Goal: Task Accomplishment & Management: Manage account settings

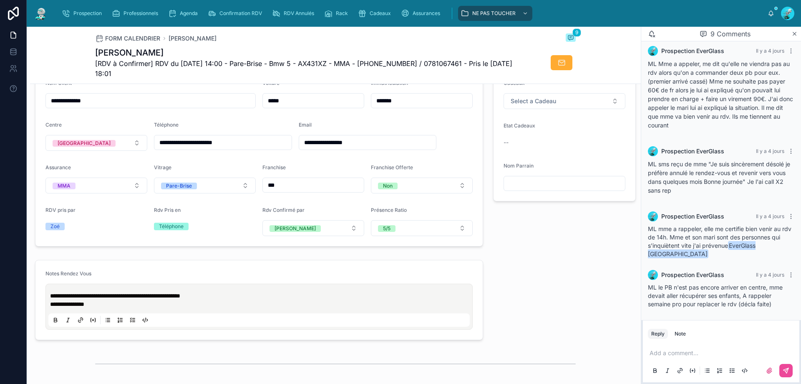
scroll to position [167, 0]
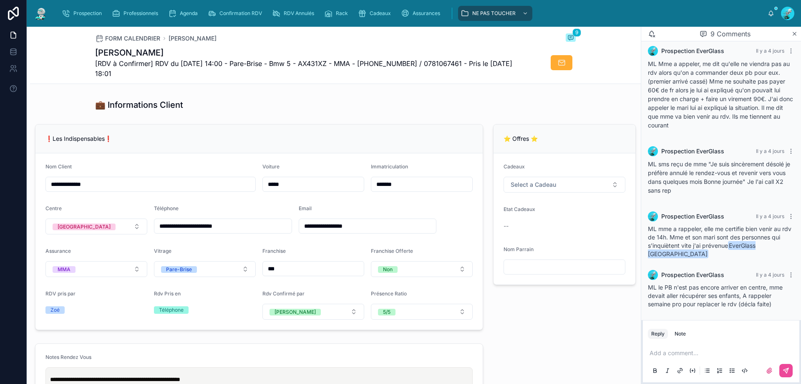
drag, startPoint x: 163, startPoint y: 231, endPoint x: 198, endPoint y: 236, distance: 35.4
click at [198, 232] on input "**********" at bounding box center [222, 226] width 137 height 12
click at [204, 131] on div "❗Les Indispensables❗" at bounding box center [258, 138] width 447 height 29
drag, startPoint x: 202, startPoint y: 231, endPoint x: 237, endPoint y: 228, distance: 35.1
click at [237, 228] on input "**********" at bounding box center [222, 226] width 137 height 12
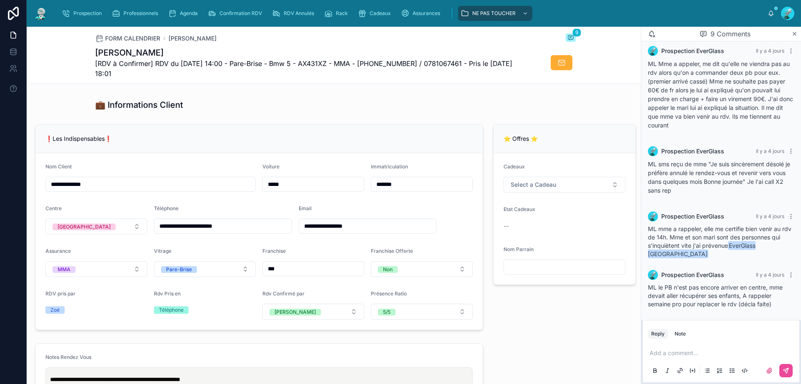
click at [210, 149] on div "❗Les Indispensables❗" at bounding box center [258, 138] width 447 height 29
click at [697, 355] on p at bounding box center [723, 352] width 146 height 8
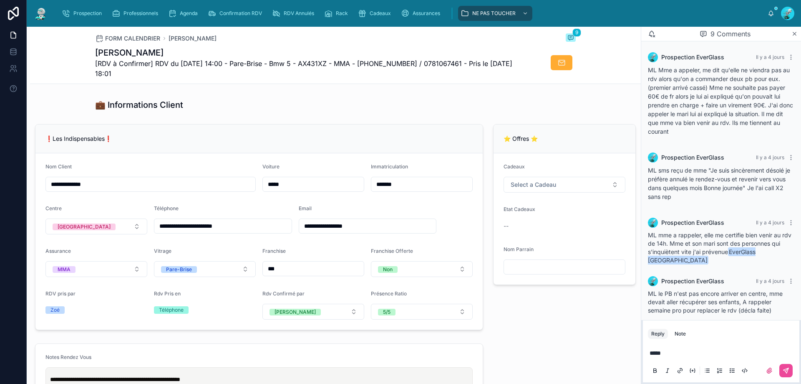
scroll to position [252, 0]
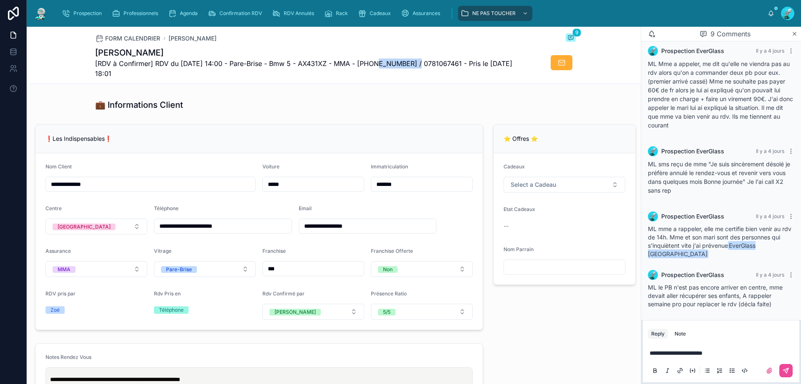
drag, startPoint x: 412, startPoint y: 61, endPoint x: 372, endPoint y: 64, distance: 39.8
click at [372, 64] on span "[RDV à Confirmer] RDV du 10/09/2025 14:00 - Pare-Brise - Bmw 5 - AX431XZ - MMA …" at bounding box center [304, 68] width 418 height 20
drag, startPoint x: 372, startPoint y: 58, endPoint x: 350, endPoint y: 105, distance: 51.7
click at [331, 114] on div "💼 Informations Client" at bounding box center [335, 105] width 611 height 18
drag, startPoint x: 399, startPoint y: 66, endPoint x: 395, endPoint y: 63, distance: 5.3
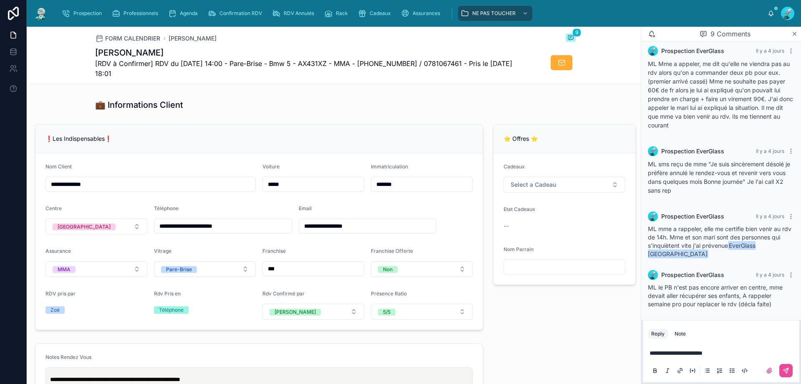
click at [395, 63] on span "[RDV à Confirmer] RDV du 10/09/2025 14:00 - Pare-Brise - Bmw 5 - AX431XZ - MMA …" at bounding box center [304, 68] width 418 height 20
copy span "33651833411"
click at [725, 344] on span "**********" at bounding box center [689, 344] width 78 height 6
click at [722, 348] on p "**********" at bounding box center [723, 344] width 146 height 8
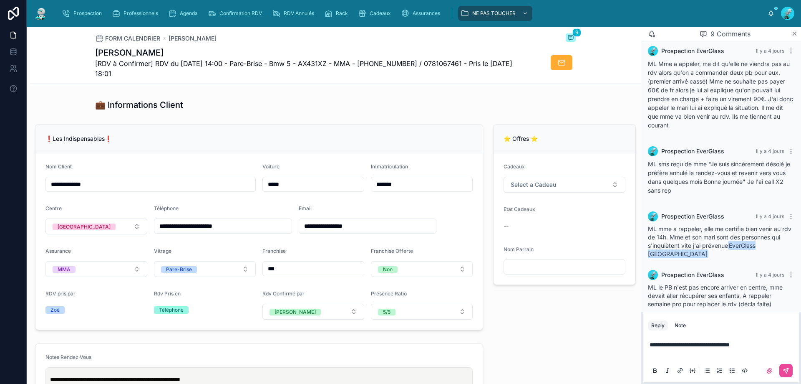
click at [765, 341] on p "**********" at bounding box center [723, 344] width 146 height 8
click at [746, 355] on p at bounding box center [723, 352] width 146 height 8
click at [659, 344] on span "**********" at bounding box center [691, 344] width 82 height 6
click at [721, 355] on p "**********" at bounding box center [723, 352] width 146 height 8
click at [785, 369] on icon at bounding box center [786, 370] width 7 height 7
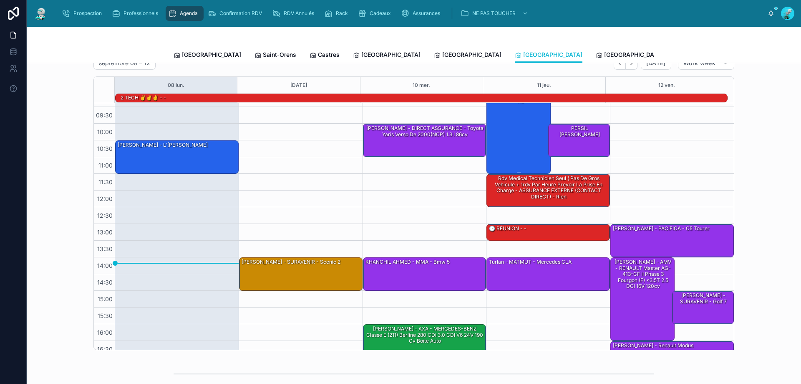
scroll to position [54, 0]
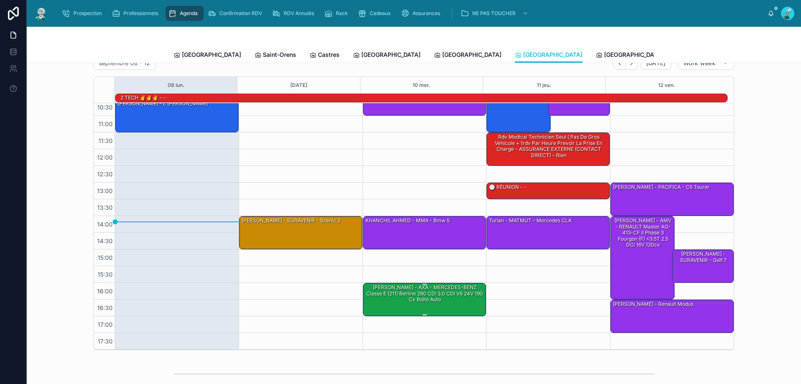
click at [406, 295] on div "Mr Ferreira - AXA - MERCEDES-BENZ Classe E (211) Berline 280 CDi 3.0 CDI V6 24V…" at bounding box center [425, 293] width 121 height 20
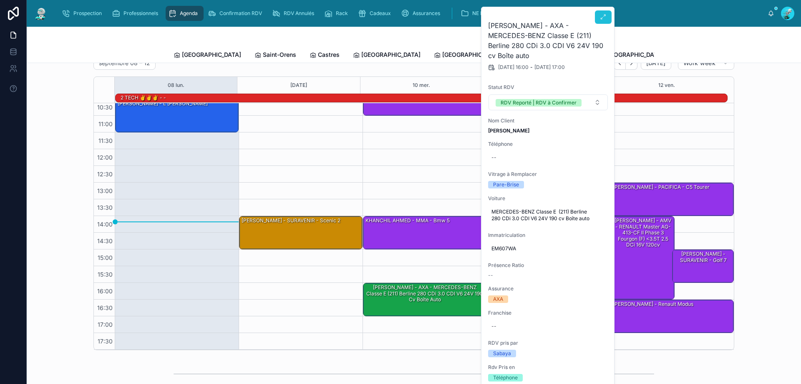
click at [602, 20] on span at bounding box center [603, 17] width 7 height 7
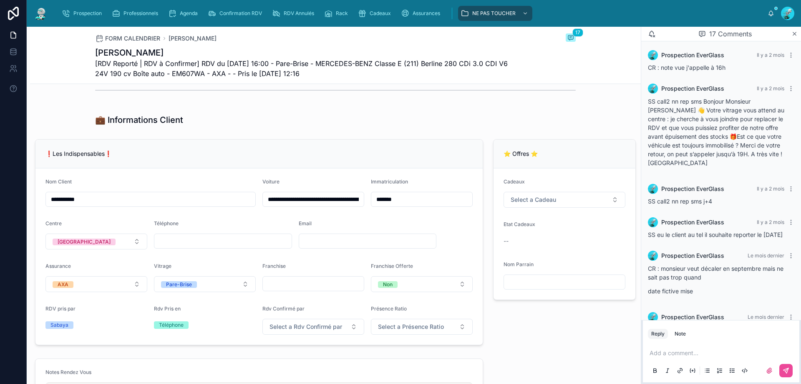
scroll to position [125, 0]
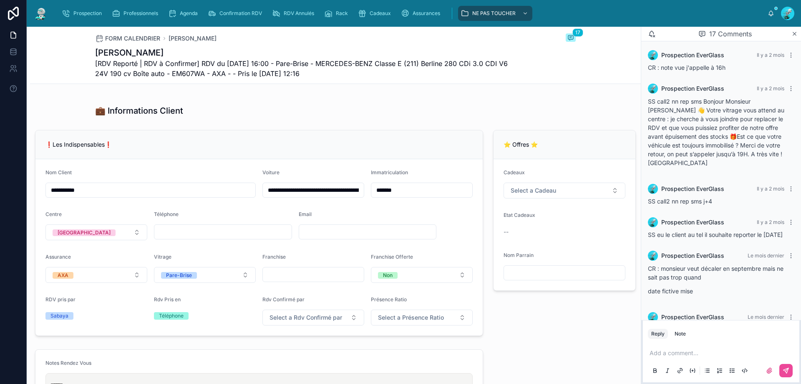
drag, startPoint x: 667, startPoint y: 303, endPoint x: 707, endPoint y: 300, distance: 40.6
click at [707, 325] on div "num :+33640585281" at bounding box center [721, 329] width 146 height 8
copy span "33640585281"
click at [702, 276] on div "Prospection EverGlass Le mois dernier CR : monsieur veut décaler en septembre m…" at bounding box center [721, 275] width 157 height 60
click at [699, 350] on p at bounding box center [723, 352] width 146 height 8
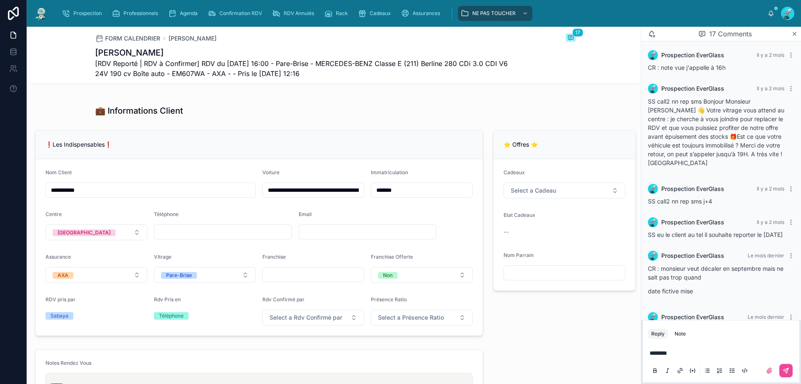
drag, startPoint x: 669, startPoint y: 304, endPoint x: 705, endPoint y: 305, distance: 35.5
click at [705, 326] on span "num :+33640585281" at bounding box center [681, 329] width 67 height 7
click at [665, 326] on span "num :+33640585281" at bounding box center [681, 329] width 67 height 7
drag, startPoint x: 665, startPoint y: 305, endPoint x: 706, endPoint y: 303, distance: 40.5
click at [706, 325] on div "num :+33640585281" at bounding box center [721, 329] width 146 height 8
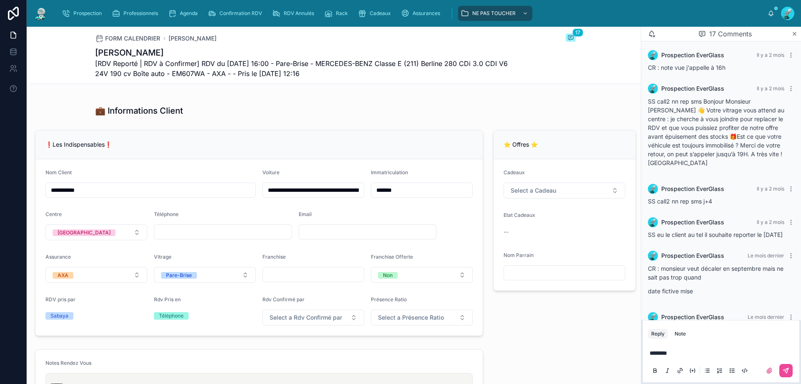
copy span "+33640585281"
drag, startPoint x: 682, startPoint y: 355, endPoint x: 648, endPoint y: 360, distance: 34.6
click at [648, 360] on div "*******" at bounding box center [721, 361] width 157 height 42
drag, startPoint x: 791, startPoint y: 369, endPoint x: 801, endPoint y: 351, distance: 19.6
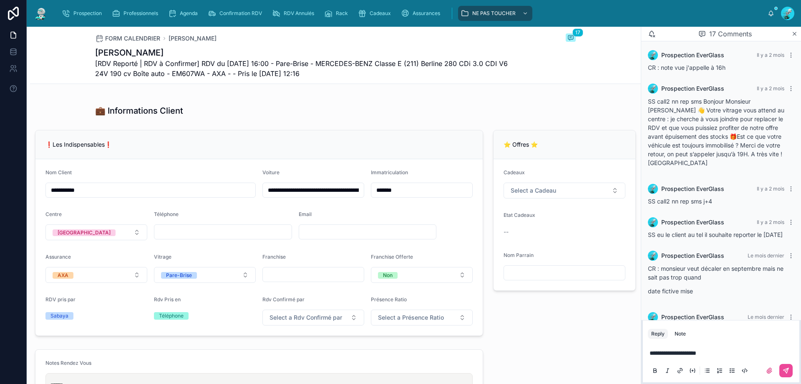
click at [790, 368] on button at bounding box center [786, 370] width 13 height 13
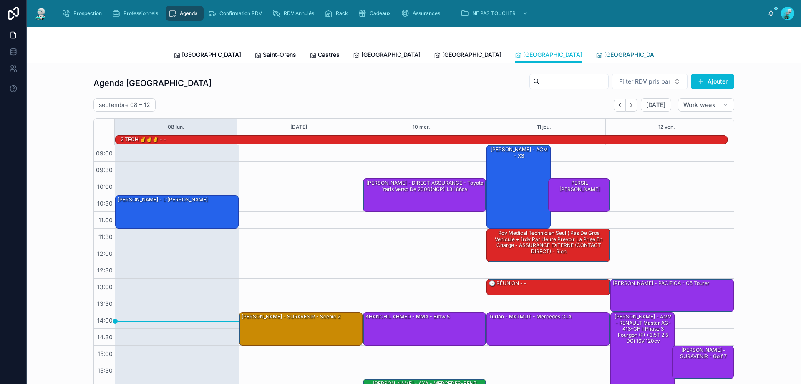
click at [596, 60] on link "[GEOGRAPHIC_DATA]" at bounding box center [630, 55] width 68 height 17
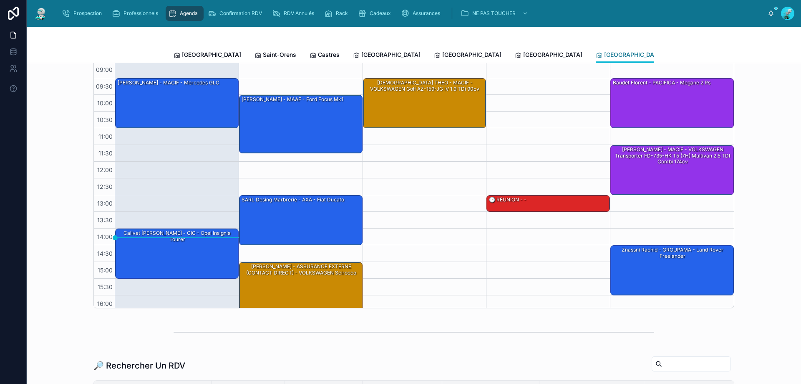
scroll to position [42, 0]
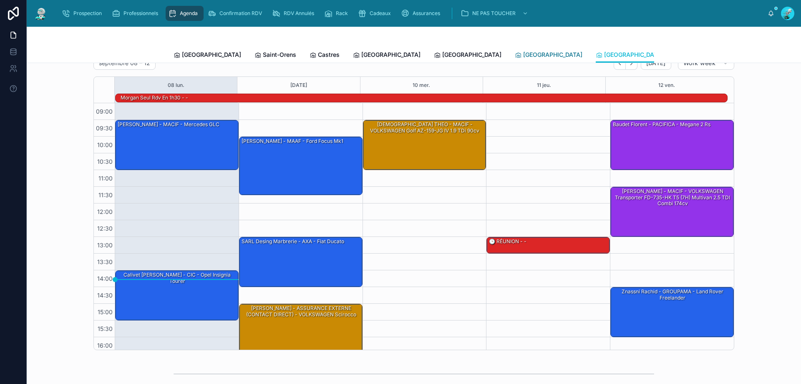
click at [523, 53] on span "[GEOGRAPHIC_DATA]" at bounding box center [552, 54] width 59 height 8
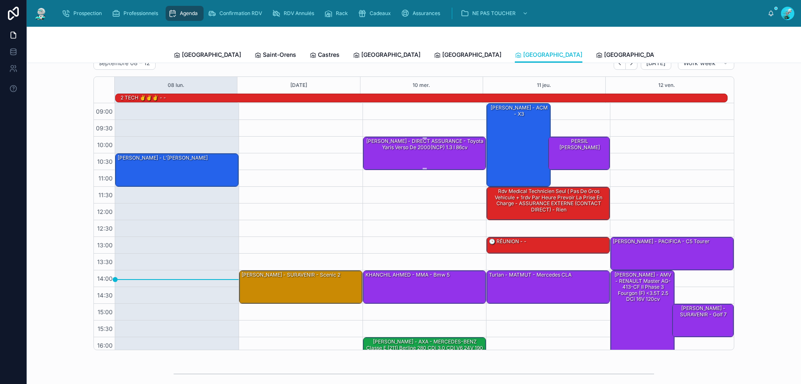
click at [452, 143] on div "teixugueira patrick - DIRECT ASSURANCE - Toyota Yaris verso de 2000(NCP) 1.3 i …" at bounding box center [425, 144] width 121 height 14
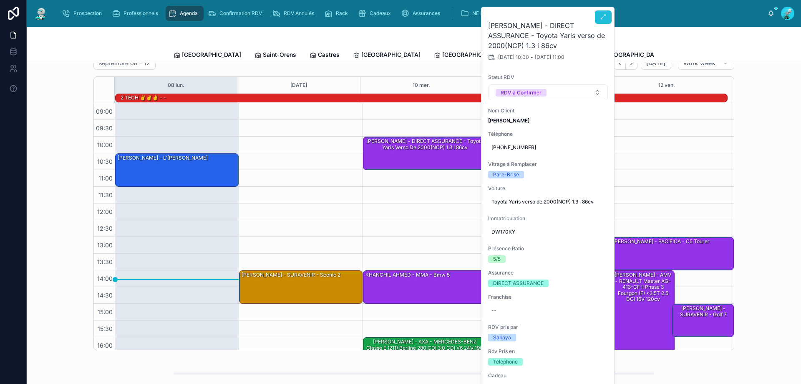
click at [600, 16] on button at bounding box center [603, 16] width 17 height 13
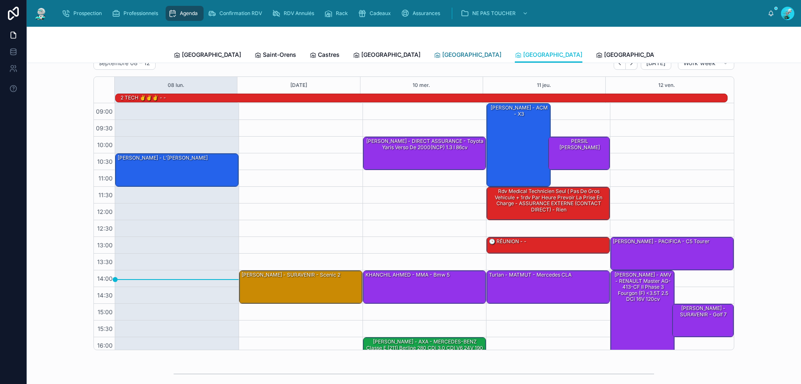
click at [442, 54] on span "[GEOGRAPHIC_DATA]" at bounding box center [471, 54] width 59 height 8
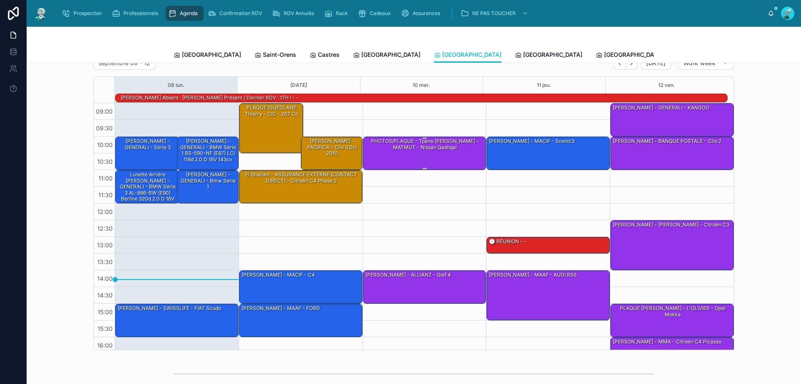
click at [459, 153] on div "PHOTOS/PLAQUE - Tpano Lagarde Axel - MATMUT - Nissan Qashqai" at bounding box center [425, 153] width 121 height 32
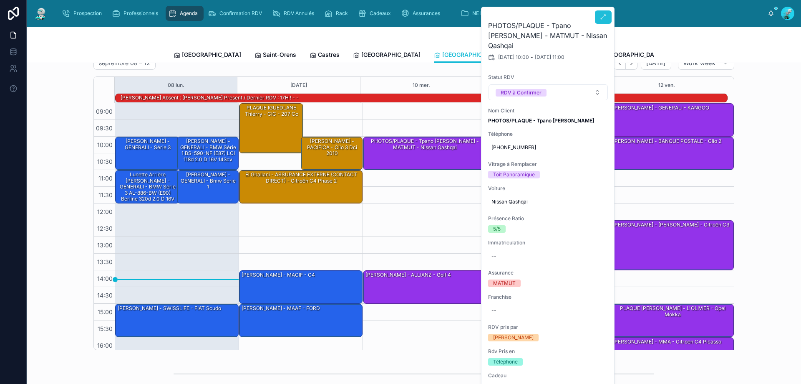
click at [606, 16] on icon at bounding box center [603, 17] width 7 height 7
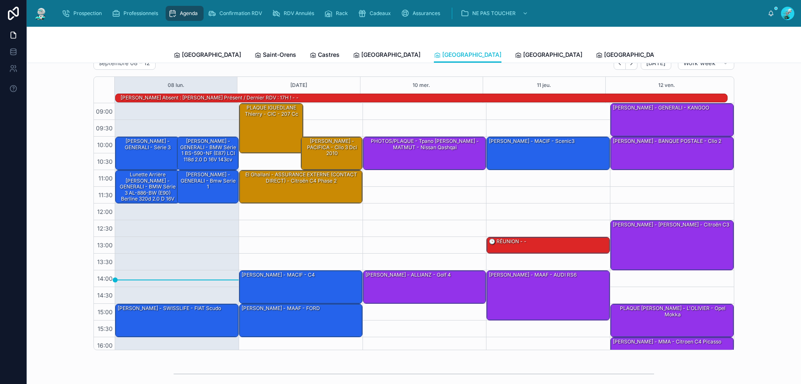
scroll to position [55, 0]
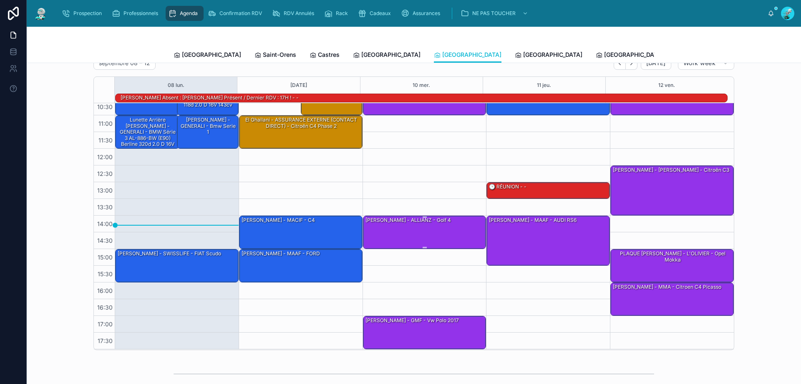
click at [433, 227] on div "SPINNEWYN Rémi - ALLIANZ - golf 4" at bounding box center [425, 232] width 121 height 32
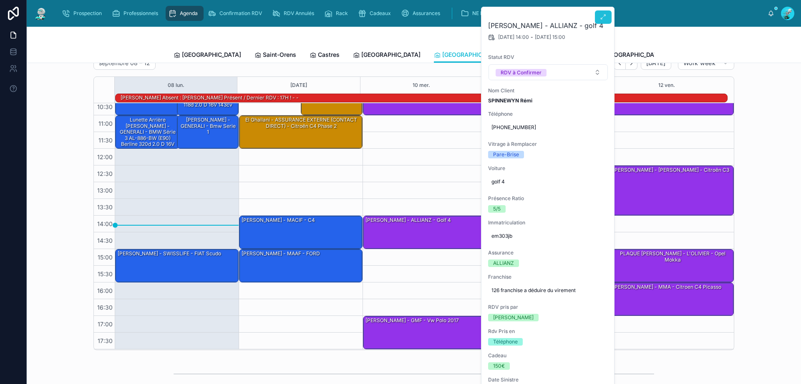
click at [604, 18] on icon at bounding box center [603, 17] width 7 height 7
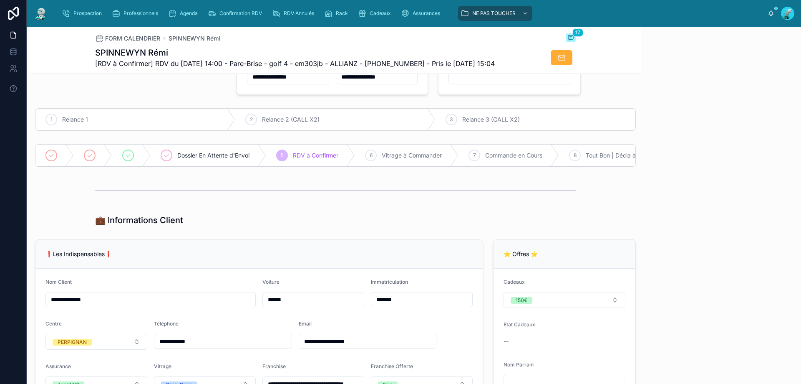
scroll to position [502, 0]
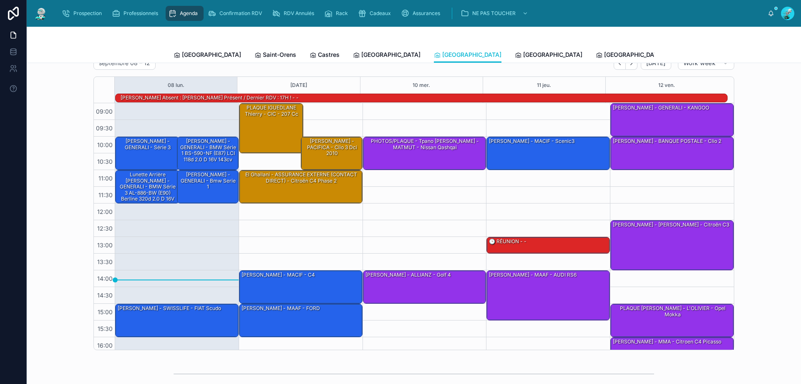
scroll to position [55, 0]
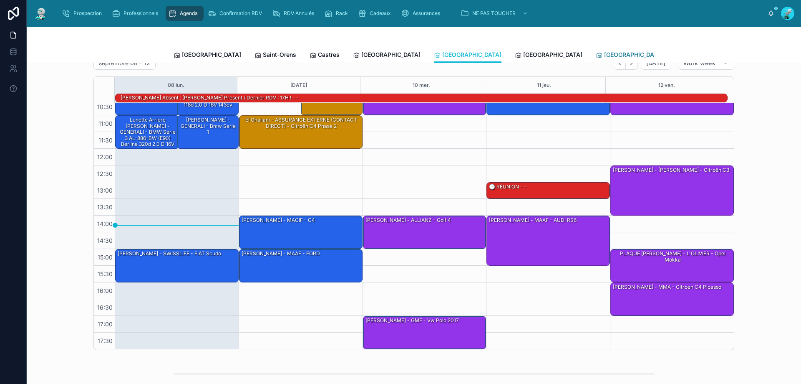
click at [604, 56] on span "[GEOGRAPHIC_DATA]" at bounding box center [633, 54] width 59 height 8
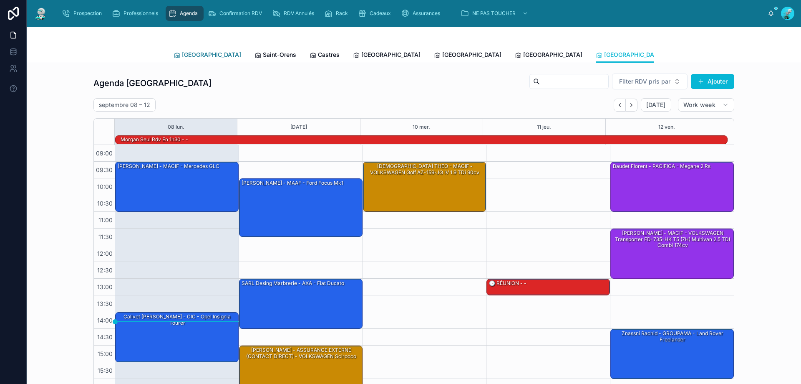
click at [187, 49] on link "[GEOGRAPHIC_DATA]" at bounding box center [208, 55] width 68 height 17
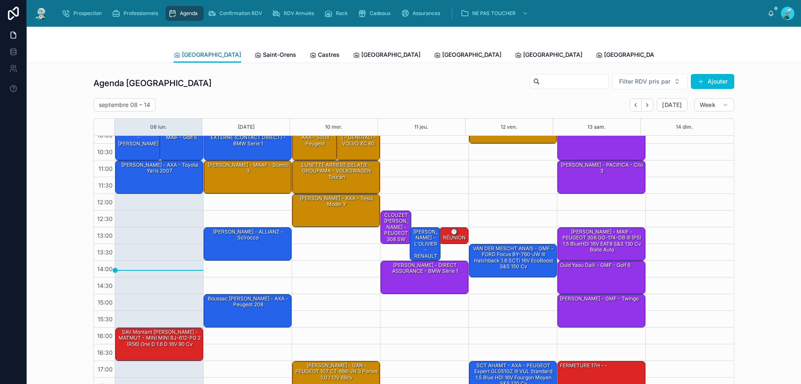
scroll to position [45, 0]
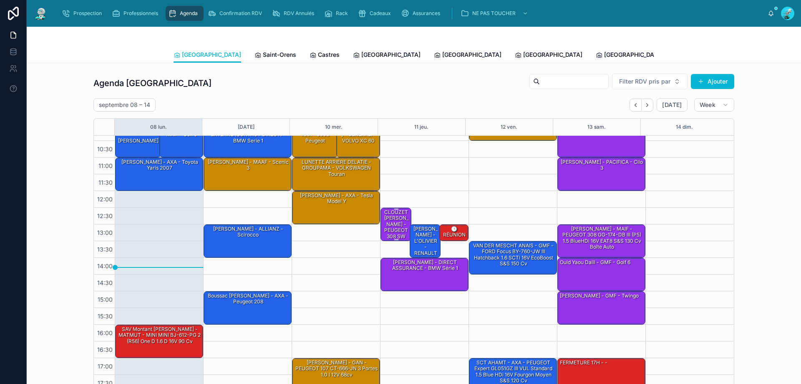
click at [393, 211] on div "CLOUZET Julien - MATMUT - PEUGEOT 308 SW" at bounding box center [396, 224] width 28 height 32
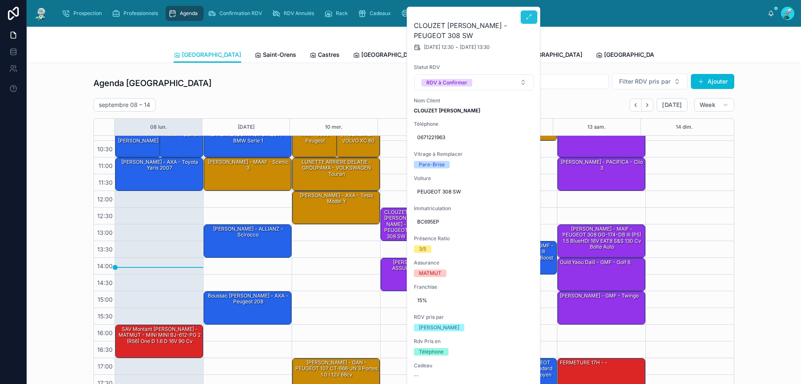
click at [531, 20] on span at bounding box center [529, 17] width 7 height 7
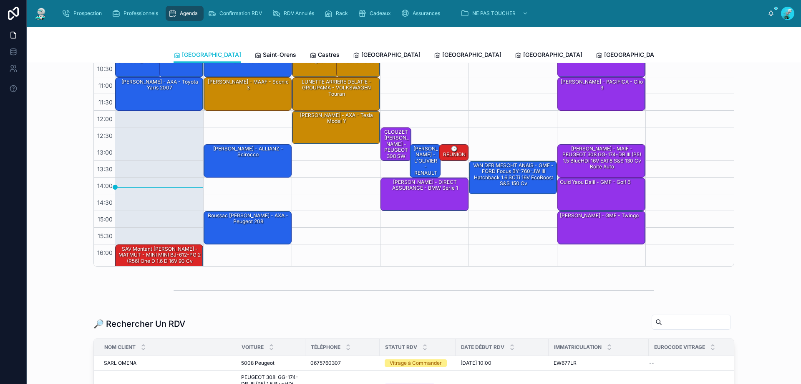
scroll to position [42, 0]
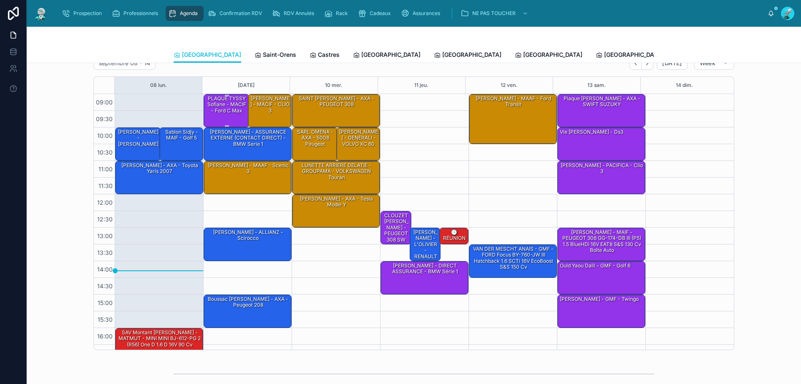
click at [227, 102] on div "PLAQUE TYSSY Sofiane - MACIF - Ford c Max" at bounding box center [226, 105] width 43 height 20
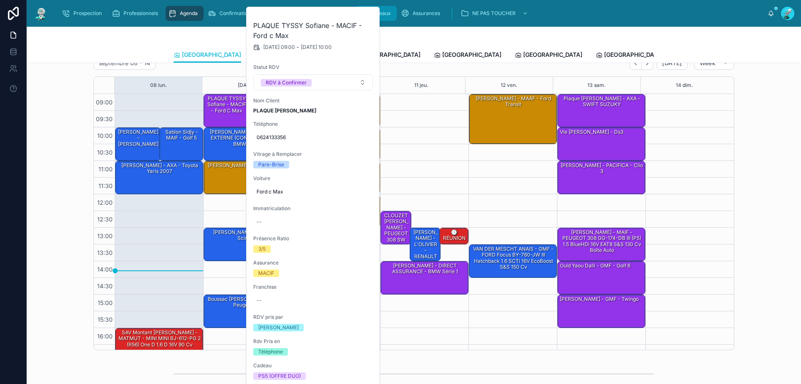
drag, startPoint x: 364, startPoint y: 18, endPoint x: 361, endPoint y: 14, distance: 5.1
click at [0, 0] on button at bounding box center [0, 0] width 0 height 0
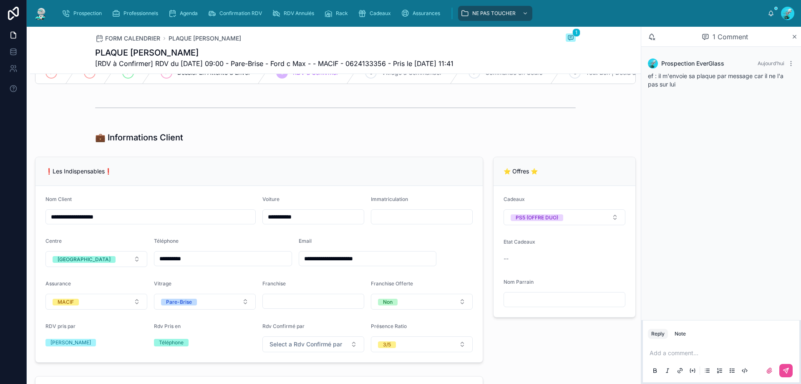
scroll to position [125, 0]
drag, startPoint x: 197, startPoint y: 263, endPoint x: 130, endPoint y: 269, distance: 67.1
click at [130, 269] on form "**********" at bounding box center [258, 273] width 447 height 176
click at [308, 167] on div "❗Les Indispensables❗" at bounding box center [258, 170] width 447 height 29
drag, startPoint x: 356, startPoint y: 65, endPoint x: 397, endPoint y: 59, distance: 41.3
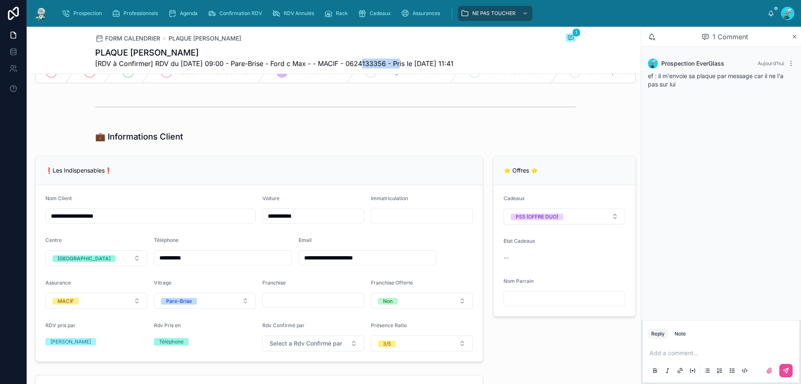
click at [397, 59] on span "[RDV à Confirmer] RDV du 09/09/2025 09:00 - Pare-Brise - Ford c Max - - MACIF -…" at bounding box center [274, 63] width 359 height 10
copy span "0624133356"
drag, startPoint x: 280, startPoint y: 131, endPoint x: 290, endPoint y: 131, distance: 9.2
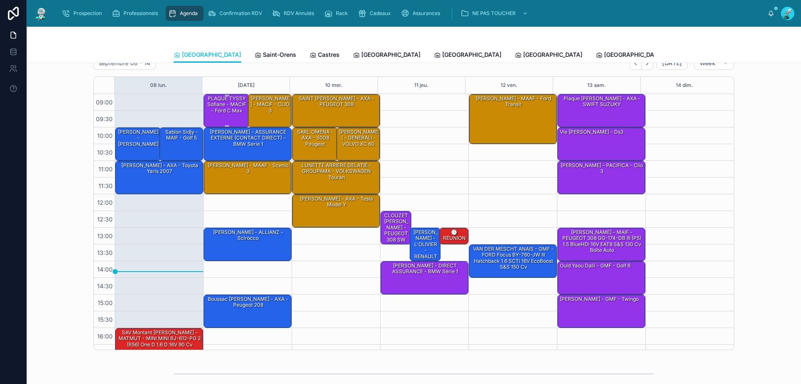
click at [212, 112] on div "PLAQUE TYSSY Sofiane - MACIF - Ford c Max" at bounding box center [226, 105] width 43 height 20
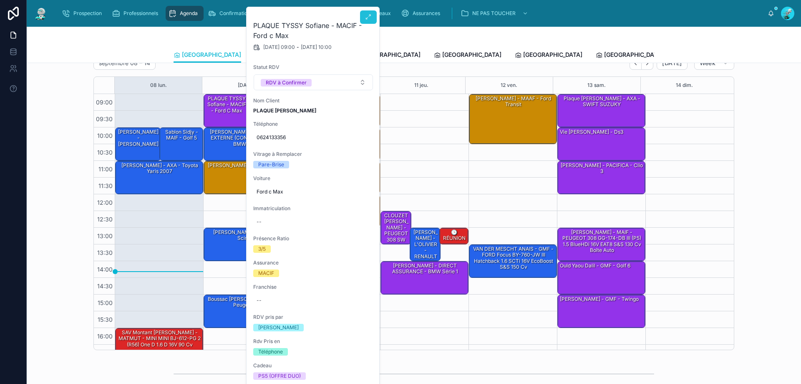
click at [362, 15] on button at bounding box center [368, 16] width 17 height 13
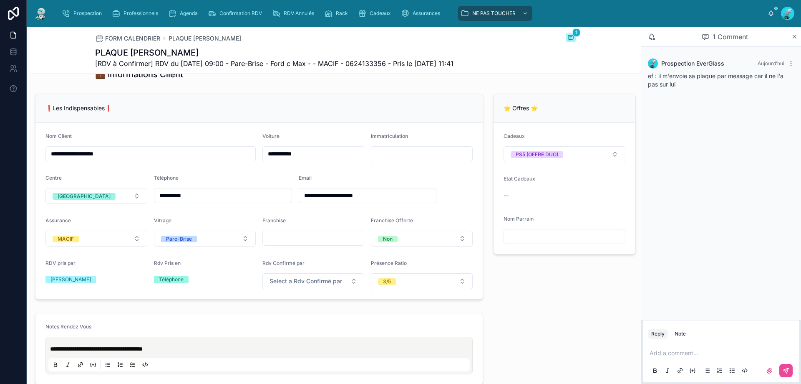
scroll to position [209, 0]
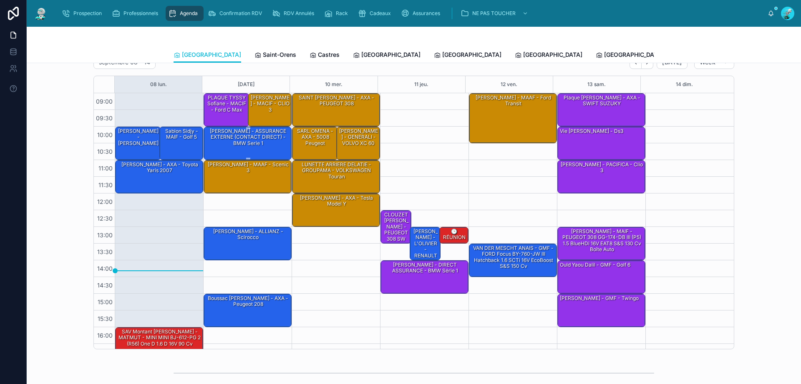
scroll to position [42, 0]
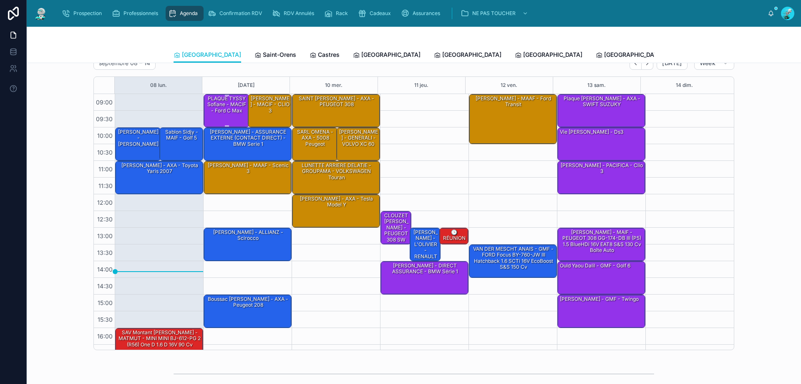
click at [209, 111] on div "PLAQUE TYSSY Sofiane - MACIF - Ford c Max" at bounding box center [226, 105] width 43 height 20
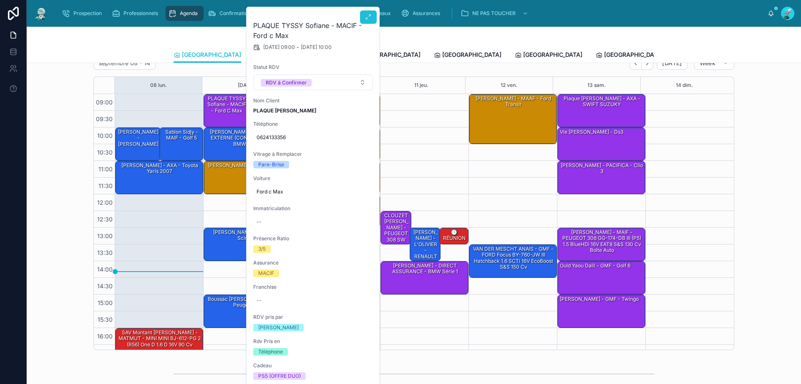
click at [365, 20] on icon at bounding box center [368, 17] width 7 height 7
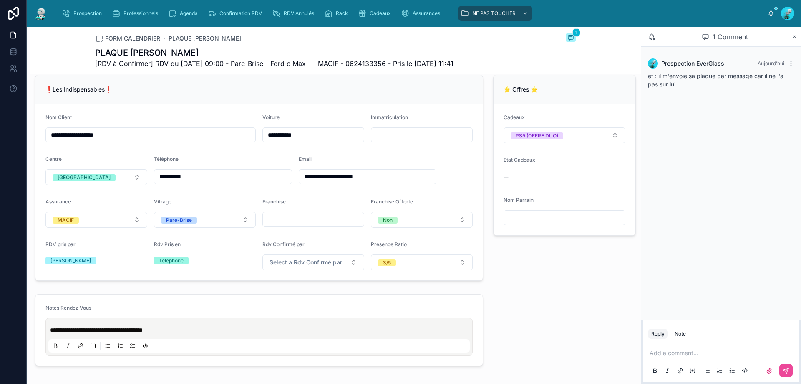
scroll to position [209, 0]
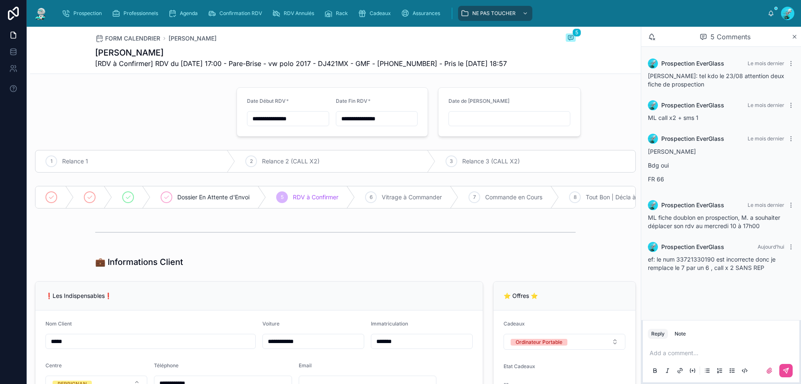
scroll to position [167, 0]
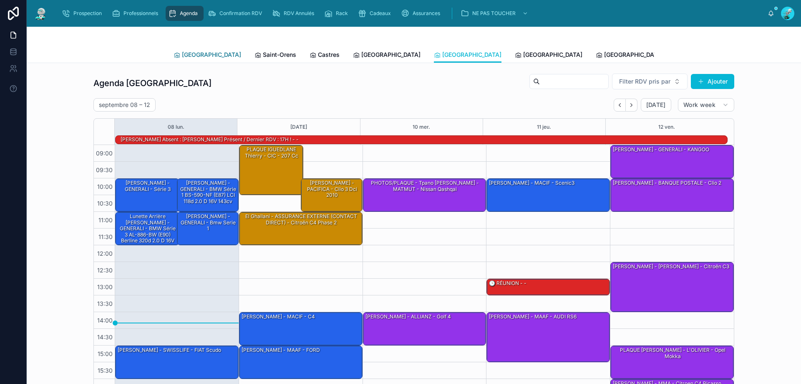
click at [185, 54] on span "[GEOGRAPHIC_DATA]" at bounding box center [211, 54] width 59 height 8
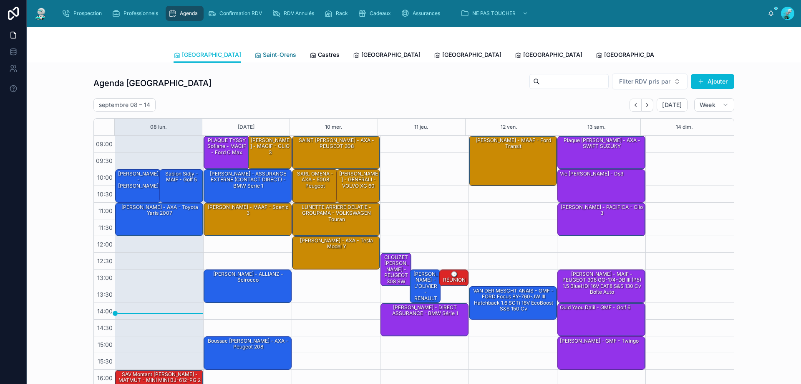
click at [255, 56] on icon at bounding box center [258, 55] width 7 height 7
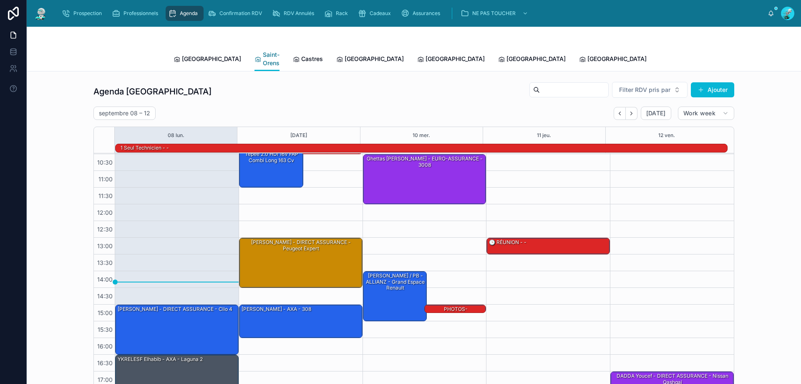
scroll to position [54, 0]
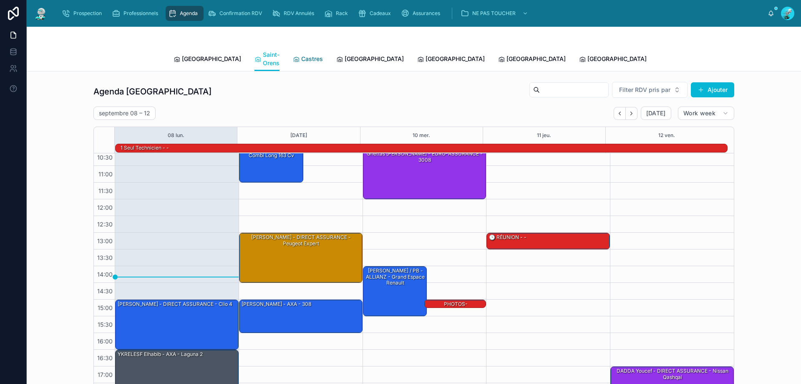
click at [301, 58] on span "Castres" at bounding box center [312, 59] width 22 height 8
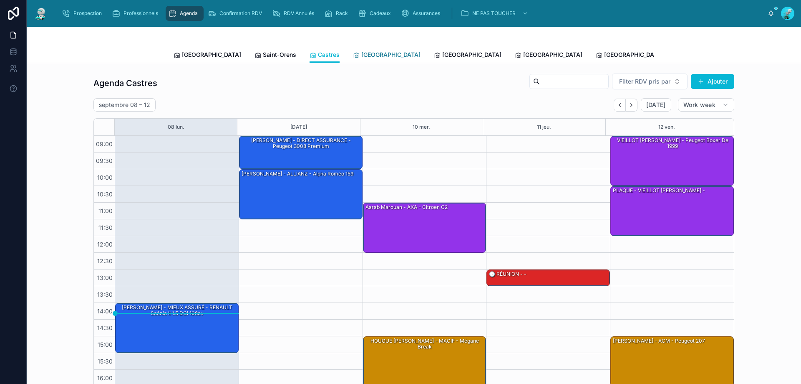
click at [353, 59] on link "[GEOGRAPHIC_DATA]" at bounding box center [387, 55] width 68 height 17
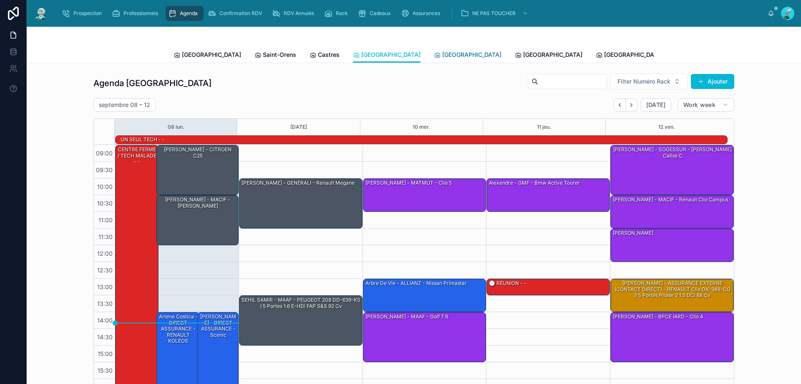
click at [434, 47] on link "[GEOGRAPHIC_DATA]" at bounding box center [468, 55] width 68 height 17
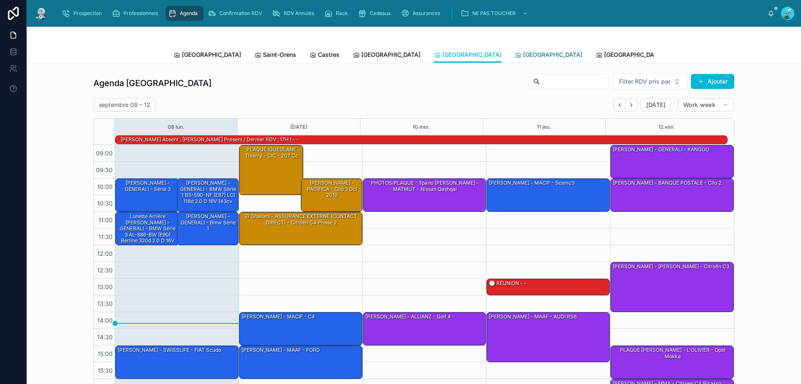
click at [515, 48] on link "[GEOGRAPHIC_DATA]" at bounding box center [549, 55] width 68 height 17
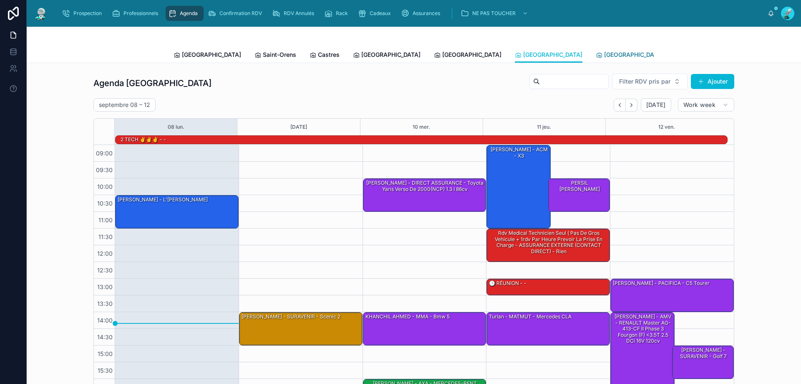
click at [596, 61] on link "[GEOGRAPHIC_DATA]" at bounding box center [630, 55] width 68 height 17
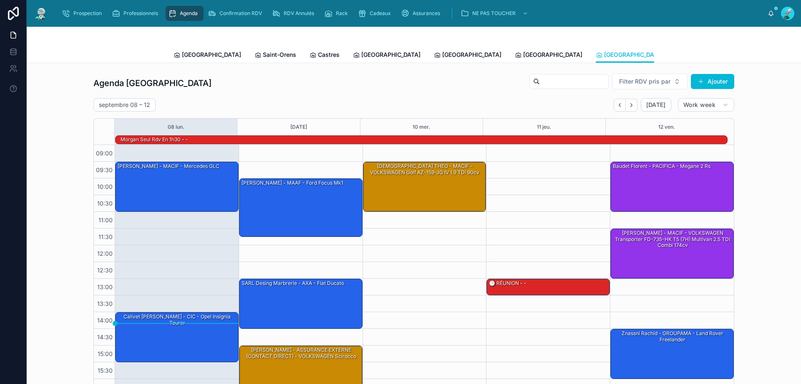
click at [685, 53] on span "Michel" at bounding box center [709, 54] width 48 height 8
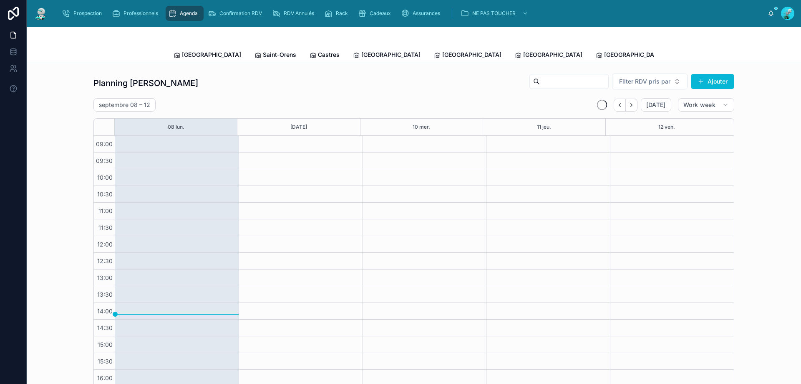
scroll to position [45, 0]
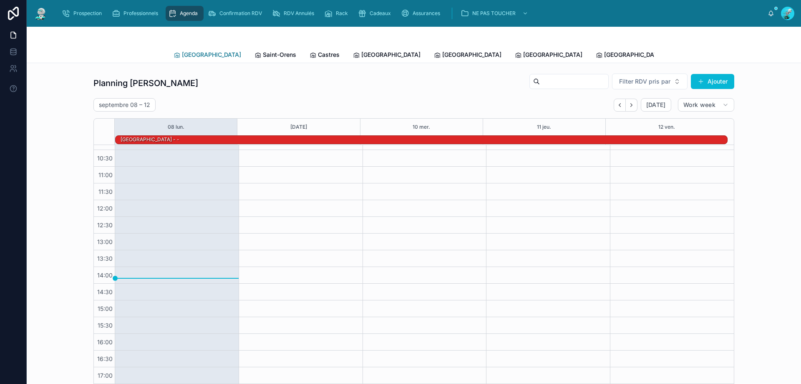
click at [191, 50] on link "[GEOGRAPHIC_DATA]" at bounding box center [208, 55] width 68 height 17
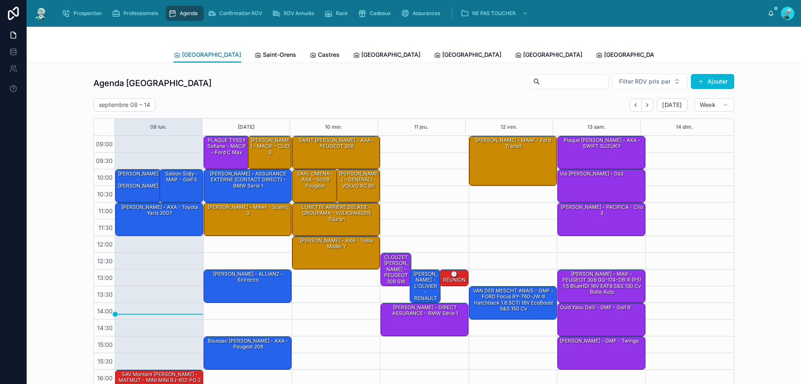
scroll to position [45, 0]
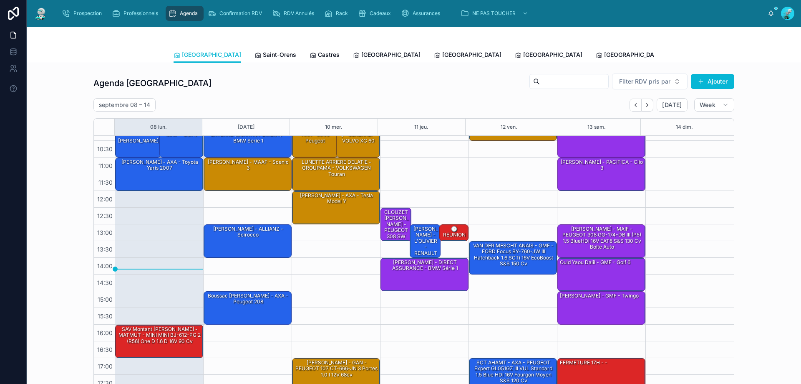
click at [302, 5] on div "Prospection Professionnels Agenda Confirmation RDV RDV Annulés Rack Cadeaux Ass…" at bounding box center [411, 13] width 713 height 18
click at [300, 14] on span "RDV Annulés" at bounding box center [299, 13] width 30 height 7
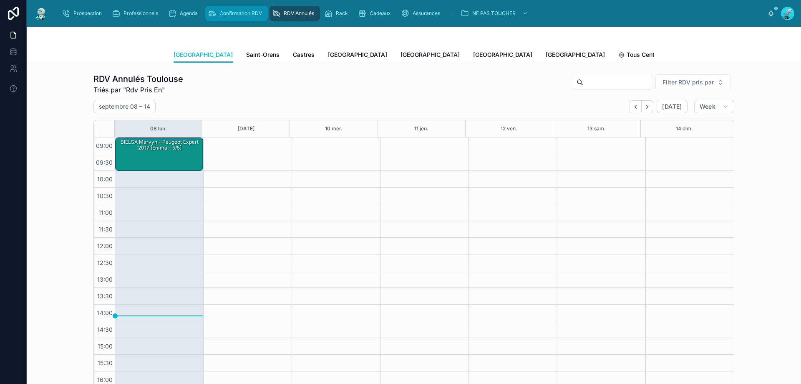
click at [260, 18] on div "Confirmation RDV" at bounding box center [237, 13] width 58 height 13
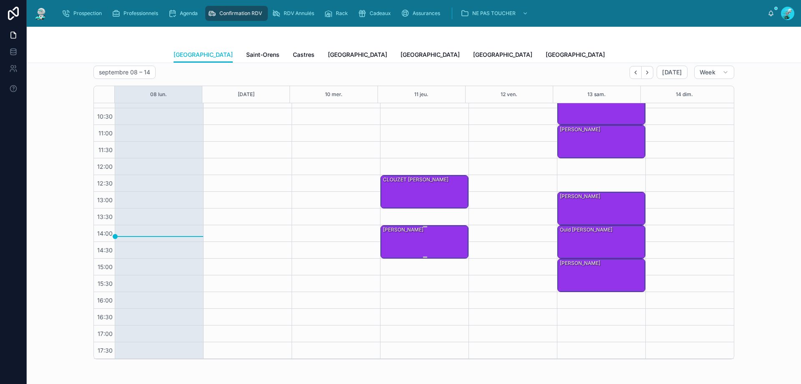
scroll to position [250, 0]
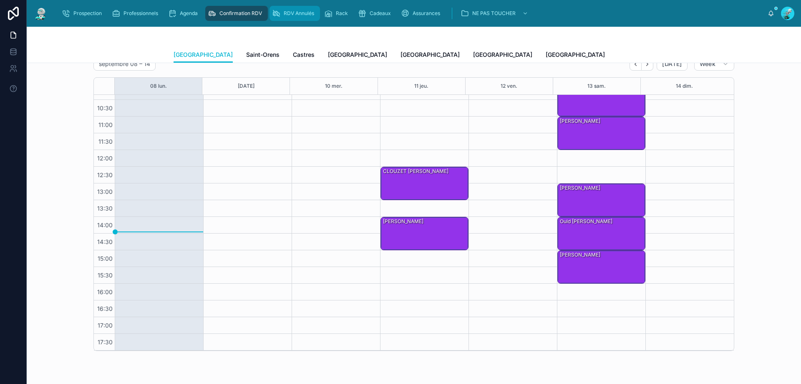
click at [282, 16] on div "RDV Annulés" at bounding box center [294, 13] width 45 height 13
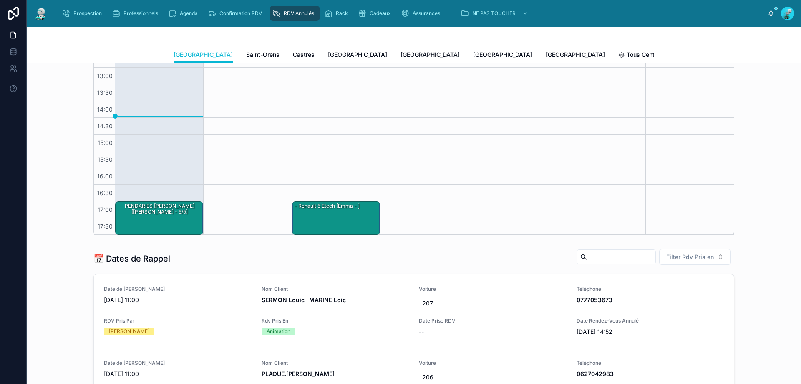
scroll to position [167, 0]
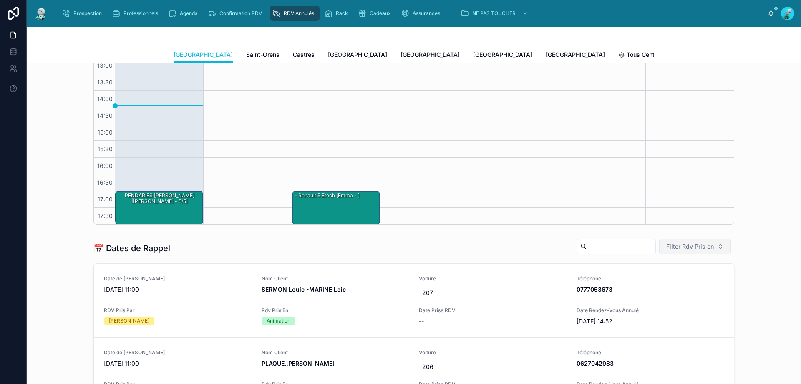
click at [691, 247] on span "Filter Rdv Pris en" at bounding box center [691, 246] width 48 height 8
click at [665, 291] on div "Téléphone" at bounding box center [692, 293] width 100 height 13
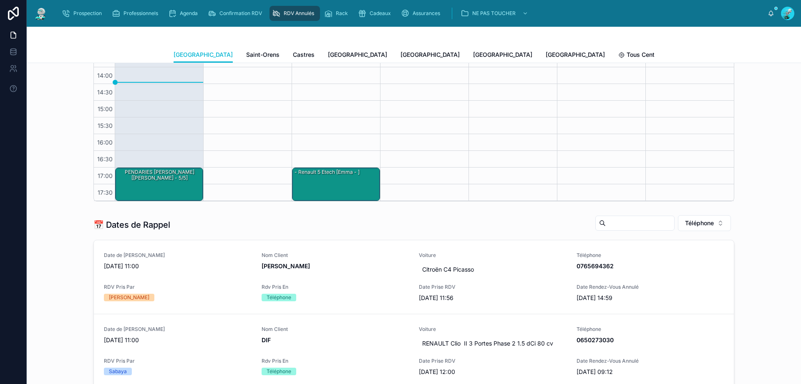
scroll to position [250, 0]
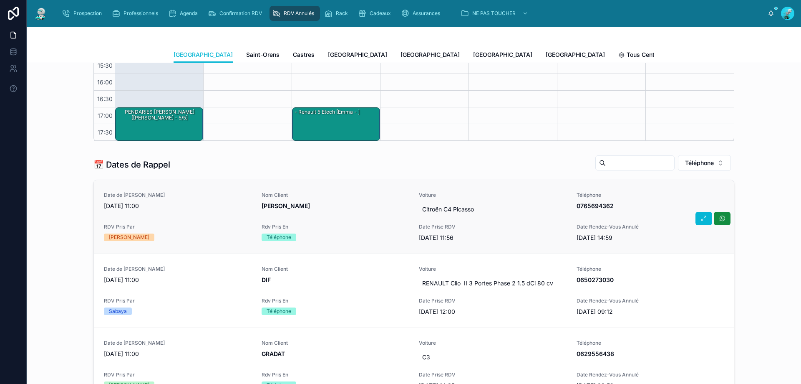
click at [195, 231] on div "RDV Pris Par Thorvald" at bounding box center [178, 232] width 148 height 18
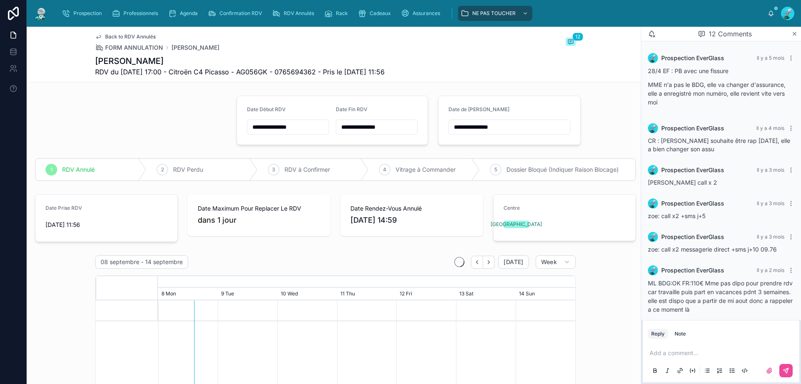
scroll to position [355, 0]
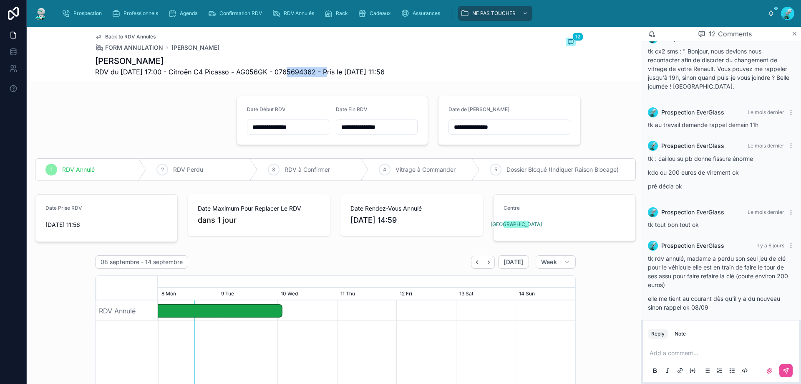
drag, startPoint x: 285, startPoint y: 71, endPoint x: 325, endPoint y: 79, distance: 41.3
click at [325, 79] on div "Back to RDV Annulés FORM ANNULATION LETROT Emilie 12 LETROT Emilie RDV du 02/09…" at bounding box center [335, 54] width 481 height 55
copy span "0765694362"
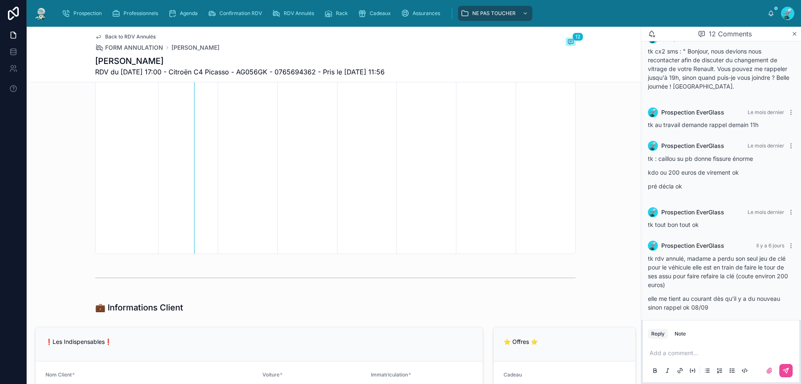
scroll to position [292, 0]
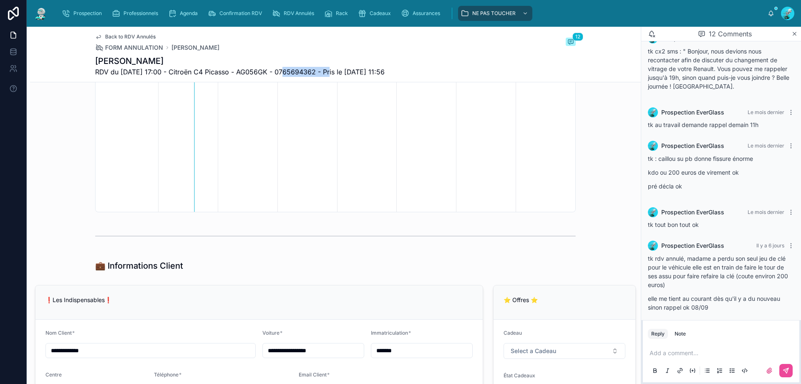
drag, startPoint x: 280, startPoint y: 71, endPoint x: 328, endPoint y: 69, distance: 48.0
click at [328, 69] on span "RDV du 02/09/2025 17:00 - Citroën C4 Picasso - AG056GK - 0765694362 - Pris le 2…" at bounding box center [240, 72] width 290 height 10
click at [271, 69] on span "RDV du 02/09/2025 17:00 - Citroën C4 Picasso - AG056GK - 0765694362 - Pris le 2…" at bounding box center [240, 72] width 290 height 10
drag, startPoint x: 287, startPoint y: 72, endPoint x: 326, endPoint y: 71, distance: 38.8
click at [326, 71] on span "RDV du 02/09/2025 17:00 - Citroën C4 Picasso - AG056GK - 0765694362 - Pris le 2…" at bounding box center [240, 72] width 290 height 10
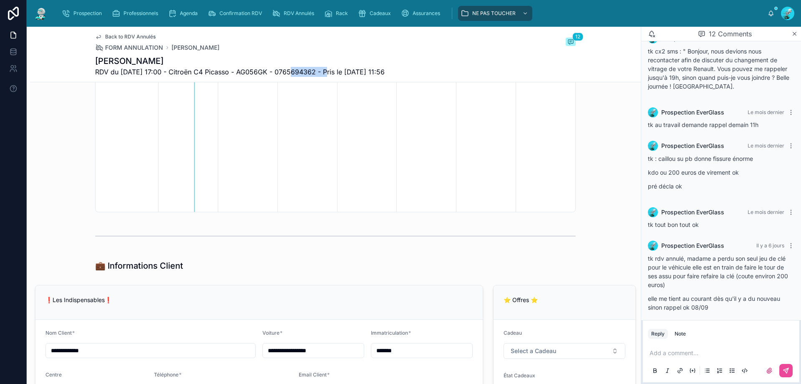
copy span "0765694362"
click at [267, 46] on div "Back to RDV Annulés FORM ANNULATION LETROT Emilie 12" at bounding box center [335, 42] width 481 height 18
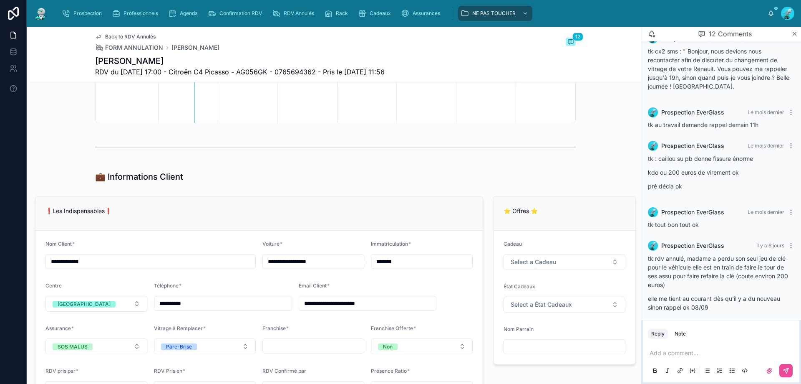
scroll to position [459, 0]
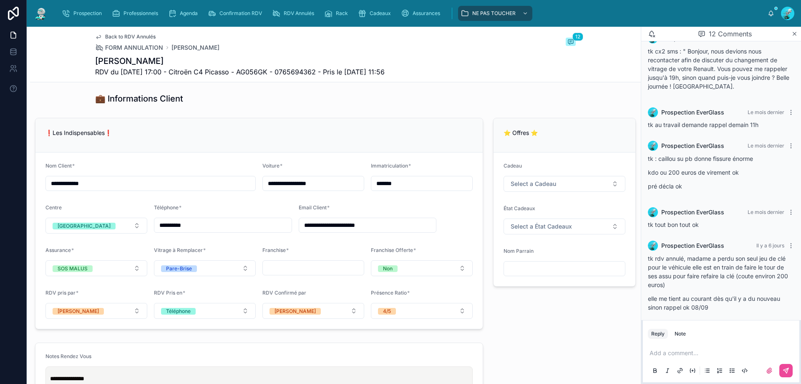
click at [674, 350] on p at bounding box center [723, 352] width 146 height 8
click at [773, 376] on div at bounding box center [776, 370] width 33 height 13
click at [789, 372] on icon at bounding box center [786, 370] width 7 height 7
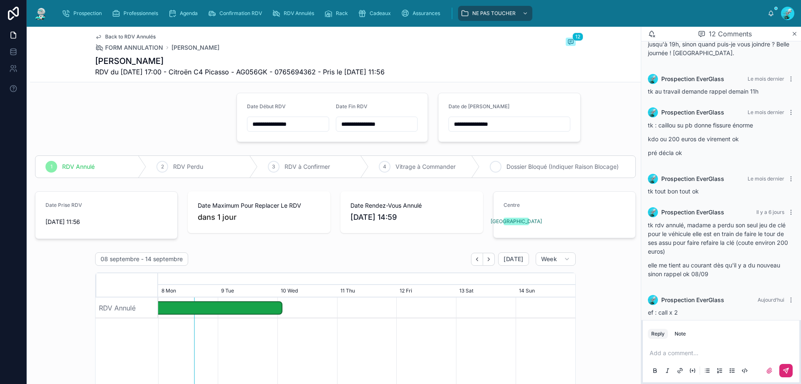
scroll to position [0, 0]
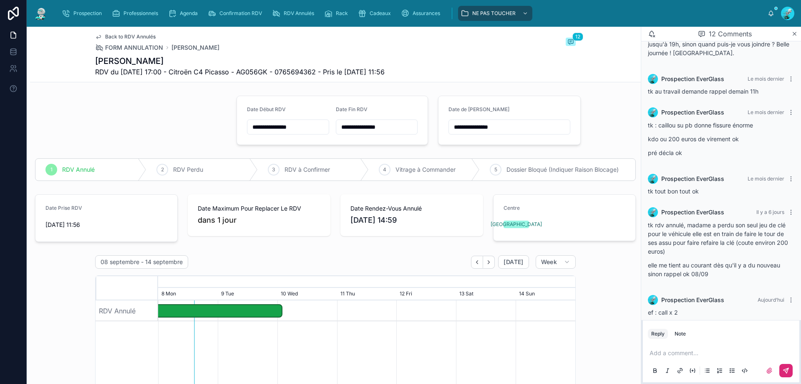
click at [518, 123] on input "**********" at bounding box center [509, 127] width 121 height 12
click at [473, 210] on button "9" at bounding box center [474, 214] width 15 height 15
type input "**********"
click at [480, 217] on button "9" at bounding box center [474, 214] width 15 height 15
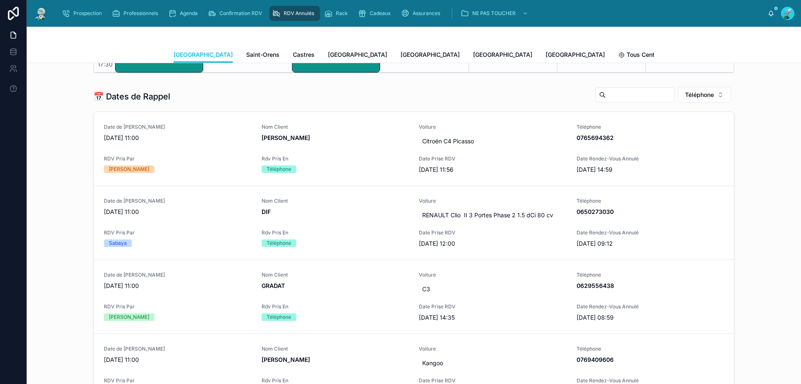
scroll to position [334, 0]
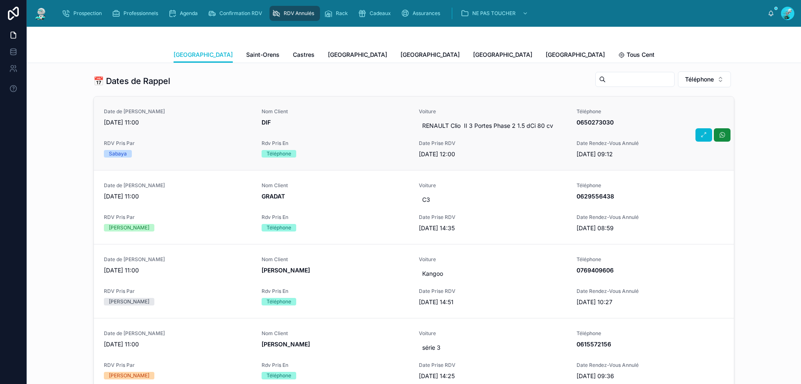
click at [336, 135] on div "Date de Rappel 08/09/2025 11:00 Nom Client DIF Voiture RENAULT Clio II 3 Portes…" at bounding box center [414, 133] width 620 height 50
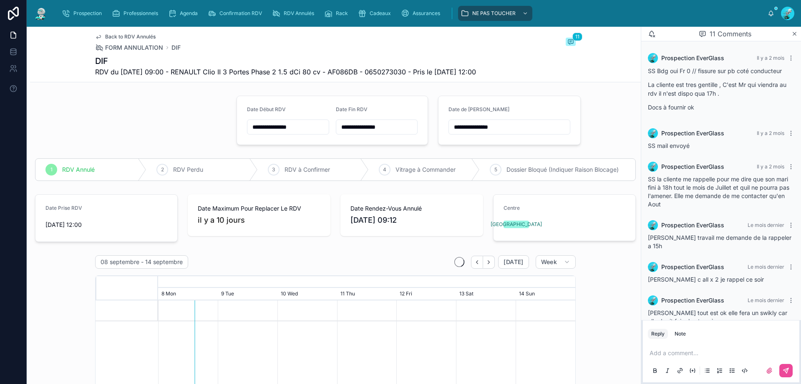
scroll to position [285, 0]
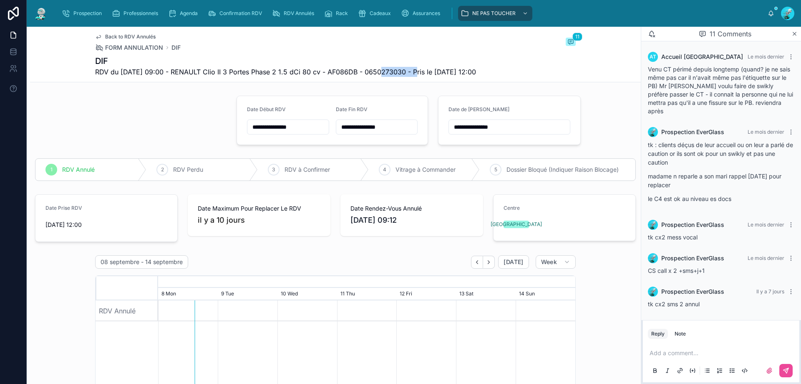
drag, startPoint x: 374, startPoint y: 71, endPoint x: 412, endPoint y: 73, distance: 37.2
click at [412, 73] on span "RDV du 21/08/2025 09:00 - RENAULT Clio II 3 Portes Phase 2 1.5 dCi 80 cv - AF08…" at bounding box center [285, 72] width 381 height 10
drag, startPoint x: 389, startPoint y: 65, endPoint x: 371, endPoint y: 70, distance: 18.6
click at [371, 70] on span "RDV du 21/08/2025 09:00 - RENAULT Clio II 3 Portes Phase 2 1.5 dCi 80 cv - AF08…" at bounding box center [285, 72] width 381 height 10
click at [376, 71] on span "RDV du 21/08/2025 09:00 - RENAULT Clio II 3 Portes Phase 2 1.5 dCi 80 cv - AF08…" at bounding box center [285, 72] width 381 height 10
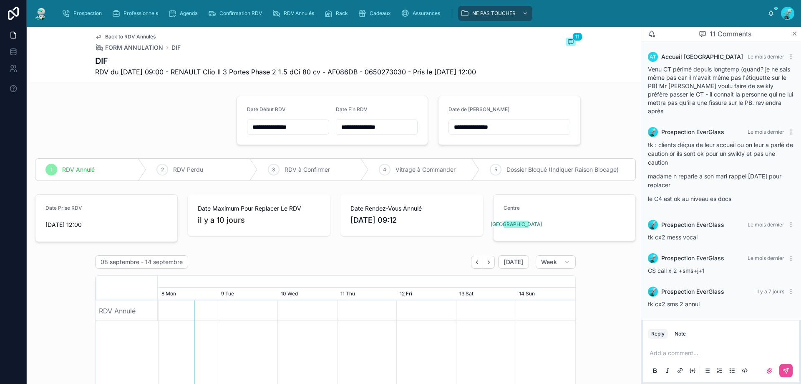
click at [369, 71] on span "RDV du 21/08/2025 09:00 - RENAULT Clio II 3 Portes Phase 2 1.5 dCi 80 cv - AF08…" at bounding box center [285, 72] width 381 height 10
drag, startPoint x: 373, startPoint y: 71, endPoint x: 411, endPoint y: 73, distance: 37.6
click at [411, 73] on span "RDV du 21/08/2025 09:00 - RENAULT Clio II 3 Portes Phase 2 1.5 dCi 80 cv - AF08…" at bounding box center [285, 72] width 381 height 10
click at [407, 73] on span "RDV du 21/08/2025 09:00 - RENAULT Clio II 3 Portes Phase 2 1.5 dCi 80 cv - AF08…" at bounding box center [285, 72] width 381 height 10
click at [392, 73] on span "RDV du 21/08/2025 09:00 - RENAULT Clio II 3 Portes Phase 2 1.5 dCi 80 cv - AF08…" at bounding box center [285, 72] width 381 height 10
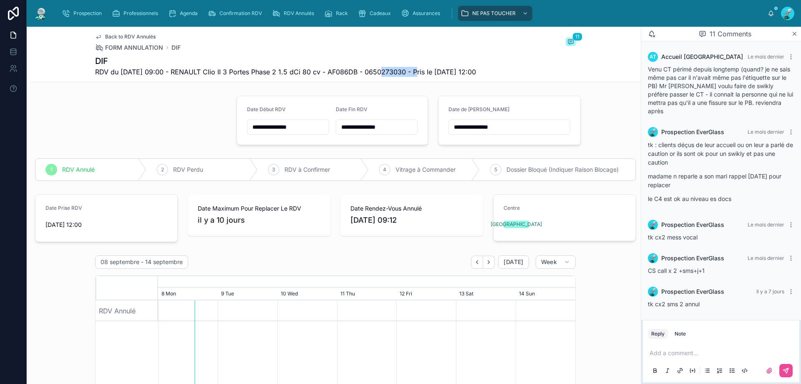
drag, startPoint x: 372, startPoint y: 73, endPoint x: 412, endPoint y: 73, distance: 39.2
click at [412, 73] on span "RDV du 21/08/2025 09:00 - RENAULT Clio II 3 Portes Phase 2 1.5 dCi 80 cv - AF08…" at bounding box center [285, 72] width 381 height 10
copy span "0650273030"
click at [689, 346] on div "Add a comment..." at bounding box center [721, 360] width 146 height 35
drag, startPoint x: 673, startPoint y: 339, endPoint x: 686, endPoint y: 351, distance: 17.7
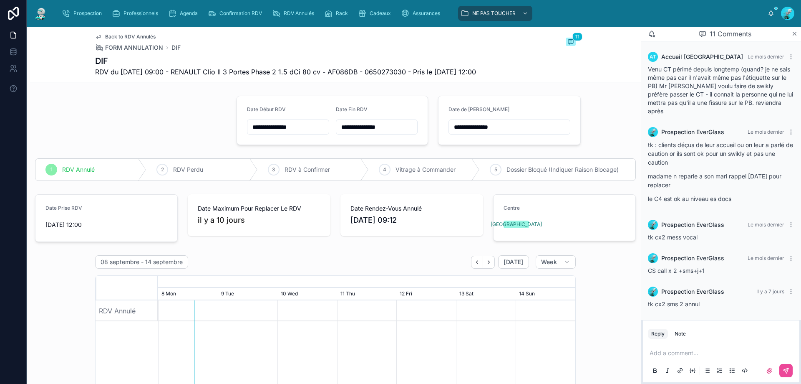
click at [674, 341] on div "Reply Note Add a comment..." at bounding box center [721, 352] width 160 height 64
click at [691, 356] on p at bounding box center [723, 352] width 146 height 8
click at [783, 368] on icon at bounding box center [786, 370] width 7 height 7
click at [529, 128] on input "**********" at bounding box center [509, 127] width 121 height 12
type input "**********"
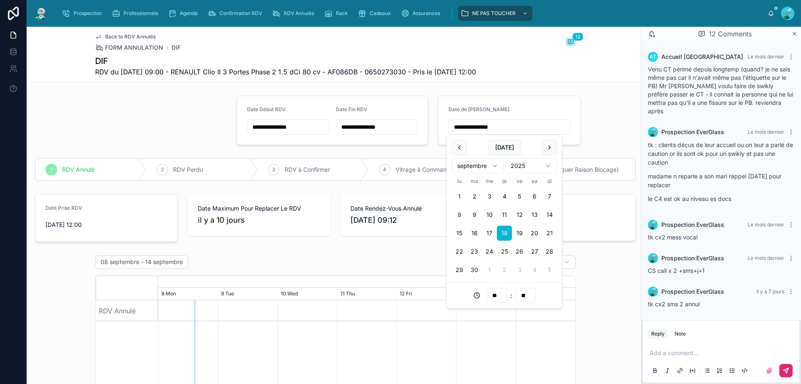
click at [617, 198] on form "Centre TOULOUSE" at bounding box center [565, 217] width 142 height 46
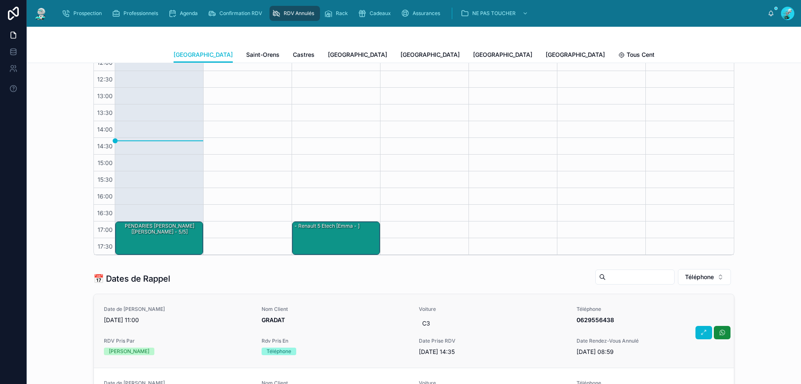
scroll to position [292, 0]
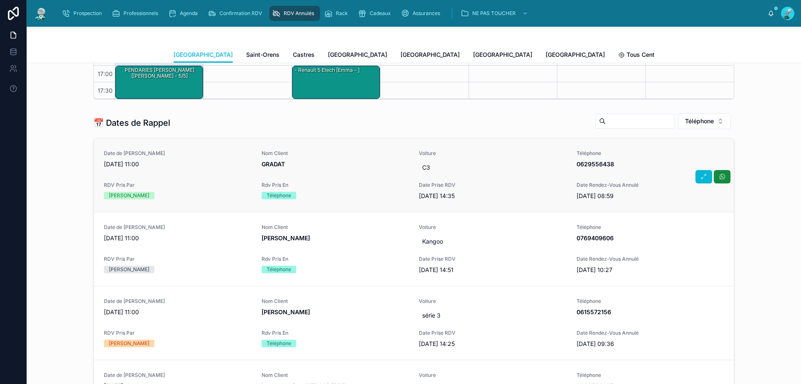
click at [354, 166] on span "GRADAT" at bounding box center [336, 164] width 148 height 8
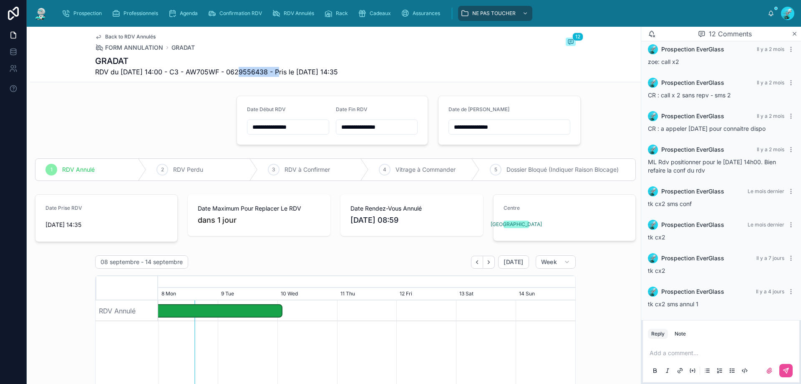
drag, startPoint x: 235, startPoint y: 73, endPoint x: 275, endPoint y: 72, distance: 40.5
click at [275, 72] on span "RDV du 01/09/2025 14:00 - C3 - AW705WF - 0629556438 - Pris le 30/07/2025 14:35" at bounding box center [216, 72] width 243 height 10
copy span "0629556438"
click at [201, 139] on div at bounding box center [131, 120] width 202 height 56
click at [670, 355] on p at bounding box center [723, 352] width 146 height 8
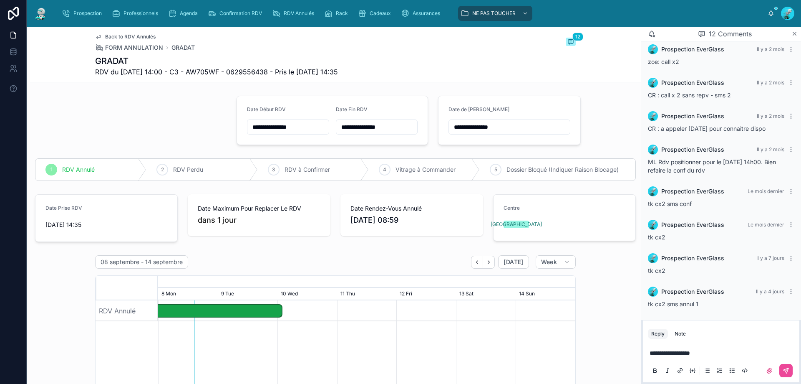
click at [690, 355] on span "**********" at bounding box center [670, 353] width 40 height 6
click at [783, 367] on icon at bounding box center [786, 370] width 7 height 7
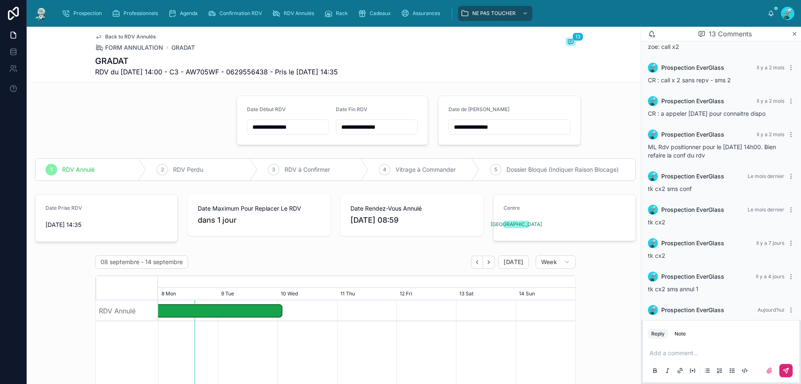
scroll to position [235, 0]
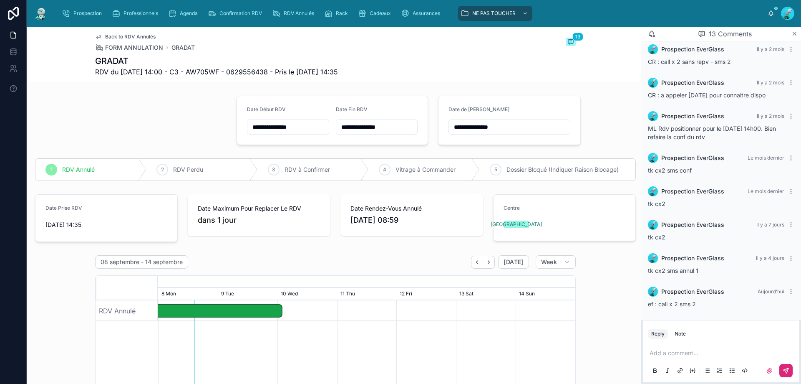
click at [510, 124] on input "**********" at bounding box center [509, 127] width 121 height 12
click at [518, 213] on button "12" at bounding box center [519, 214] width 15 height 15
type input "**********"
click at [627, 176] on div "1 RDV Annulé 2 RDV Perdu 3 RDV à Confirmer 4 Vitrage à Commander 5 Dossier Bloq…" at bounding box center [335, 169] width 611 height 29
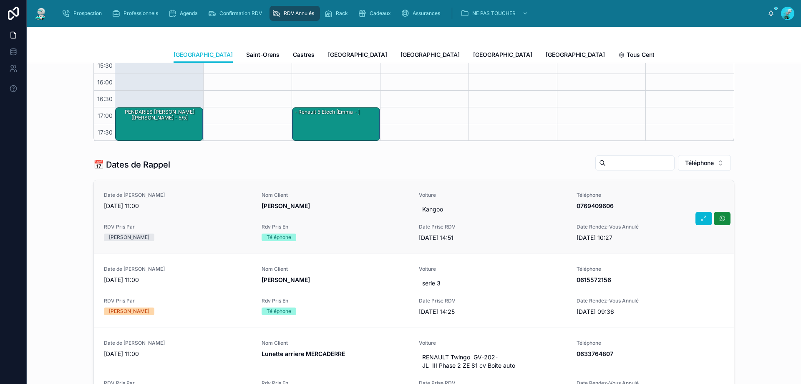
click at [306, 210] on span "Davy" at bounding box center [336, 206] width 148 height 8
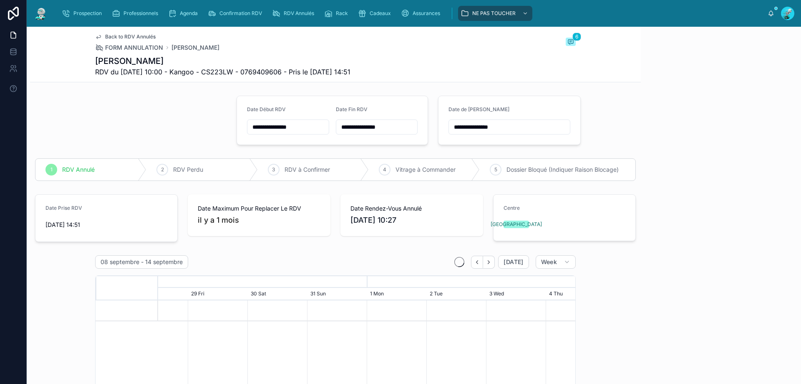
scroll to position [44, 0]
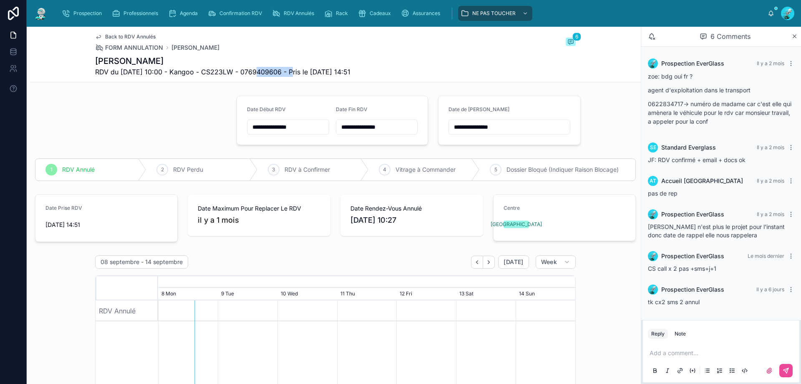
drag, startPoint x: 249, startPoint y: 69, endPoint x: 289, endPoint y: 81, distance: 41.6
click at [289, 81] on div "Back to RDV Annulés FORM ANNULATION Davy 6 Davy RDV du 18/07/2025 10:00 - Kango…" at bounding box center [335, 54] width 481 height 55
copy span "0769409606"
click at [297, 39] on div "Back to RDV Annulés FORM ANNULATION Davy 6" at bounding box center [335, 42] width 481 height 18
click at [694, 353] on p at bounding box center [723, 352] width 146 height 8
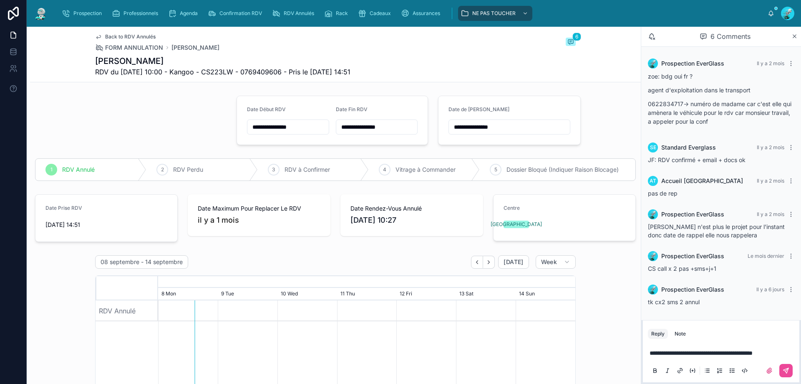
click at [704, 352] on span "**********" at bounding box center [701, 353] width 103 height 6
click at [724, 351] on span "**********" at bounding box center [702, 353] width 105 height 6
click at [790, 369] on button at bounding box center [786, 370] width 13 height 13
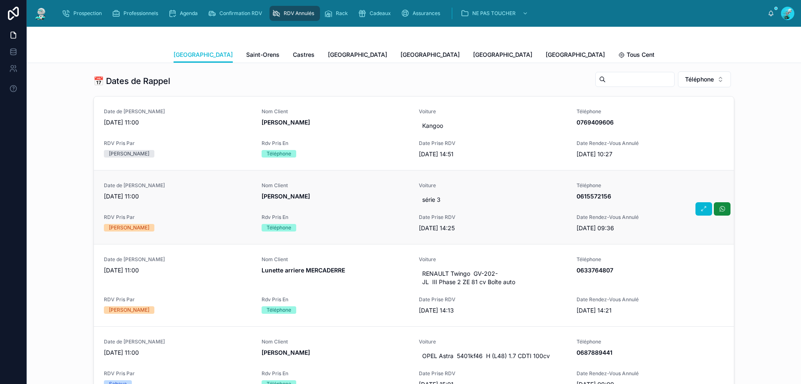
click at [374, 204] on div "Nom Client TANCHOUX Nicolas" at bounding box center [336, 194] width 148 height 25
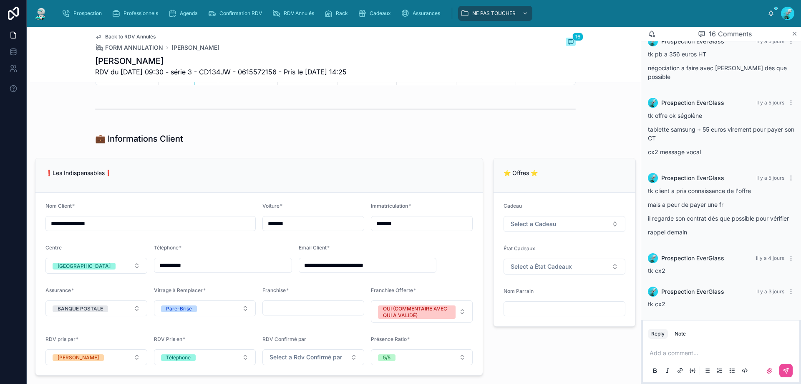
scroll to position [417, 0]
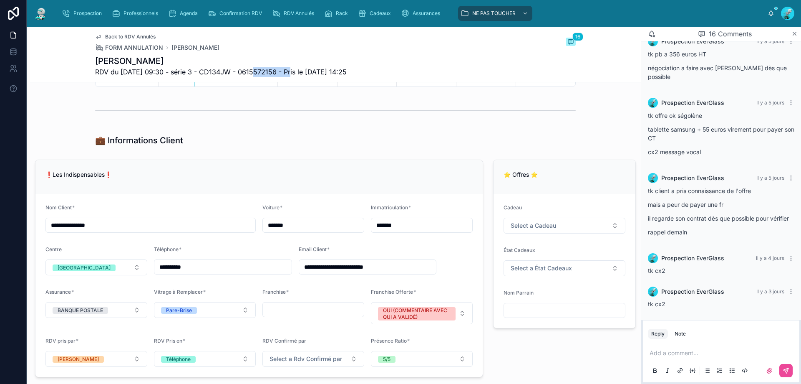
drag, startPoint x: 248, startPoint y: 75, endPoint x: 287, endPoint y: 75, distance: 38.4
click at [287, 75] on span "RDV du 21/08/2025 09:30 - série 3 - CD134JW - 0615572156 - Pris le 19/08/2025 1…" at bounding box center [221, 72] width 252 height 10
copy span "0615572156"
drag, startPoint x: 678, startPoint y: 352, endPoint x: 682, endPoint y: 350, distance: 4.7
click at [682, 350] on p at bounding box center [723, 352] width 146 height 8
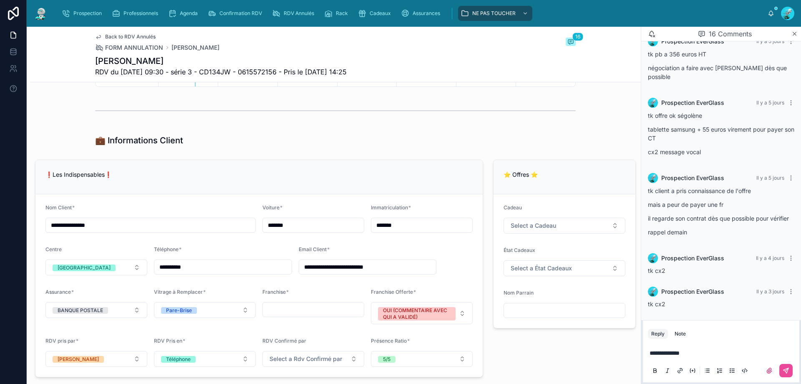
scroll to position [774, 0]
click at [788, 372] on icon at bounding box center [786, 370] width 7 height 7
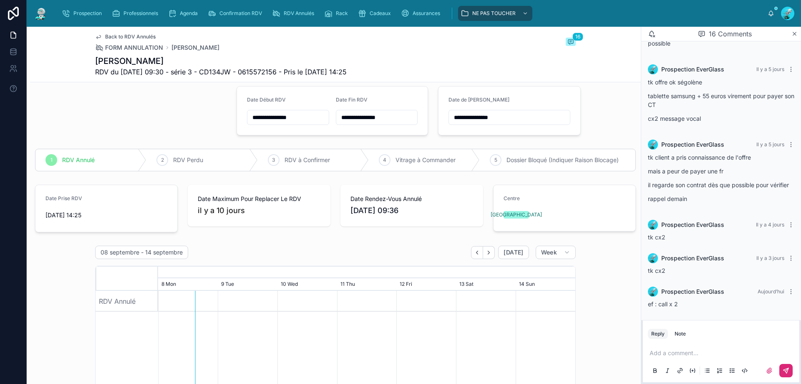
scroll to position [0, 0]
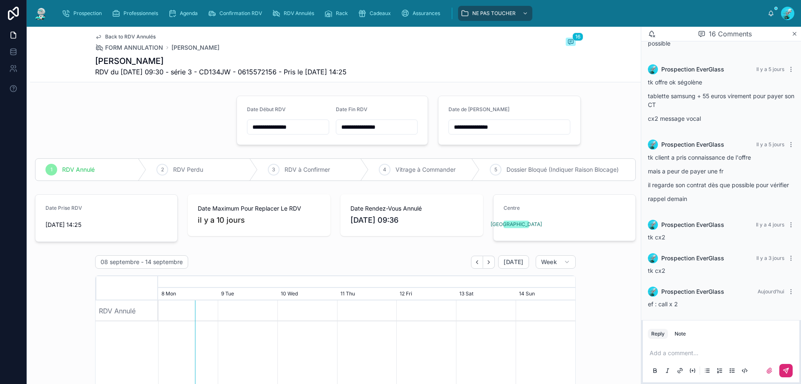
click at [514, 131] on input "**********" at bounding box center [509, 127] width 121 height 12
click at [520, 214] on button "12" at bounding box center [519, 214] width 15 height 15
type input "**********"
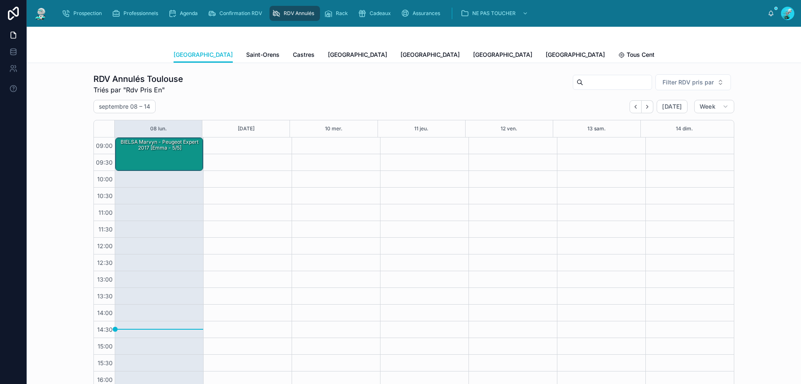
scroll to position [47, 0]
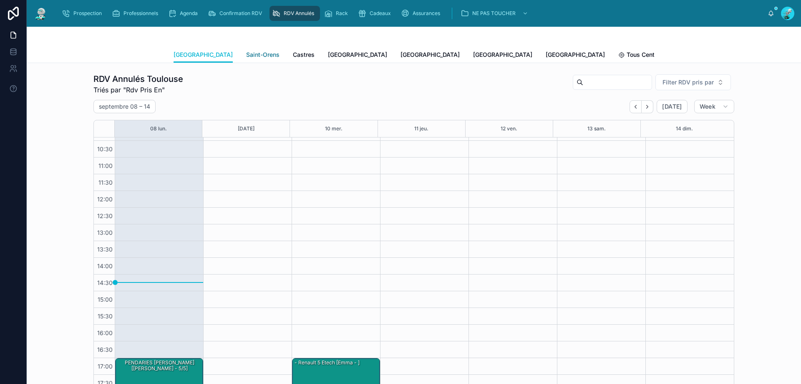
click at [246, 55] on span "Saint-Orens" at bounding box center [262, 54] width 33 height 8
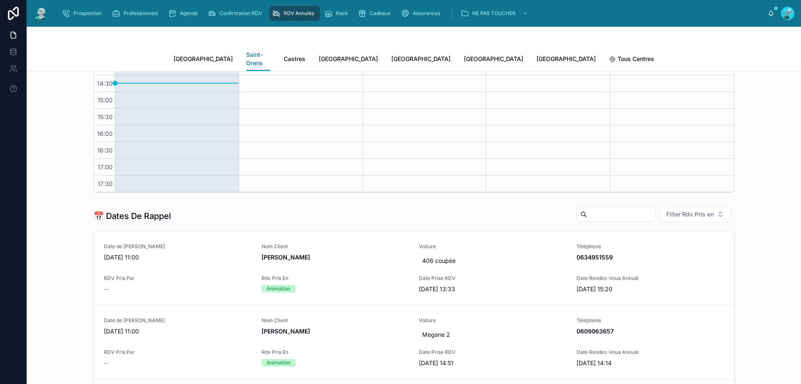
scroll to position [250, 0]
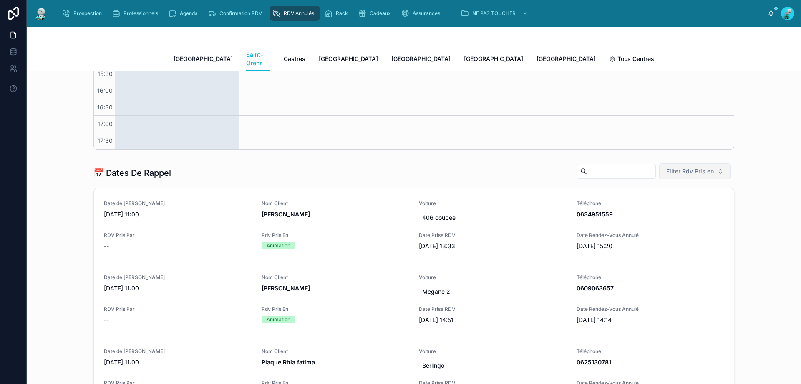
click at [694, 168] on button "Filter Rdv Pris en" at bounding box center [695, 171] width 72 height 16
click at [651, 213] on div "Téléphone" at bounding box center [692, 209] width 100 height 13
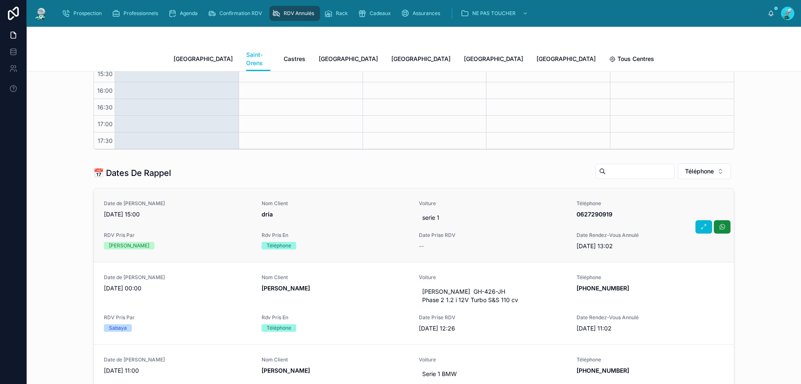
click at [479, 200] on span "Voiture" at bounding box center [493, 203] width 148 height 7
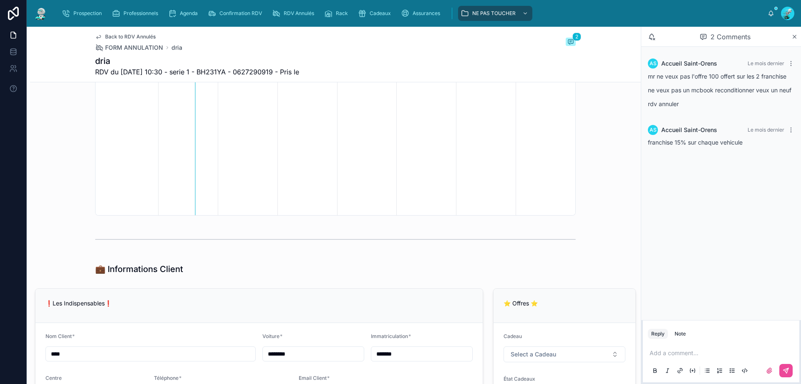
scroll to position [292, 0]
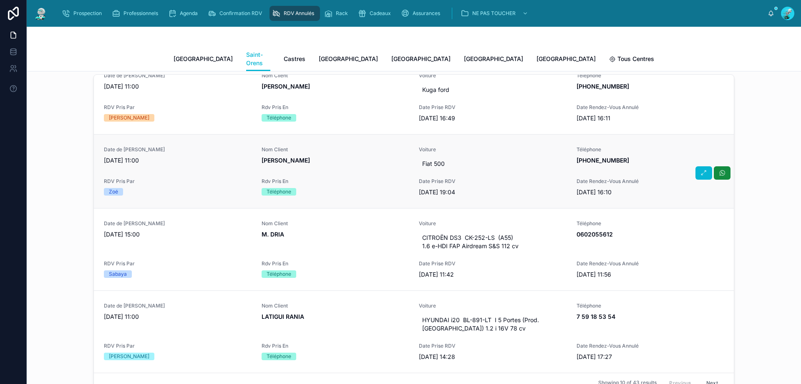
scroll to position [417, 0]
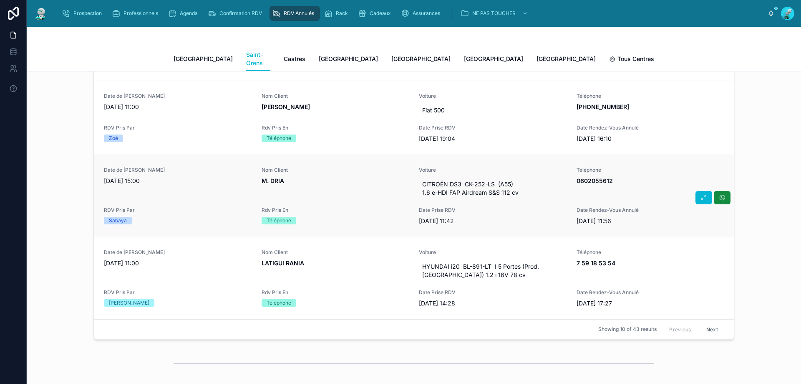
click at [351, 207] on span "Rdv Pris En" at bounding box center [336, 210] width 148 height 7
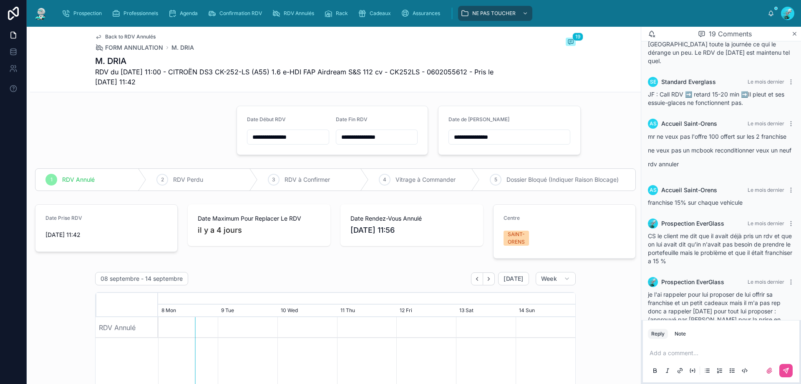
scroll to position [561, 0]
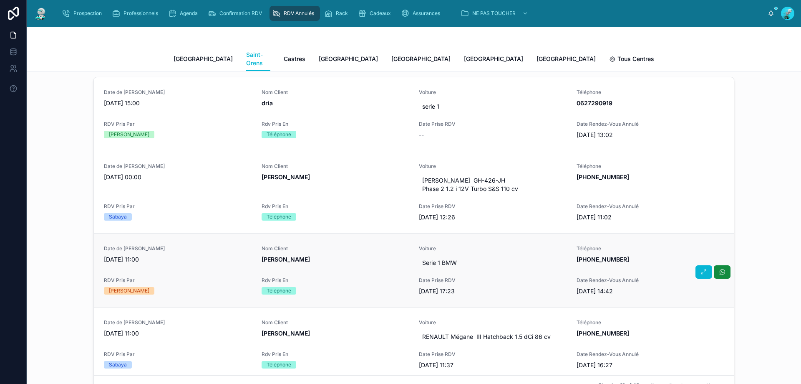
scroll to position [376, 0]
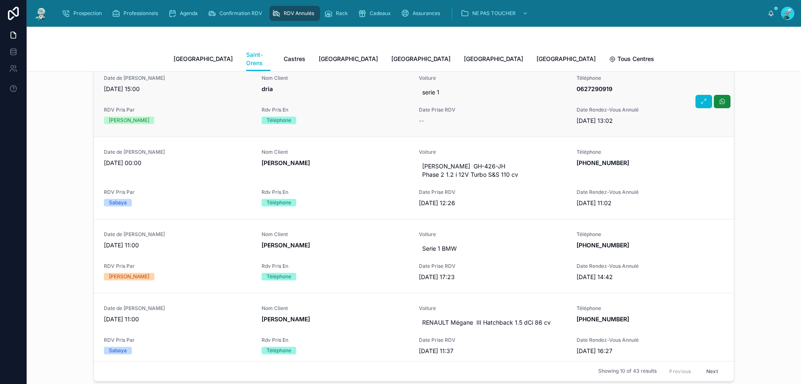
click at [328, 85] on div "Nom Client dria" at bounding box center [336, 87] width 148 height 25
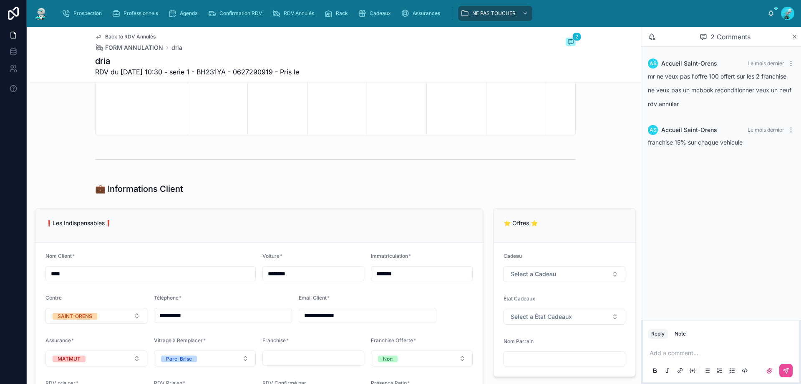
scroll to position [54, 0]
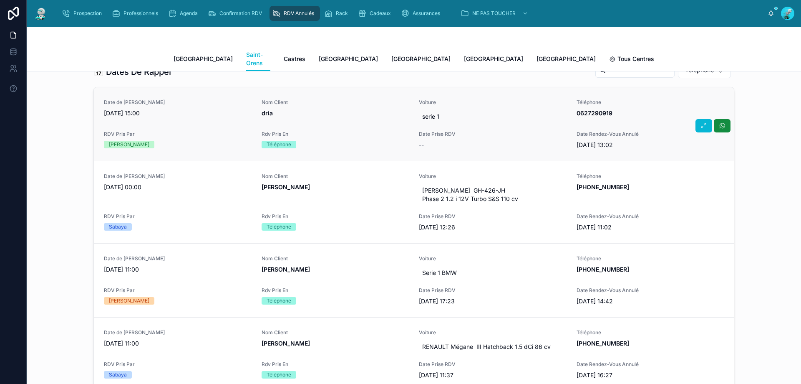
scroll to position [334, 0]
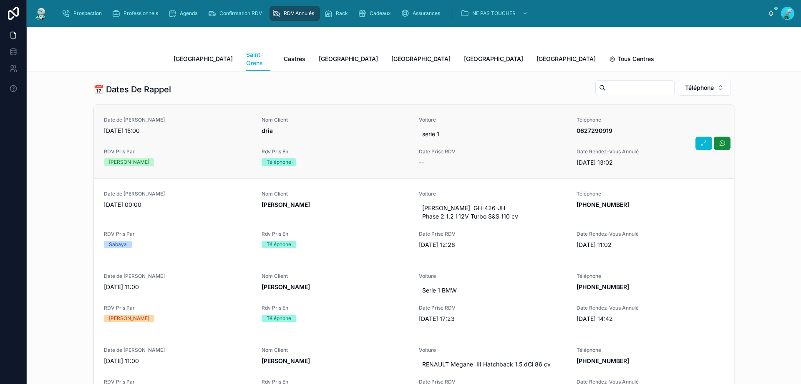
click at [360, 149] on div "Rdv Pris En Téléphone" at bounding box center [336, 157] width 148 height 18
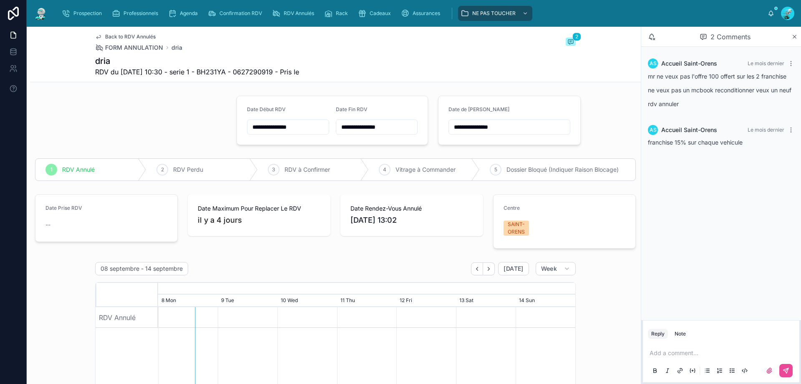
click at [501, 126] on input "**********" at bounding box center [509, 127] width 121 height 12
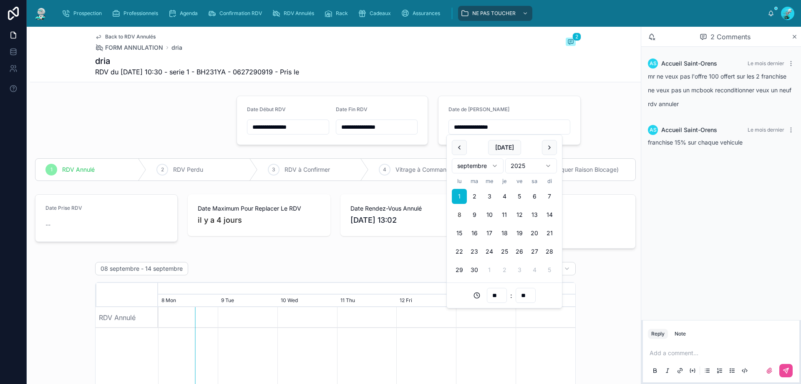
click at [459, 214] on button "8" at bounding box center [459, 214] width 15 height 15
type input "**********"
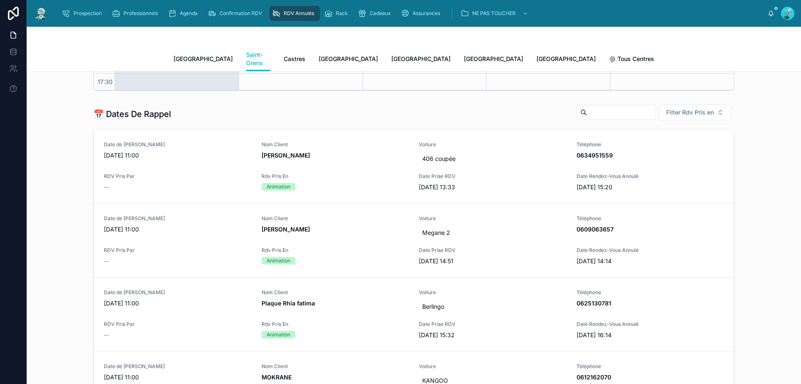
scroll to position [292, 0]
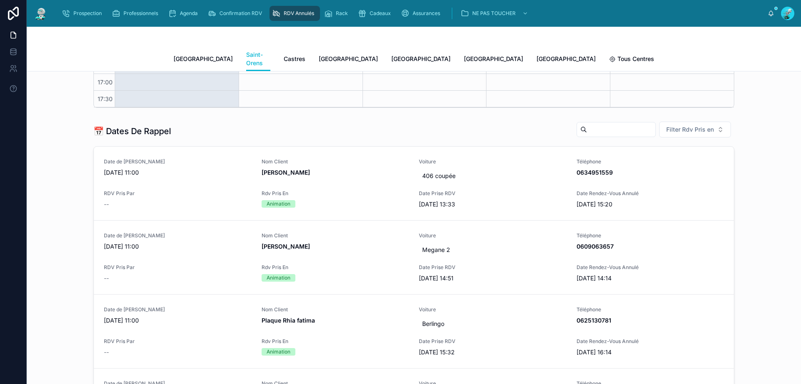
click at [687, 130] on div "📅 Dates De Rappel Filter Rdv Pris en" at bounding box center [413, 131] width 641 height 20
click at [694, 125] on span "Filter Rdv Pris en" at bounding box center [691, 129] width 48 height 8
drag, startPoint x: 699, startPoint y: 170, endPoint x: 399, endPoint y: 37, distance: 327.7
click at [698, 169] on div "Téléphone" at bounding box center [692, 168] width 100 height 13
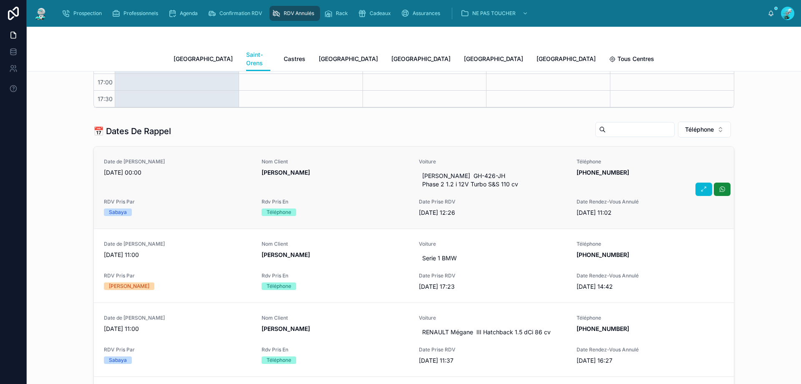
click at [352, 183] on div "Nom Client MME KISSANE" at bounding box center [336, 174] width 148 height 33
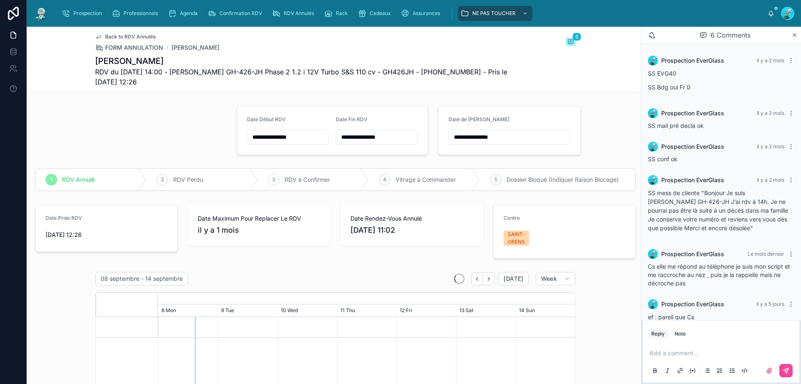
scroll to position [45, 0]
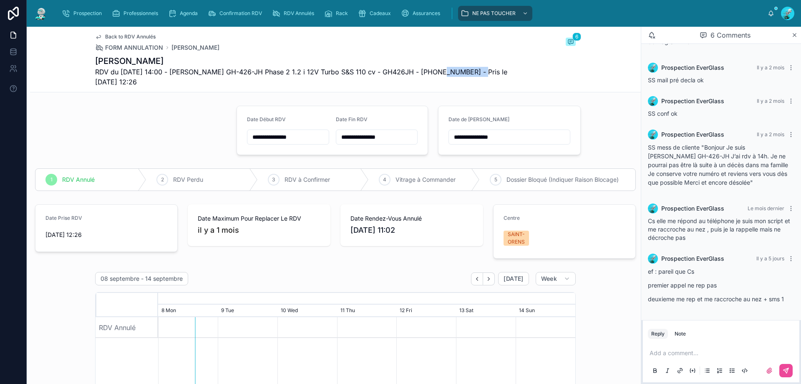
drag, startPoint x: 431, startPoint y: 69, endPoint x: 475, endPoint y: 73, distance: 43.9
click at [475, 73] on span "RDV du 25/07/2025 14:00 - OPEL Crossland GH-426-JH Phase 2 1.2 i 12V Turbo S&S …" at bounding box center [304, 77] width 418 height 20
drag, startPoint x: 470, startPoint y: 68, endPoint x: 465, endPoint y: 68, distance: 5.0
copy span "33649539401"
click at [742, 337] on div "Reply Note" at bounding box center [721, 333] width 157 height 13
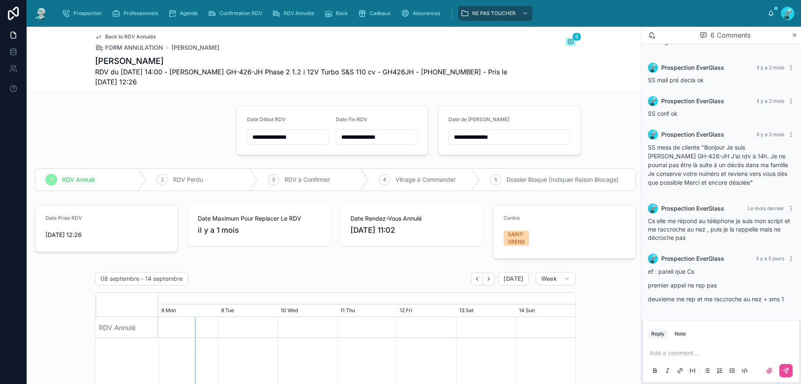
drag, startPoint x: 722, startPoint y: 323, endPoint x: 715, endPoint y: 327, distance: 8.0
click at [721, 322] on div "Reply Note Add a comment..." at bounding box center [721, 352] width 160 height 64
click at [655, 361] on div "Add a comment..." at bounding box center [721, 360] width 146 height 35
click at [658, 352] on p at bounding box center [723, 352] width 146 height 8
click at [774, 375] on label at bounding box center [769, 370] width 13 height 13
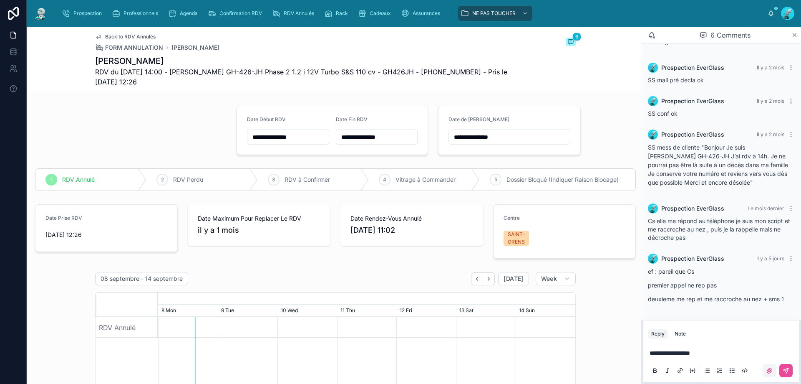
click at [0, 0] on input "file" at bounding box center [0, 0] width 0 height 0
click at [788, 367] on icon at bounding box center [786, 370] width 7 height 7
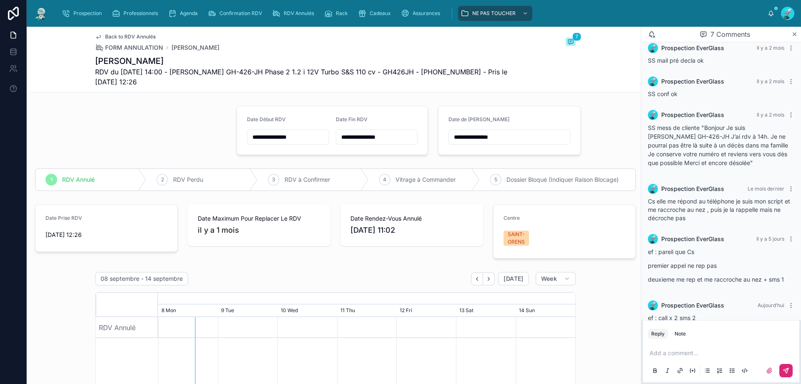
scroll to position [77, 0]
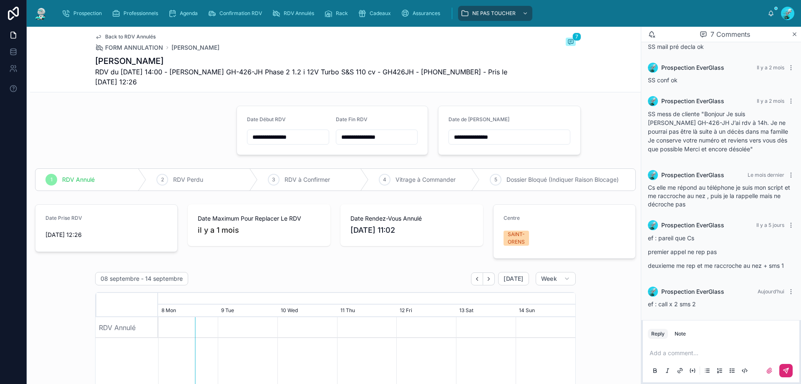
click at [514, 136] on input "**********" at bounding box center [509, 137] width 121 height 12
click at [521, 221] on button "12" at bounding box center [519, 224] width 15 height 15
type input "**********"
click at [612, 62] on div "Back to RDV Annulés FORM ANNULATION MME KISSANE 7 MME KISSANE RDV du 25/07/2025…" at bounding box center [335, 60] width 611 height 66
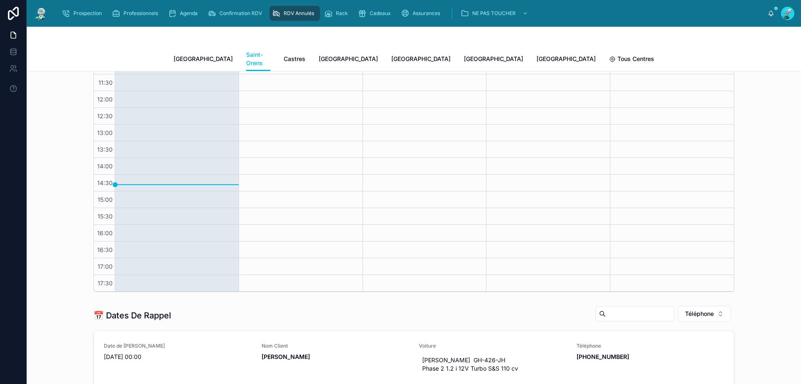
scroll to position [250, 0]
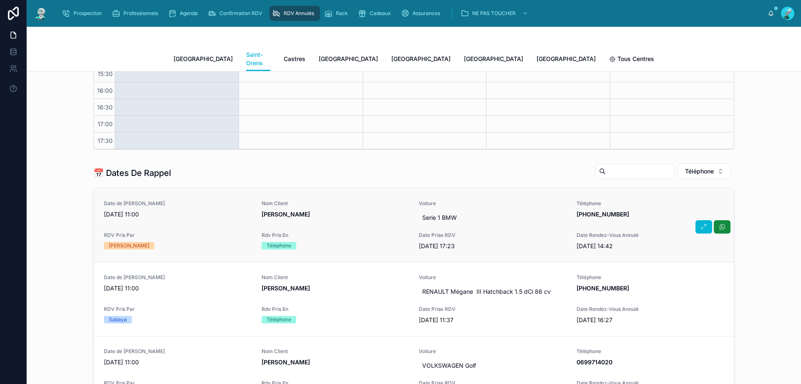
click at [369, 210] on span "Belkacem Malik" at bounding box center [336, 214] width 148 height 8
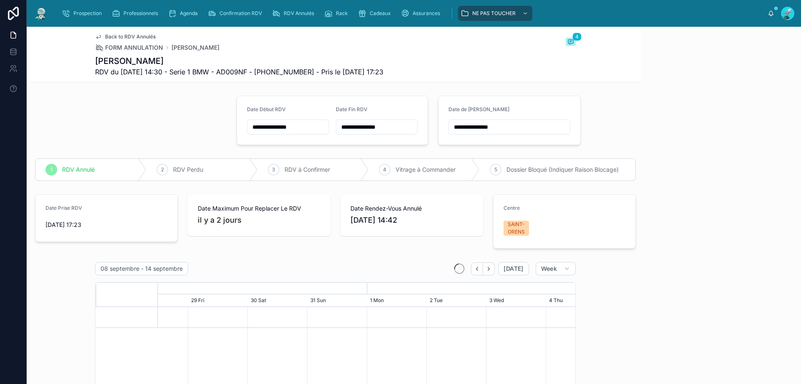
scroll to position [54, 0]
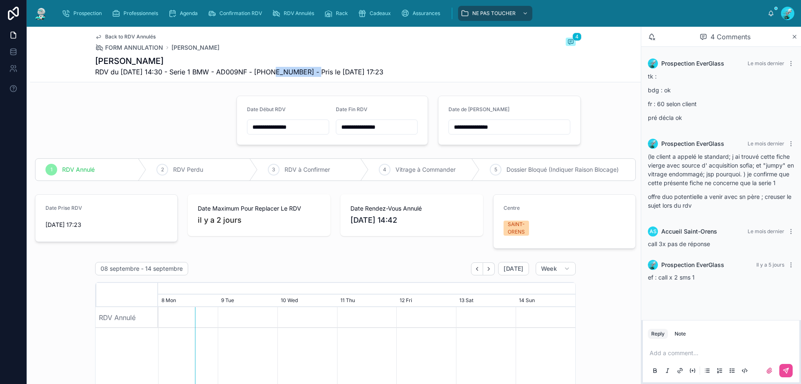
drag, startPoint x: 269, startPoint y: 73, endPoint x: 317, endPoint y: 68, distance: 48.2
click at [317, 68] on span "RDV du 29/08/2025 14:30 - Serie 1 BMW - AD009NF - +33607854808 - Pris le 20/08/…" at bounding box center [239, 72] width 288 height 10
copy span "33607854808"
click at [703, 357] on div "Add a comment..." at bounding box center [721, 360] width 146 height 35
click at [702, 355] on p at bounding box center [723, 352] width 146 height 8
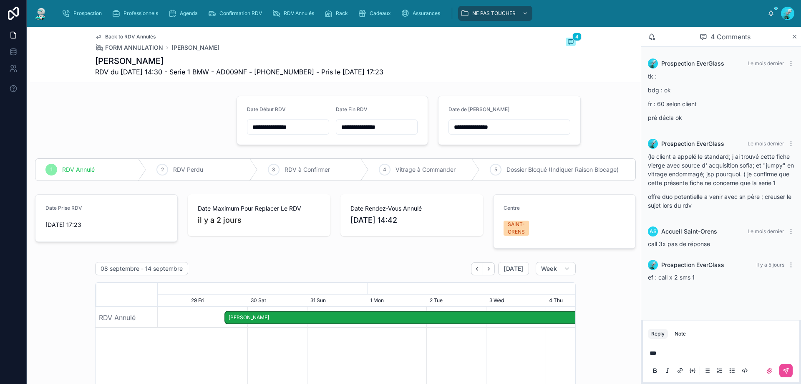
scroll to position [54, 0]
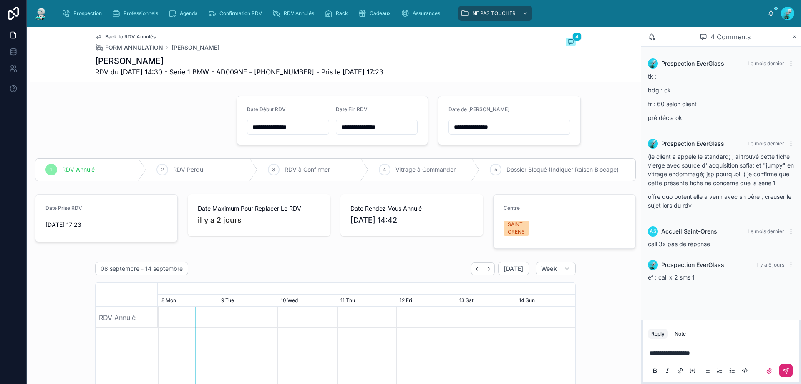
click at [788, 366] on button at bounding box center [786, 370] width 13 height 13
click at [482, 122] on input "**********" at bounding box center [509, 127] width 121 height 12
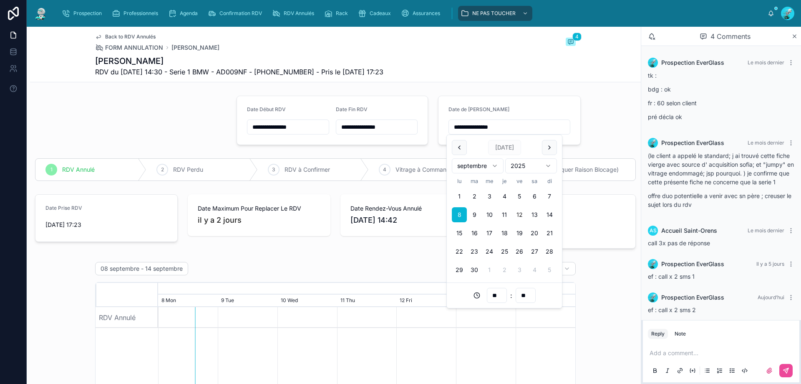
click at [522, 214] on button "12" at bounding box center [519, 214] width 15 height 15
type input "**********"
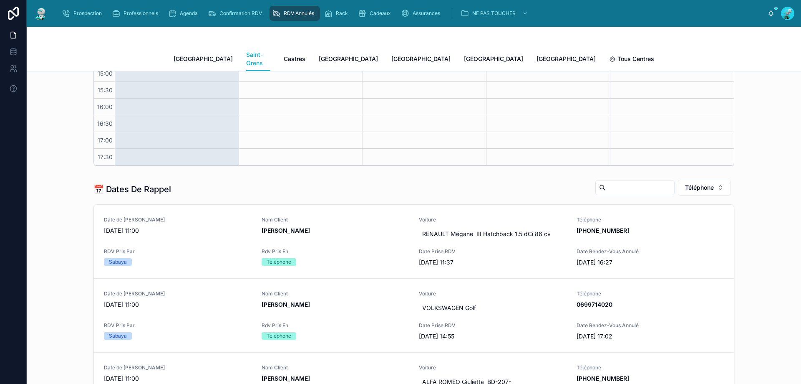
scroll to position [250, 0]
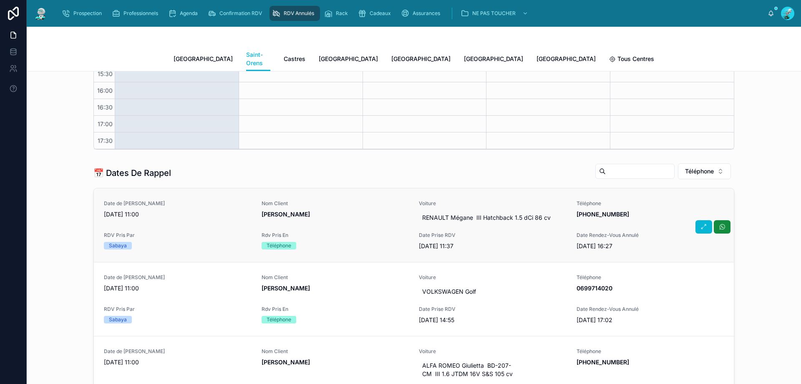
click at [321, 232] on span "Rdv Pris En" at bounding box center [336, 235] width 148 height 7
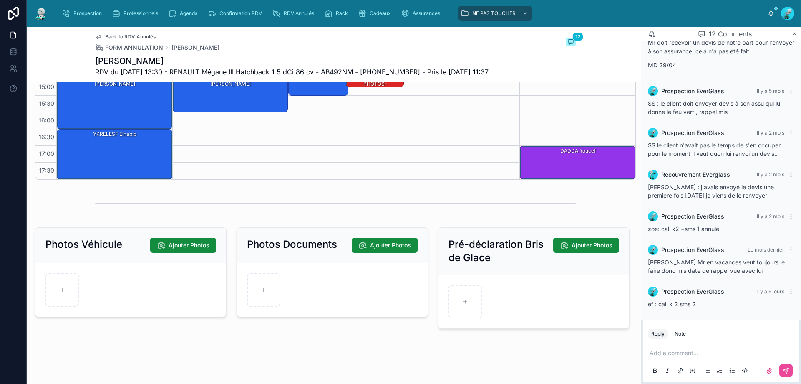
scroll to position [1199, 0]
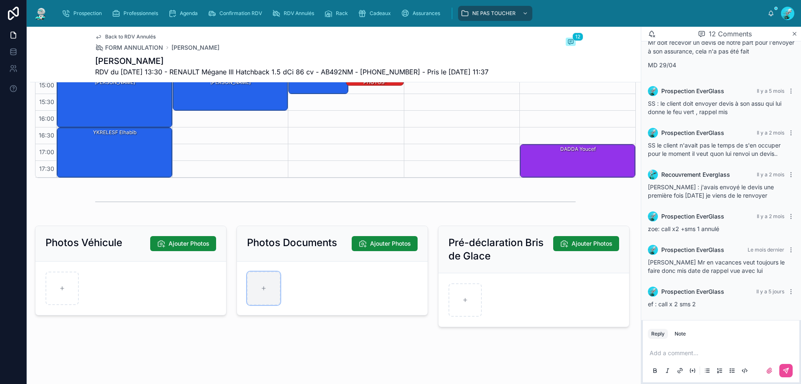
click at [253, 285] on div at bounding box center [263, 287] width 33 height 33
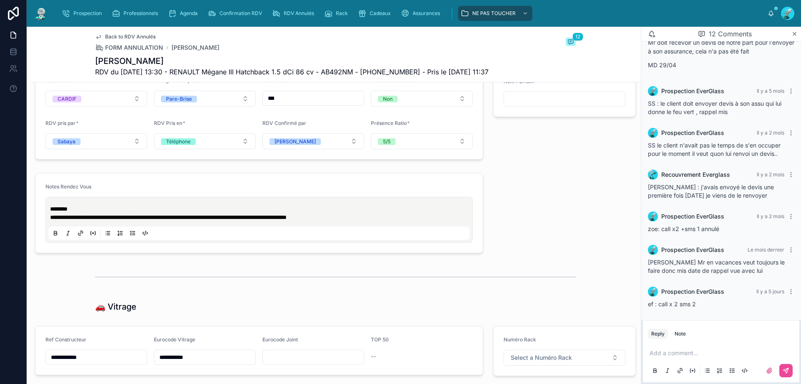
scroll to position [490, 0]
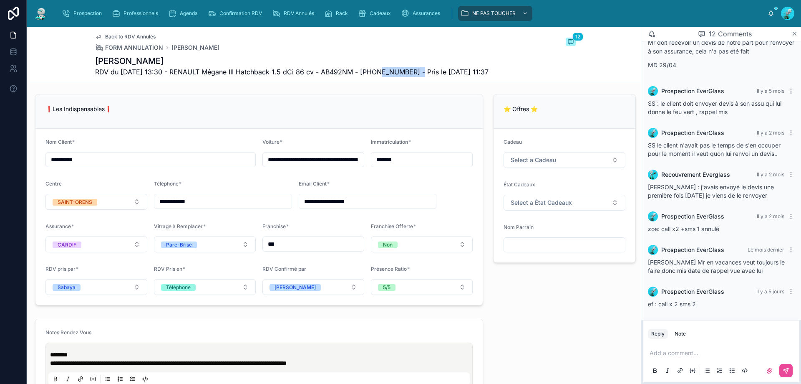
drag, startPoint x: 375, startPoint y: 68, endPoint x: 419, endPoint y: 81, distance: 46.0
click at [419, 81] on div "Back to RDV Annulés FORM ANNULATION Yede TANOH 12 Yede TANOH RDV du [DATE] 13:3…" at bounding box center [335, 54] width 481 height 55
copy span "33605972022"
click at [692, 353] on p at bounding box center [723, 352] width 146 height 8
click at [785, 366] on button at bounding box center [786, 370] width 13 height 13
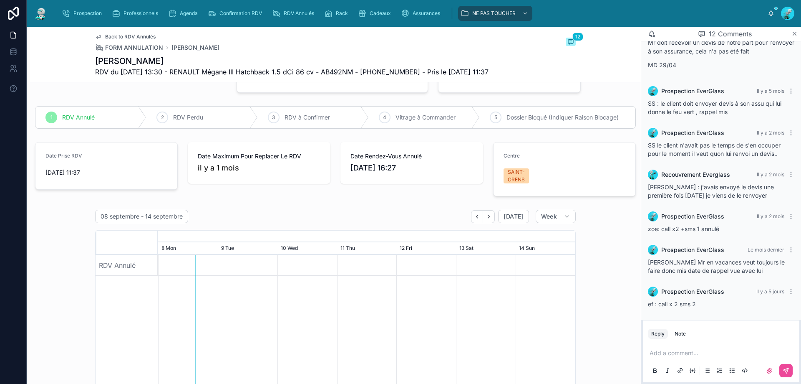
scroll to position [0, 0]
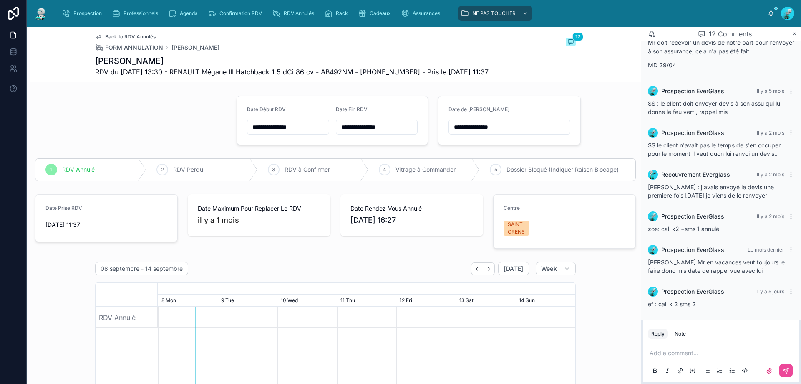
click at [523, 130] on input "**********" at bounding box center [509, 127] width 121 height 12
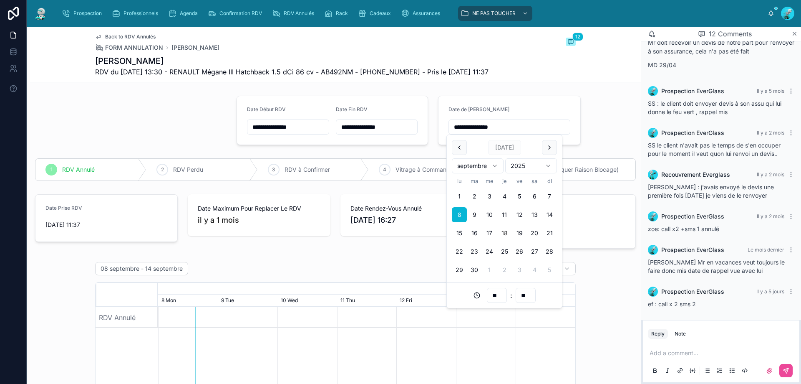
click at [509, 230] on button "18" at bounding box center [504, 232] width 15 height 15
type input "**********"
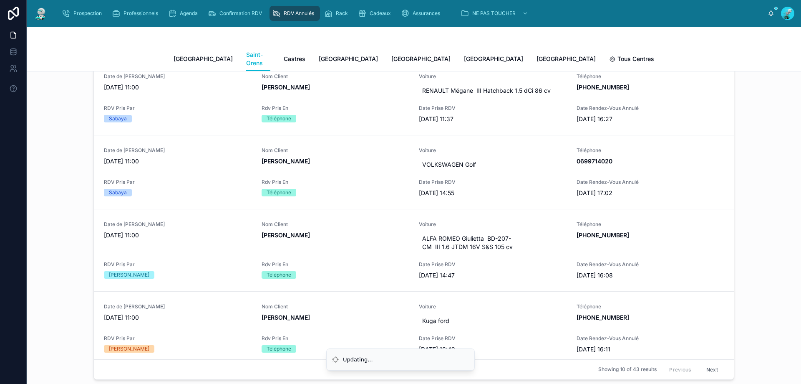
scroll to position [250, 0]
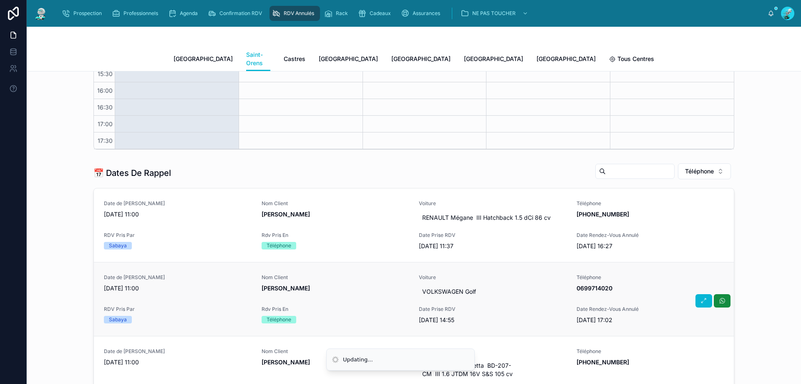
click at [354, 284] on div "Nom Client [PERSON_NAME]" at bounding box center [336, 286] width 148 height 25
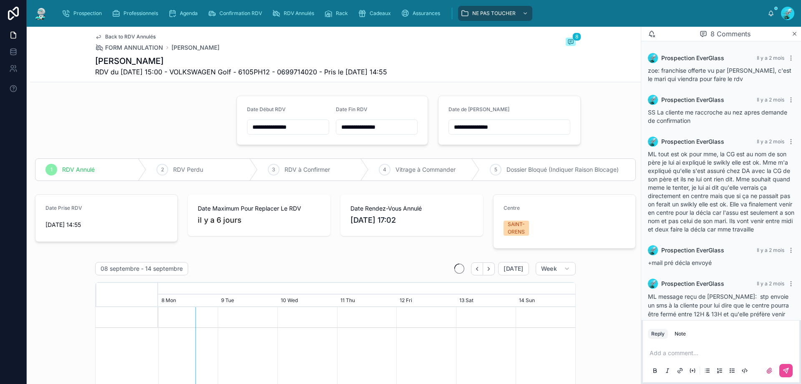
scroll to position [247, 0]
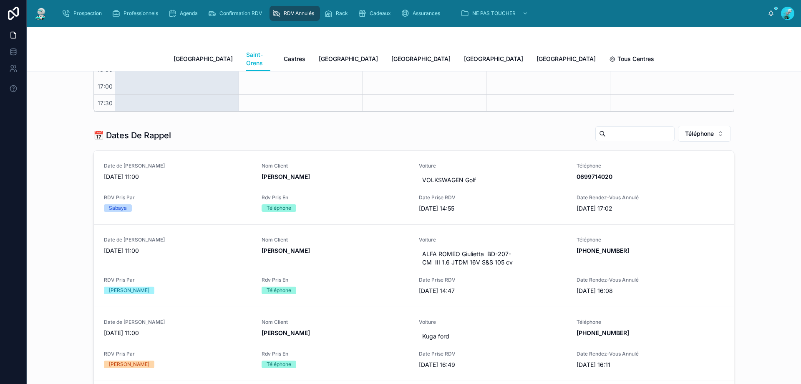
scroll to position [292, 0]
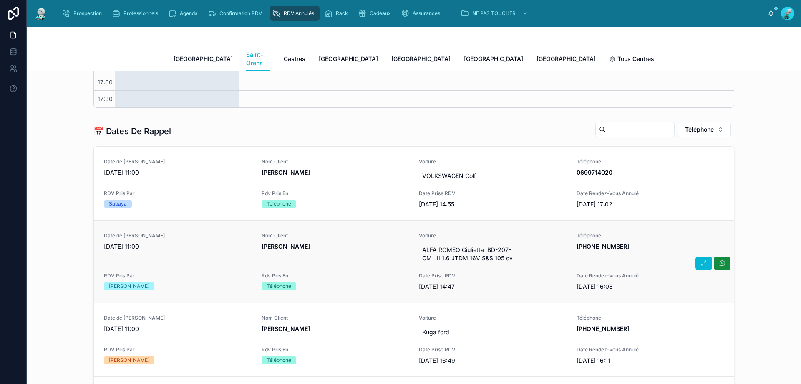
click at [219, 242] on span "[DATE] 11:00" at bounding box center [178, 246] width 148 height 8
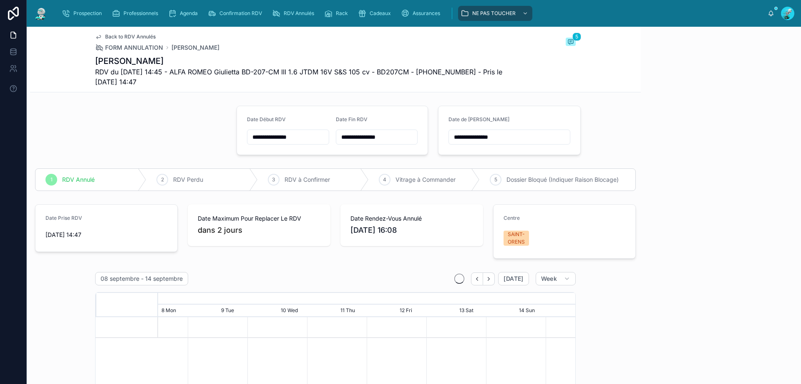
scroll to position [54, 0]
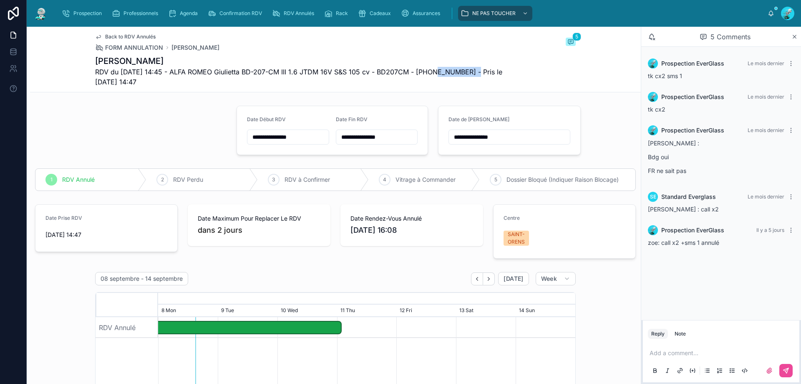
drag, startPoint x: 429, startPoint y: 68, endPoint x: 474, endPoint y: 70, distance: 45.5
click at [474, 70] on span "RDV du 29/08/2025 14:45 - ALFA ROMEO Giulietta BD-207-CM III 1.6 JTDM 16V S&S 1…" at bounding box center [304, 77] width 418 height 20
copy span "33638667428"
click at [479, 48] on div "Back to RDV Annulés FORM ANNULATION HABIB ALEXANDRE 5" at bounding box center [335, 42] width 481 height 18
click at [737, 362] on div at bounding box center [721, 370] width 146 height 17
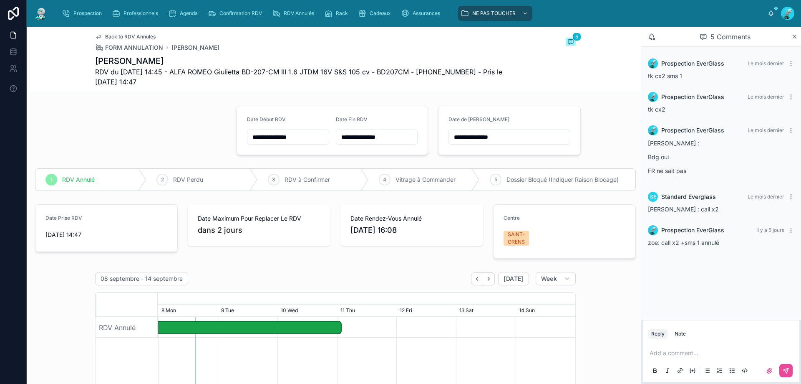
click at [729, 356] on p at bounding box center [723, 352] width 146 height 8
click at [788, 370] on icon at bounding box center [786, 370] width 7 height 7
click at [523, 136] on input "**********" at bounding box center [509, 137] width 121 height 12
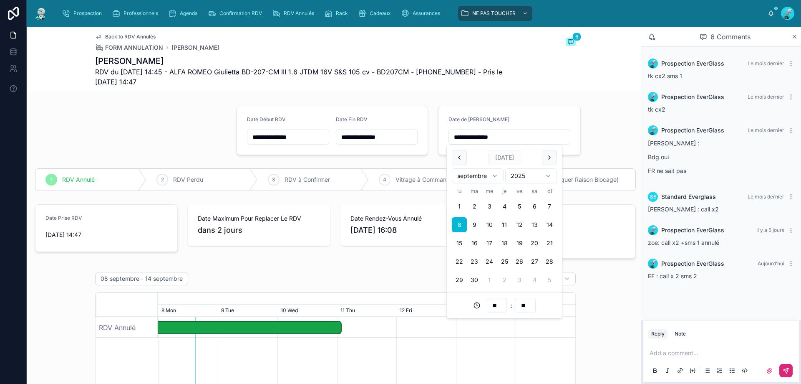
click at [516, 136] on input "**********" at bounding box center [509, 137] width 121 height 12
click at [519, 222] on button "12" at bounding box center [519, 224] width 15 height 15
type input "**********"
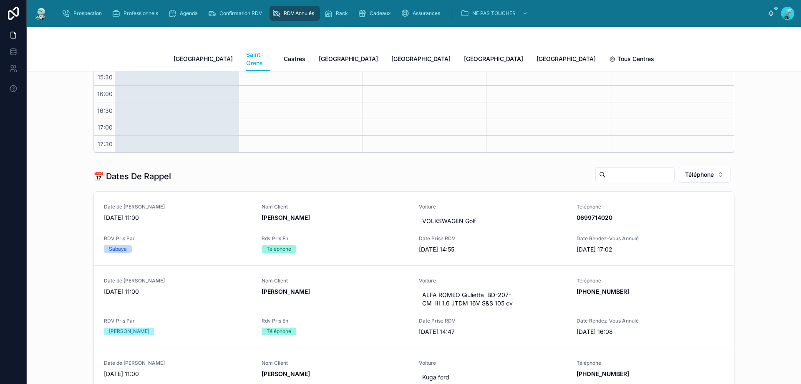
scroll to position [250, 0]
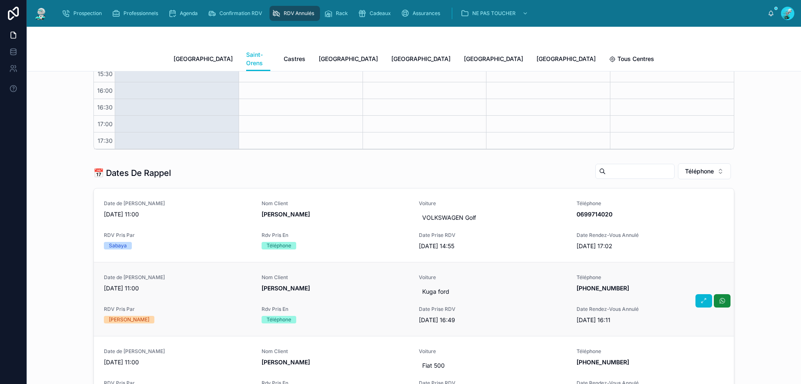
click at [324, 284] on span "Giral Gaetan" at bounding box center [336, 288] width 148 height 8
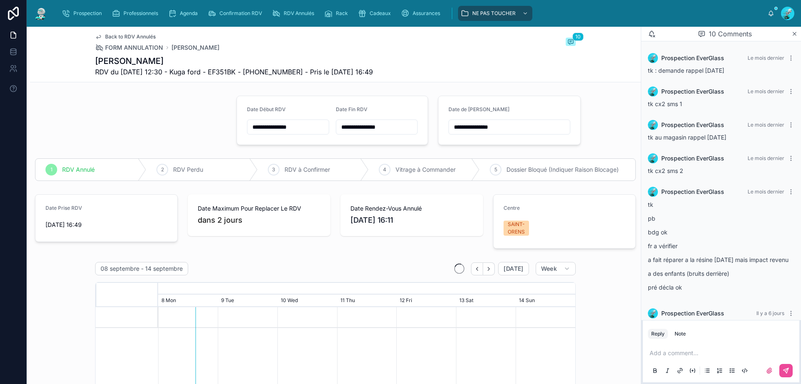
scroll to position [311, 0]
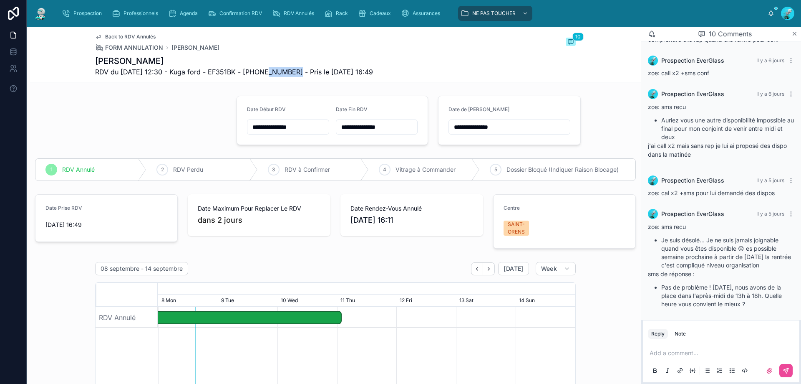
drag, startPoint x: 260, startPoint y: 72, endPoint x: 293, endPoint y: 71, distance: 33.4
click at [293, 71] on span "RDV du 04/09/2025 12:30 - Kuga ford - EF351BK - +33634359908 - Pris le 29/08/20…" at bounding box center [234, 72] width 278 height 10
click at [260, 70] on span "RDV du 04/09/2025 12:30 - Kuga ford - EF351BK - +33634359908 - Pris le 29/08/20…" at bounding box center [234, 72] width 278 height 10
drag, startPoint x: 257, startPoint y: 72, endPoint x: 302, endPoint y: 73, distance: 45.5
click at [302, 73] on span "RDV du 04/09/2025 12:30 - Kuga ford - EF351BK - +33634359908 - Pris le 29/08/20…" at bounding box center [234, 72] width 278 height 10
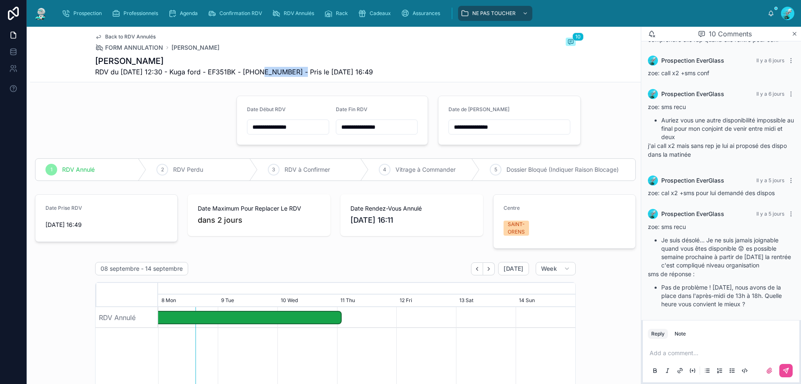
copy span "33634359908"
click at [718, 343] on div "Add a comment..." at bounding box center [721, 360] width 146 height 35
click at [721, 351] on p at bounding box center [723, 352] width 146 height 8
drag, startPoint x: 255, startPoint y: 69, endPoint x: 300, endPoint y: 67, distance: 46.0
click at [300, 67] on span "RDV du 04/09/2025 12:30 - Kuga ford - EF351BK - +33634359908 - Pris le 29/08/20…" at bounding box center [234, 72] width 278 height 10
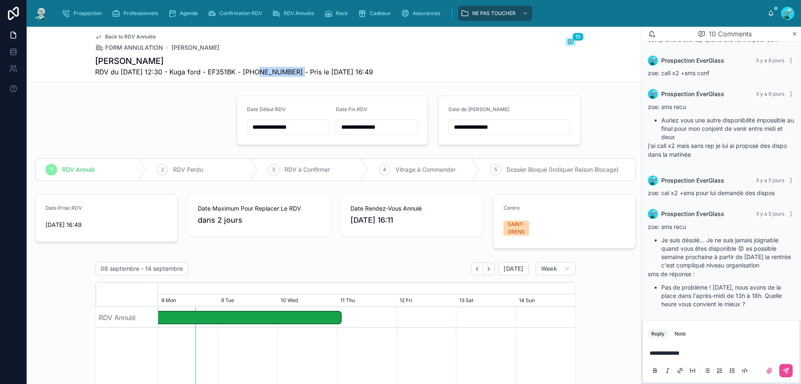
click at [283, 72] on span "RDV du 04/09/2025 12:30 - Kuga ford - EF351BK - +33634359908 - Pris le 29/08/20…" at bounding box center [234, 72] width 278 height 10
drag, startPoint x: 259, startPoint y: 69, endPoint x: 301, endPoint y: 69, distance: 42.6
click at [301, 69] on span "RDV du 04/09/2025 12:30 - Kuga ford - EF351BK - +33634359908 - Pris le 29/08/20…" at bounding box center [234, 72] width 278 height 10
copy span "33634359908"
click at [710, 350] on p "**********" at bounding box center [723, 352] width 146 height 8
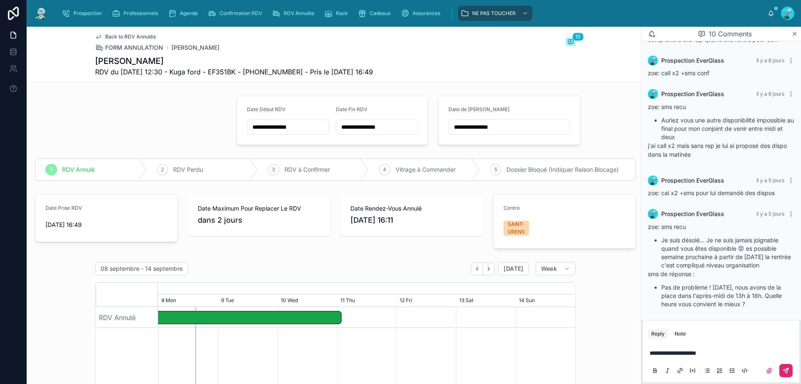
click at [784, 375] on button at bounding box center [786, 370] width 13 height 13
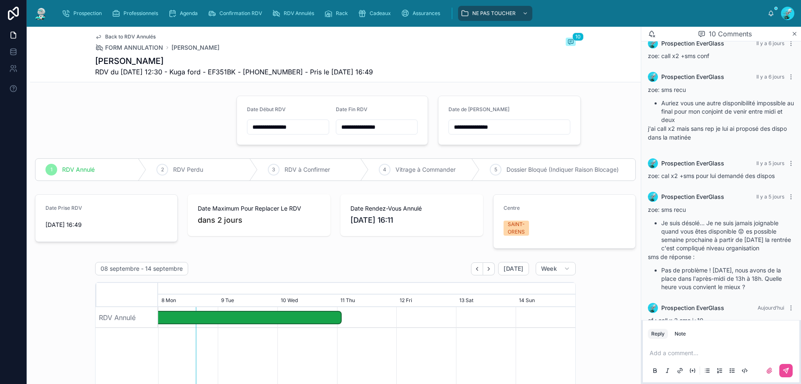
click at [549, 124] on input "**********" at bounding box center [509, 127] width 121 height 12
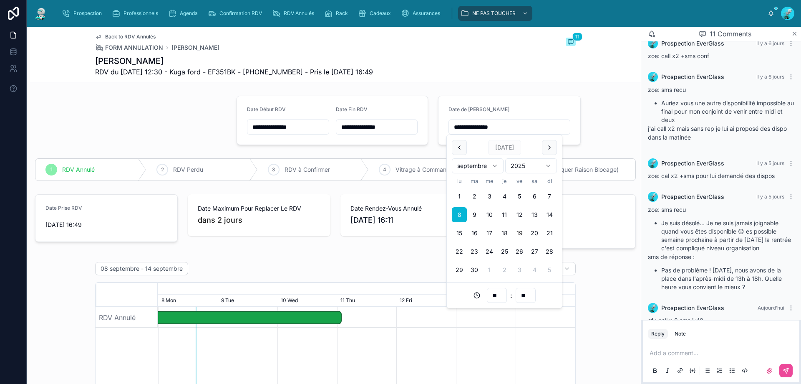
click at [517, 230] on button "19" at bounding box center [519, 232] width 15 height 15
click at [508, 230] on button "18" at bounding box center [504, 232] width 15 height 15
type input "**********"
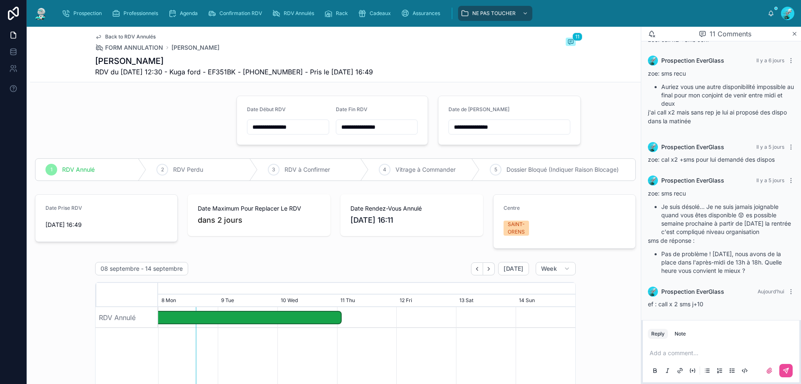
scroll to position [345, 0]
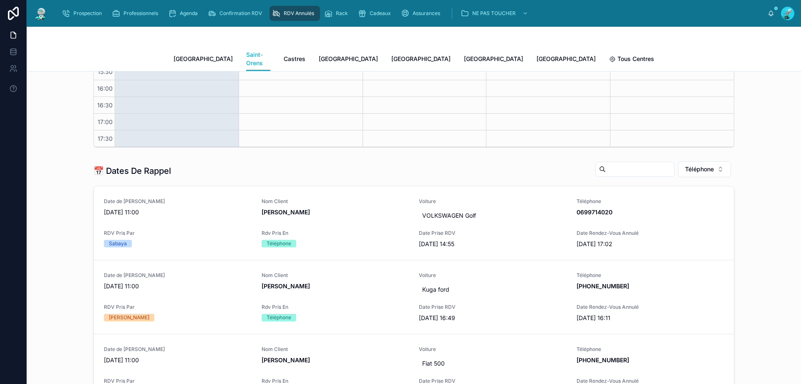
scroll to position [334, 0]
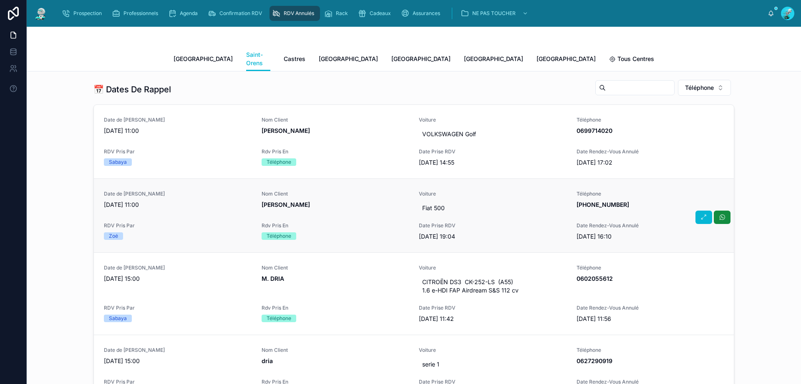
click at [366, 210] on div "Date de Rappel 08/09/2025 11:00 Nom Client Hajar BACHNOU Voiture Fiat 500 Télép…" at bounding box center [414, 215] width 620 height 50
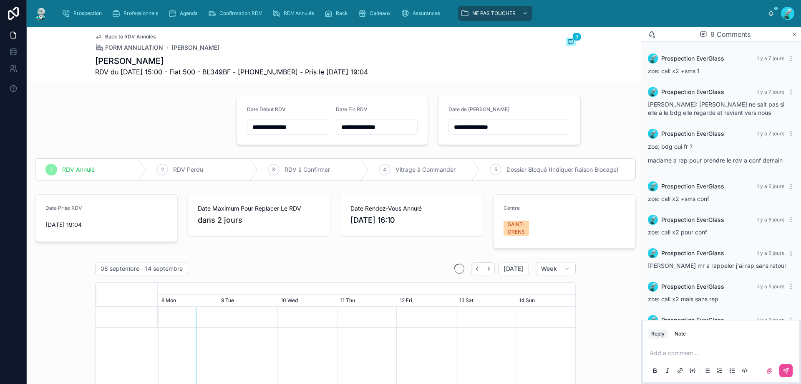
scroll to position [90, 0]
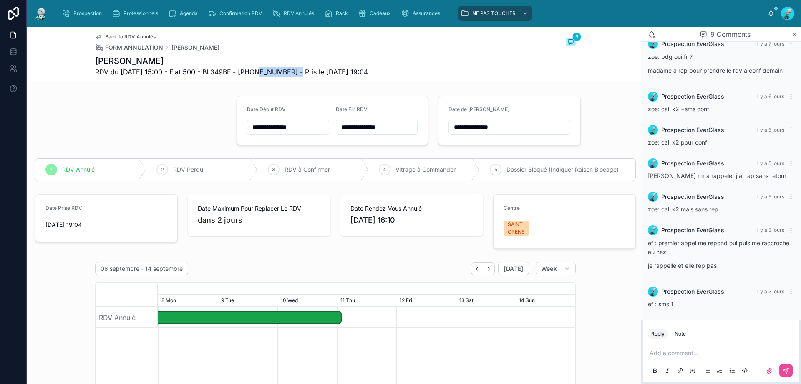
drag, startPoint x: 254, startPoint y: 74, endPoint x: 299, endPoint y: 67, distance: 45.7
click at [299, 67] on span "RDV du 03/09/2025 15:00 - Fiat 500 - BL349BF - +33764478284 - Pris le 01/09/202…" at bounding box center [231, 72] width 273 height 10
drag, startPoint x: 254, startPoint y: 69, endPoint x: 294, endPoint y: 76, distance: 40.3
click at [297, 76] on span "RDV du 03/09/2025 15:00 - Fiat 500 - BL349BF - +33764478284 - Pris le 01/09/202…" at bounding box center [231, 72] width 273 height 10
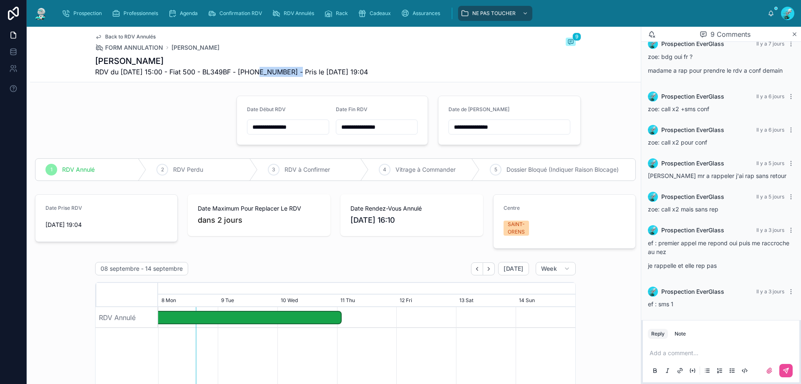
click at [294, 76] on span "RDV du 03/09/2025 15:00 - Fiat 500 - BL349BF - +33764478284 - Pris le 01/09/202…" at bounding box center [231, 72] width 273 height 10
drag, startPoint x: 269, startPoint y: 74, endPoint x: 274, endPoint y: 74, distance: 5.0
click at [273, 74] on span "RDV du 03/09/2025 15:00 - Fiat 500 - BL349BF - +33764478284 - Pris le 01/09/202…" at bounding box center [231, 72] width 273 height 10
click at [280, 71] on span "RDV du 03/09/2025 15:00 - Fiat 500 - BL349BF - +33764478284 - Pris le 01/09/202…" at bounding box center [231, 72] width 273 height 10
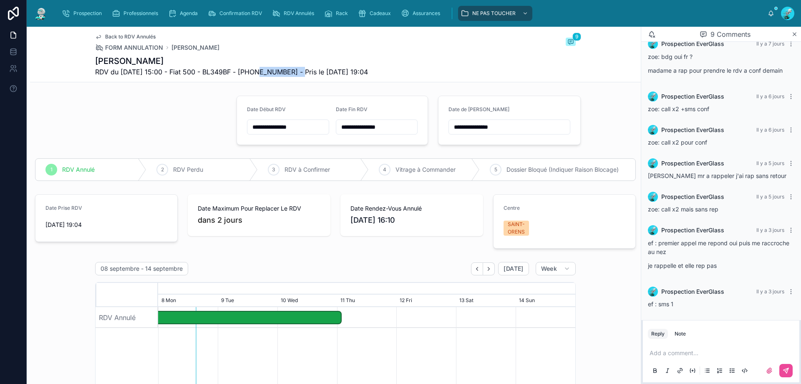
click at [280, 71] on span "RDV du 03/09/2025 15:00 - Fiat 500 - BL349BF - +33764478284 - Pris le 01/09/202…" at bounding box center [231, 72] width 273 height 10
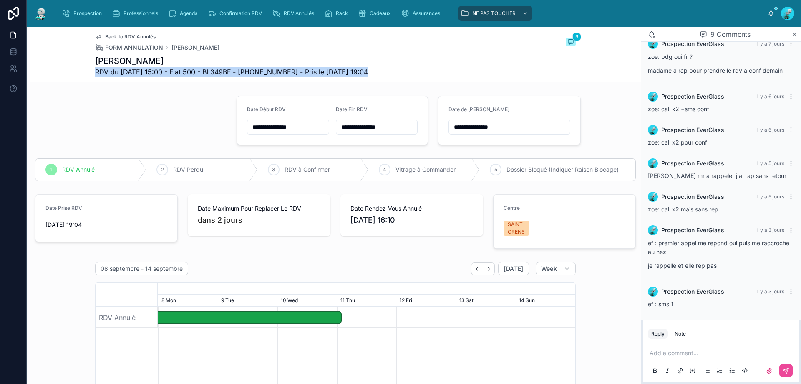
click at [280, 71] on span "RDV du 03/09/2025 15:00 - Fiat 500 - BL349BF - +33764478284 - Pris le 01/09/202…" at bounding box center [231, 72] width 273 height 10
click at [338, 68] on span "RDV du 03/09/2025 15:00 - Fiat 500 - BL349BF - +33764478284 - Pris le 01/09/202…" at bounding box center [231, 72] width 273 height 10
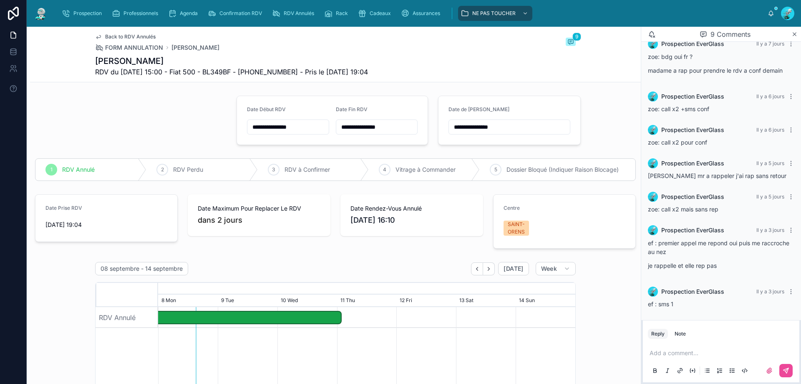
click at [288, 72] on span "RDV du 03/09/2025 15:00 - Fiat 500 - BL349BF - +33764478284 - Pris le 01/09/202…" at bounding box center [231, 72] width 273 height 10
copy span "33764478284"
click at [682, 356] on p at bounding box center [723, 352] width 146 height 8
click at [788, 371] on icon at bounding box center [786, 370] width 7 height 7
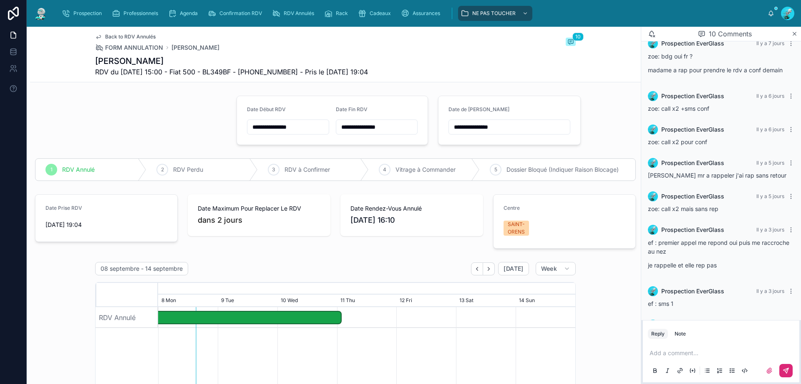
scroll to position [123, 0]
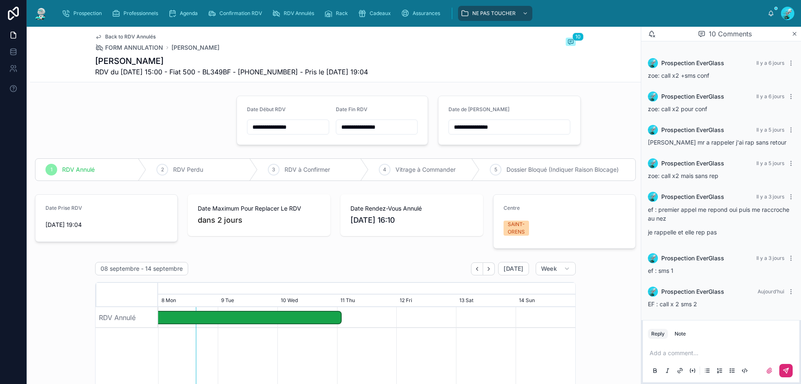
click at [512, 125] on input "**********" at bounding box center [509, 127] width 121 height 12
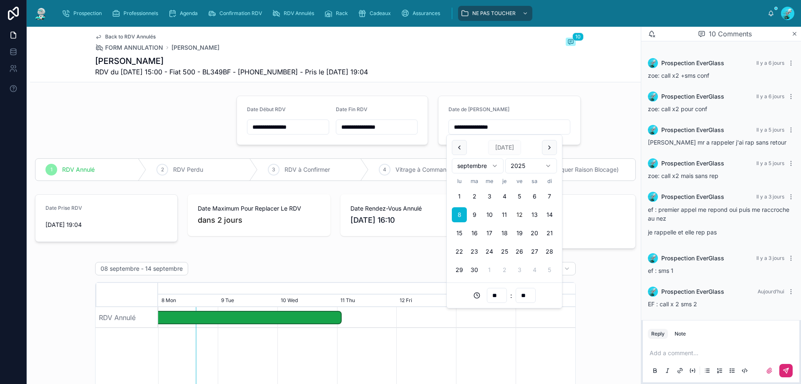
click at [521, 218] on button "12" at bounding box center [519, 214] width 15 height 15
type input "**********"
click at [568, 82] on div "Back to RDV Annulés FORM ANNULATION Hajar BACHNOU 10 Hajar BACHNOU RDV du 03/09…" at bounding box center [335, 55] width 611 height 56
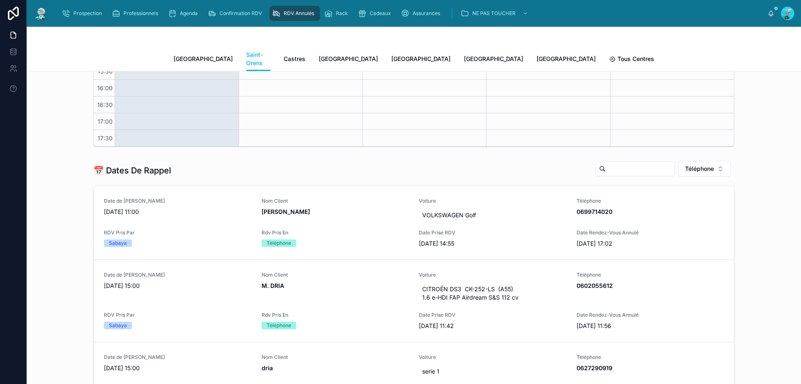
scroll to position [250, 0]
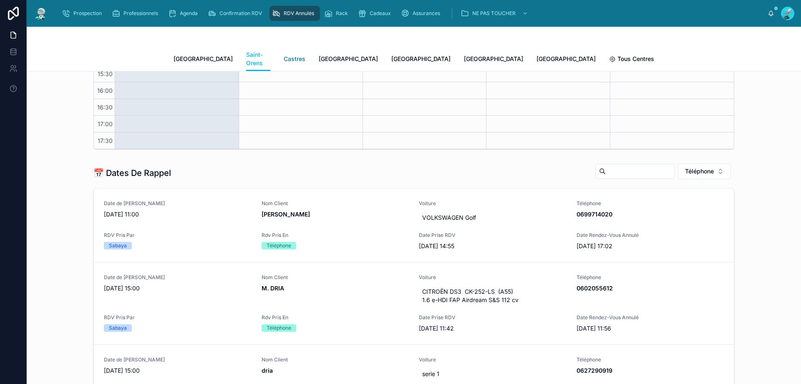
click at [284, 51] on link "Castres" at bounding box center [295, 59] width 22 height 17
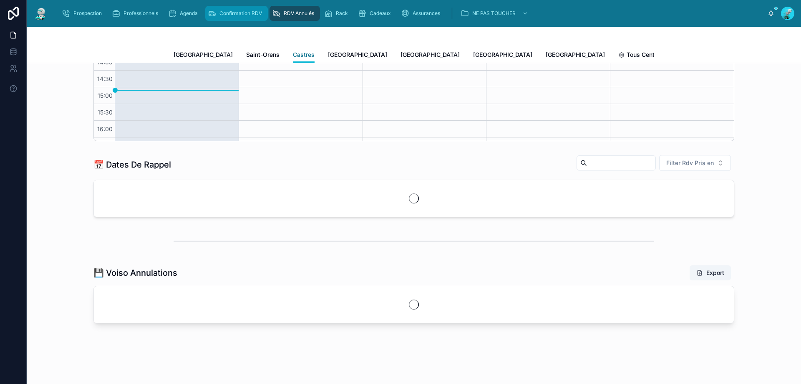
scroll to position [47, 0]
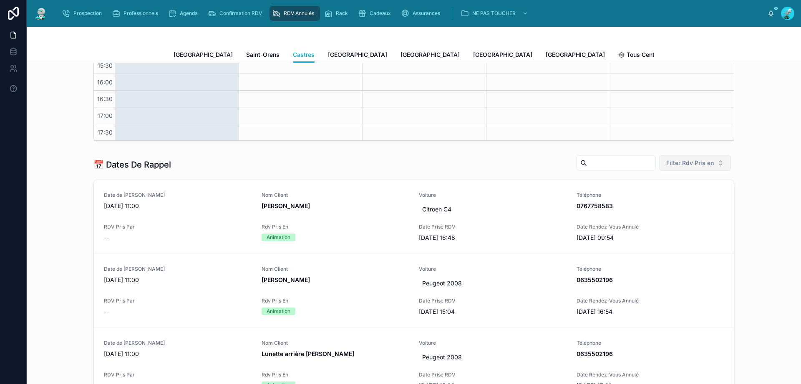
click at [676, 167] on button "Filter Rdv Pris en" at bounding box center [695, 163] width 72 height 16
click at [654, 213] on div "Téléphone" at bounding box center [692, 209] width 100 height 13
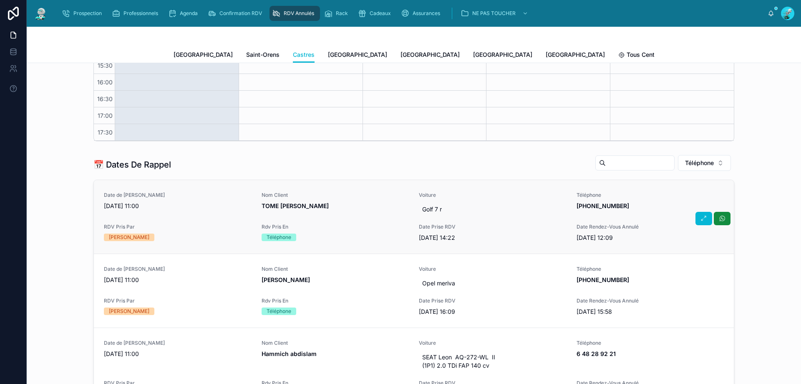
click at [207, 209] on span "[DATE] 11:00" at bounding box center [178, 206] width 148 height 8
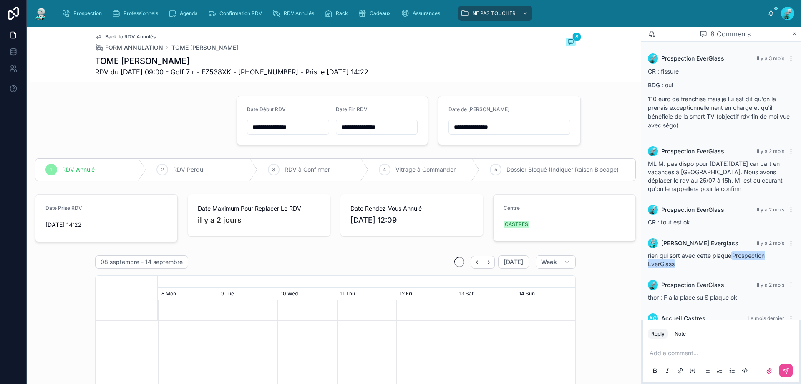
scroll to position [93, 0]
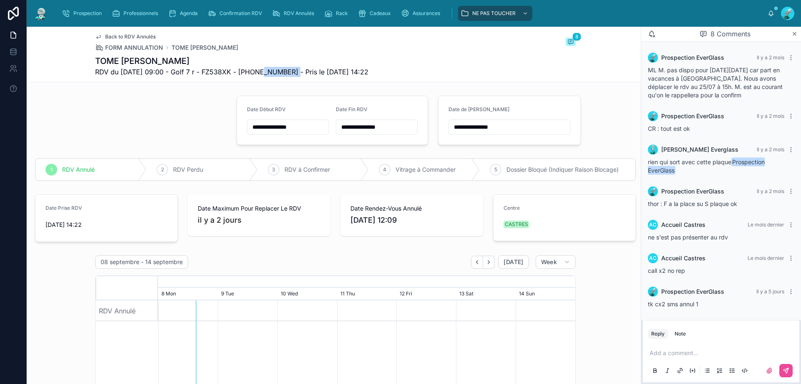
drag, startPoint x: 255, startPoint y: 69, endPoint x: 294, endPoint y: 70, distance: 38.8
click at [294, 70] on span "RDV du 29/08/2025 09:00 - Golf 7 r - FZ538XK - +33674678670 - Pris le 23/07/202…" at bounding box center [231, 72] width 273 height 10
drag, startPoint x: 252, startPoint y: 71, endPoint x: 297, endPoint y: 77, distance: 45.1
click at [297, 77] on div "Back to RDV Annulés FORM ANNULATION TOME Afonso Carlos 8 TOME Afonso Carlos RDV…" at bounding box center [335, 54] width 481 height 55
copy span "33674678670"
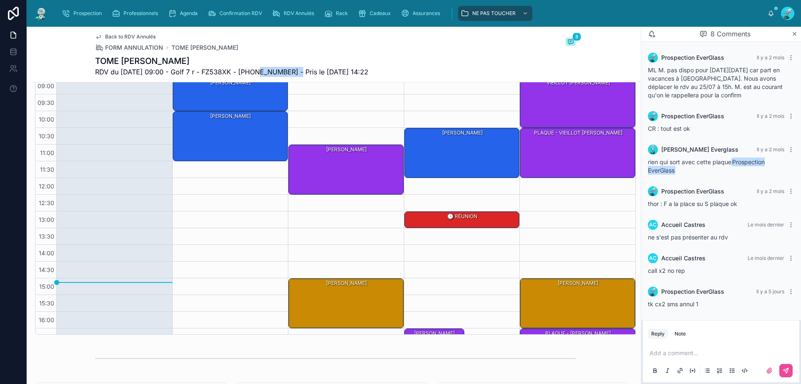
scroll to position [1085, 0]
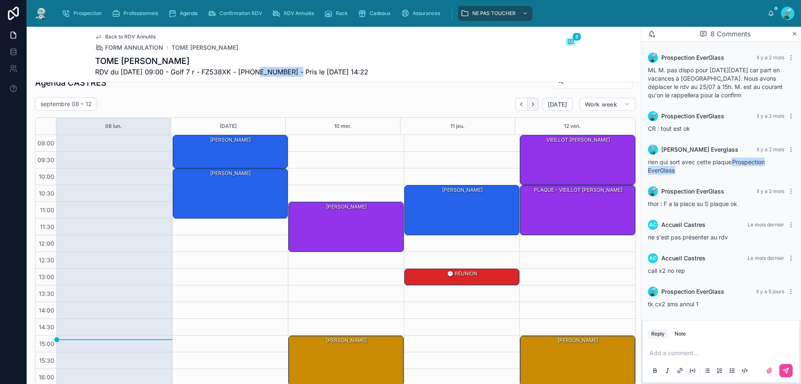
click at [528, 111] on button "Next" at bounding box center [534, 104] width 12 height 13
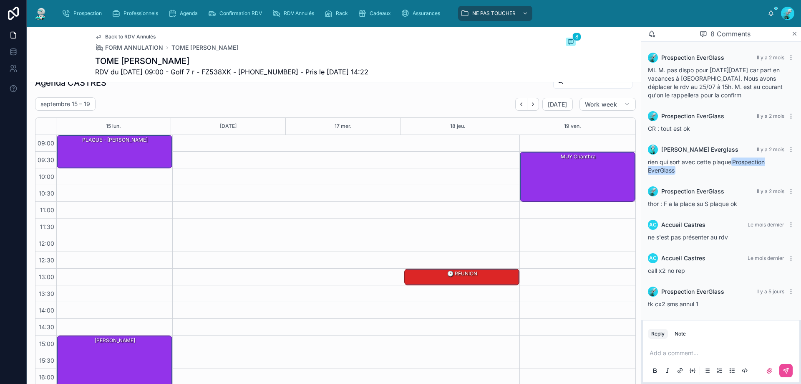
click at [701, 351] on p at bounding box center [723, 352] width 146 height 8
click at [667, 352] on span "**********" at bounding box center [669, 353] width 38 height 6
click at [275, 169] on div at bounding box center [230, 285] width 116 height 300
click at [714, 354] on p "**********" at bounding box center [723, 352] width 146 height 8
click at [787, 365] on button at bounding box center [786, 370] width 13 height 13
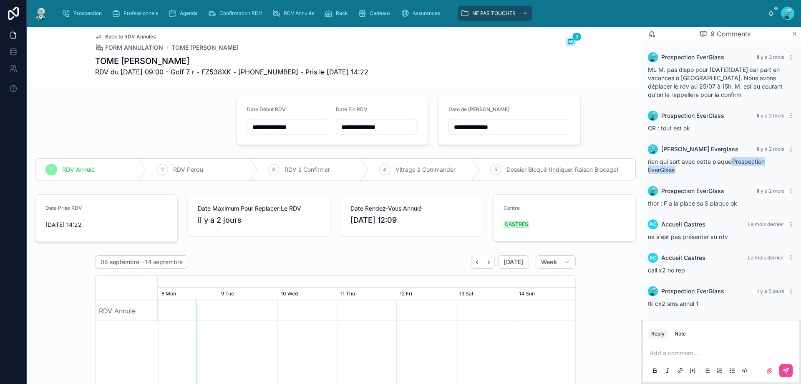
click at [518, 126] on input "**********" at bounding box center [509, 127] width 121 height 12
click at [471, 214] on button "9" at bounding box center [474, 214] width 15 height 15
click at [499, 300] on input "**" at bounding box center [496, 295] width 19 height 12
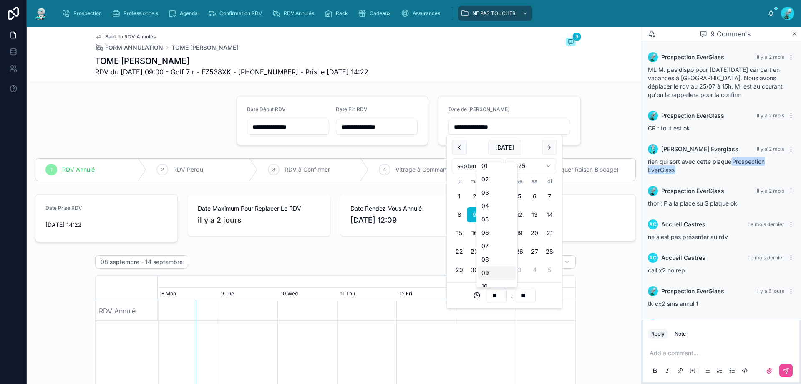
scroll to position [42, 0]
click at [492, 248] on div "09" at bounding box center [497, 249] width 38 height 13
type input "**********"
type input "**"
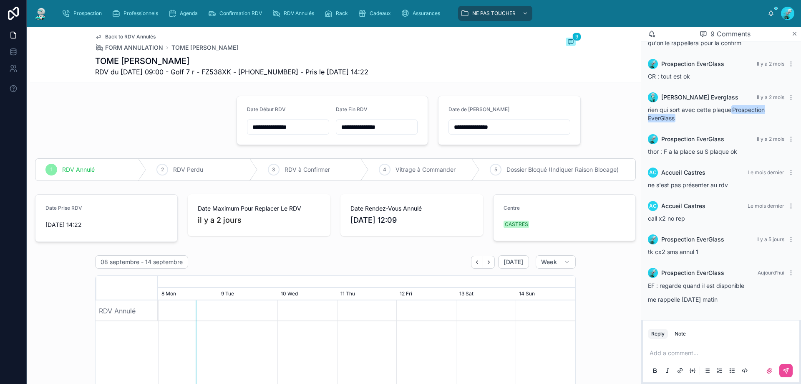
scroll to position [146, 0]
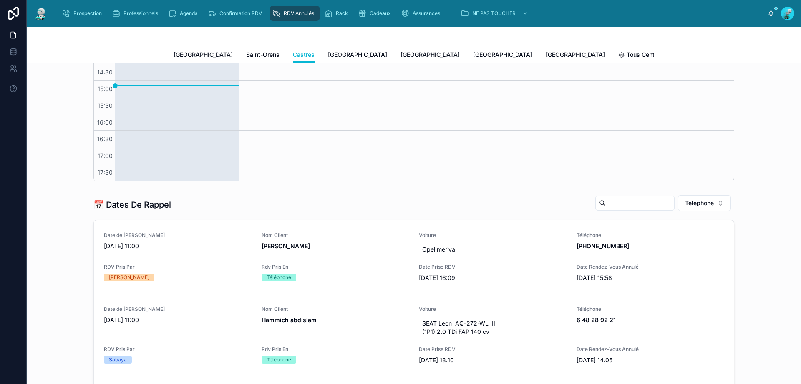
scroll to position [250, 0]
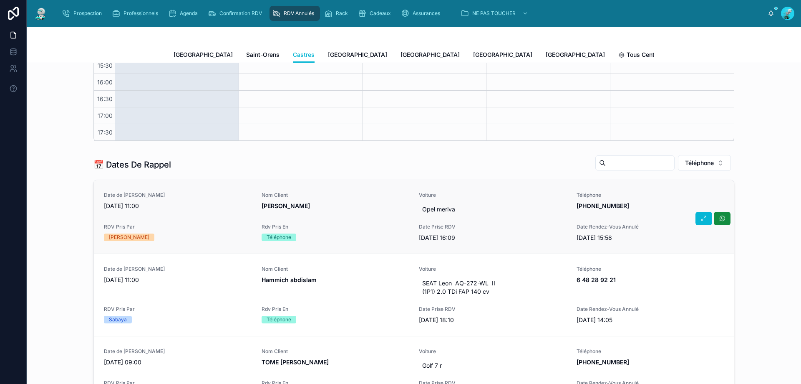
click at [319, 211] on div "Nom Client Emilie Ribeiro" at bounding box center [336, 204] width 148 height 25
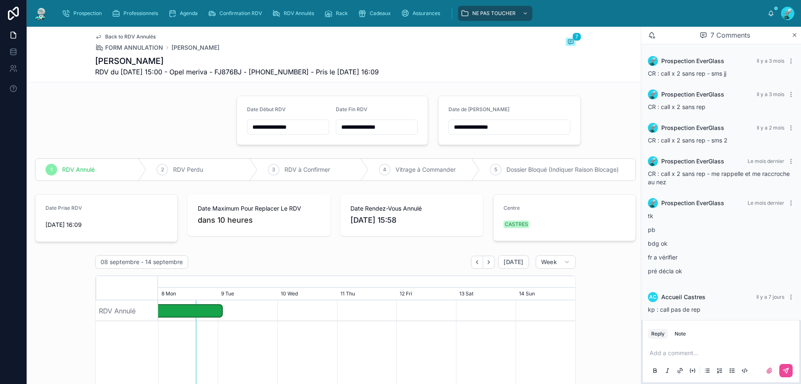
scroll to position [39, 0]
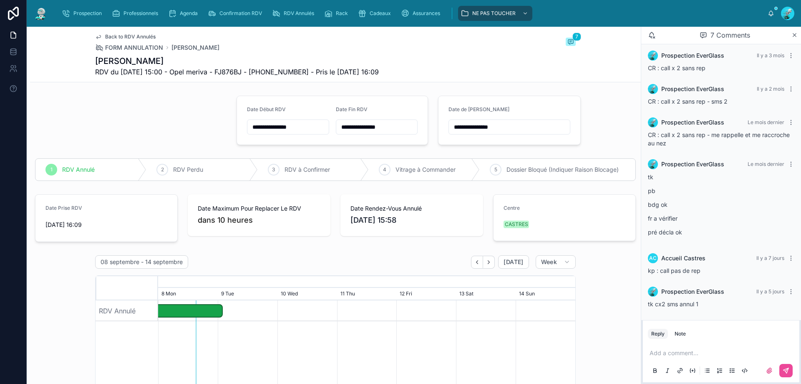
click at [268, 72] on span "RDV du 01/09/2025 15:00 - Opel meriva - FJ876BJ - +33765819922 - Pris le 29/08/…" at bounding box center [237, 72] width 284 height 10
drag, startPoint x: 262, startPoint y: 72, endPoint x: 308, endPoint y: 68, distance: 46.9
click at [308, 68] on span "RDV du 01/09/2025 15:00 - Opel meriva - FJ876BJ - +33765819922 - Pris le 29/08/…" at bounding box center [237, 72] width 284 height 10
copy span "33765819922"
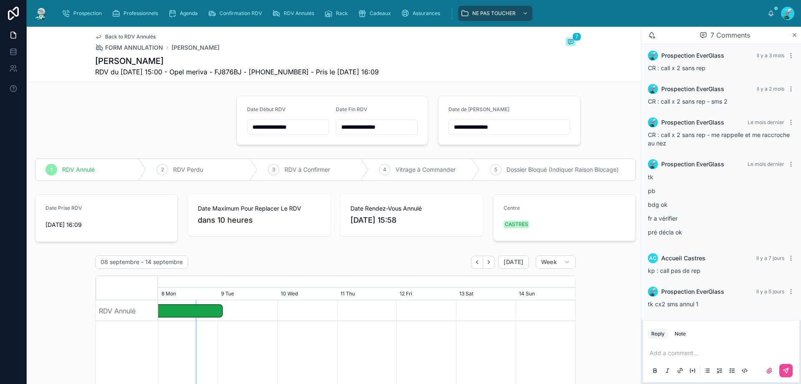
click at [682, 347] on div "Add a comment..." at bounding box center [721, 360] width 146 height 35
click at [674, 348] on p at bounding box center [723, 352] width 146 height 8
click at [792, 372] on button at bounding box center [786, 370] width 13 height 13
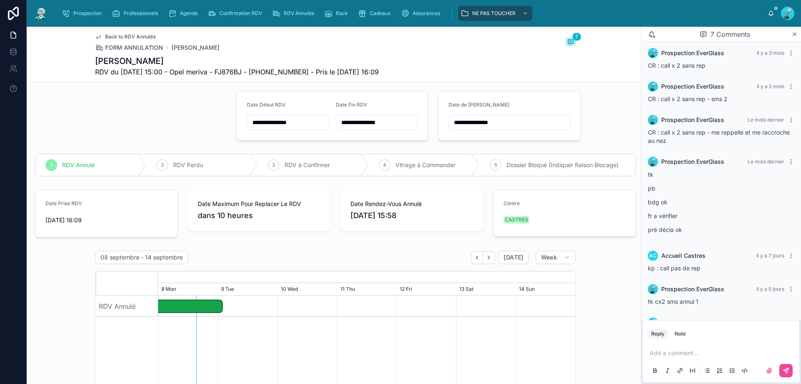
scroll to position [0, 0]
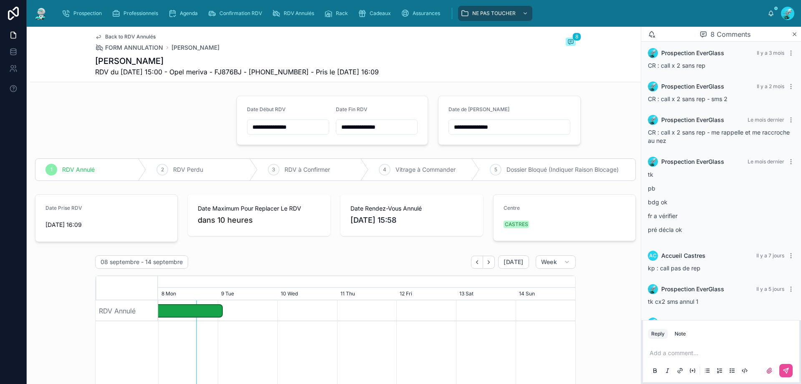
click at [509, 131] on input "**********" at bounding box center [509, 127] width 121 height 12
click at [461, 236] on button "15" at bounding box center [459, 232] width 15 height 15
type input "**********"
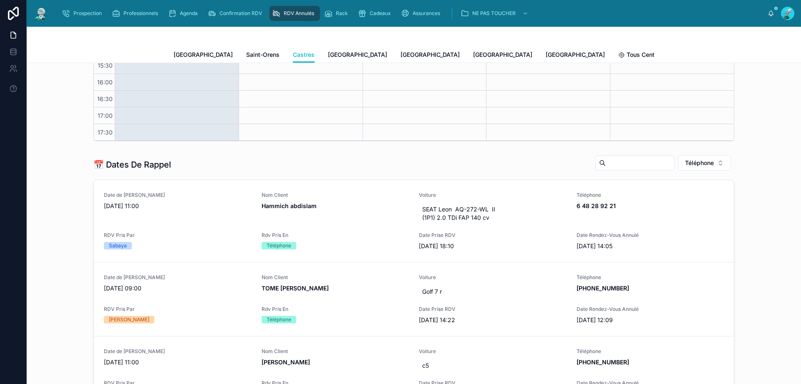
scroll to position [292, 0]
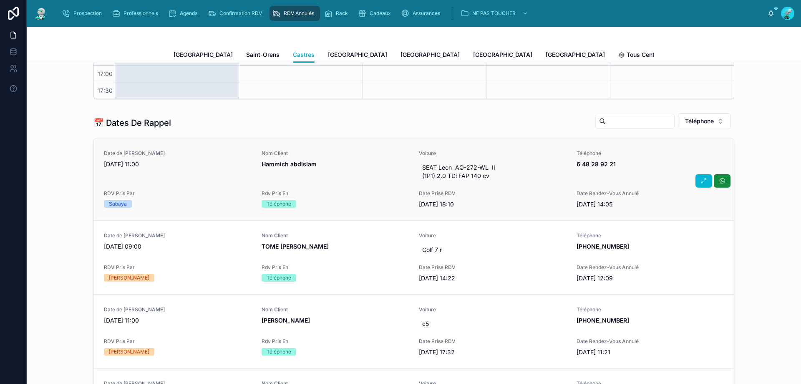
click at [335, 181] on div "Nom Client Hammich abdislam" at bounding box center [336, 166] width 148 height 33
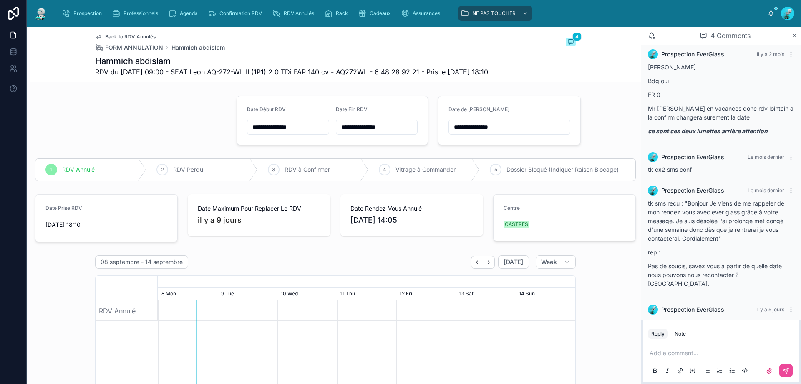
scroll to position [17, 0]
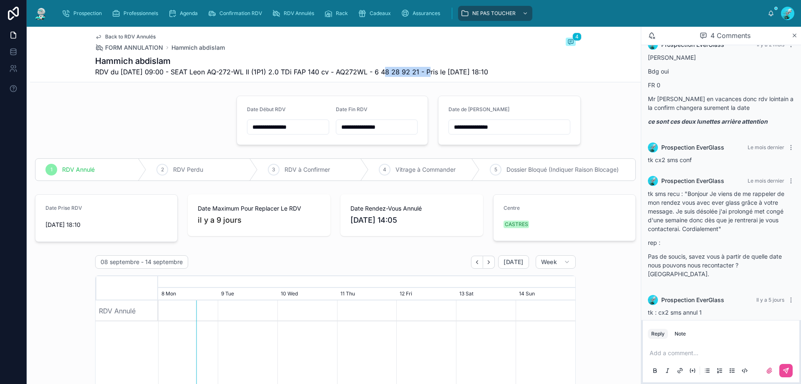
drag, startPoint x: 381, startPoint y: 71, endPoint x: 427, endPoint y: 71, distance: 45.9
click at [427, 71] on span "RDV du 26/08/2025 09:00 - SEAT Leon AQ-272-WL II (1P1) 2.0 TDi FAP 140 cv - AQ2…" at bounding box center [291, 72] width 393 height 10
copy span "6 48 28 92 21"
click at [692, 350] on p at bounding box center [723, 352] width 146 height 8
click at [787, 364] on button at bounding box center [786, 370] width 13 height 13
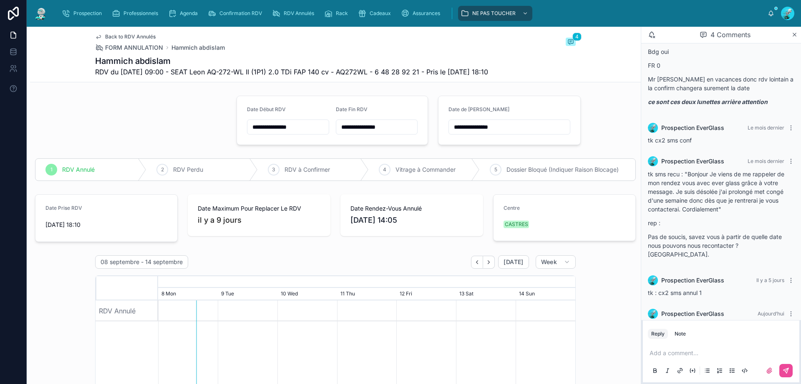
scroll to position [49, 0]
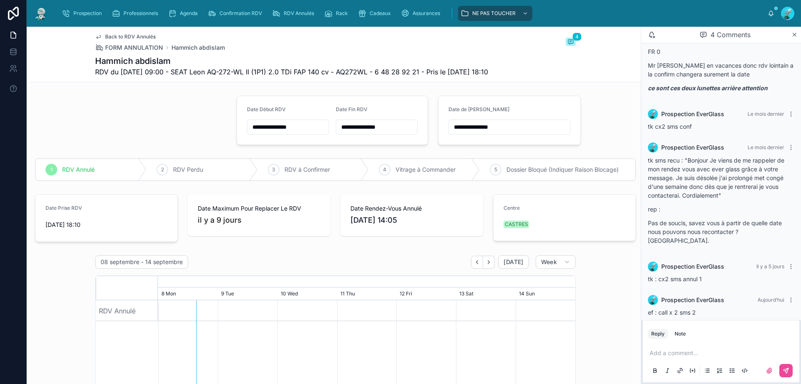
click at [508, 123] on input "**********" at bounding box center [509, 127] width 121 height 12
click at [521, 215] on button "12" at bounding box center [519, 214] width 15 height 15
type input "**********"
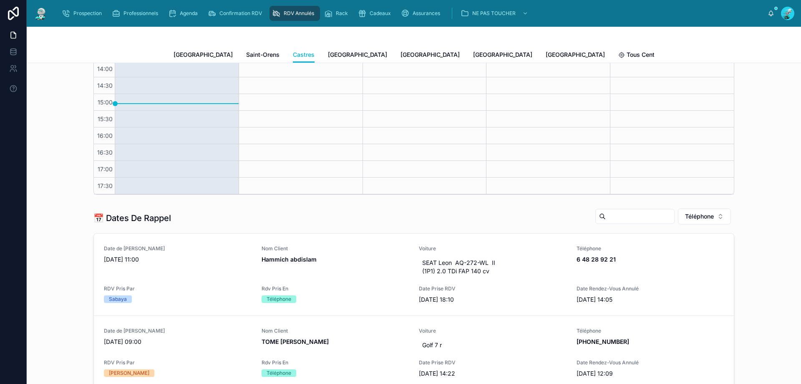
scroll to position [334, 0]
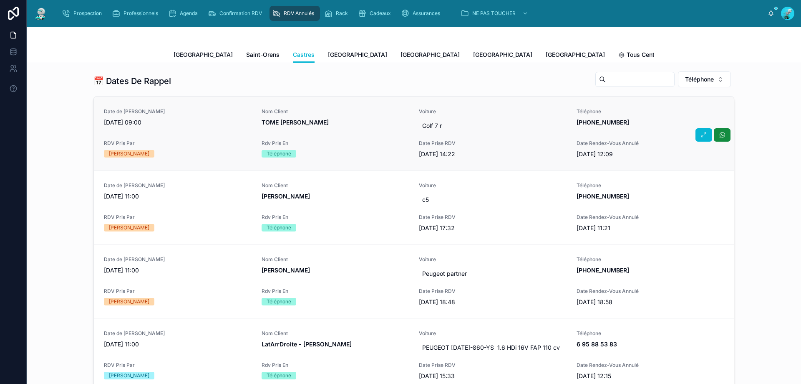
click at [335, 130] on div "Nom Client TOME Afonso Carlos" at bounding box center [336, 120] width 148 height 25
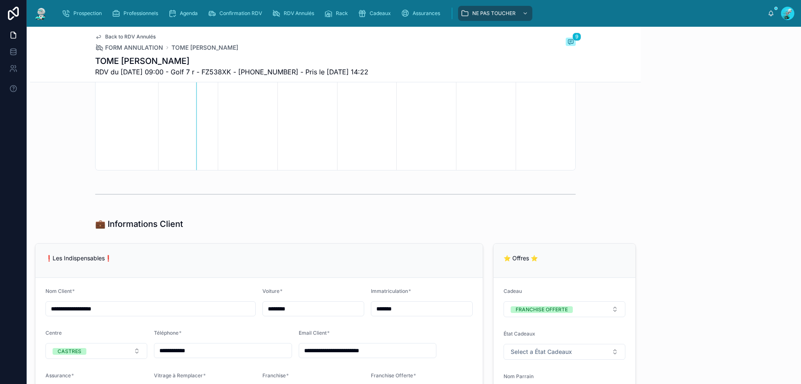
scroll to position [146, 0]
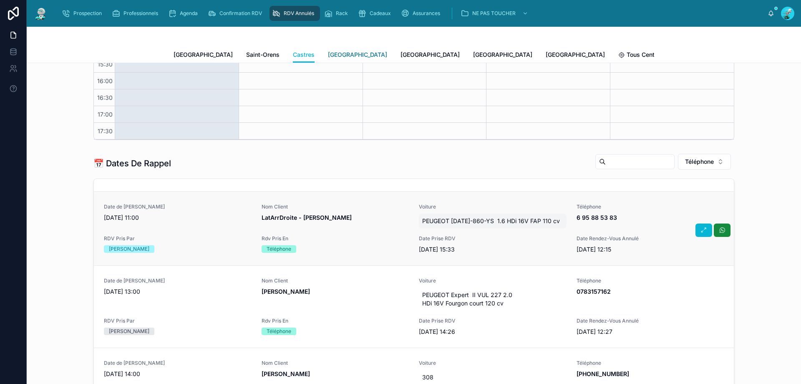
scroll to position [250, 0]
click at [328, 49] on link "[GEOGRAPHIC_DATA]" at bounding box center [357, 55] width 59 height 17
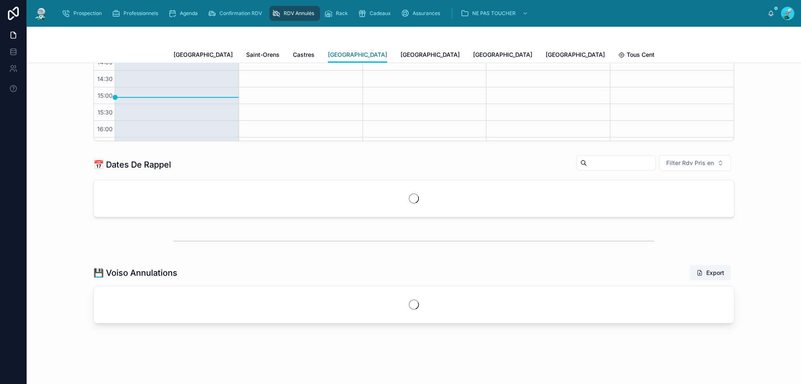
scroll to position [47, 0]
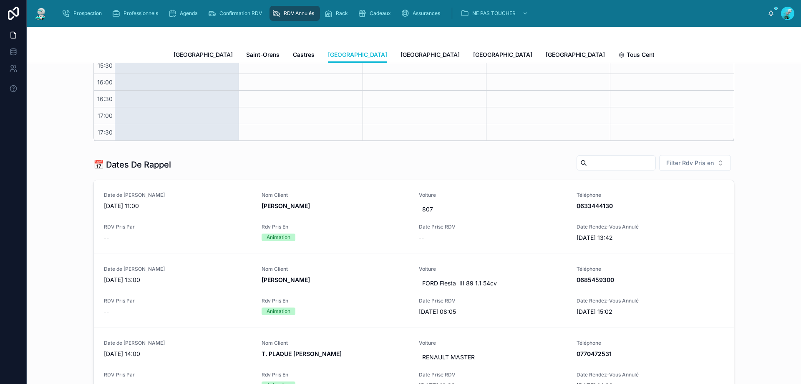
drag, startPoint x: 692, startPoint y: 159, endPoint x: 653, endPoint y: 155, distance: 39.9
click at [688, 159] on span "Filter Rdv Pris en" at bounding box center [691, 163] width 48 height 8
click at [668, 208] on div "Téléphone" at bounding box center [692, 209] width 100 height 13
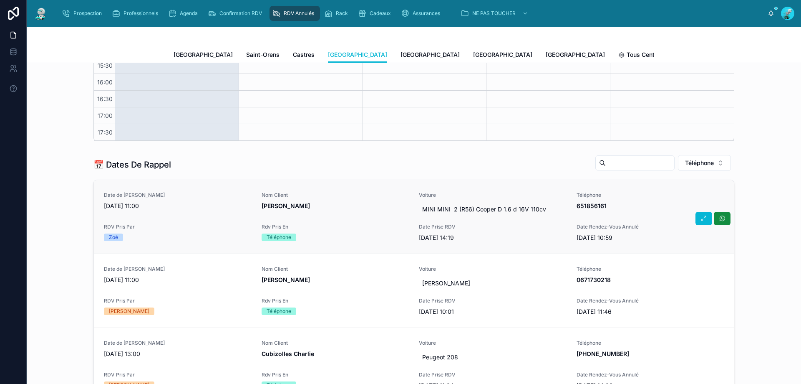
click at [364, 206] on span "HAFIANI Mounia" at bounding box center [336, 206] width 148 height 8
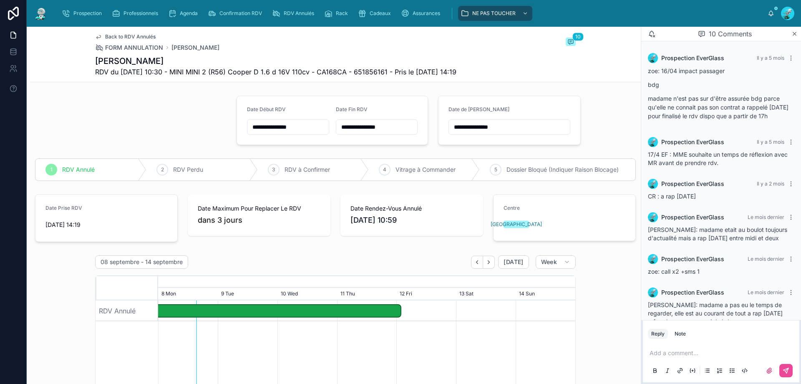
scroll to position [246, 0]
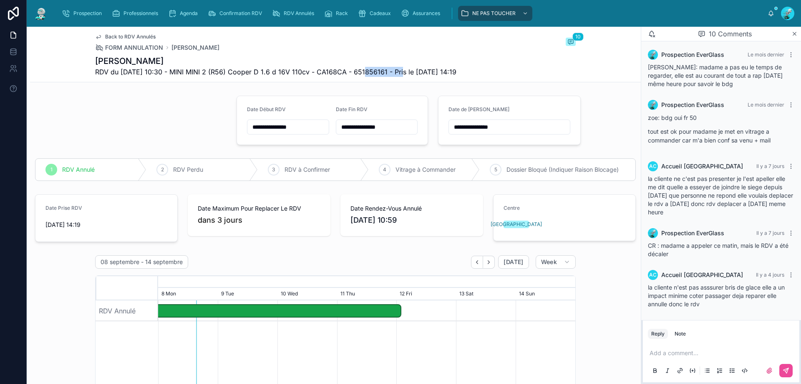
drag, startPoint x: 360, startPoint y: 71, endPoint x: 398, endPoint y: 73, distance: 38.5
click at [398, 73] on span "RDV du 04/09/2025 10:30 - MINI MINI 2 (R56) Cooper D 1.6 d 16V 110cv - CA168CA …" at bounding box center [275, 72] width 361 height 10
click at [389, 73] on span "RDV du 04/09/2025 10:30 - MINI MINI 2 (R56) Cooper D 1.6 d 16V 110cv - CA168CA …" at bounding box center [275, 72] width 361 height 10
drag, startPoint x: 363, startPoint y: 73, endPoint x: 396, endPoint y: 75, distance: 33.4
click at [396, 75] on span "RDV du 04/09/2025 10:30 - MINI MINI 2 (R56) Cooper D 1.6 d 16V 110cv - CA168CA …" at bounding box center [275, 72] width 361 height 10
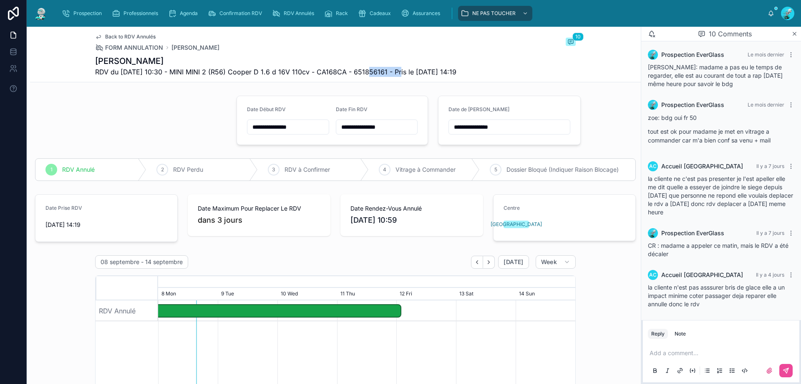
copy span "651856161"
click at [572, 99] on form "**********" at bounding box center [510, 120] width 142 height 48
click at [659, 360] on div "Add a comment..." at bounding box center [721, 360] width 146 height 35
click at [659, 353] on p at bounding box center [723, 352] width 146 height 8
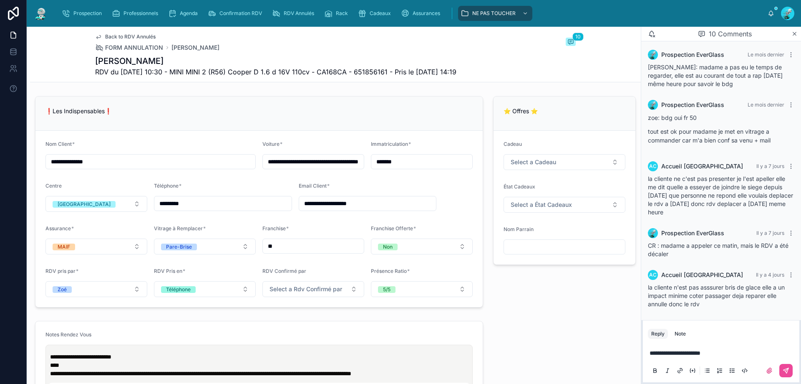
scroll to position [459, 0]
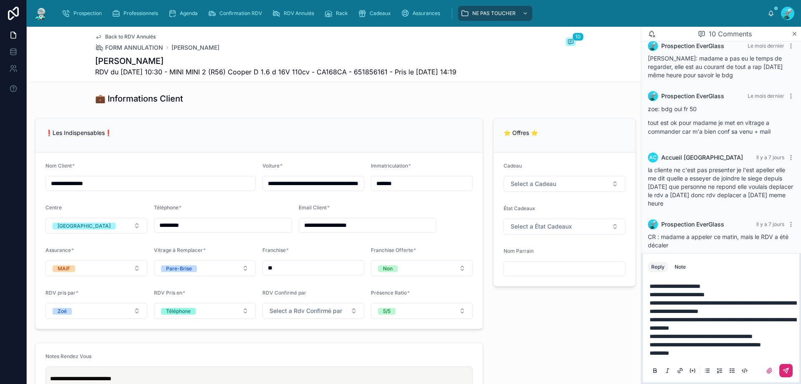
click at [790, 370] on button at bounding box center [786, 370] width 13 height 13
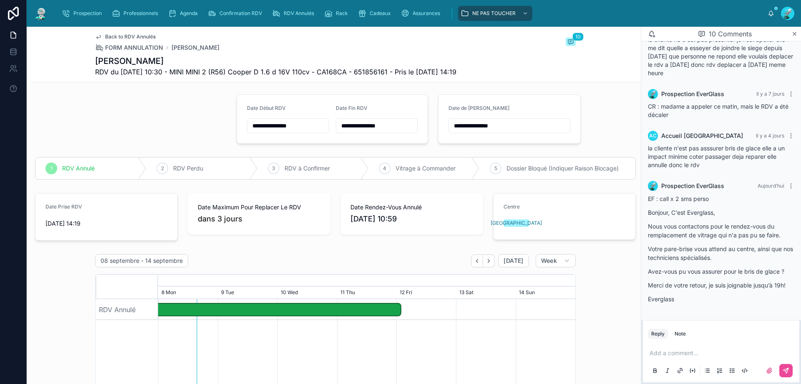
scroll to position [0, 0]
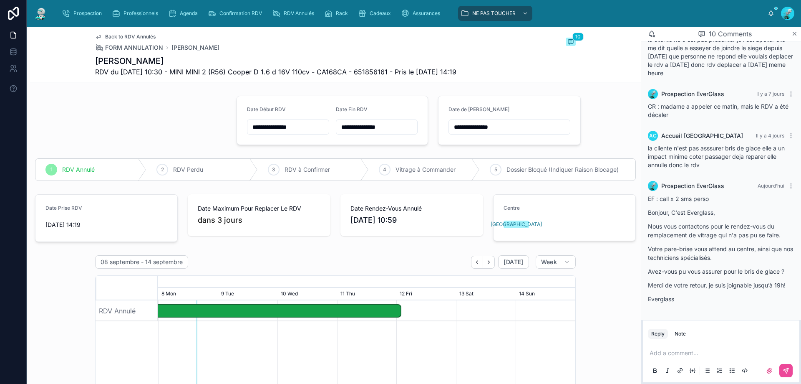
click at [512, 126] on input "**********" at bounding box center [509, 127] width 121 height 12
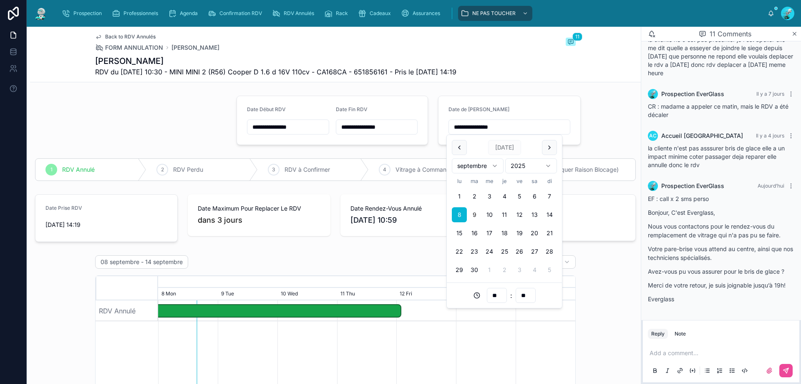
drag, startPoint x: 497, startPoint y: 197, endPoint x: 477, endPoint y: 215, distance: 27.5
click at [477, 215] on button "9" at bounding box center [474, 214] width 15 height 15
type input "**********"
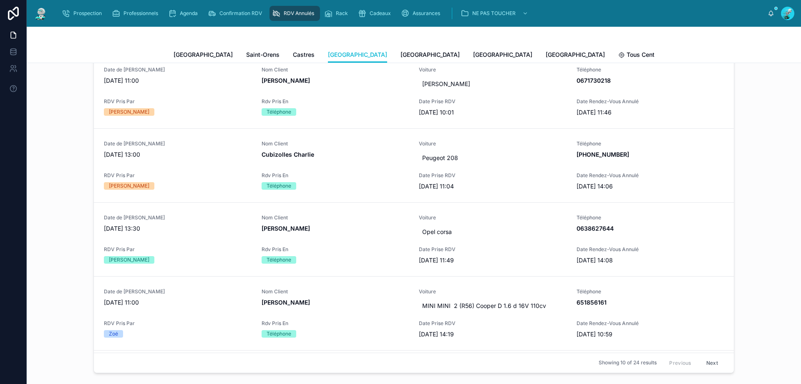
scroll to position [334, 0]
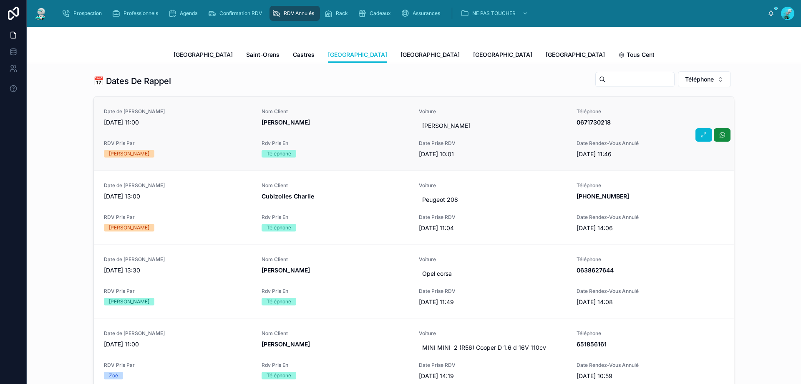
click at [340, 116] on div "Nom Client Plancon Teddy" at bounding box center [336, 117] width 148 height 18
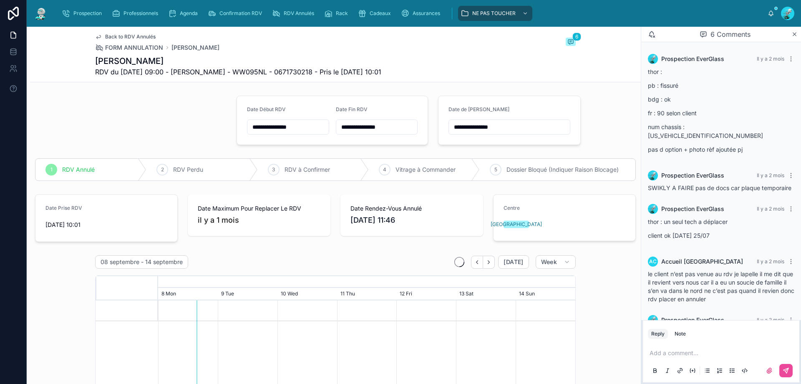
scroll to position [86, 0]
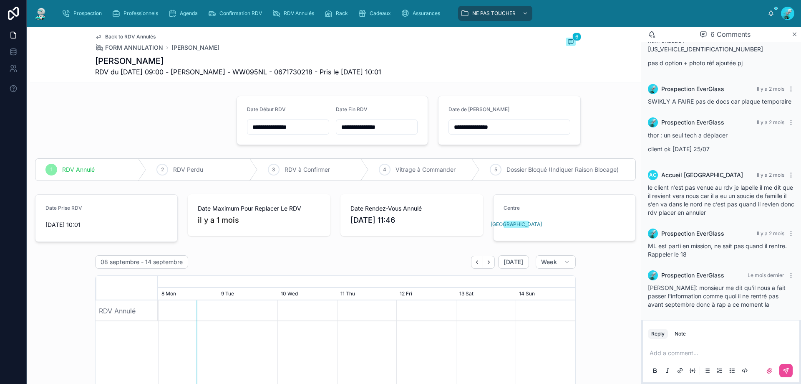
click at [276, 70] on span "RDV du 25/07/2025 09:00 - mercedes vito - WW095NL - 0671730218 - Pris le 17/07/…" at bounding box center [238, 72] width 286 height 10
drag, startPoint x: 274, startPoint y: 71, endPoint x: 313, endPoint y: 71, distance: 38.4
click at [313, 71] on span "RDV du 25/07/2025 09:00 - mercedes vito - WW095NL - 0671730218 - Pris le 17/07/…" at bounding box center [238, 72] width 286 height 10
drag, startPoint x: 314, startPoint y: 74, endPoint x: 282, endPoint y: 68, distance: 32.7
click at [282, 68] on span "RDV du 25/07/2025 09:00 - mercedes vito - WW095NL - 0671730218 - Pris le 17/07/…" at bounding box center [238, 72] width 286 height 10
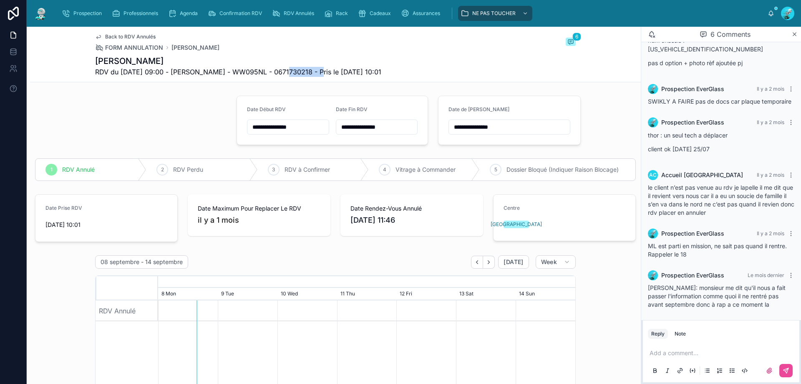
drag, startPoint x: 285, startPoint y: 71, endPoint x: 312, endPoint y: 74, distance: 27.3
click at [312, 74] on span "RDV du 25/07/2025 09:00 - mercedes vito - WW095NL - 0671730218 - Pris le 17/07/…" at bounding box center [238, 72] width 286 height 10
copy span "0671730218"
click at [302, 37] on div "Back to RDV Annulés FORM ANNULATION Plancon Teddy 6" at bounding box center [335, 42] width 481 height 18
click at [673, 349] on p at bounding box center [723, 352] width 146 height 8
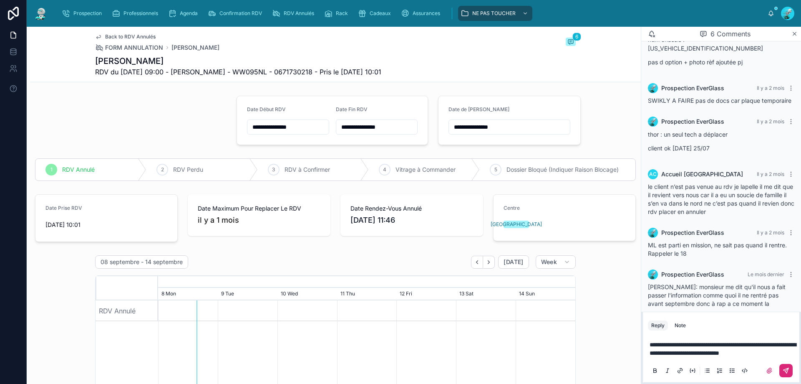
click at [790, 370] on button at bounding box center [786, 370] width 13 height 13
click at [515, 124] on input "**********" at bounding box center [509, 127] width 121 height 12
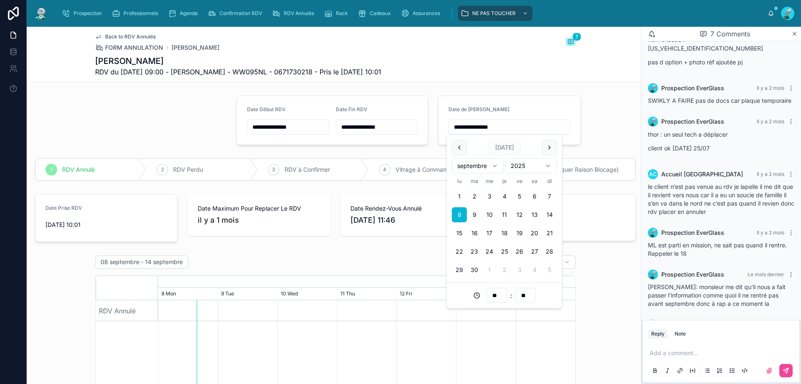
drag, startPoint x: 514, startPoint y: 132, endPoint x: 401, endPoint y: 138, distance: 112.4
type input "**"
click at [200, 170] on span "RDV Perdu" at bounding box center [188, 169] width 30 height 8
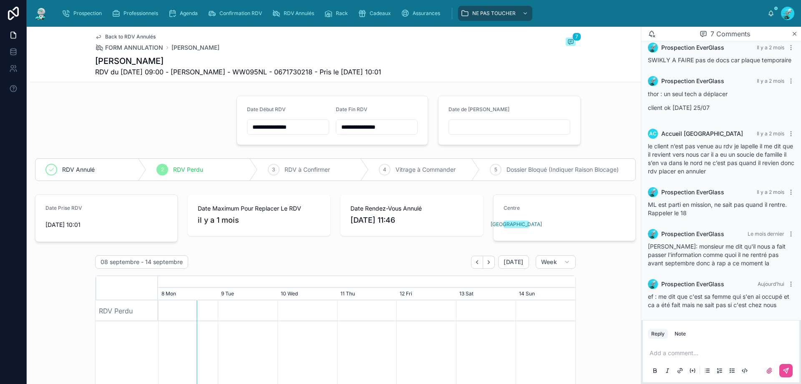
scroll to position [127, 0]
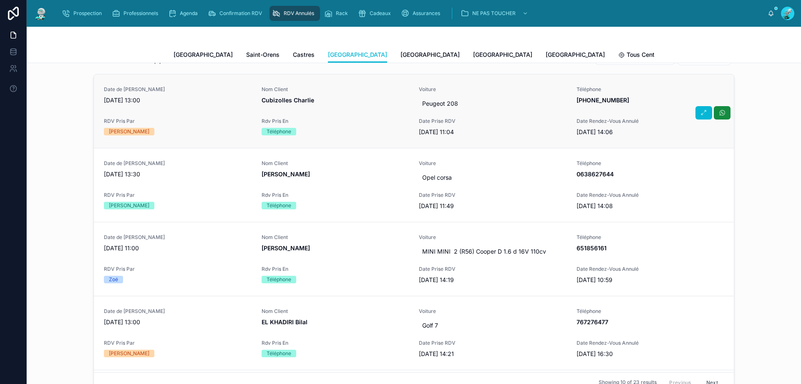
scroll to position [334, 0]
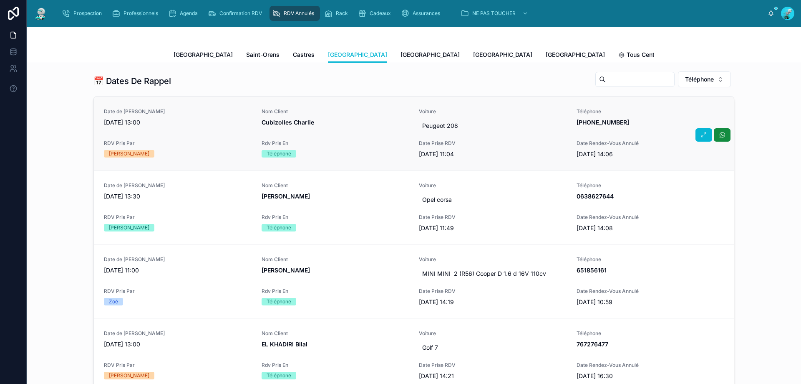
click at [346, 136] on div "Date de Rappel 08/09/2025 13:00 Nom Client Cubizolles Charlie Voiture Peugeot 2…" at bounding box center [414, 133] width 620 height 50
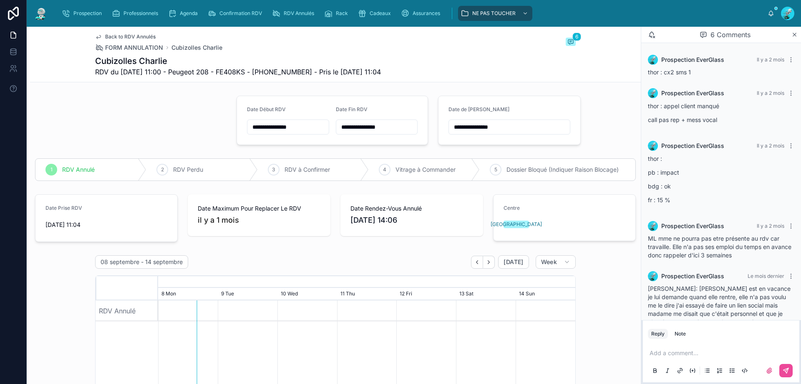
scroll to position [60, 0]
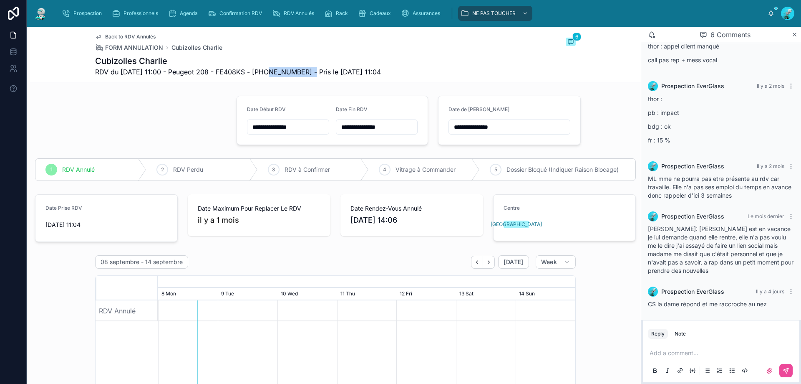
drag, startPoint x: 264, startPoint y: 69, endPoint x: 311, endPoint y: 73, distance: 47.3
click at [311, 73] on span "RDV du 01/08/2025 11:00 - Peugeot 208 - FE408KS - +33644733506 - Pris le 16/07/…" at bounding box center [238, 72] width 286 height 10
click at [263, 73] on span "RDV du 01/08/2025 11:00 - Peugeot 208 - FE408KS - +33644733506 - Pris le 16/07/…" at bounding box center [238, 72] width 286 height 10
drag, startPoint x: 265, startPoint y: 71, endPoint x: 312, endPoint y: 71, distance: 46.7
click at [312, 71] on span "RDV du 01/08/2025 11:00 - Peugeot 208 - FE408KS - +33644733506 - Pris le 16/07/…" at bounding box center [238, 72] width 286 height 10
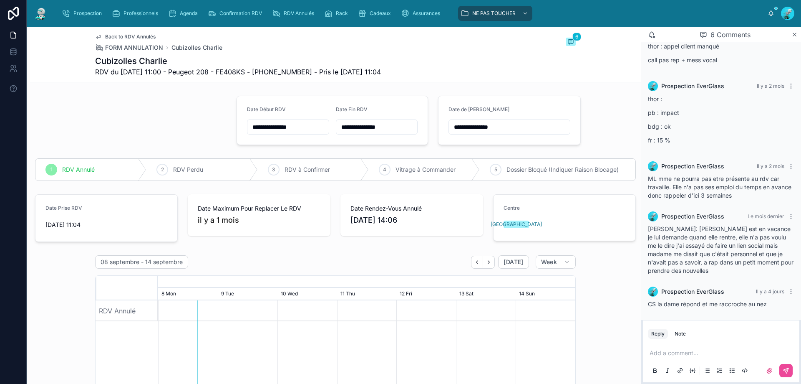
click at [692, 348] on div "Add a comment..." at bounding box center [721, 360] width 146 height 35
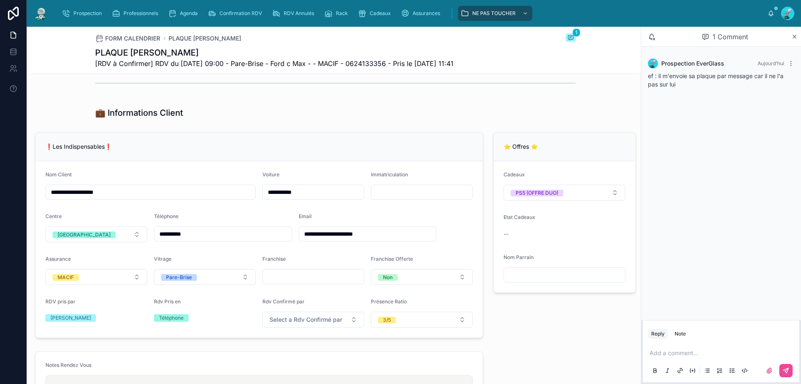
scroll to position [167, 0]
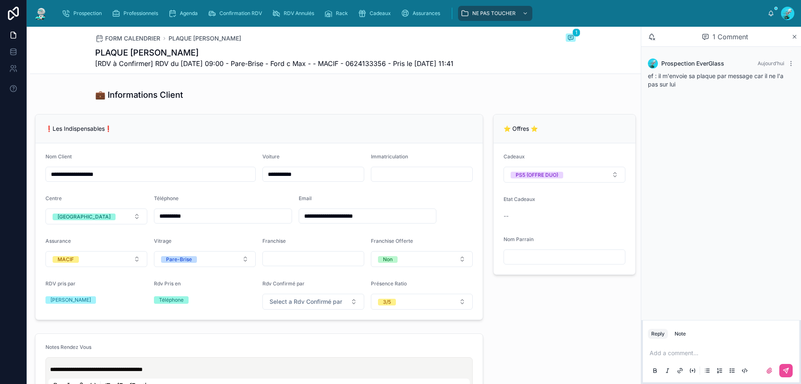
drag, startPoint x: 159, startPoint y: 219, endPoint x: 197, endPoint y: 223, distance: 38.6
click at [197, 222] on input "**********" at bounding box center [222, 216] width 137 height 12
click at [265, 128] on div "❗Les Indispensables❗" at bounding box center [258, 128] width 447 height 29
drag, startPoint x: 356, startPoint y: 64, endPoint x: 396, endPoint y: 60, distance: 40.7
click at [396, 60] on span "[RDV à Confirmer] RDV du [DATE] 09:00 - Pare-Brise - Ford c Max - - MACIF - 062…" at bounding box center [274, 63] width 359 height 10
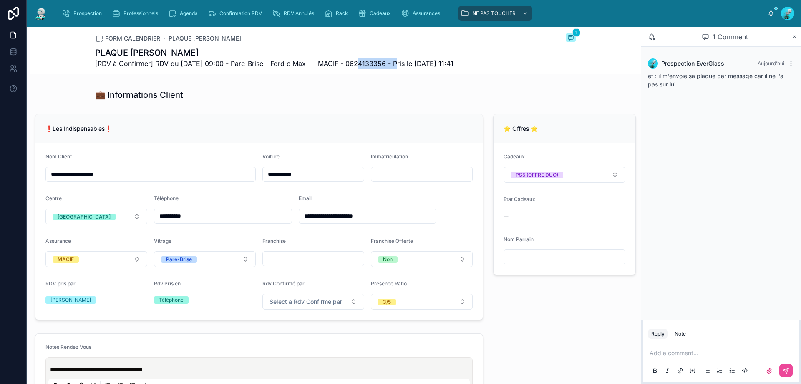
copy span "0624133356"
click at [377, 76] on div at bounding box center [335, 65] width 481 height 21
click at [689, 352] on p at bounding box center [723, 352] width 146 height 8
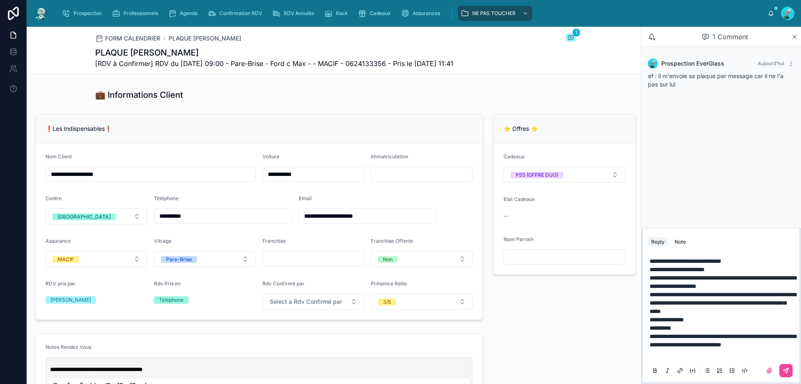
click at [758, 257] on p "**********" at bounding box center [723, 261] width 146 height 8
click at [788, 363] on div at bounding box center [721, 370] width 146 height 17
click at [788, 369] on icon at bounding box center [786, 370] width 5 height 5
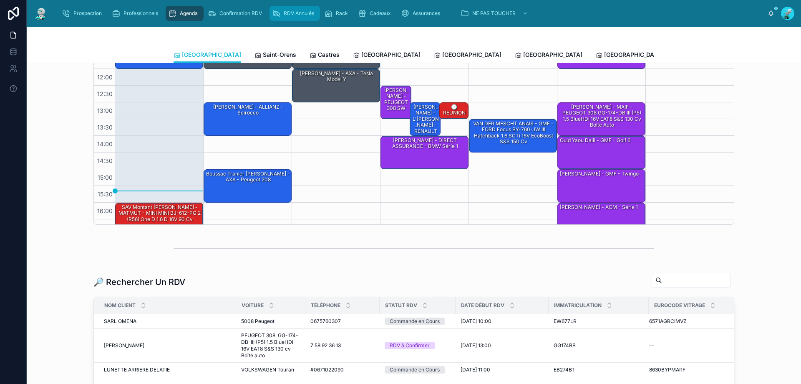
click at [305, 7] on div "RDV Annulés" at bounding box center [294, 13] width 45 height 13
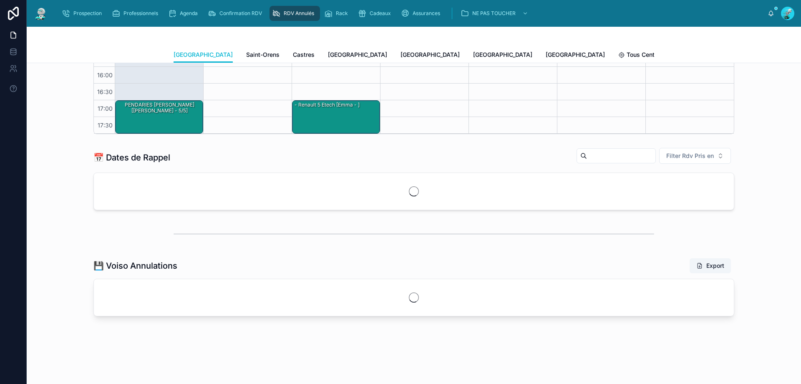
scroll to position [260, 0]
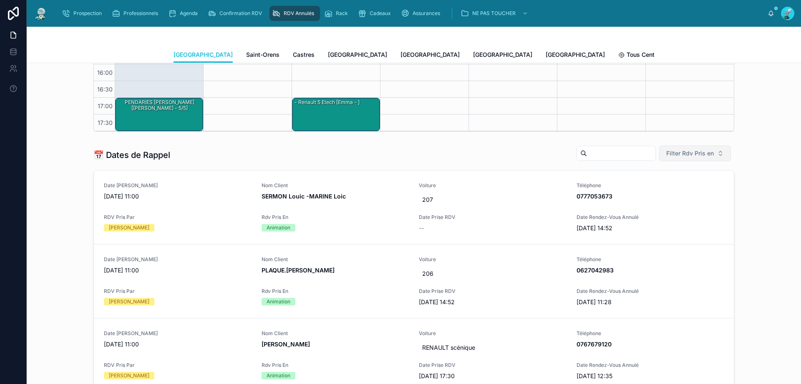
click at [710, 157] on button "Filter Rdv Pris en" at bounding box center [695, 153] width 72 height 16
click at [674, 204] on div "Téléphone" at bounding box center [692, 200] width 100 height 13
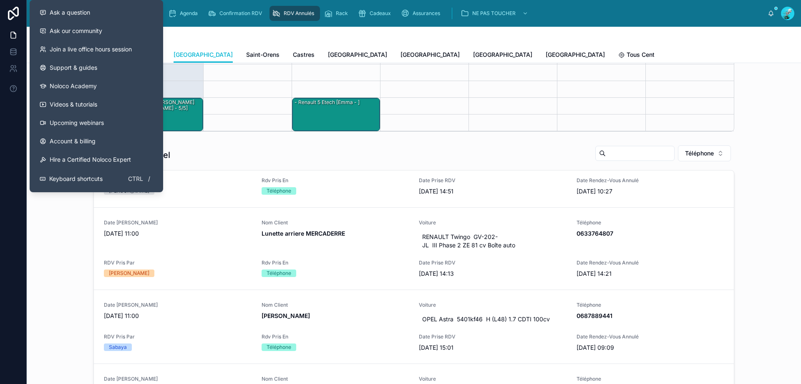
scroll to position [42, 0]
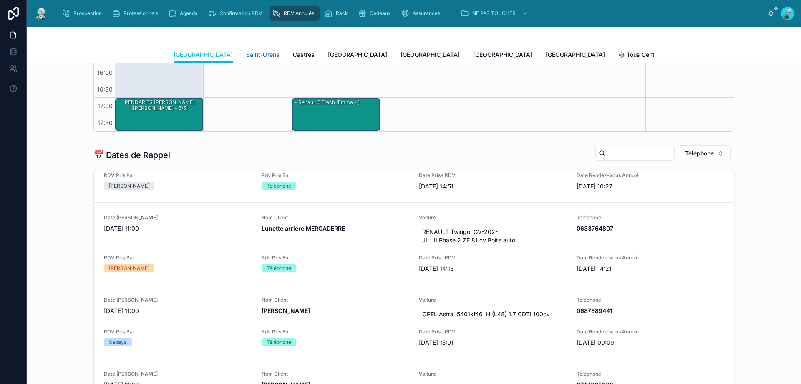
click at [246, 54] on span "Saint-Orens" at bounding box center [262, 54] width 33 height 8
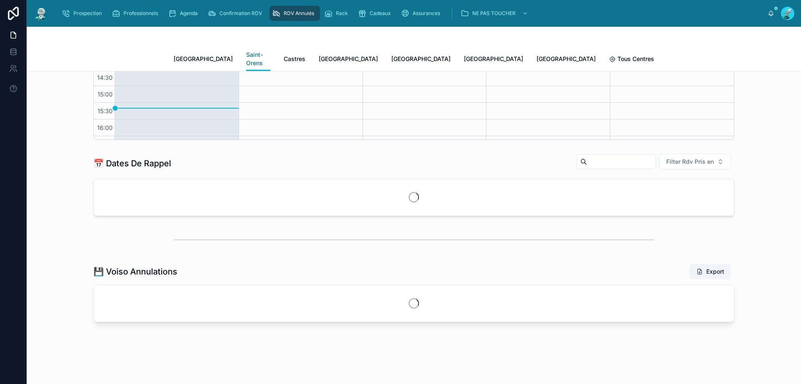
scroll to position [47, 0]
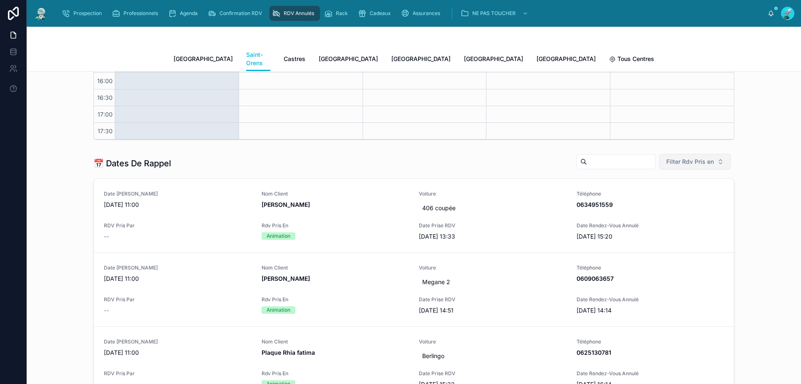
click at [694, 157] on span "Filter Rdv Pris en" at bounding box center [691, 161] width 48 height 8
click at [697, 201] on div "Téléphone" at bounding box center [692, 200] width 100 height 13
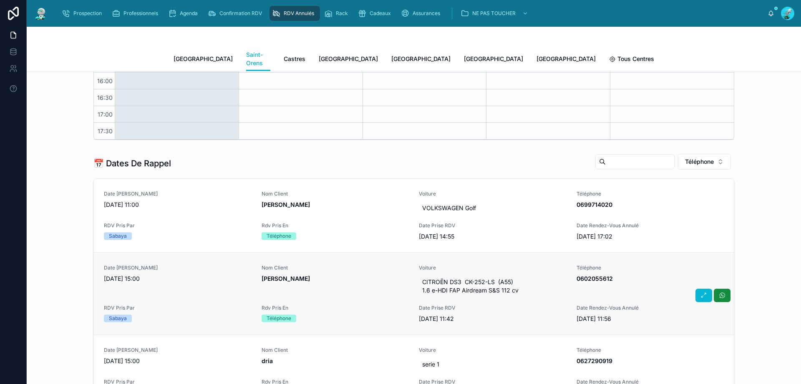
scroll to position [42, 0]
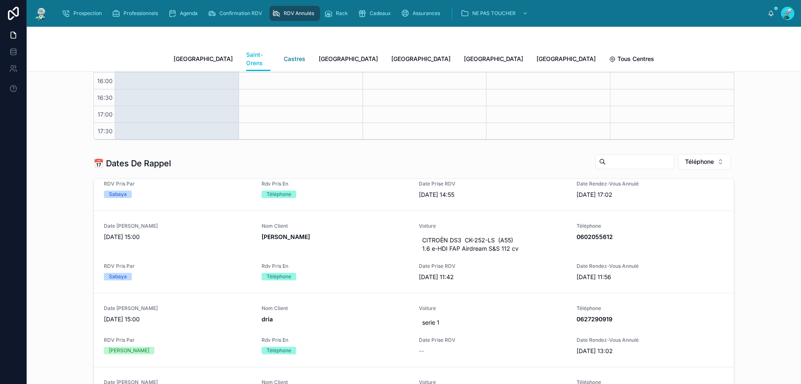
click at [284, 55] on span "Castres" at bounding box center [295, 59] width 22 height 8
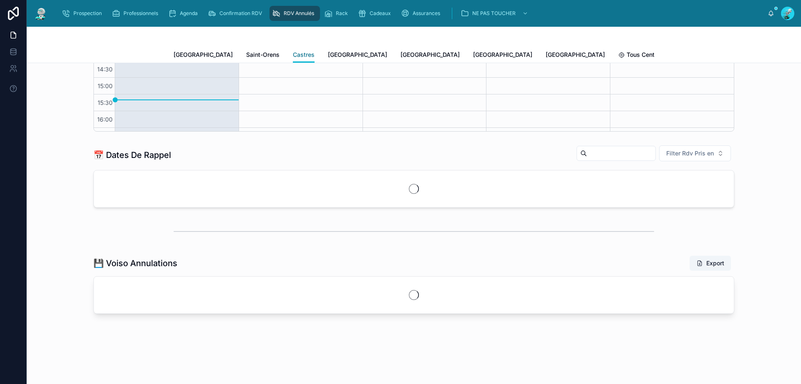
scroll to position [47, 0]
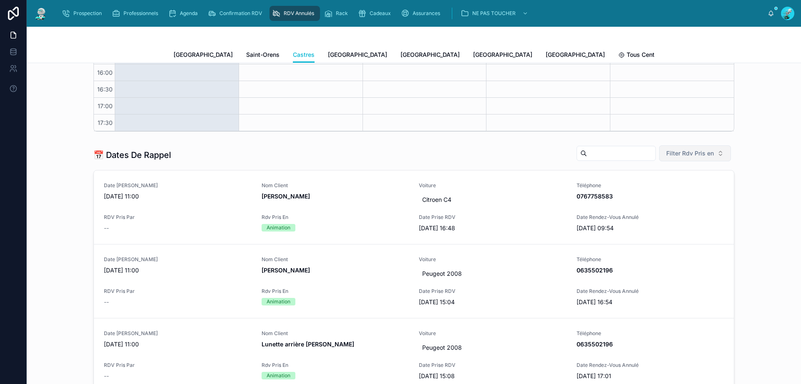
click at [706, 159] on button "Filter Rdv Pris en" at bounding box center [695, 153] width 72 height 16
click at [689, 195] on div "Téléphone" at bounding box center [692, 200] width 100 height 13
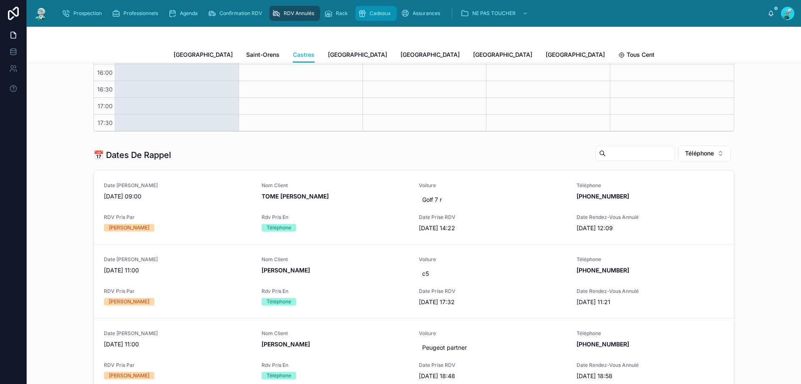
click at [379, 20] on link "Cadeaux" at bounding box center [376, 13] width 41 height 15
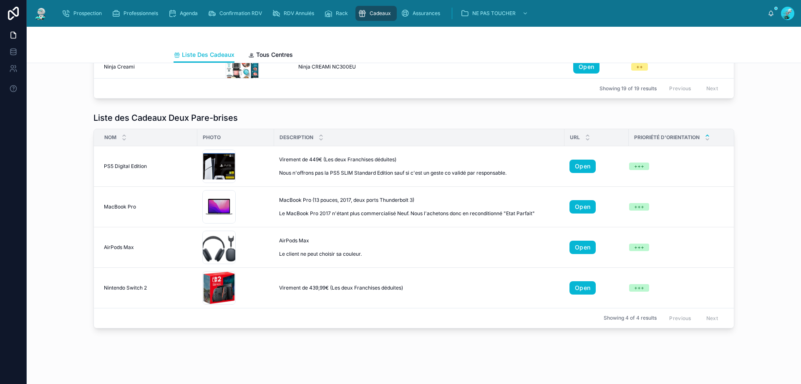
scroll to position [331, 0]
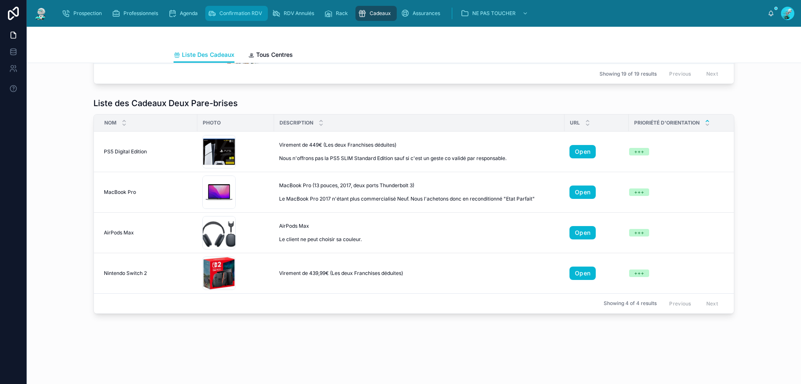
click at [243, 11] on span "Confirmation RDV" at bounding box center [241, 13] width 43 height 7
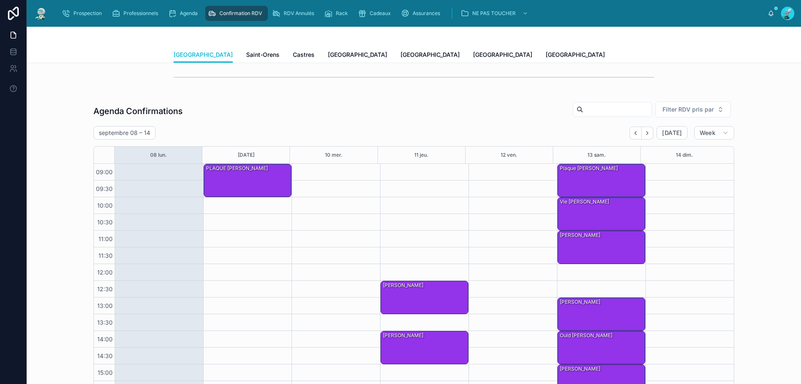
scroll to position [127, 0]
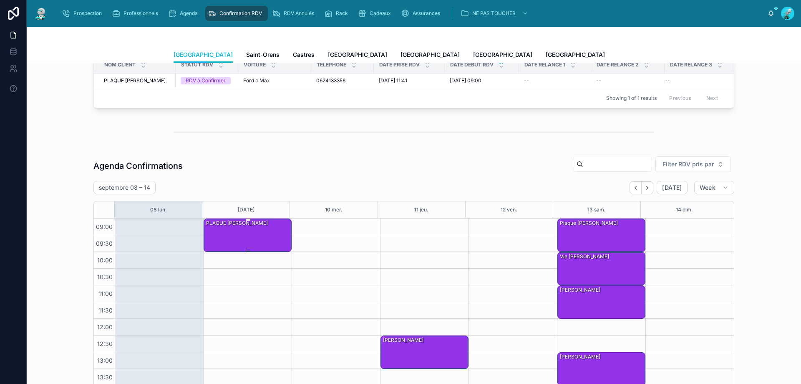
click at [271, 242] on div "PLAQUE TYSSY Sofiane" at bounding box center [248, 235] width 86 height 32
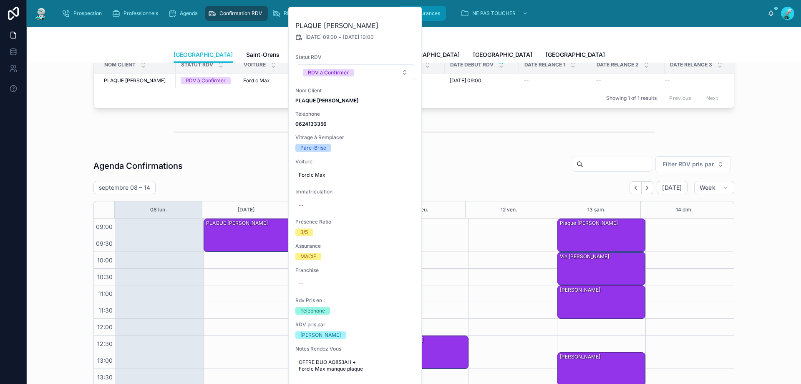
click at [422, 18] on div "Assurances" at bounding box center [422, 13] width 43 height 13
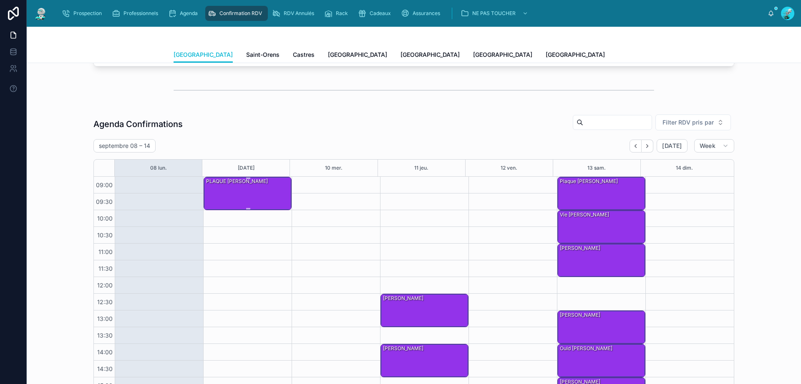
click at [274, 196] on div "PLAQUE TYSSY Sofiane" at bounding box center [248, 193] width 86 height 32
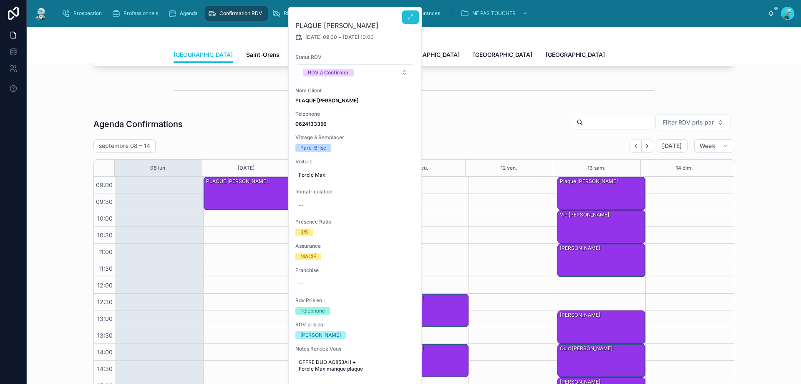
click at [410, 10] on button at bounding box center [410, 16] width 17 height 13
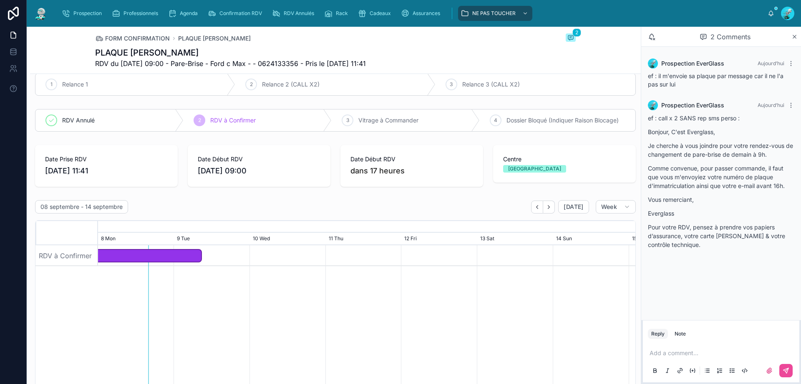
scroll to position [2, 0]
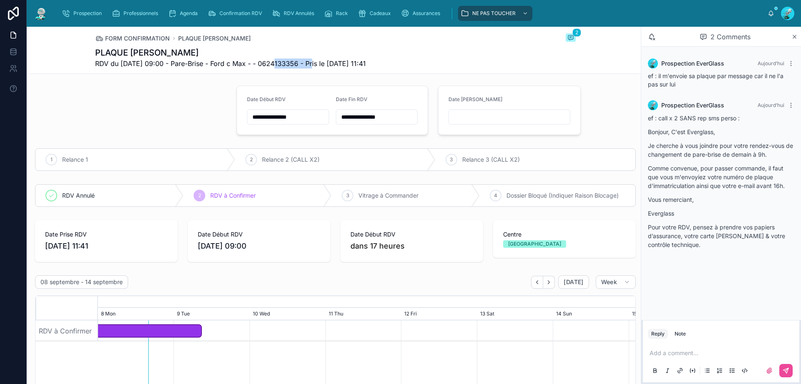
drag, startPoint x: 271, startPoint y: 61, endPoint x: 311, endPoint y: 65, distance: 39.8
click at [311, 65] on span "RDV du 09/09/2025 09:00 - Pare-Brise - Ford c Max - - 0624133356 - Pris le 06/0…" at bounding box center [230, 63] width 271 height 10
copy span "0624133356"
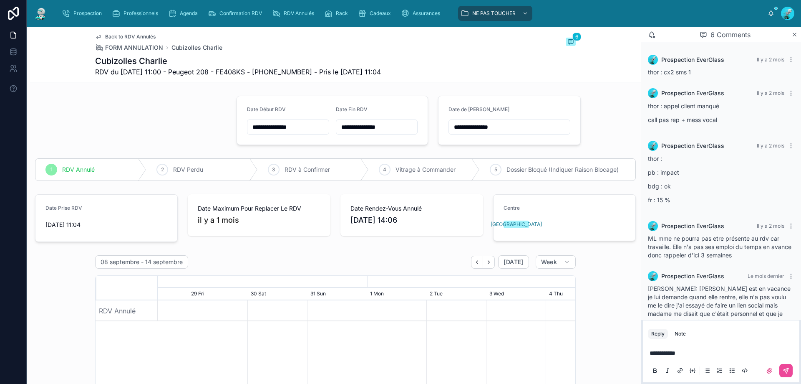
scroll to position [60, 0]
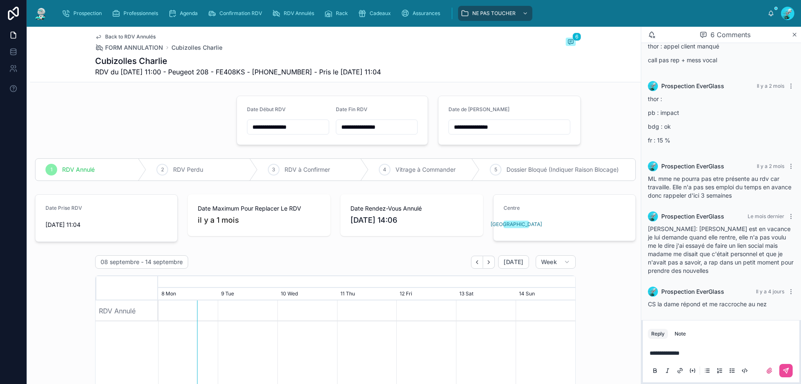
click at [656, 353] on span "**********" at bounding box center [665, 353] width 30 height 6
click at [702, 358] on div "**********" at bounding box center [721, 360] width 146 height 35
click at [702, 353] on p "**********" at bounding box center [723, 352] width 146 height 8
click at [785, 366] on button at bounding box center [786, 370] width 13 height 13
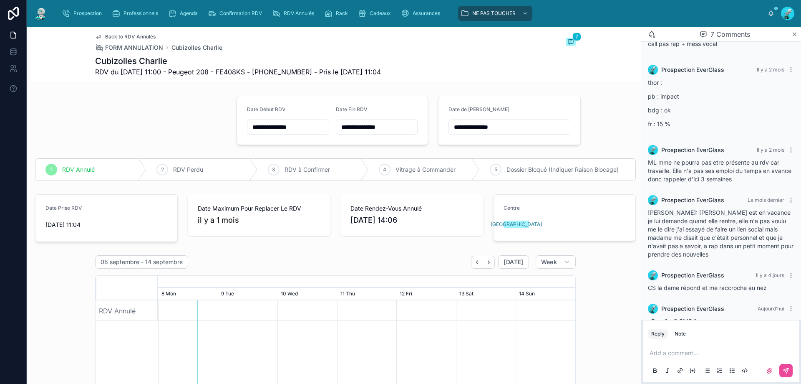
scroll to position [92, 0]
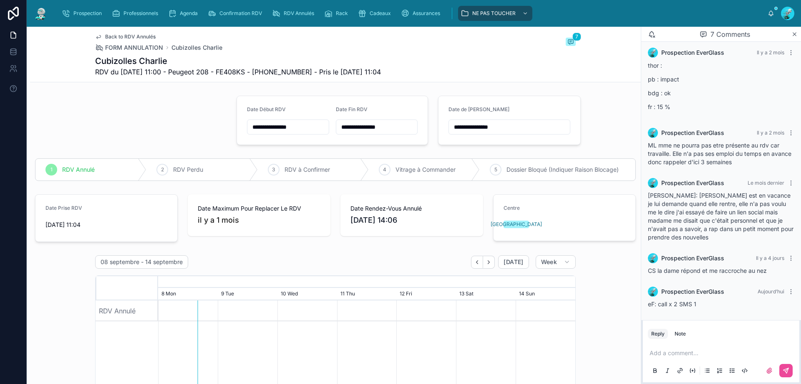
click at [498, 131] on input "**********" at bounding box center [509, 127] width 121 height 12
click at [477, 217] on button "9" at bounding box center [474, 214] width 15 height 15
type input "**********"
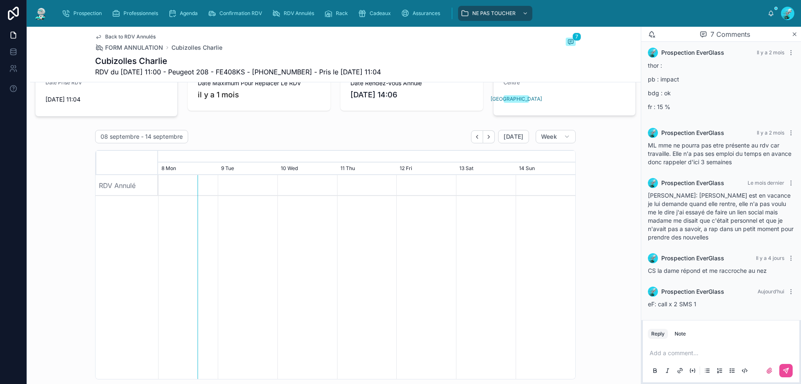
scroll to position [0, 0]
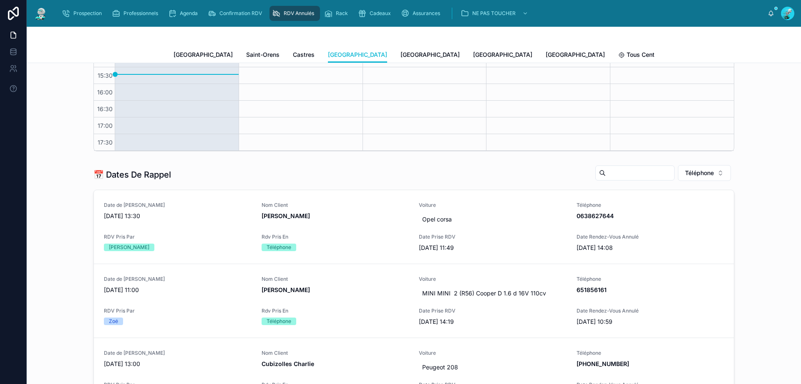
scroll to position [250, 0]
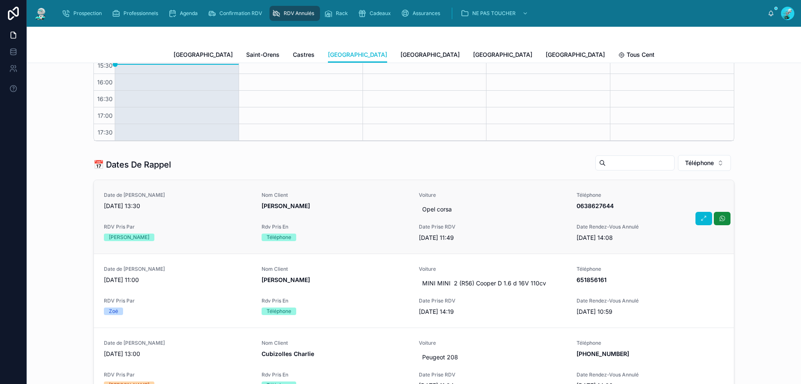
click at [350, 205] on span "[PERSON_NAME]" at bounding box center [336, 206] width 148 height 8
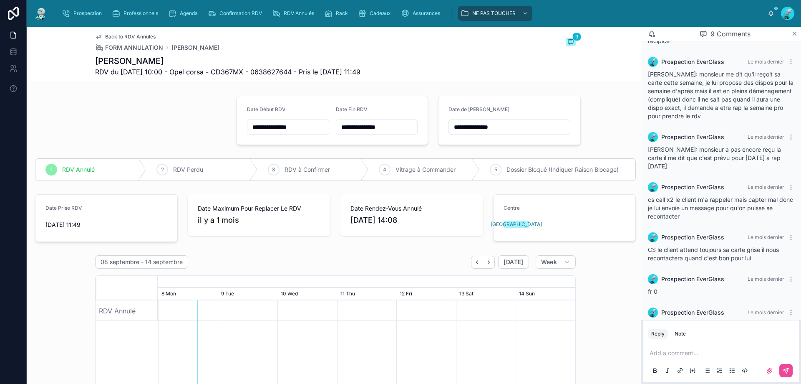
scroll to position [203, 0]
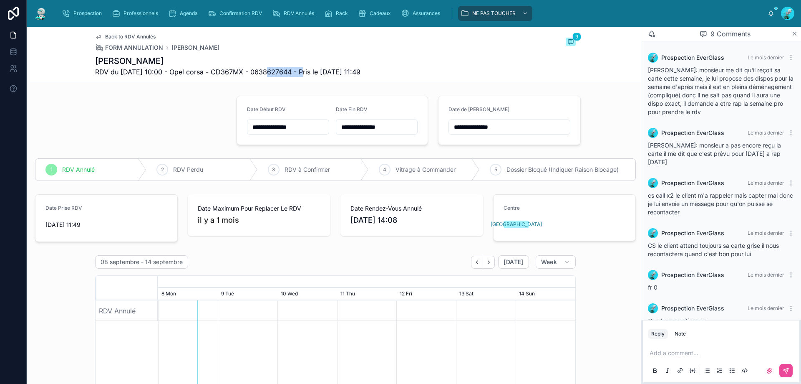
drag, startPoint x: 286, startPoint y: 72, endPoint x: 303, endPoint y: 73, distance: 17.5
click at [303, 73] on span "RDV du [DATE] 10:00 - Opel corsa - CD367MX - 0638627644 - Pris le [DATE] 11:49" at bounding box center [227, 72] width 265 height 10
copy span "0638627644"
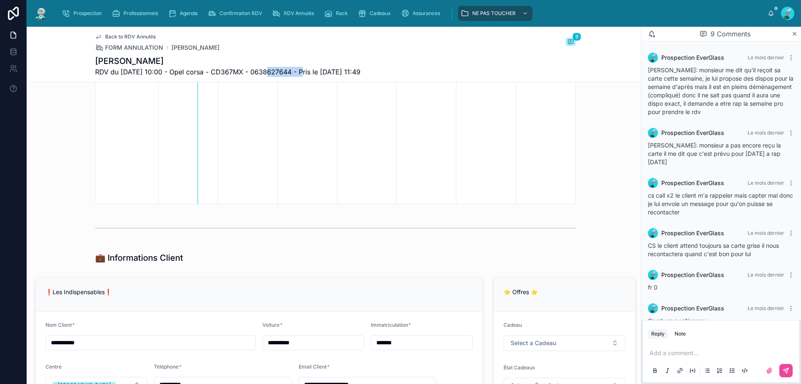
scroll to position [292, 0]
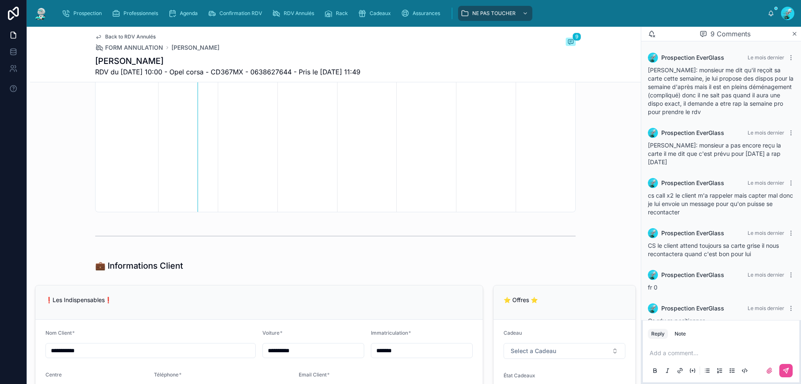
click at [721, 351] on p at bounding box center [723, 352] width 146 height 8
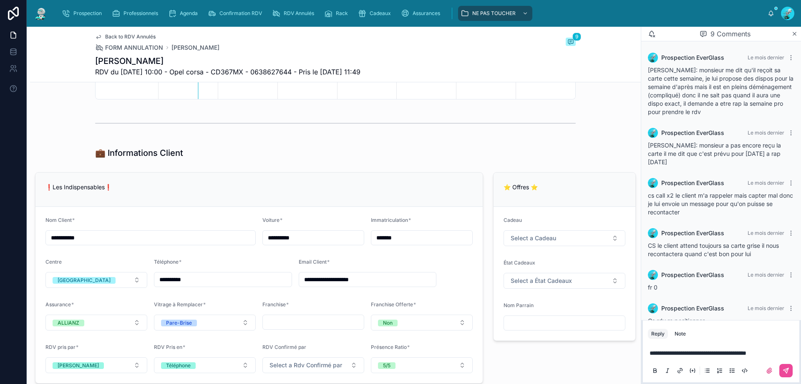
scroll to position [417, 0]
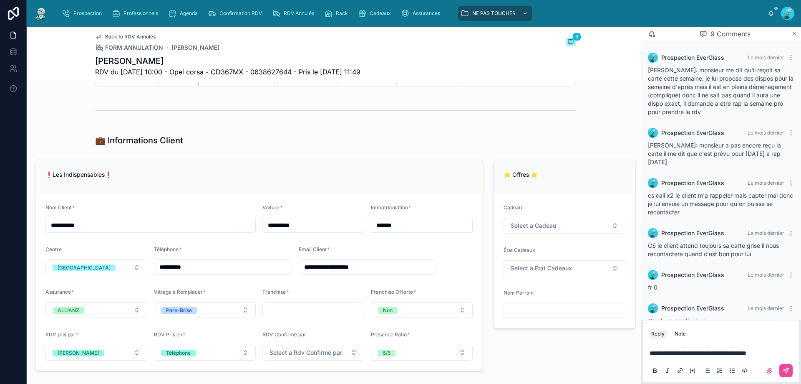
click at [383, 226] on input "*******" at bounding box center [421, 225] width 101 height 12
click at [399, 189] on div "❗Les Indispensables❗" at bounding box center [258, 177] width 447 height 34
click at [773, 356] on p "**********" at bounding box center [723, 352] width 146 height 8
click at [667, 343] on span "**********" at bounding box center [723, 348] width 146 height 14
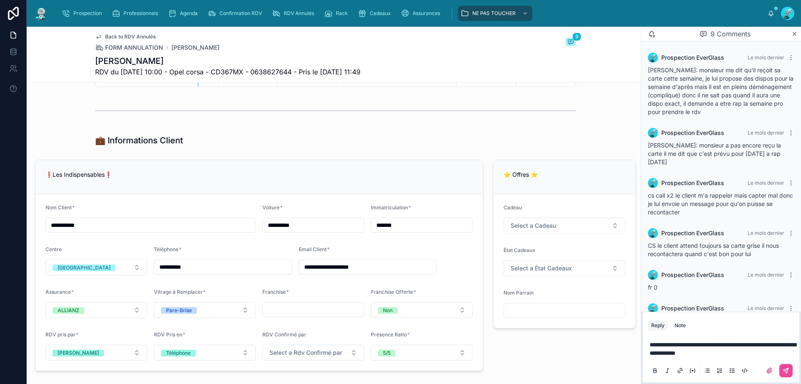
click at [740, 349] on p "**********" at bounding box center [723, 348] width 146 height 17
click at [790, 366] on button at bounding box center [786, 370] width 13 height 13
drag, startPoint x: 250, startPoint y: 178, endPoint x: 248, endPoint y: 183, distance: 5.4
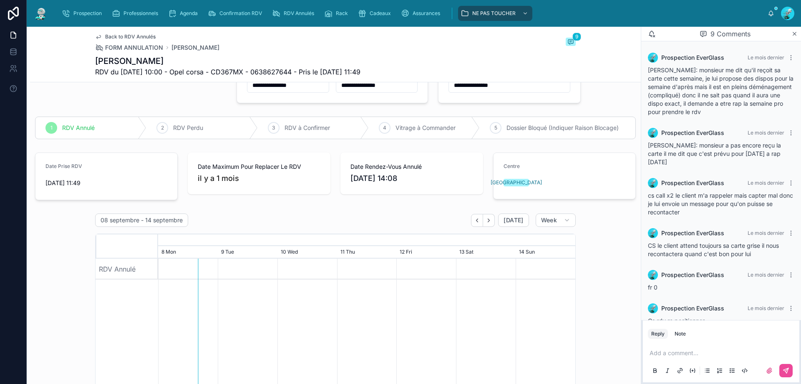
scroll to position [0, 0]
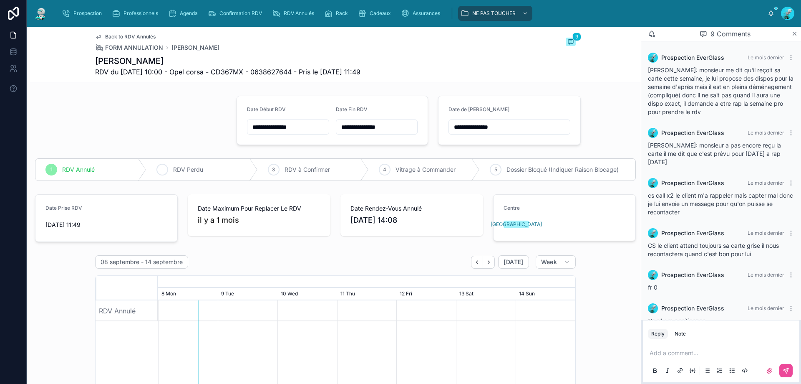
click at [182, 170] on span "RDV Perdu" at bounding box center [188, 169] width 30 height 8
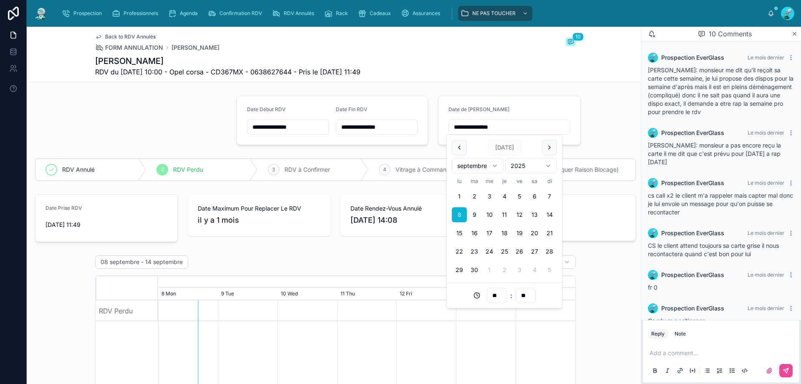
drag, startPoint x: 422, startPoint y: 129, endPoint x: 413, endPoint y: 129, distance: 9.6
click at [518, 75] on div "[PERSON_NAME] RDV du [DATE] 10:00 - Opel corsa - CD367MX - 0638627644 - Pris le…" at bounding box center [335, 66] width 481 height 22
type input "**"
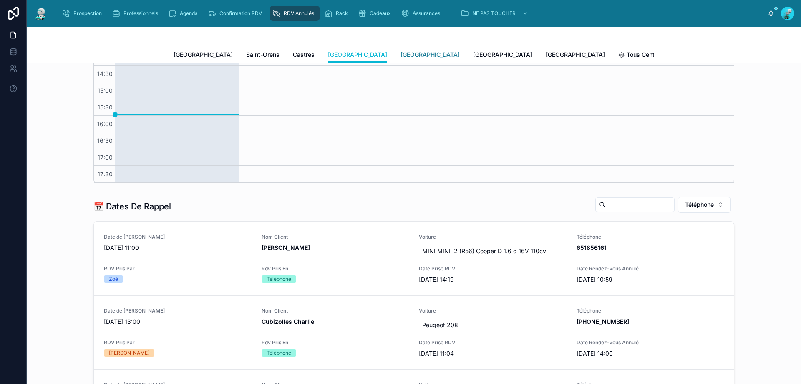
click at [401, 60] on link "[GEOGRAPHIC_DATA]" at bounding box center [430, 55] width 59 height 17
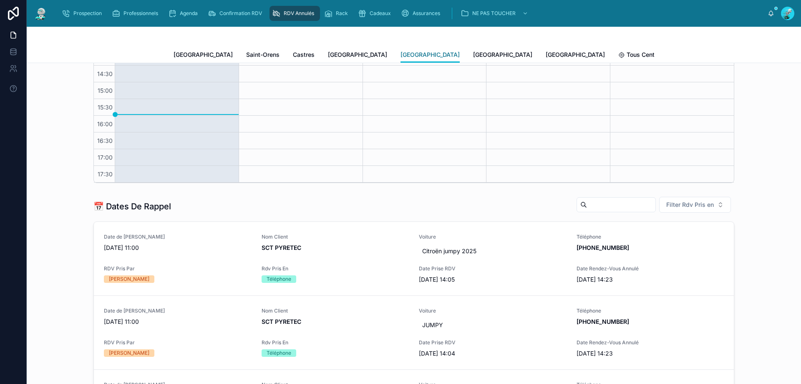
scroll to position [292, 0]
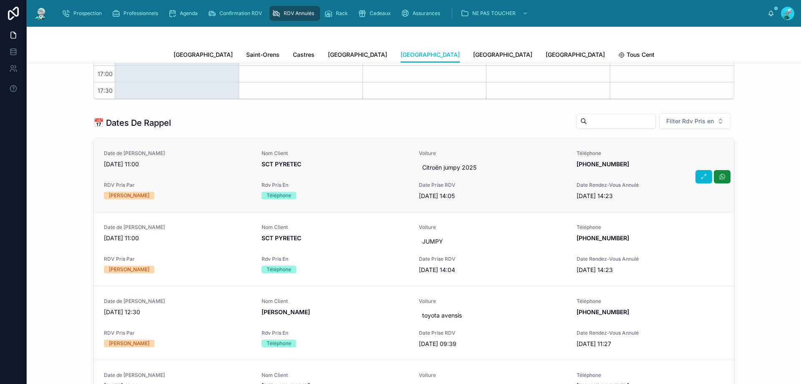
click at [323, 163] on span "SCT PYRETEC" at bounding box center [336, 164] width 148 height 8
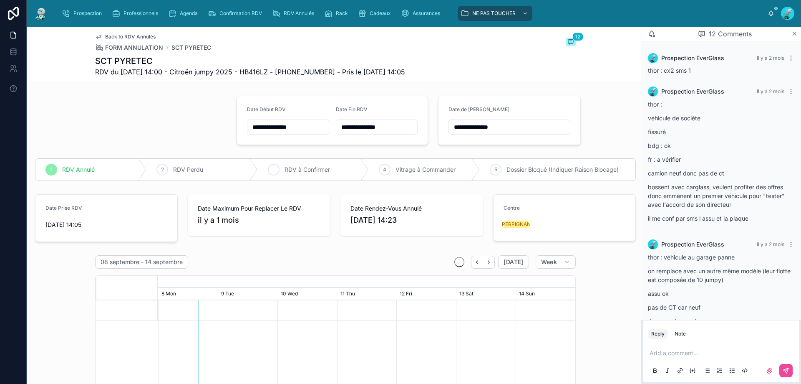
scroll to position [644, 0]
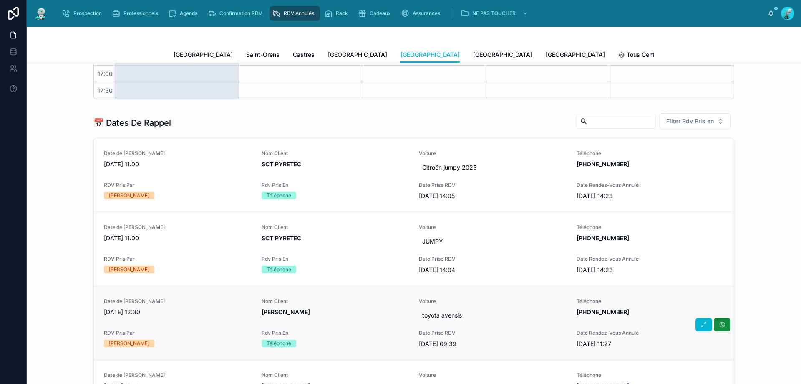
click at [349, 325] on div "Date de Rappel [DATE] 12:30 Nom Client [PERSON_NAME] Voiture toyota avensis Tél…" at bounding box center [414, 323] width 620 height 50
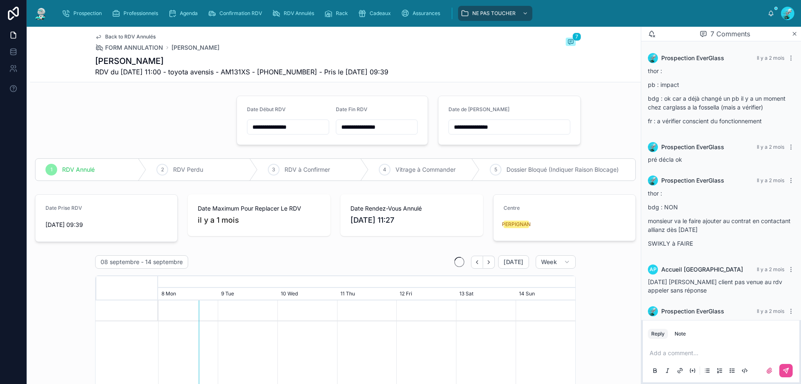
scroll to position [114, 0]
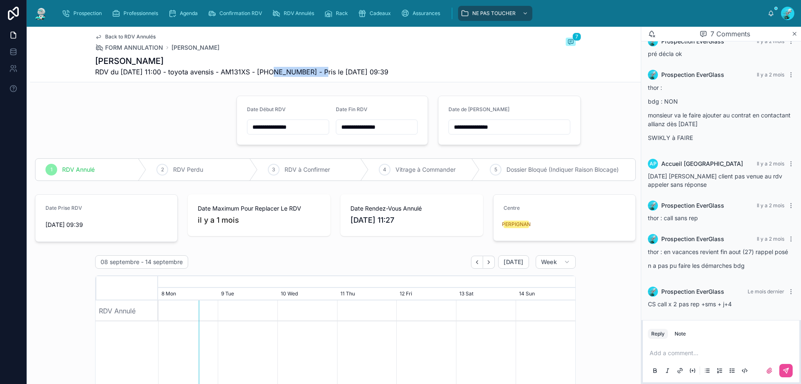
drag, startPoint x: 269, startPoint y: 72, endPoint x: 321, endPoint y: 79, distance: 53.1
click at [321, 79] on div "Back to RDV Annulés FORM ANNULATION [PERSON_NAME] 7 [PERSON_NAME] RDV du [DATE]…" at bounding box center [335, 54] width 481 height 55
click at [345, 58] on h1 "[PERSON_NAME]" at bounding box center [241, 61] width 293 height 12
drag, startPoint x: 272, startPoint y: 68, endPoint x: 316, endPoint y: 73, distance: 44.1
click at [316, 73] on span "RDV du [DATE] 11:00 - toyota avensis - AM131XS - [PHONE_NUMBER] - Pris le [DATE…" at bounding box center [241, 72] width 293 height 10
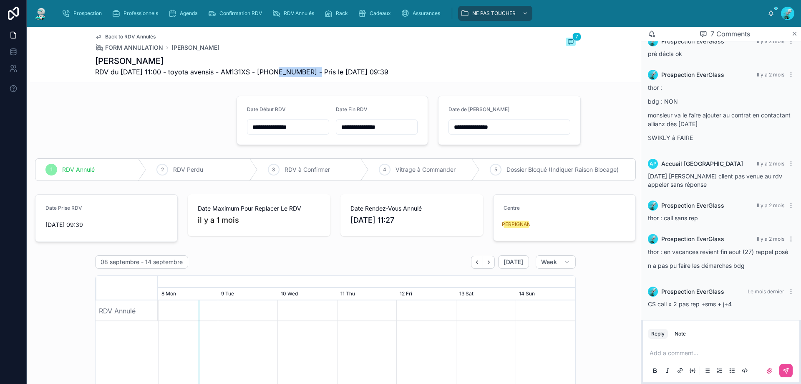
copy span "33660380627"
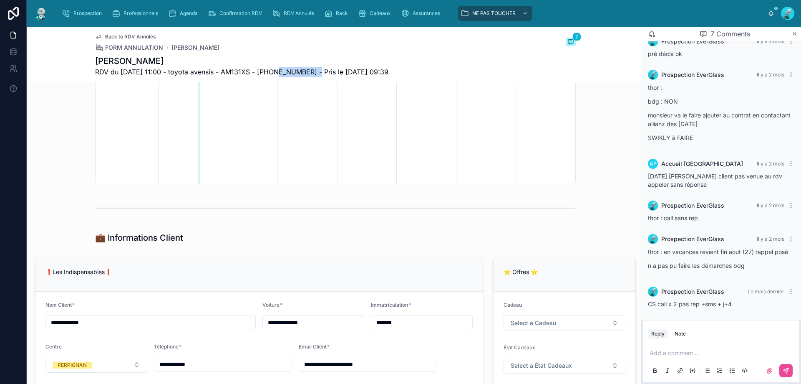
scroll to position [209, 0]
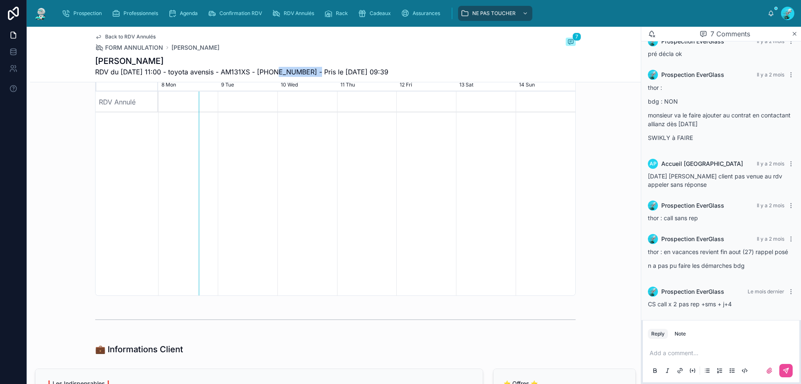
drag, startPoint x: 276, startPoint y: 88, endPoint x: 296, endPoint y: 72, distance: 25.8
copy span "33660380627"
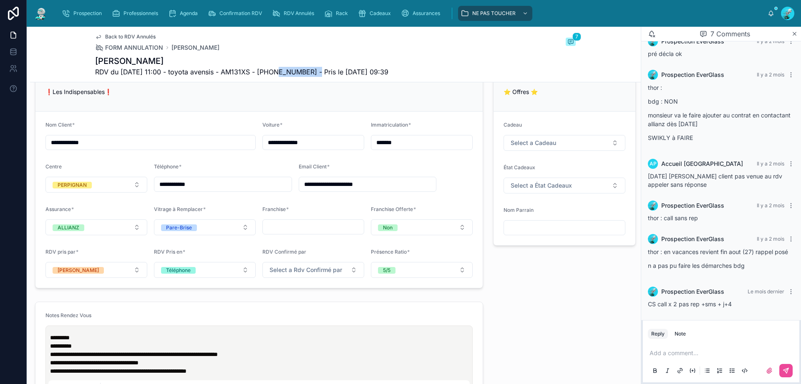
scroll to position [501, 0]
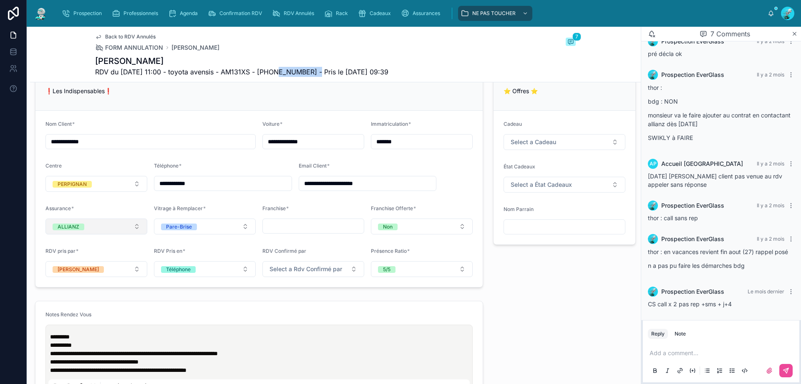
click at [111, 223] on button "ALLIANZ" at bounding box center [96, 226] width 102 height 16
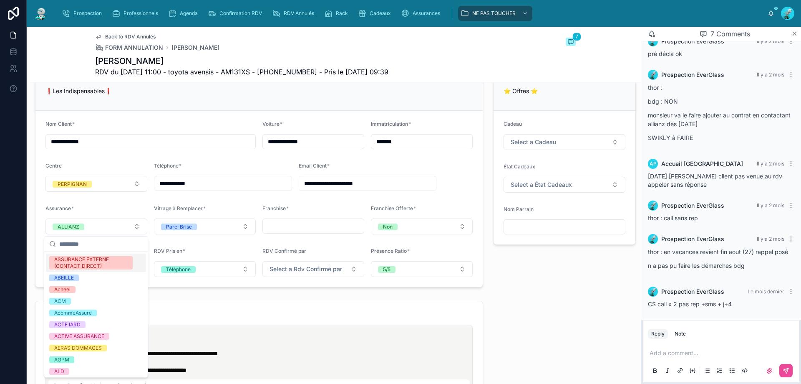
click at [664, 348] on div "Add a comment..." at bounding box center [721, 360] width 146 height 35
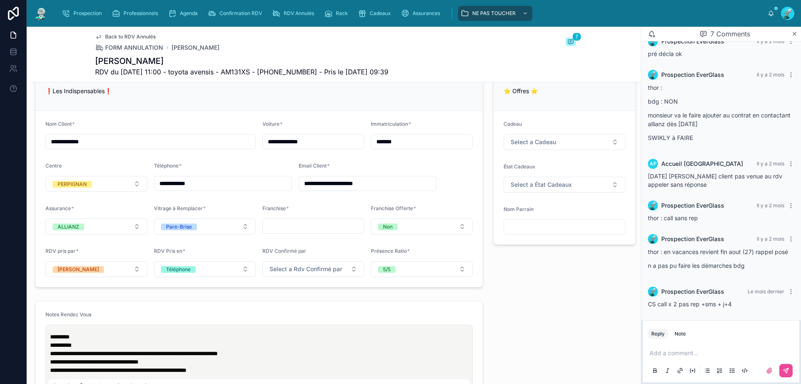
click at [668, 351] on p at bounding box center [723, 352] width 146 height 8
drag, startPoint x: 720, startPoint y: 352, endPoint x: 622, endPoint y: 356, distance: 97.7
click at [622, 356] on div "**********" at bounding box center [414, 205] width 775 height 357
click at [648, 351] on div "**********" at bounding box center [721, 361] width 157 height 42
click at [650, 350] on span "**********" at bounding box center [679, 353] width 59 height 6
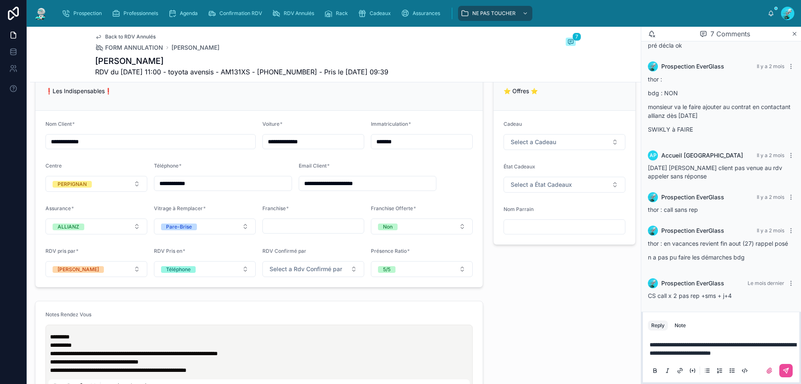
click at [772, 341] on span "**********" at bounding box center [723, 348] width 146 height 14
click at [687, 354] on p "**********" at bounding box center [723, 348] width 146 height 17
click at [677, 354] on span "**********" at bounding box center [668, 353] width 36 height 6
click at [788, 368] on icon at bounding box center [786, 370] width 5 height 5
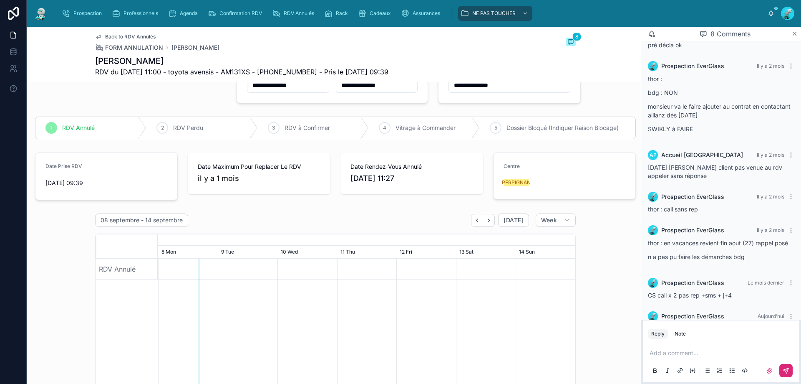
scroll to position [0, 0]
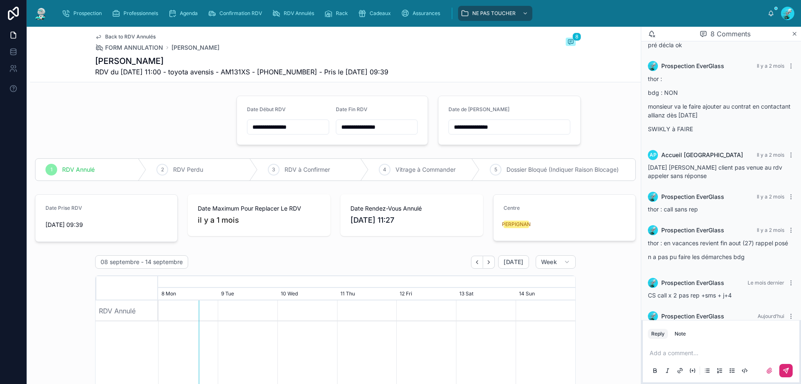
click at [542, 125] on input "**********" at bounding box center [509, 127] width 121 height 12
click at [487, 166] on html "**********" at bounding box center [400, 192] width 801 height 384
click at [490, 162] on html "**********" at bounding box center [400, 192] width 801 height 384
click at [457, 235] on button "13" at bounding box center [459, 232] width 15 height 15
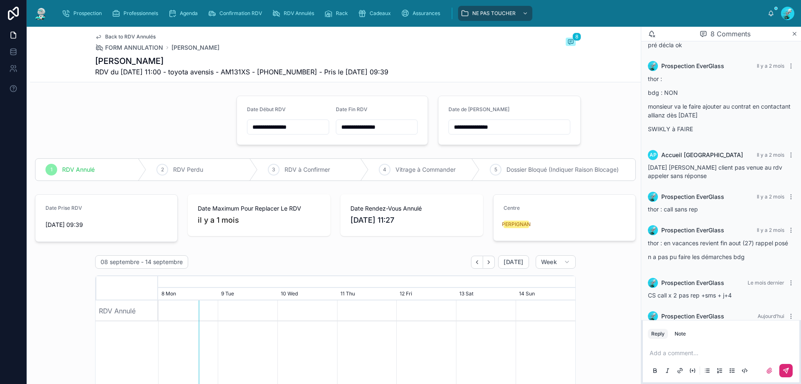
click at [492, 130] on input "**********" at bounding box center [509, 127] width 121 height 12
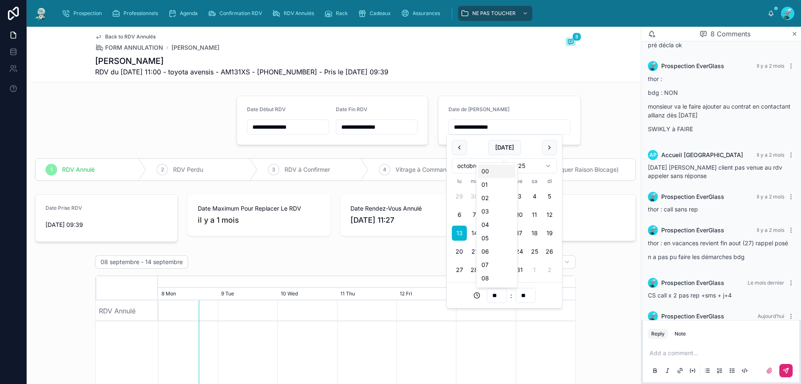
click at [497, 295] on input "**" at bounding box center [496, 295] width 19 height 12
click at [490, 245] on div "09" at bounding box center [497, 249] width 38 height 13
type input "**********"
type input "**"
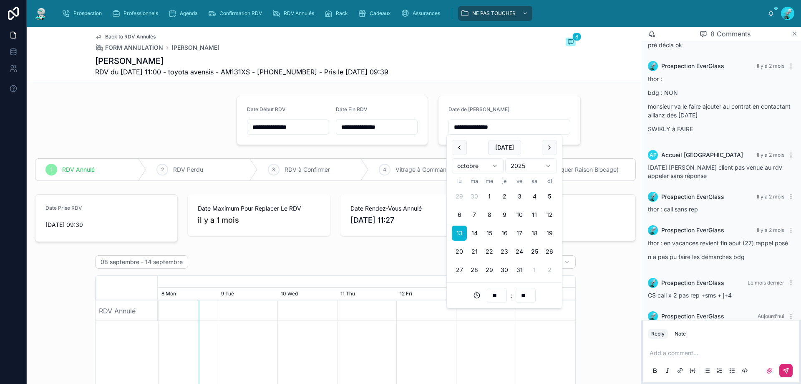
drag, startPoint x: 601, startPoint y: 108, endPoint x: 445, endPoint y: 95, distance: 155.8
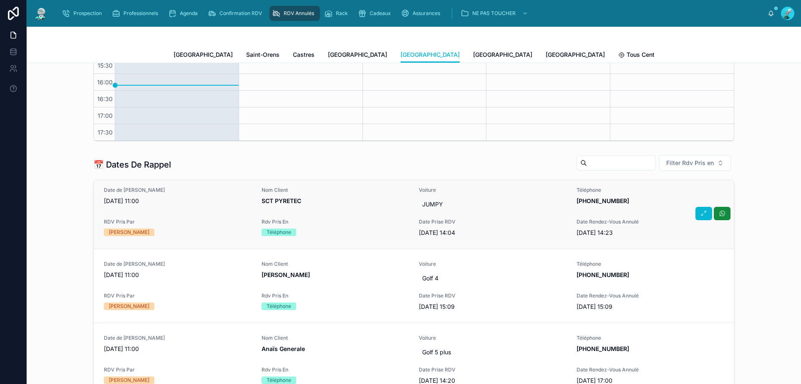
scroll to position [83, 0]
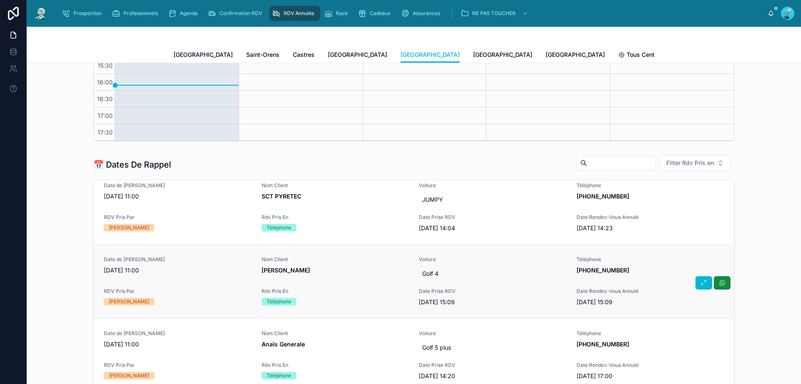
click at [182, 273] on span "[DATE] 11:00" at bounding box center [178, 270] width 148 height 8
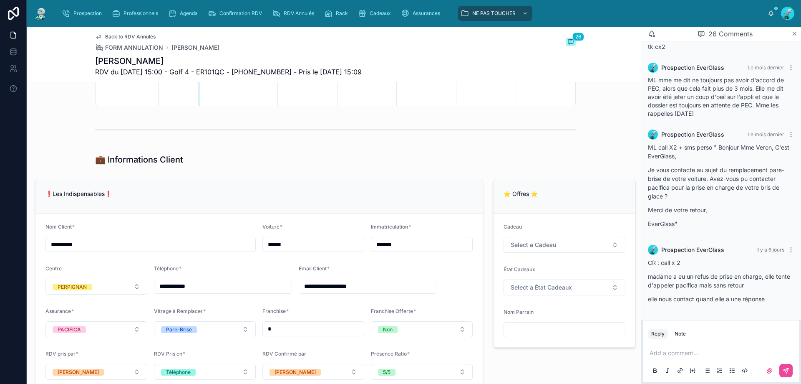
scroll to position [417, 0]
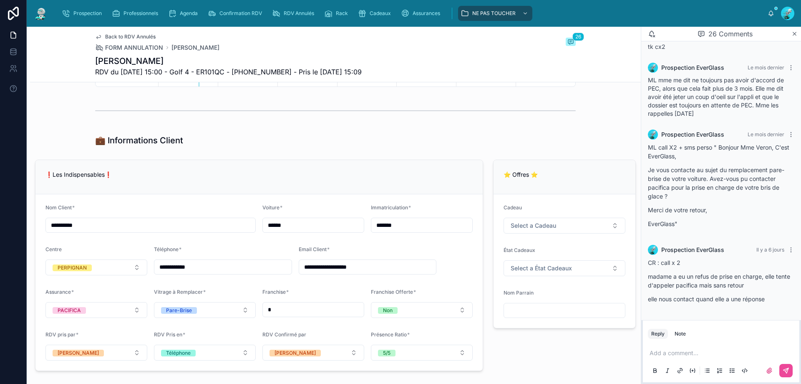
click at [727, 348] on div "Add a comment..." at bounding box center [721, 360] width 146 height 35
click at [672, 351] on p at bounding box center [723, 352] width 146 height 8
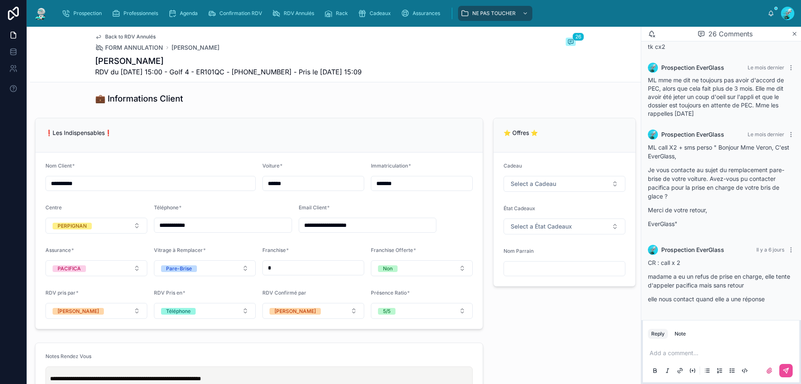
drag, startPoint x: 160, startPoint y: 225, endPoint x: 215, endPoint y: 231, distance: 55.4
click at [215, 231] on input "**********" at bounding box center [222, 225] width 137 height 12
click at [215, 111] on div "**********" at bounding box center [335, 377] width 611 height 1489
click at [673, 356] on p at bounding box center [723, 352] width 146 height 8
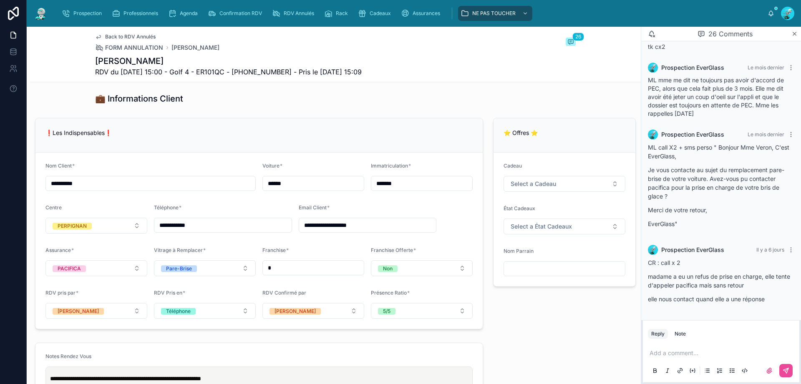
click at [660, 356] on div "Add a comment..." at bounding box center [721, 360] width 146 height 35
click at [674, 356] on p at bounding box center [723, 352] width 146 height 8
click at [790, 367] on button at bounding box center [786, 370] width 13 height 13
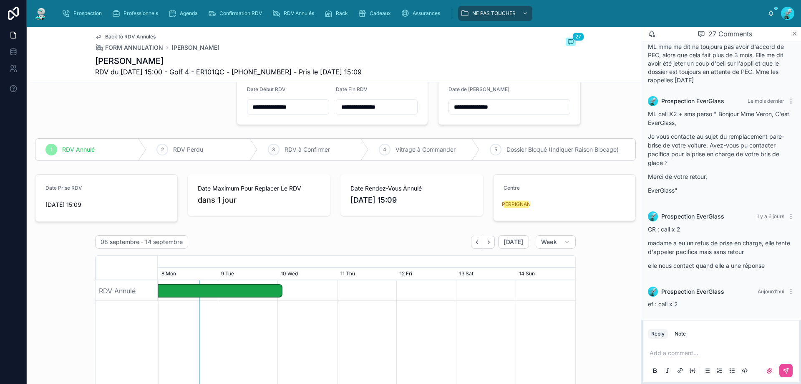
scroll to position [0, 0]
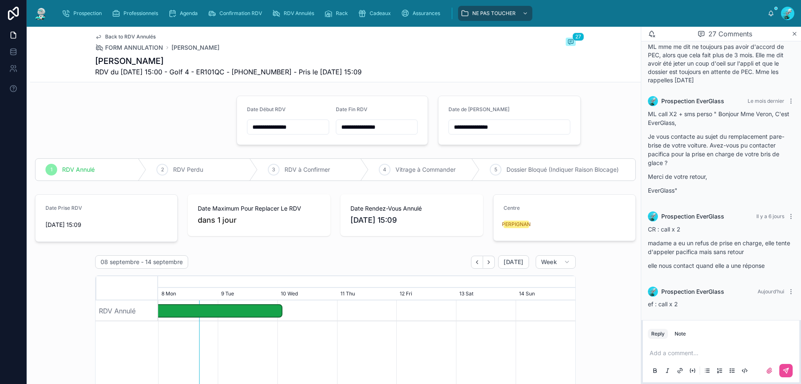
click at [514, 126] on input "**********" at bounding box center [509, 127] width 121 height 12
click at [507, 230] on button "18" at bounding box center [504, 232] width 15 height 15
type input "**********"
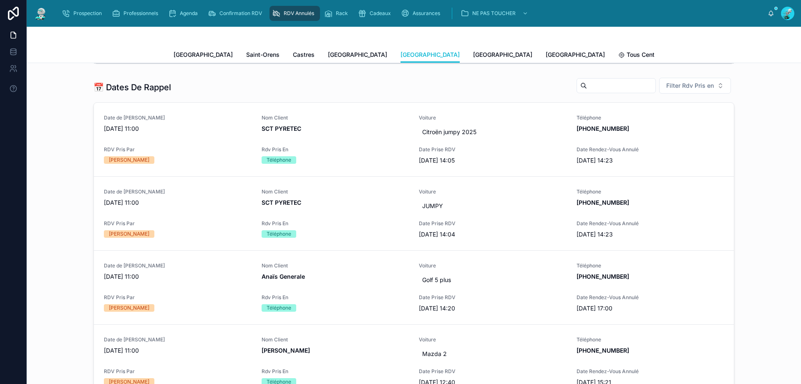
scroll to position [334, 0]
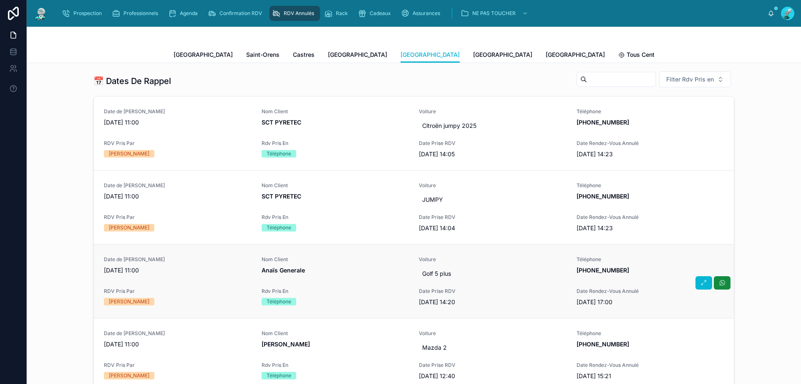
click at [316, 258] on span "Nom Client" at bounding box center [336, 259] width 148 height 7
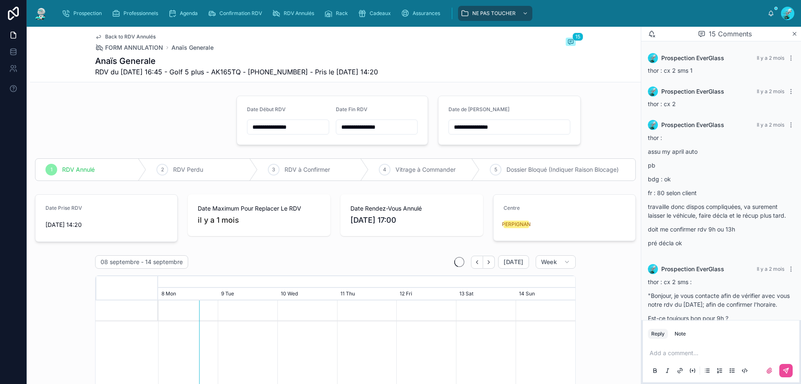
scroll to position [563, 0]
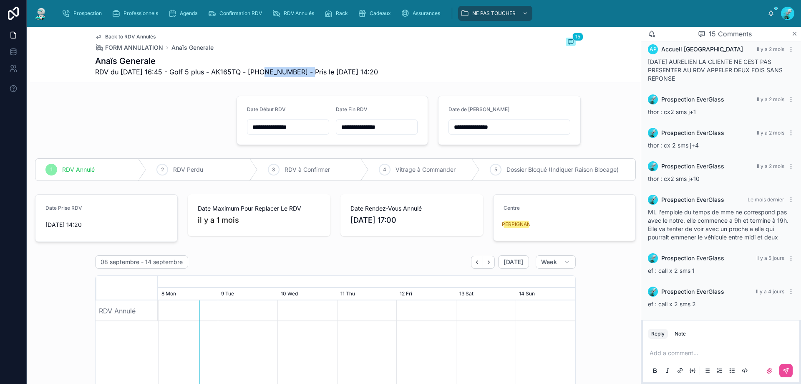
drag, startPoint x: 258, startPoint y: 72, endPoint x: 306, endPoint y: 81, distance: 48.9
click at [306, 81] on div "Back to RDV Annulés FORM ANNULATION Anaïs Generale 15 Anaïs Generale RDV du 14/…" at bounding box center [335, 54] width 481 height 55
click at [274, 70] on span "RDV du 14/07/2025 16:45 - Golf 5 plus - AK165TQ - +33618392105 - Pris le 09/07/…" at bounding box center [236, 72] width 283 height 10
click at [265, 68] on span "RDV du 14/07/2025 16:45 - Golf 5 plus - AK165TQ - +33618392105 - Pris le 09/07/…" at bounding box center [236, 72] width 283 height 10
click at [283, 66] on h1 "Anaïs Generale" at bounding box center [236, 61] width 283 height 12
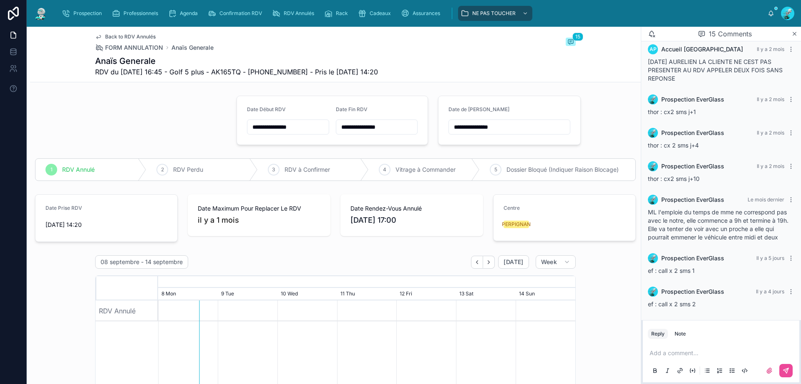
click at [283, 66] on h1 "Anaïs Generale" at bounding box center [236, 61] width 283 height 12
click at [288, 68] on span "RDV du 14/07/2025 16:45 - Golf 5 plus - AK165TQ - +33618392105 - Pris le 09/07/…" at bounding box center [236, 72] width 283 height 10
copy span "33618392105"
click at [694, 348] on div "Add a comment..." at bounding box center [721, 360] width 146 height 35
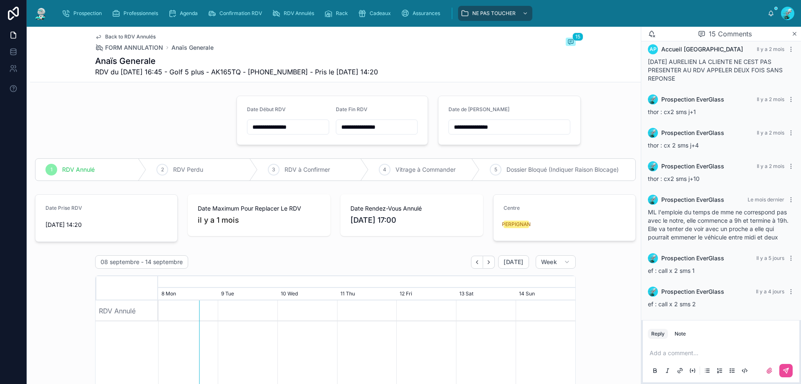
click at [694, 348] on p at bounding box center [723, 352] width 146 height 8
click at [790, 371] on button at bounding box center [786, 370] width 13 height 13
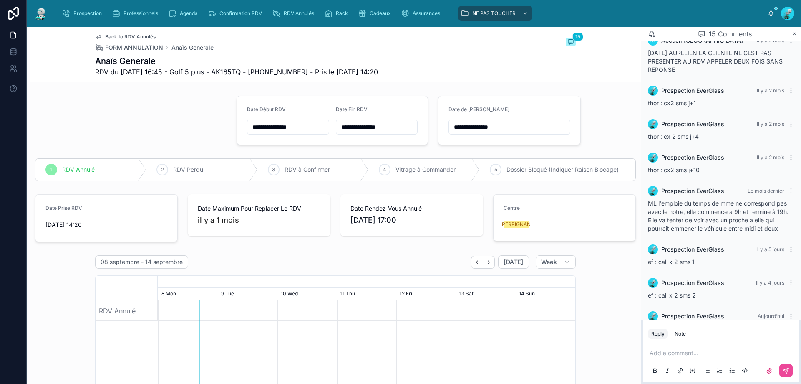
click at [533, 128] on input "**********" at bounding box center [509, 127] width 121 height 12
click at [500, 232] on button "18" at bounding box center [504, 232] width 15 height 15
type input "**********"
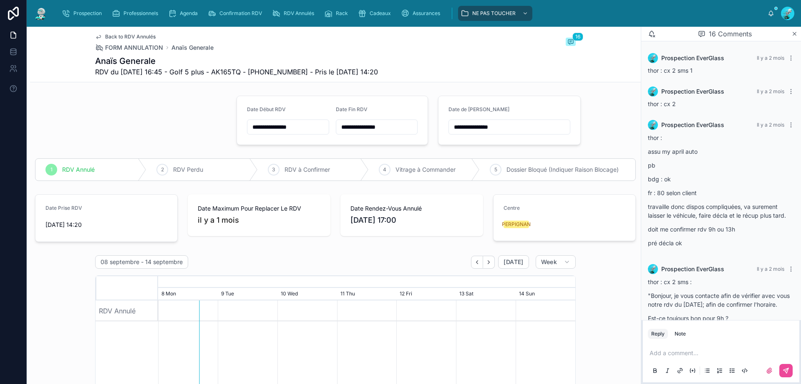
scroll to position [596, 0]
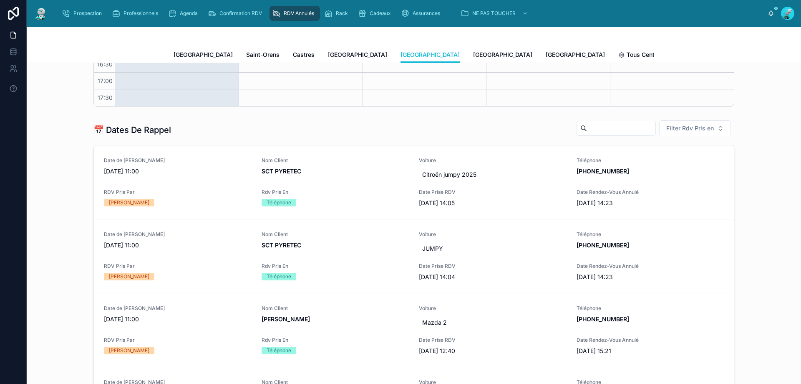
scroll to position [292, 0]
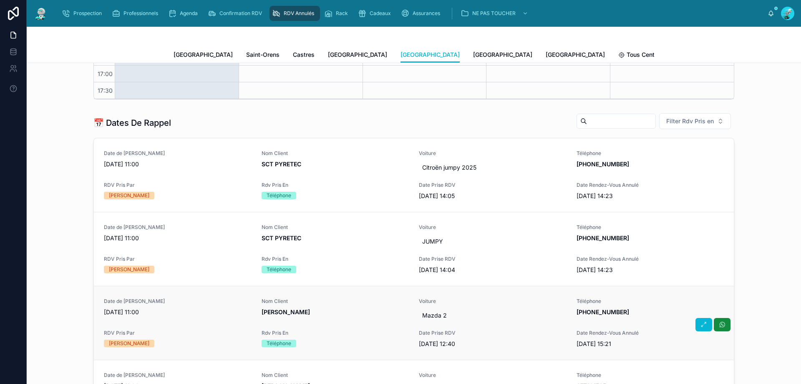
click at [343, 308] on span "[PERSON_NAME]" at bounding box center [336, 312] width 148 height 8
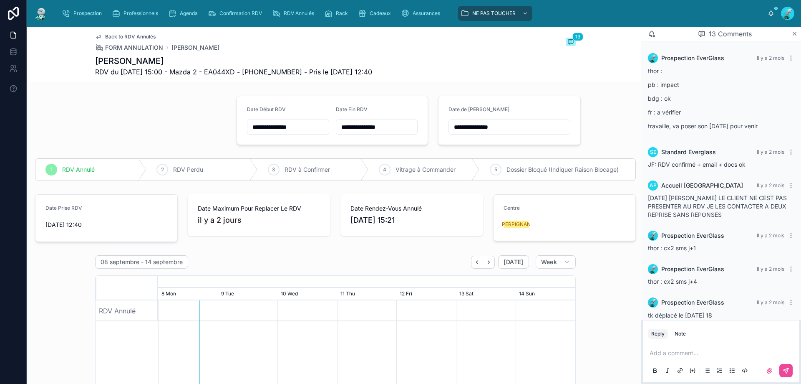
scroll to position [394, 0]
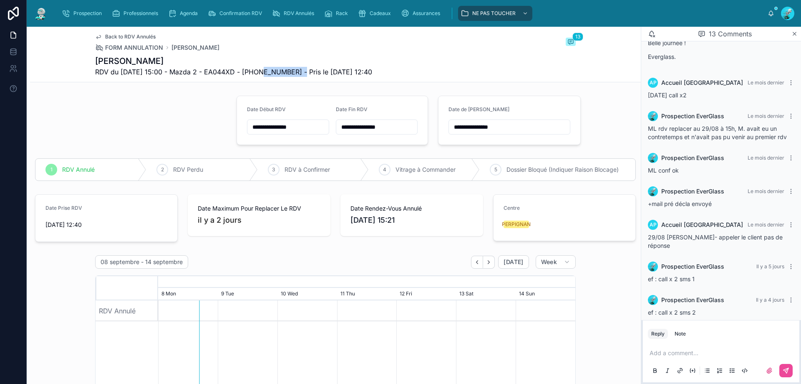
drag, startPoint x: 255, startPoint y: 72, endPoint x: 298, endPoint y: 68, distance: 43.6
click at [298, 68] on span "RDV du 29/08/2025 15:00 - Mazda 2 - EA044XD - +33635191734 - Pris le 21/08/2025…" at bounding box center [233, 72] width 277 height 10
copy span "33635191734"
click at [719, 352] on p at bounding box center [723, 352] width 146 height 8
click at [792, 372] on button at bounding box center [786, 370] width 13 height 13
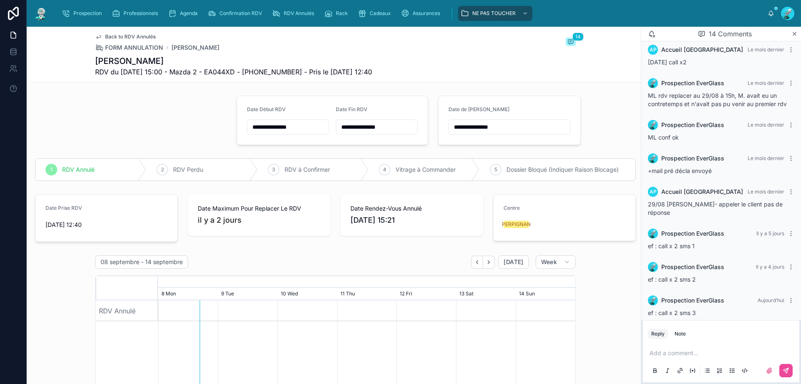
scroll to position [427, 0]
click at [519, 124] on input "**********" at bounding box center [509, 127] width 121 height 12
click at [511, 234] on button "18" at bounding box center [504, 232] width 15 height 15
type input "**********"
drag, startPoint x: 617, startPoint y: 142, endPoint x: 333, endPoint y: 94, distance: 288.7
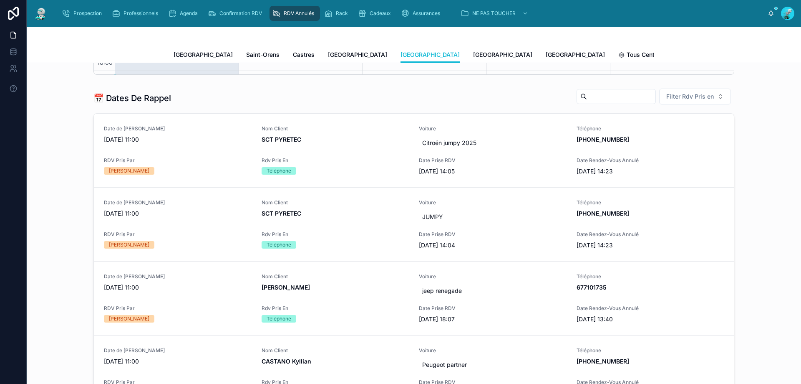
scroll to position [334, 0]
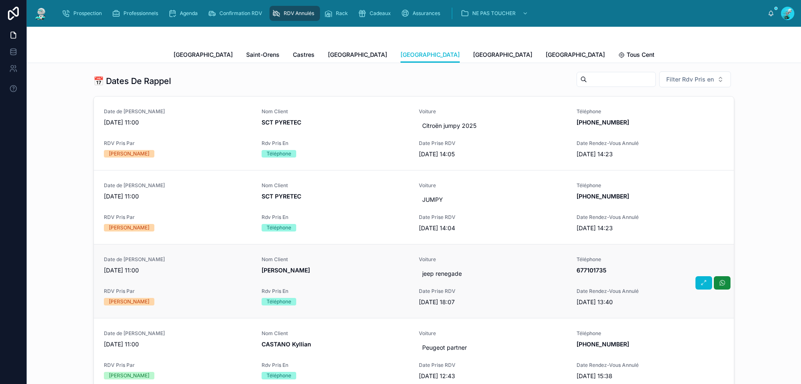
click at [342, 290] on span "Rdv Pris En" at bounding box center [336, 291] width 148 height 7
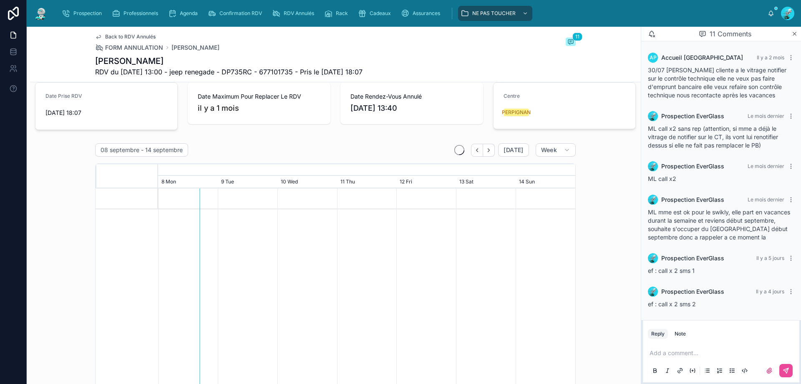
scroll to position [83, 0]
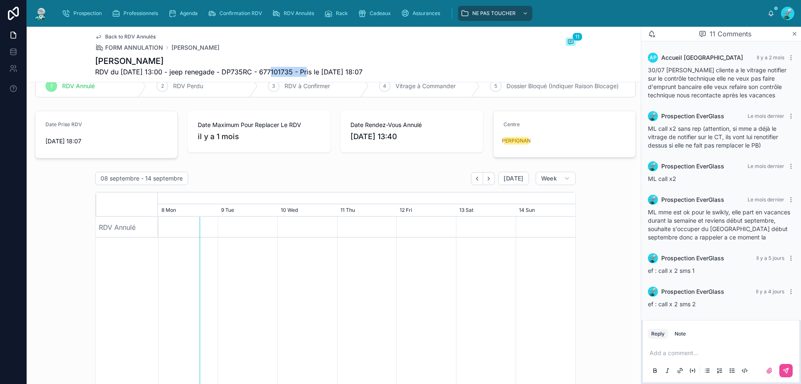
drag, startPoint x: 267, startPoint y: 72, endPoint x: 304, endPoint y: 73, distance: 37.6
click at [304, 73] on span "RDV du 30/07/2025 13:00 - jeep renegade - DP735RC - 677101735 - Pris le 24/07/2…" at bounding box center [229, 72] width 268 height 10
copy span "677101735"
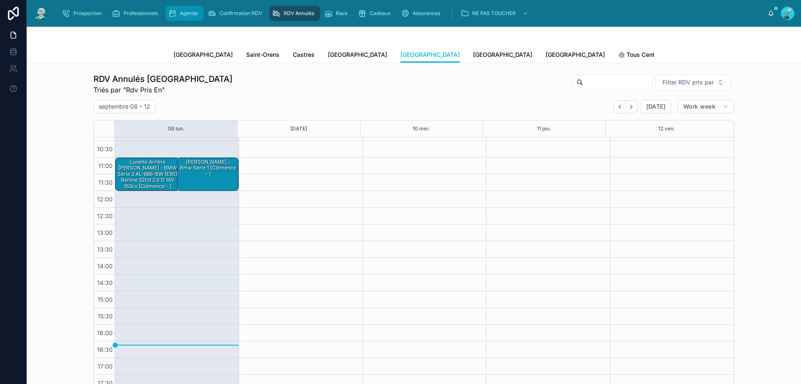
click at [180, 7] on div "Agenda" at bounding box center [184, 13] width 33 height 13
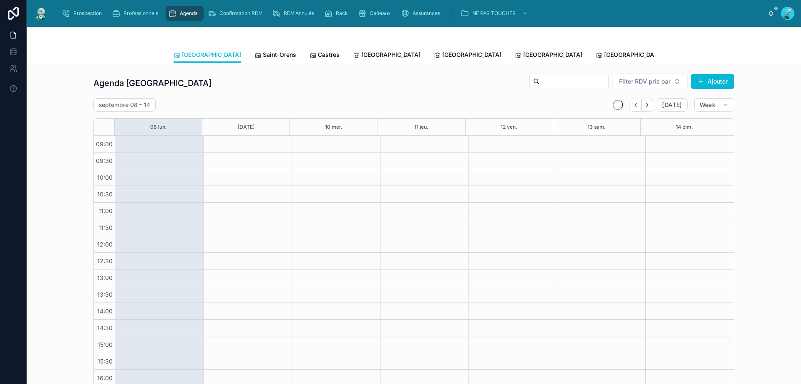
scroll to position [45, 0]
click at [747, 47] on link "Tous Centres" at bounding box center [769, 55] width 45 height 17
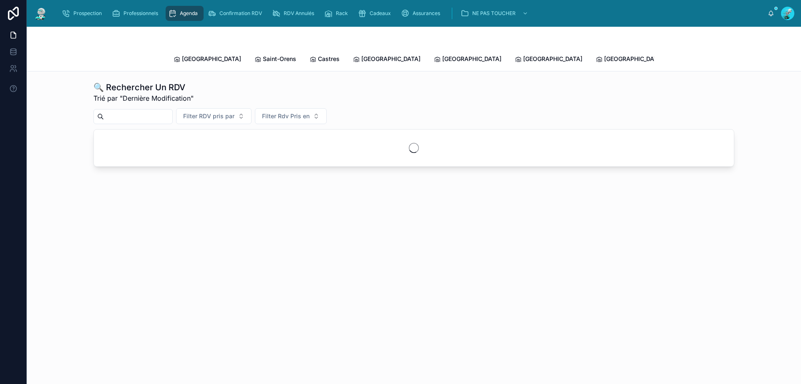
click at [755, 56] on span "Tous Centres" at bounding box center [766, 58] width 22 height 17
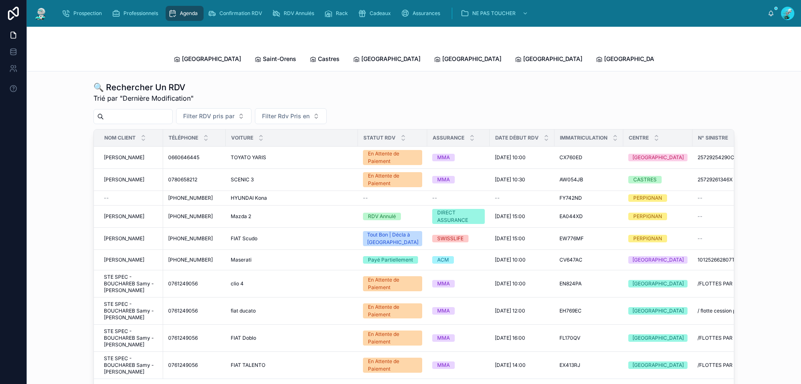
paste input "**********"
type input "**********"
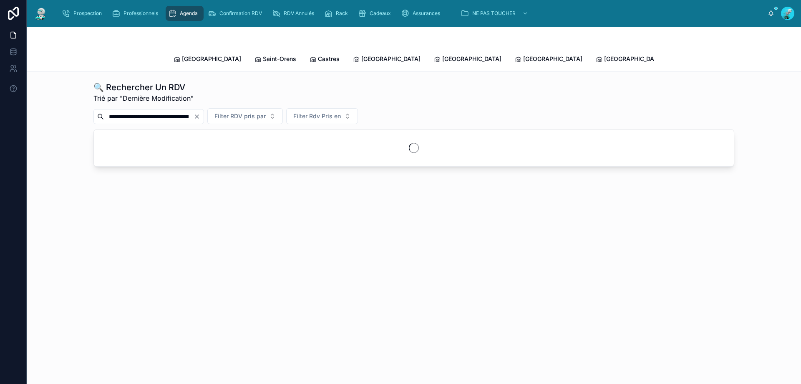
drag, startPoint x: 189, startPoint y: 106, endPoint x: 71, endPoint y: 95, distance: 119.5
click at [71, 95] on div "**********" at bounding box center [413, 124] width 761 height 92
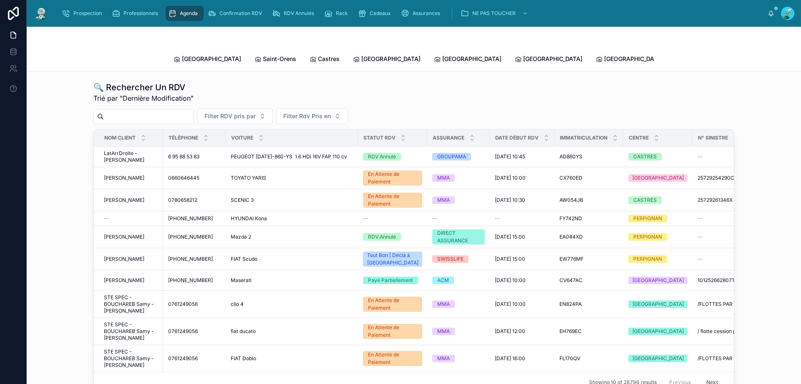
paste input "**********"
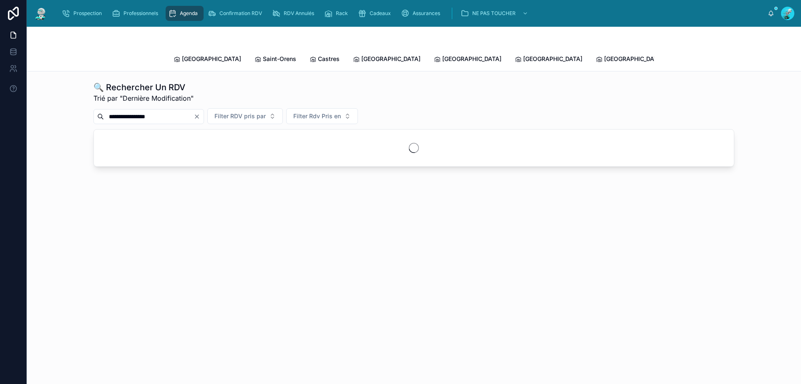
click at [152, 111] on input "**********" at bounding box center [149, 117] width 90 height 12
click at [144, 111] on input "**********" at bounding box center [149, 117] width 90 height 12
click at [135, 111] on input "**********" at bounding box center [149, 117] width 90 height 12
click at [128, 111] on input "**********" at bounding box center [149, 117] width 90 height 12
click at [123, 111] on input "**********" at bounding box center [149, 117] width 90 height 12
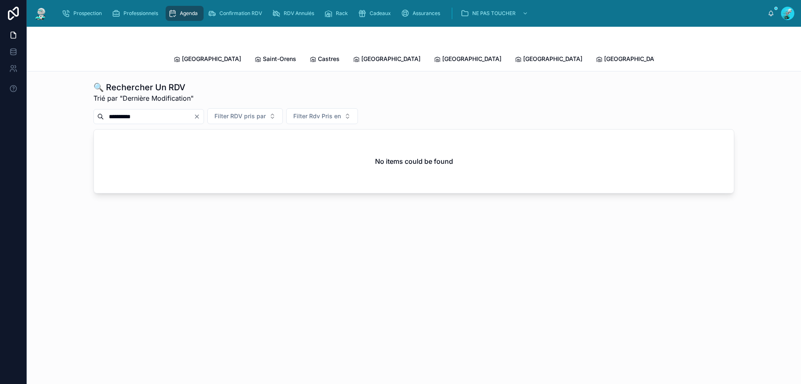
drag, startPoint x: 174, startPoint y: 105, endPoint x: 162, endPoint y: 105, distance: 11.3
click at [162, 111] on input "**********" at bounding box center [149, 117] width 90 height 12
click at [112, 111] on input "**********" at bounding box center [149, 117] width 90 height 12
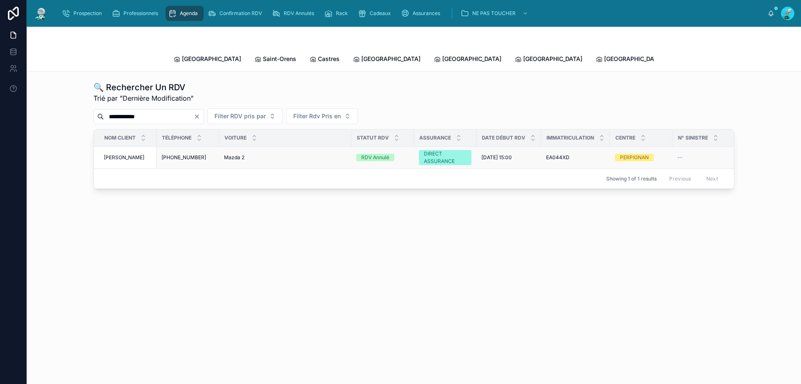
type input "**********"
click at [286, 154] on div "Mazda 2 Mazda 2" at bounding box center [285, 157] width 122 height 7
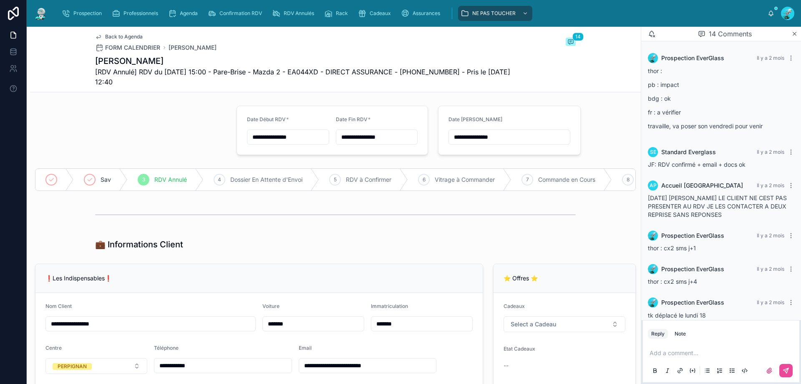
scroll to position [427, 0]
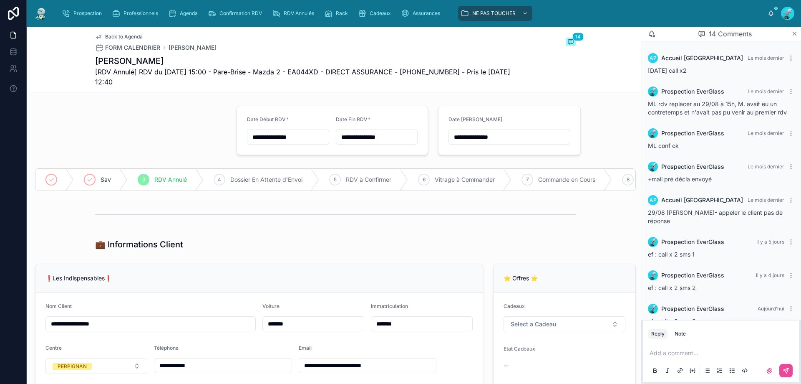
click at [706, 345] on div "Add a comment..." at bounding box center [721, 360] width 146 height 35
click at [697, 357] on div "Add a comment..." at bounding box center [721, 360] width 146 height 35
click at [687, 348] on div "Add a comment..." at bounding box center [721, 360] width 146 height 35
click at [685, 345] on span "**********" at bounding box center [723, 348] width 146 height 14
click at [743, 359] on div "**********" at bounding box center [721, 356] width 146 height 43
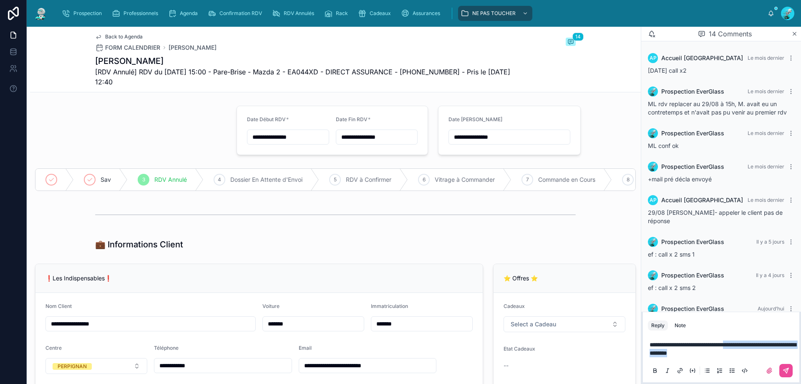
click at [744, 349] on p "**********" at bounding box center [723, 348] width 146 height 17
click at [741, 355] on p "**********" at bounding box center [723, 348] width 146 height 17
click at [768, 354] on span "**********" at bounding box center [723, 348] width 146 height 14
click at [765, 356] on p "**********" at bounding box center [723, 348] width 146 height 17
click at [774, 353] on span "**********" at bounding box center [723, 348] width 146 height 14
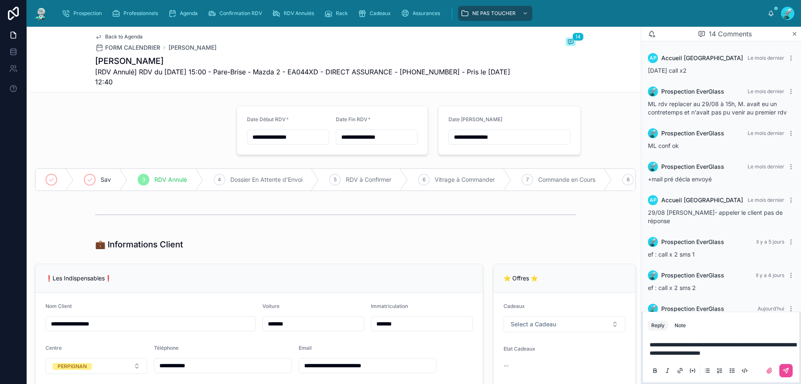
click at [776, 352] on span "**********" at bounding box center [723, 348] width 146 height 14
click at [788, 366] on button at bounding box center [786, 370] width 13 height 13
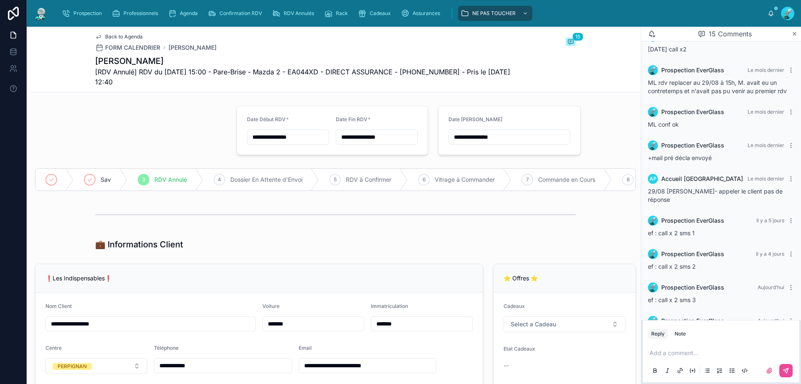
scroll to position [477, 0]
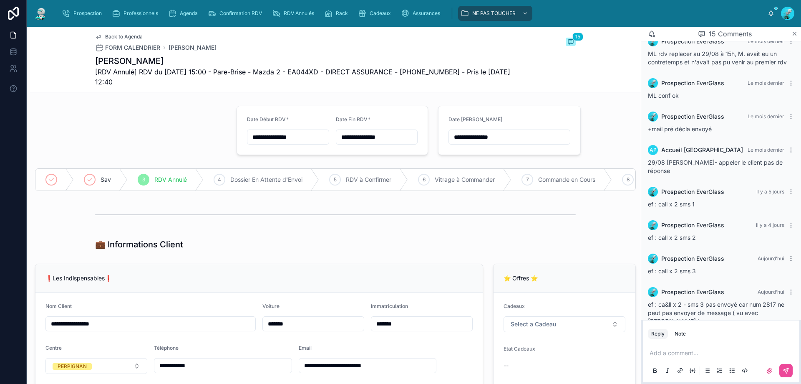
click at [788, 255] on icon at bounding box center [791, 258] width 7 height 7
click at [783, 229] on span "Delete comment" at bounding box center [775, 226] width 39 height 7
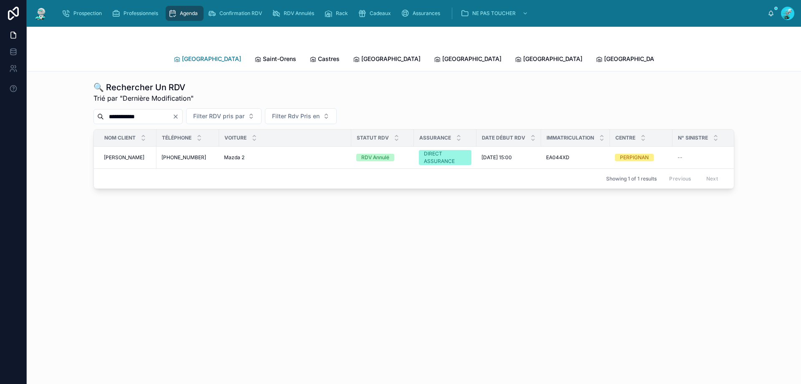
click at [187, 60] on link "[GEOGRAPHIC_DATA]" at bounding box center [208, 59] width 68 height 17
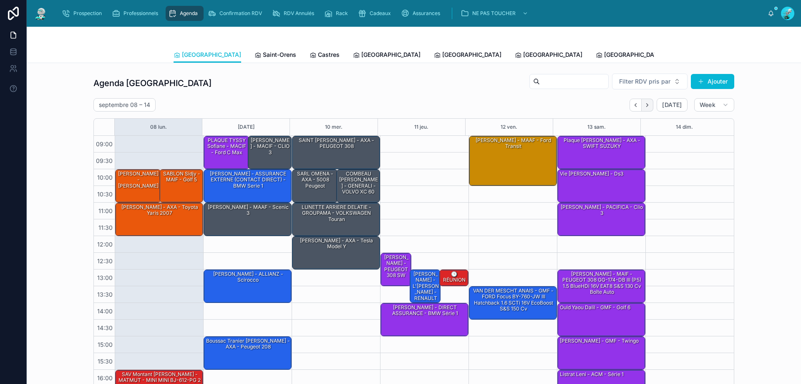
click at [649, 108] on icon "Next" at bounding box center [647, 105] width 6 height 6
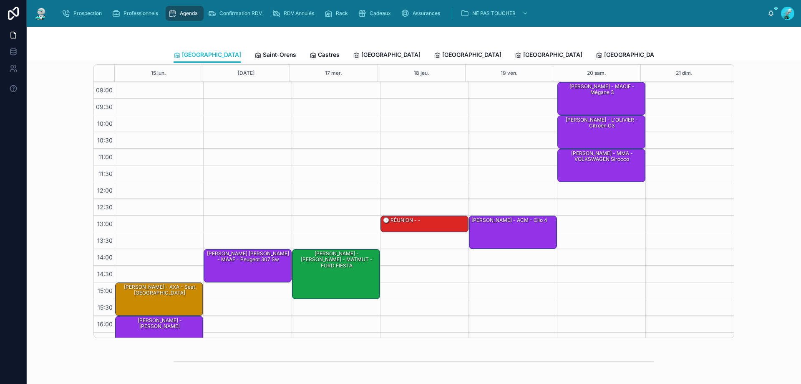
scroll to position [42, 0]
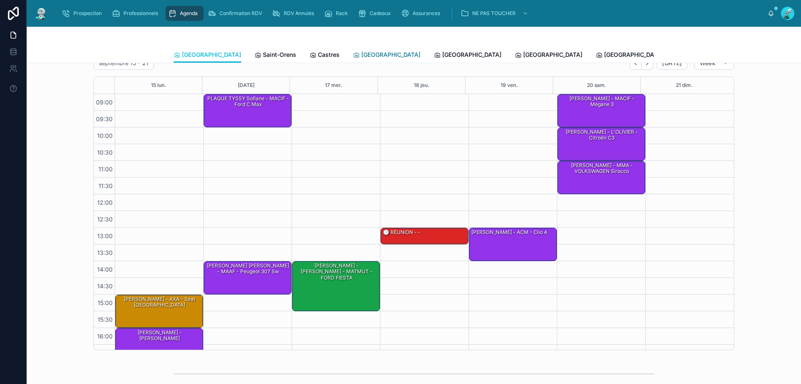
click at [353, 48] on link "[GEOGRAPHIC_DATA]" at bounding box center [387, 55] width 68 height 17
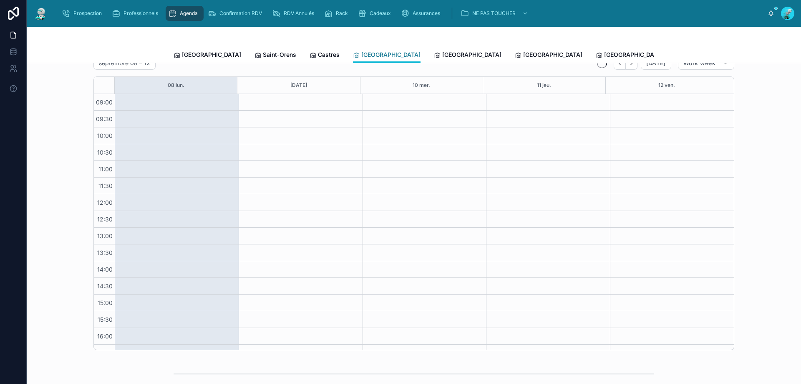
scroll to position [45, 0]
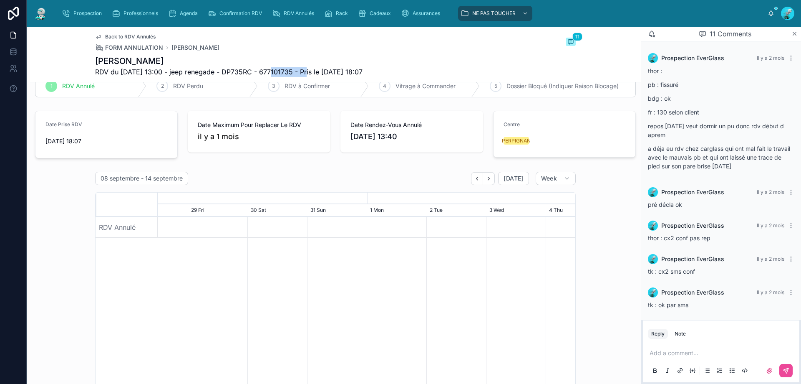
scroll to position [268, 0]
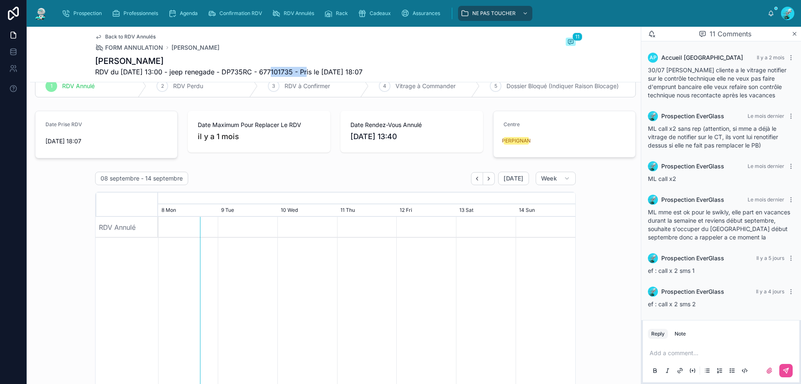
click at [677, 350] on p at bounding box center [723, 352] width 146 height 8
click at [705, 340] on div "Reply Note" at bounding box center [721, 333] width 157 height 13
click at [714, 353] on p "**********" at bounding box center [723, 352] width 146 height 8
drag, startPoint x: 720, startPoint y: 354, endPoint x: 710, endPoint y: 354, distance: 10.4
click at [710, 354] on p "**********" at bounding box center [723, 348] width 146 height 17
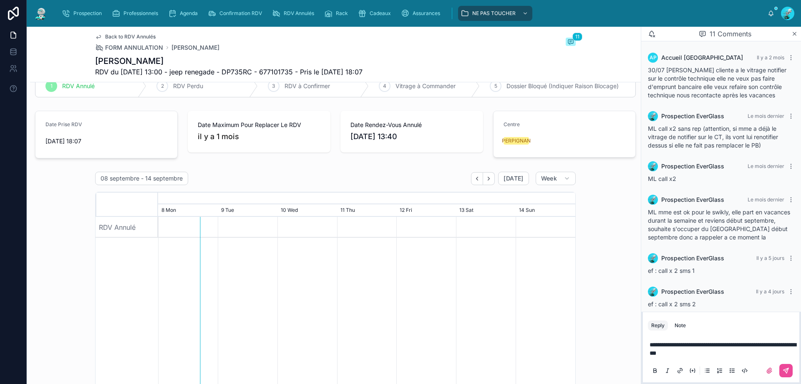
click at [791, 363] on div at bounding box center [721, 370] width 146 height 17
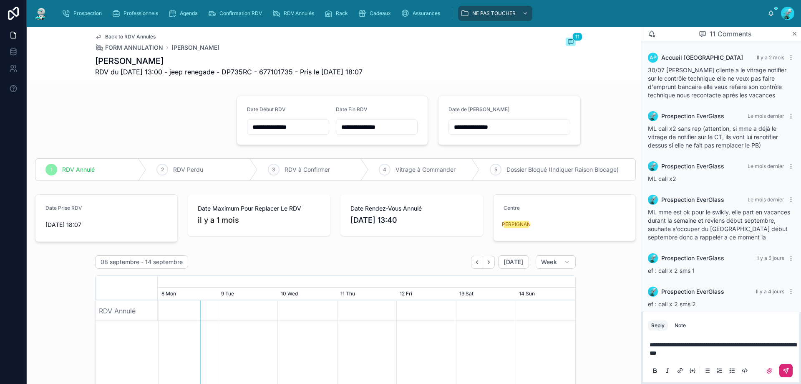
click at [789, 368] on icon at bounding box center [786, 370] width 5 height 5
click at [506, 125] on input "**********" at bounding box center [509, 127] width 121 height 12
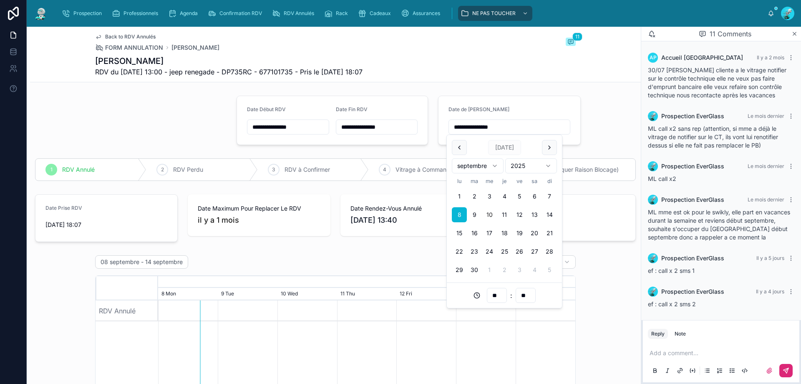
click at [488, 220] on button "10" at bounding box center [489, 214] width 15 height 15
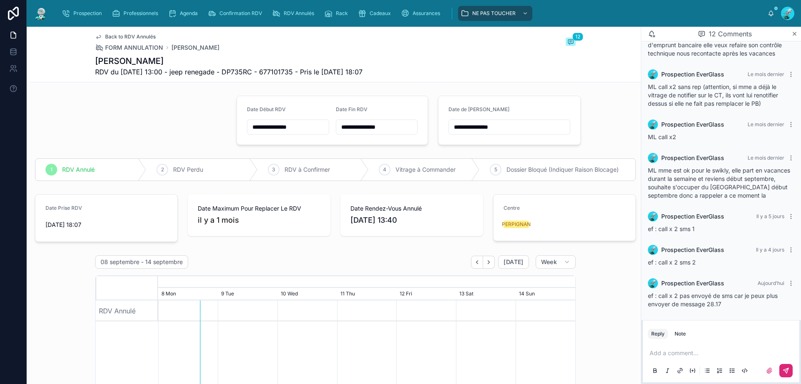
click at [491, 131] on input "**********" at bounding box center [509, 127] width 121 height 12
drag, startPoint x: 511, startPoint y: 216, endPoint x: 504, endPoint y: 231, distance: 16.6
click at [504, 231] on button "18" at bounding box center [504, 232] width 15 height 15
type input "**********"
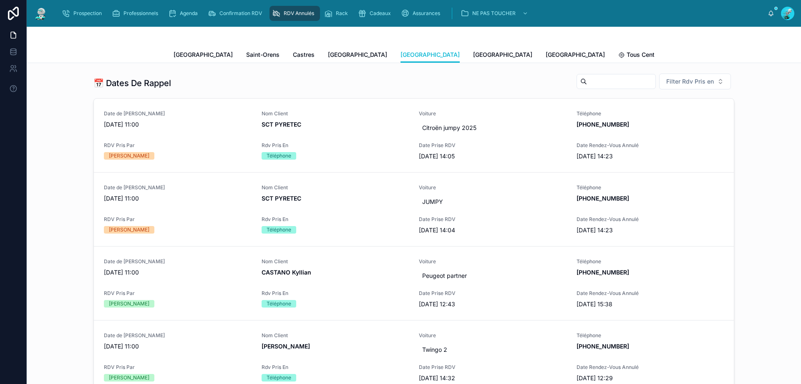
scroll to position [334, 0]
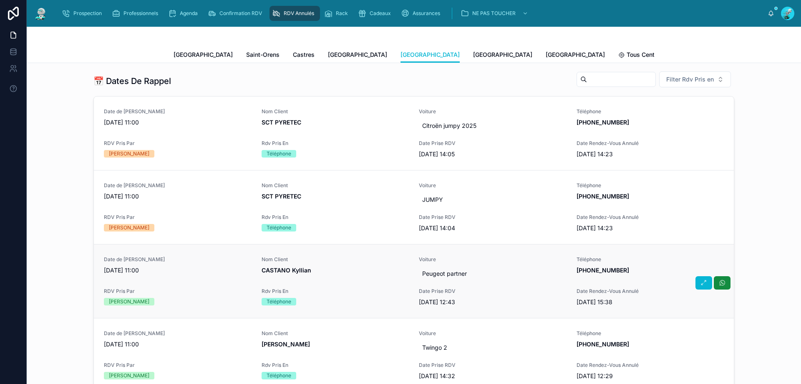
click at [337, 268] on span "CASTANO Kyllian" at bounding box center [336, 270] width 148 height 8
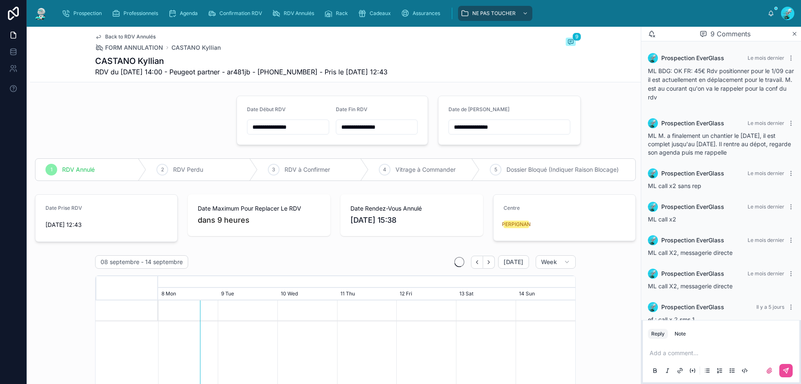
scroll to position [110, 0]
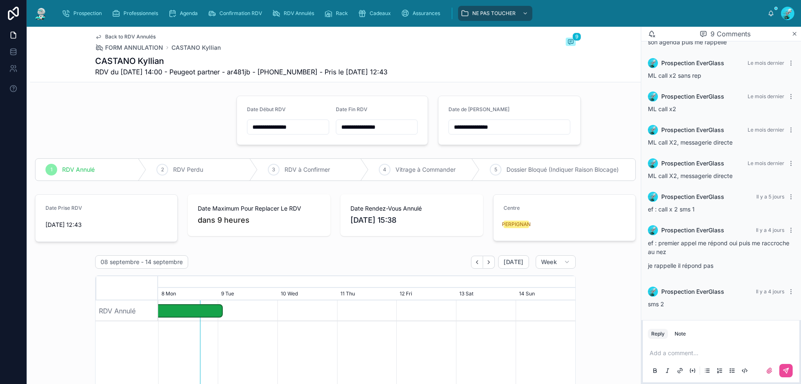
click at [682, 350] on p at bounding box center [723, 352] width 146 height 8
drag, startPoint x: 272, startPoint y: 71, endPoint x: 316, endPoint y: 70, distance: 43.8
click at [316, 70] on span "RDV du [DATE] 14:00 - Peugeot partner - ar481jb - [PHONE_NUMBER] - Pris le [DAT…" at bounding box center [241, 72] width 293 height 10
copy span "33673797767"
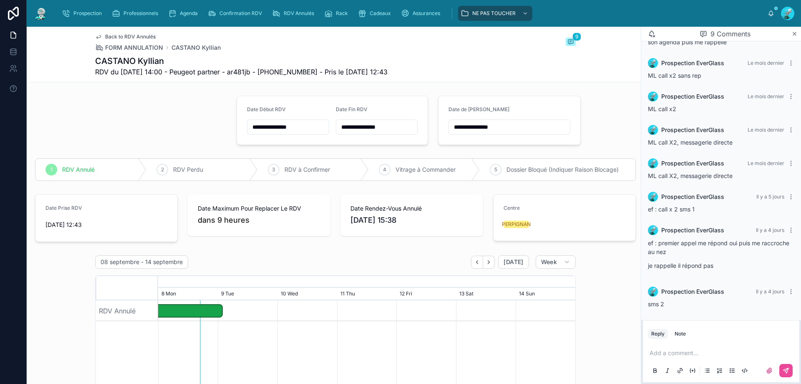
click at [708, 350] on p at bounding box center [723, 352] width 146 height 8
click at [698, 345] on span "**********" at bounding box center [723, 348] width 146 height 14
drag, startPoint x: 683, startPoint y: 345, endPoint x: 699, endPoint y: 346, distance: 15.9
click at [699, 346] on span "**********" at bounding box center [723, 348] width 146 height 14
drag, startPoint x: 694, startPoint y: 355, endPoint x: 701, endPoint y: 355, distance: 6.3
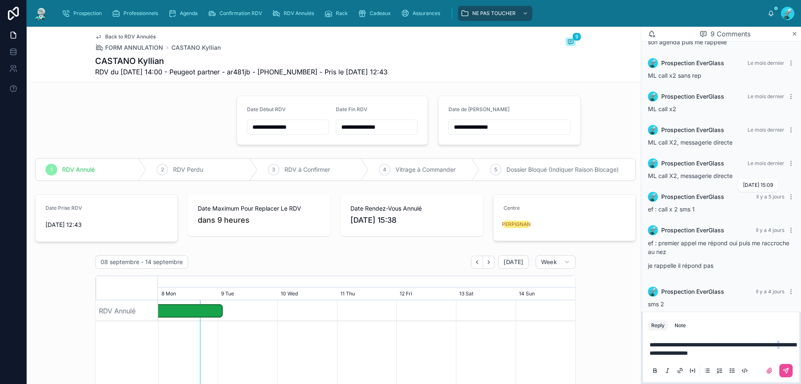
click at [699, 355] on span "**********" at bounding box center [723, 348] width 146 height 14
click at [704, 345] on span "**********" at bounding box center [723, 348] width 146 height 14
click at [782, 350] on p "**********" at bounding box center [723, 348] width 146 height 17
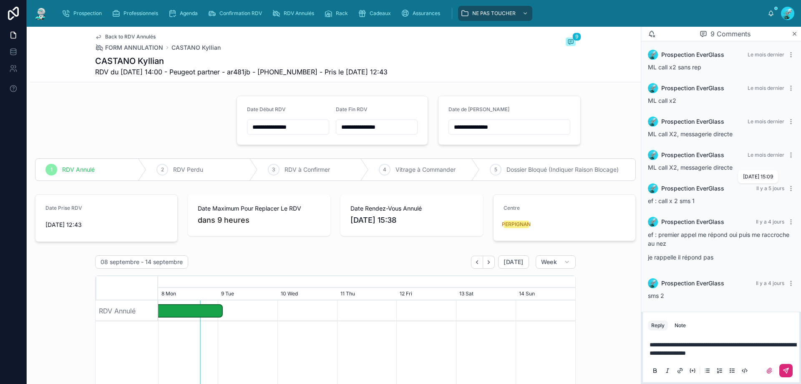
click at [781, 369] on button at bounding box center [786, 370] width 13 height 13
click at [541, 116] on div "**********" at bounding box center [510, 120] width 122 height 28
click at [531, 133] on div "**********" at bounding box center [510, 126] width 122 height 15
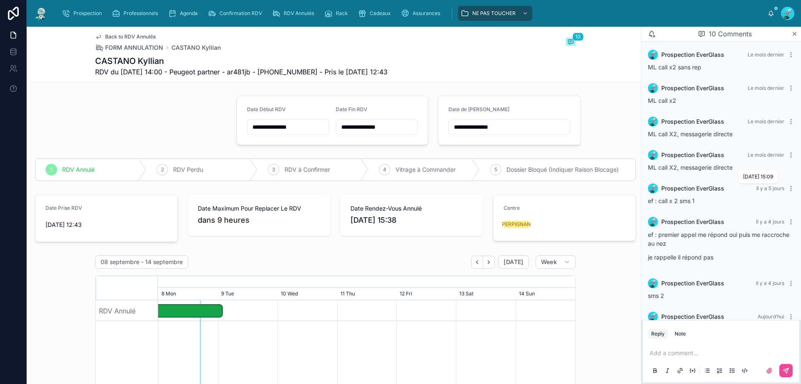
click at [531, 130] on input "**********" at bounding box center [509, 127] width 121 height 12
click at [508, 229] on button "18" at bounding box center [504, 232] width 15 height 15
type input "**********"
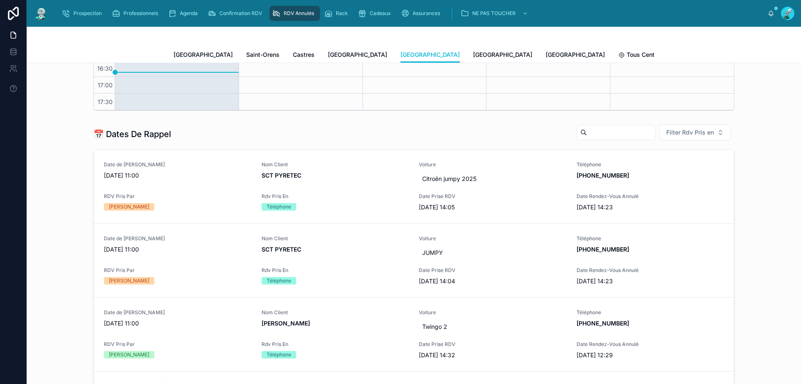
scroll to position [292, 0]
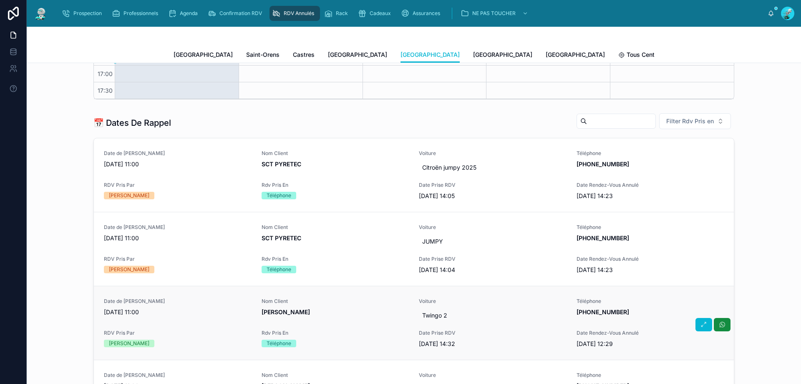
click at [213, 303] on span "Date de [PERSON_NAME]" at bounding box center [178, 301] width 148 height 7
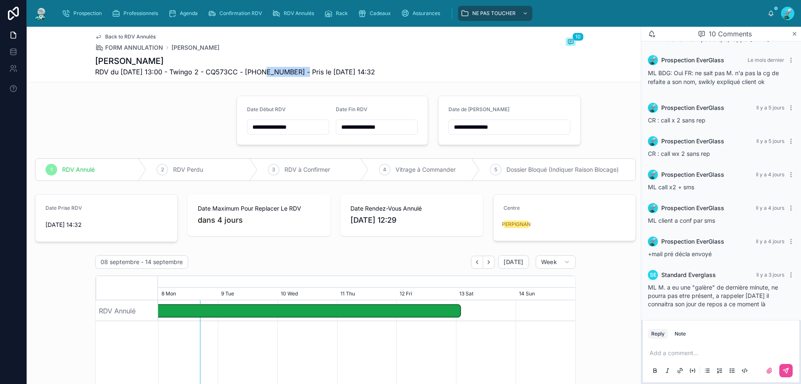
drag, startPoint x: 258, startPoint y: 72, endPoint x: 306, endPoint y: 67, distance: 48.3
click at [306, 67] on span "RDV du [DATE] 13:00 - Twingo 2 - CQ573CC - [PHONE_NUMBER] - Pris le [DATE] 14:32" at bounding box center [235, 72] width 280 height 10
drag, startPoint x: 293, startPoint y: 66, endPoint x: 280, endPoint y: 81, distance: 18.9
click at [280, 81] on div "Back to RDV Annulés FORM ANNULATION [PERSON_NAME] 10 [PERSON_NAME] RDV du [DATE…" at bounding box center [335, 54] width 481 height 55
click at [270, 73] on span "RDV du [DATE] 13:00 - Twingo 2 - CQ573CC - [PHONE_NUMBER] - Pris le [DATE] 14:32" at bounding box center [235, 72] width 280 height 10
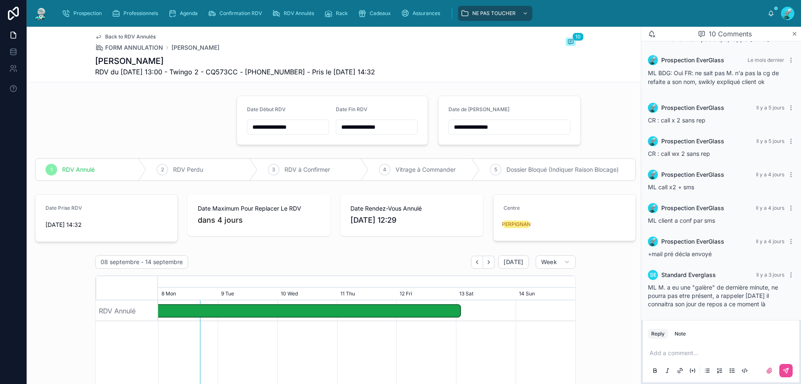
click at [270, 73] on span "RDV du [DATE] 13:00 - Twingo 2 - CQ573CC - [PHONE_NUMBER] - Pris le [DATE] 14:32" at bounding box center [235, 72] width 280 height 10
click at [683, 353] on p at bounding box center [723, 352] width 146 height 8
click at [782, 366] on button at bounding box center [786, 370] width 13 height 13
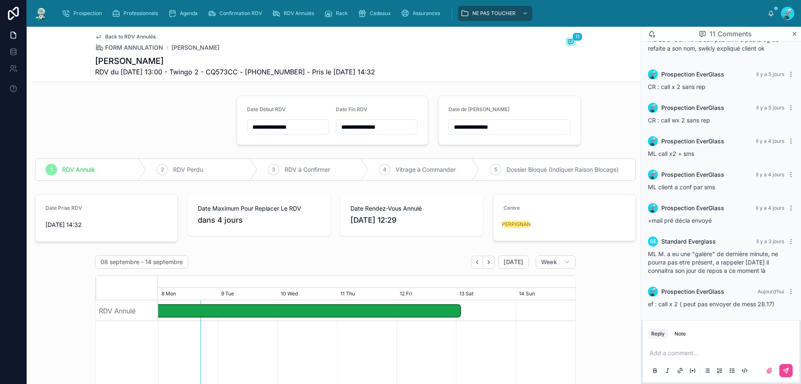
click at [528, 123] on input "**********" at bounding box center [509, 127] width 121 height 12
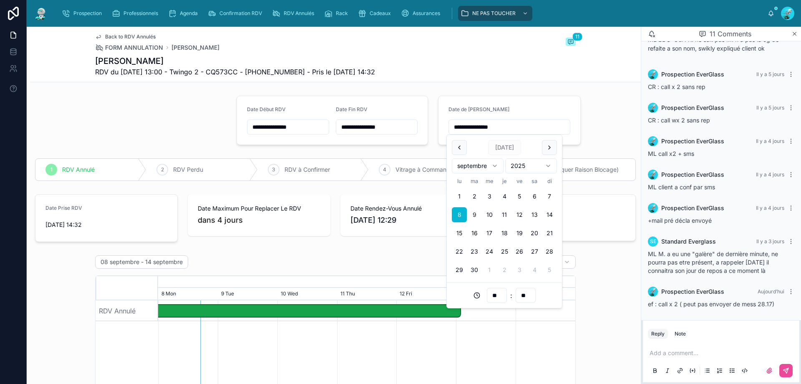
click at [472, 217] on button "9" at bounding box center [474, 214] width 15 height 15
type input "**********"
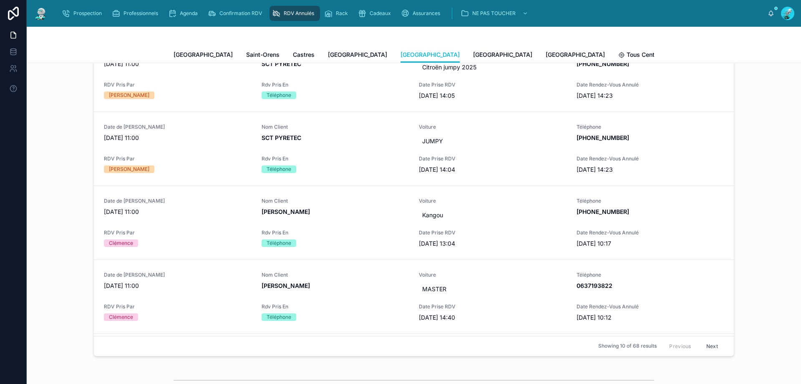
scroll to position [417, 0]
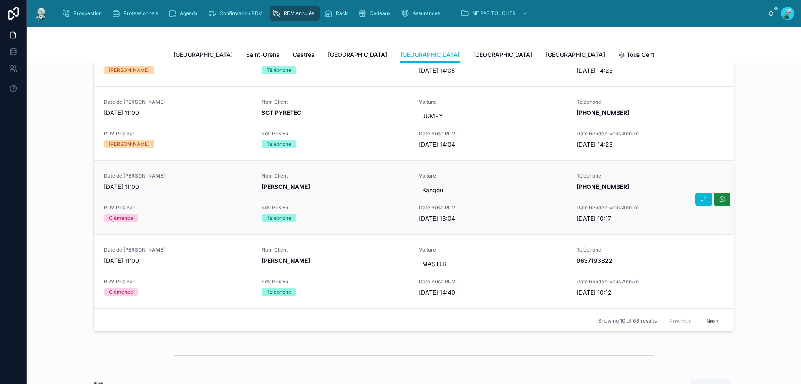
click at [369, 187] on span "[PERSON_NAME]" at bounding box center [336, 186] width 148 height 8
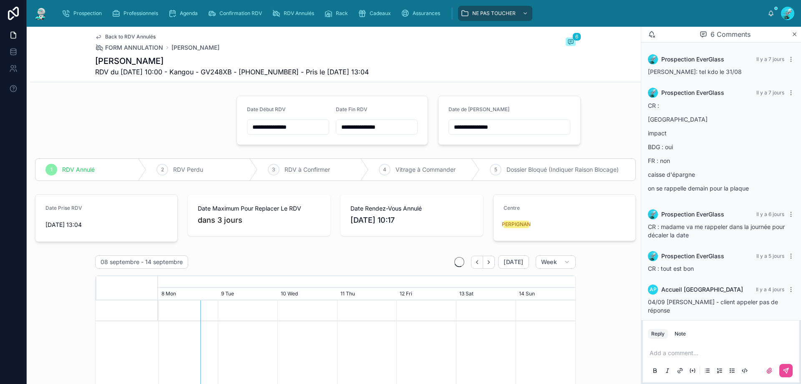
scroll to position [65, 0]
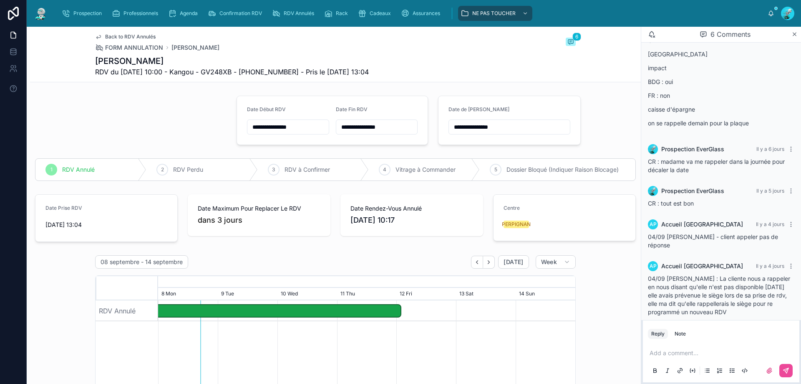
click at [252, 67] on span "RDV du [DATE] 10:00 - Kangou - GV248XB - [PHONE_NUMBER] - Pris le [DATE] 13:04" at bounding box center [232, 72] width 274 height 10
drag, startPoint x: 255, startPoint y: 74, endPoint x: 301, endPoint y: 75, distance: 46.8
click at [301, 75] on span "RDV du [DATE] 10:00 - Kangou - GV248XB - [PHONE_NUMBER] - Pris le [DATE] 13:04" at bounding box center [232, 72] width 274 height 10
copy span "33750676232"
click at [660, 351] on p at bounding box center [723, 352] width 146 height 8
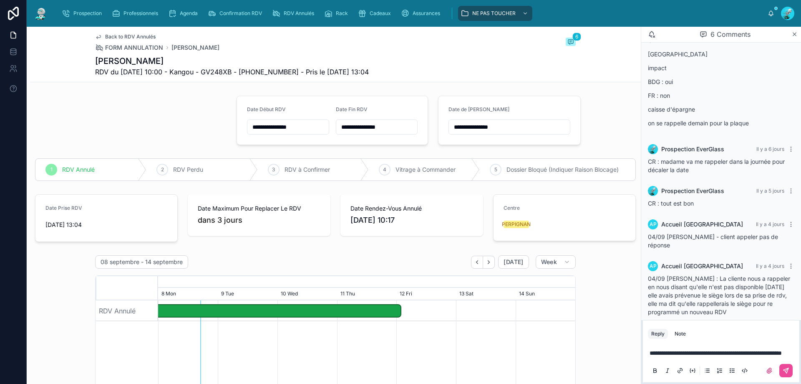
click at [728, 350] on span "**********" at bounding box center [716, 353] width 132 height 6
click at [718, 355] on p "**********" at bounding box center [723, 352] width 146 height 8
click at [202, 139] on div at bounding box center [131, 120] width 202 height 56
click at [788, 369] on icon at bounding box center [787, 369] width 3 height 3
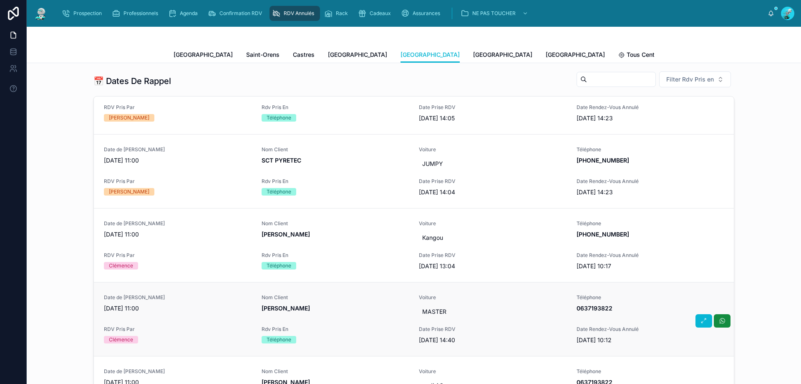
scroll to position [42, 0]
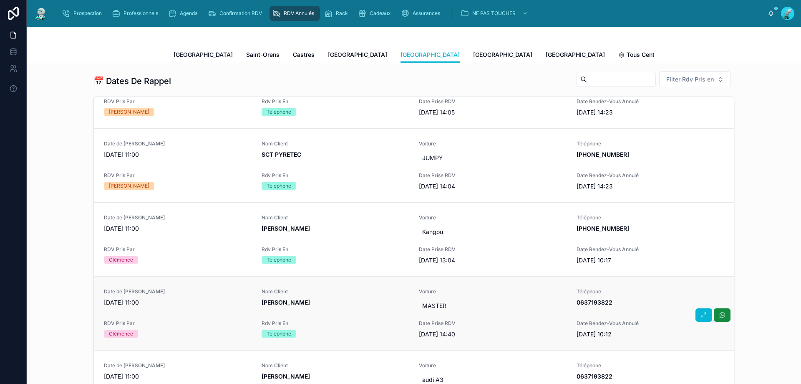
click at [336, 300] on span "[PERSON_NAME]" at bounding box center [336, 302] width 148 height 8
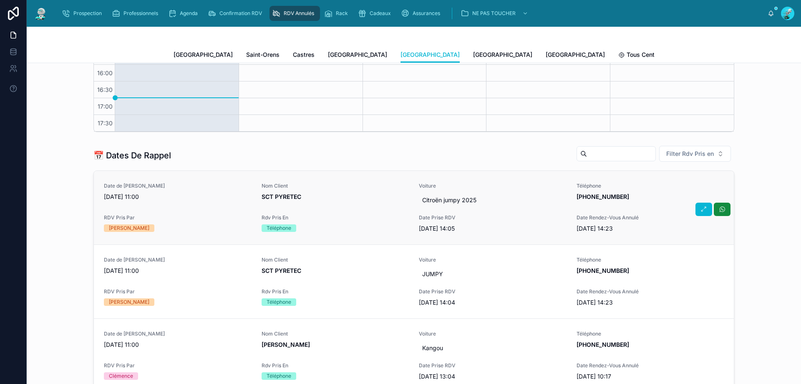
scroll to position [250, 0]
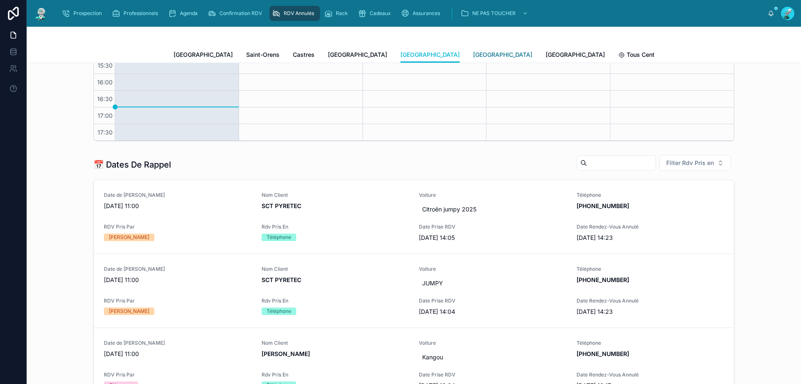
click at [473, 58] on span "[GEOGRAPHIC_DATA]" at bounding box center [502, 54] width 59 height 8
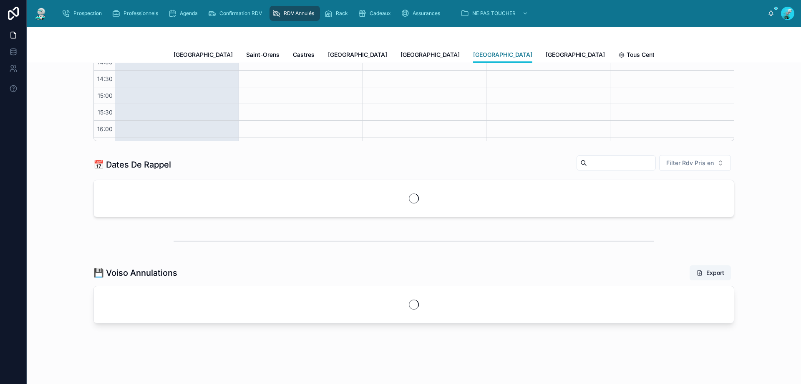
scroll to position [47, 0]
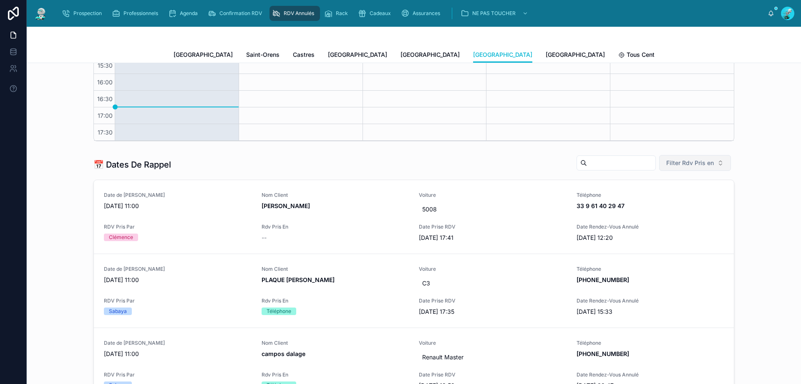
click at [697, 159] on span "Filter Rdv Pris en" at bounding box center [691, 163] width 48 height 8
click at [685, 209] on div "Téléphone" at bounding box center [692, 209] width 100 height 13
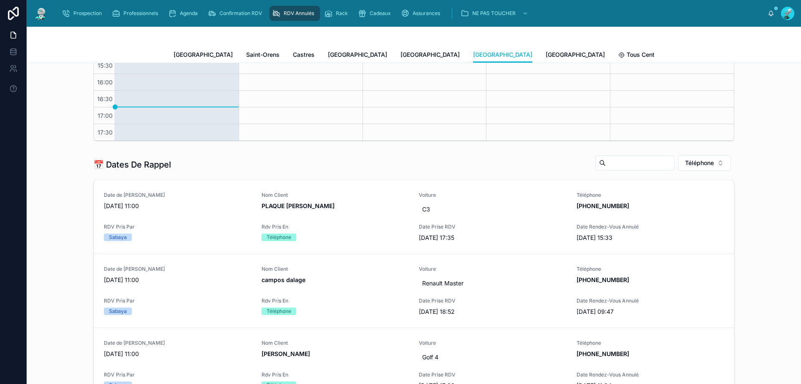
click at [790, 196] on div "RDV Annulés Rennes Triés par "Rdv Pris En" Filter RDV pris par [DATE] – [DATE] …" at bounding box center [414, 257] width 775 height 889
click at [356, 228] on span "Rdv Pris En" at bounding box center [336, 226] width 148 height 7
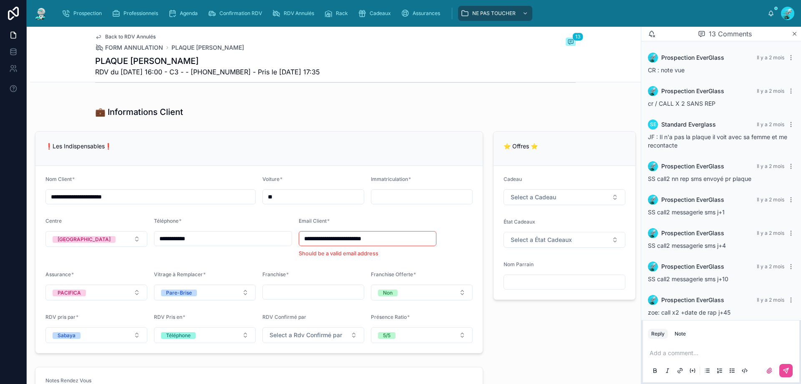
scroll to position [459, 0]
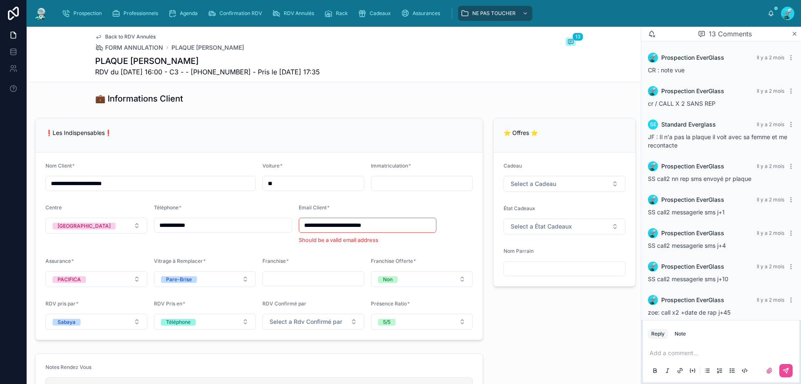
click at [401, 182] on input "text" at bounding box center [421, 183] width 101 height 12
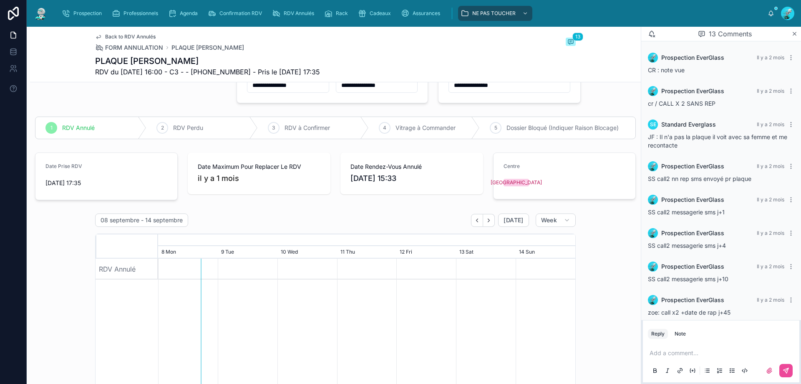
scroll to position [0, 0]
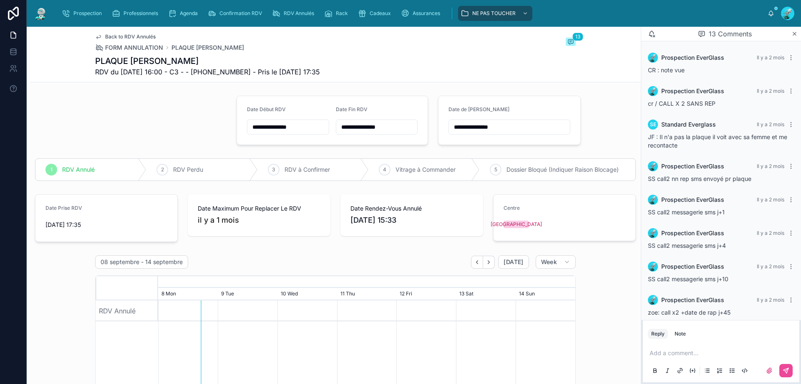
click at [307, 130] on input "**********" at bounding box center [287, 127] width 81 height 12
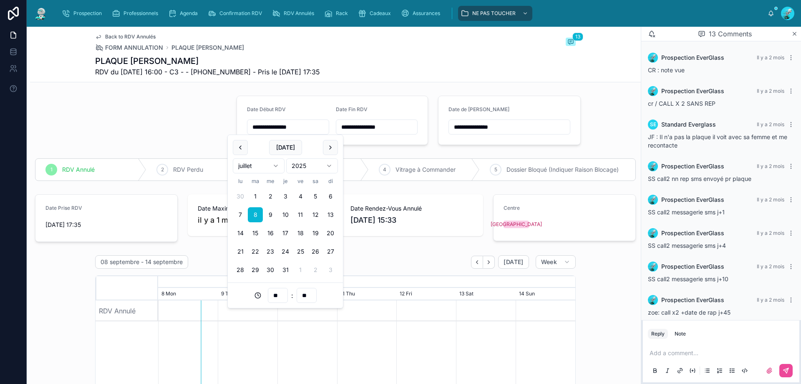
click at [277, 167] on html "**********" at bounding box center [400, 192] width 801 height 384
click at [267, 169] on html "**********" at bounding box center [400, 192] width 801 height 384
click at [253, 287] on div "** : **" at bounding box center [285, 294] width 115 height 25
click at [261, 164] on html "**********" at bounding box center [400, 192] width 801 height 384
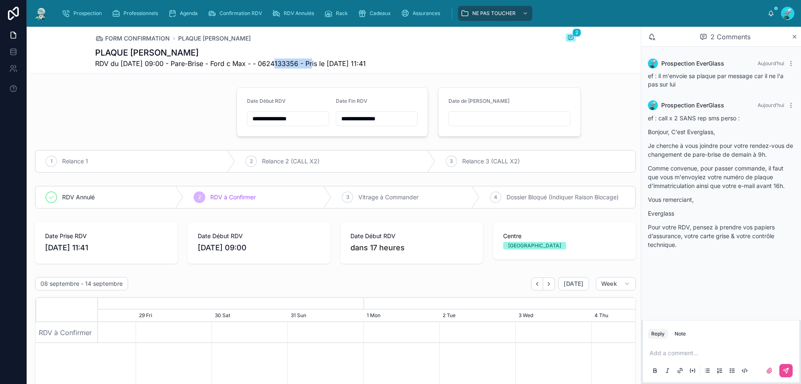
scroll to position [0, 797]
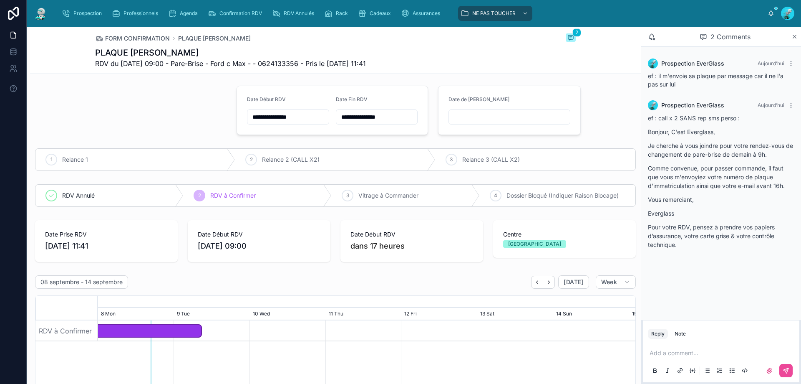
click at [281, 61] on span "RDV du [DATE] 09:00 - Pare-Brise - Ford c Max - - 0624133356 - Pris le [DATE] 1…" at bounding box center [230, 63] width 271 height 10
copy span "0624133356"
click at [694, 353] on p at bounding box center [723, 352] width 146 height 8
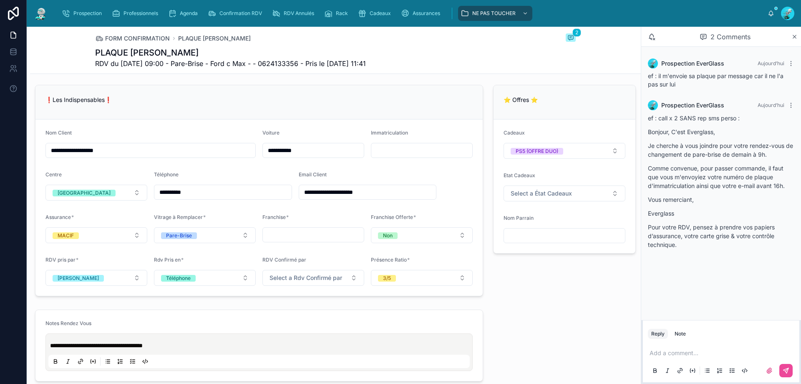
scroll to position [508, 0]
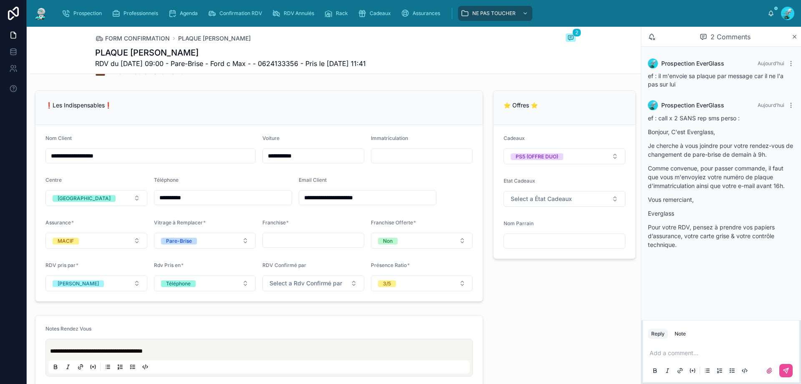
click at [406, 158] on input "text" at bounding box center [421, 156] width 101 height 12
click at [324, 198] on input "**********" at bounding box center [367, 198] width 137 height 12
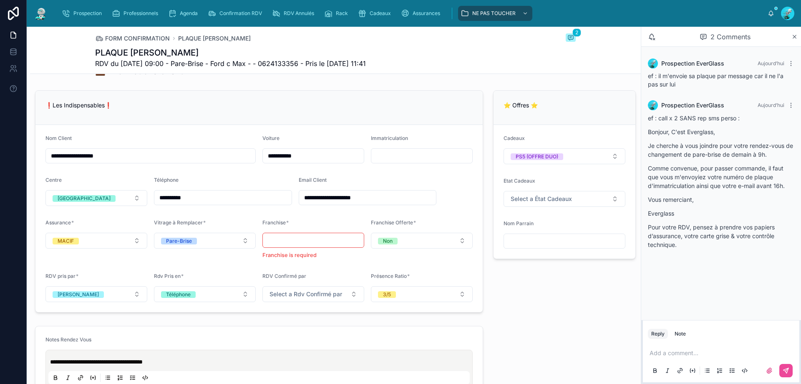
type input "**********"
click at [312, 93] on div "❗Les Indispensables❗" at bounding box center [258, 108] width 447 height 34
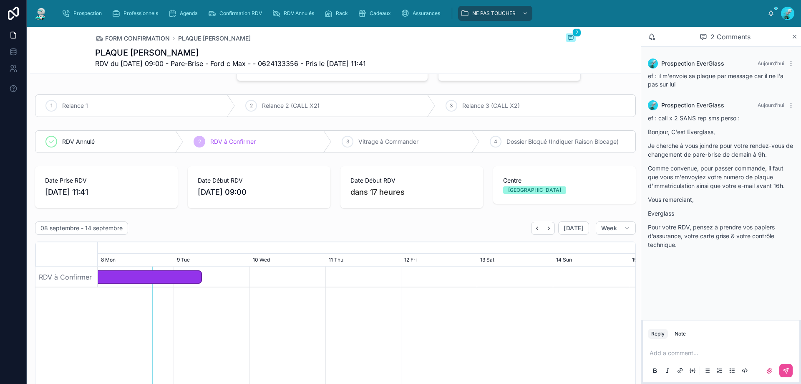
scroll to position [0, 0]
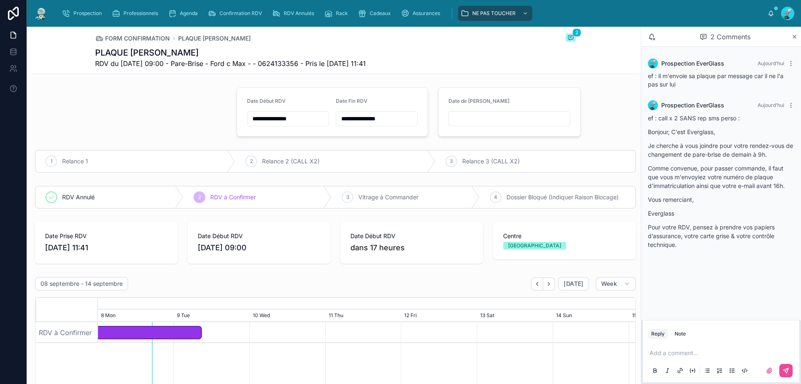
click at [294, 125] on div "**********" at bounding box center [288, 118] width 82 height 15
click at [298, 120] on input "**********" at bounding box center [287, 119] width 81 height 12
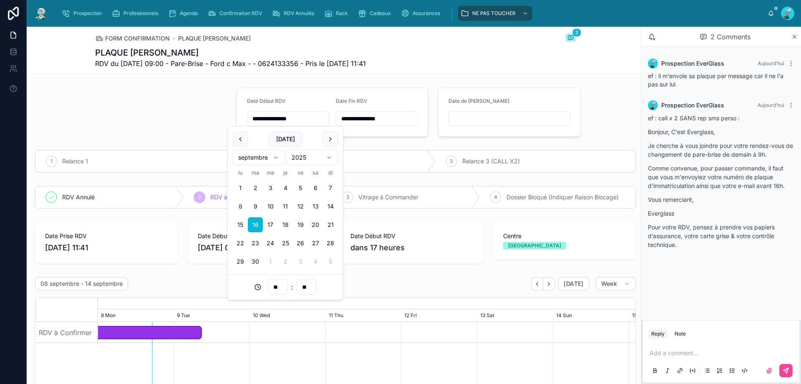
type input "**********"
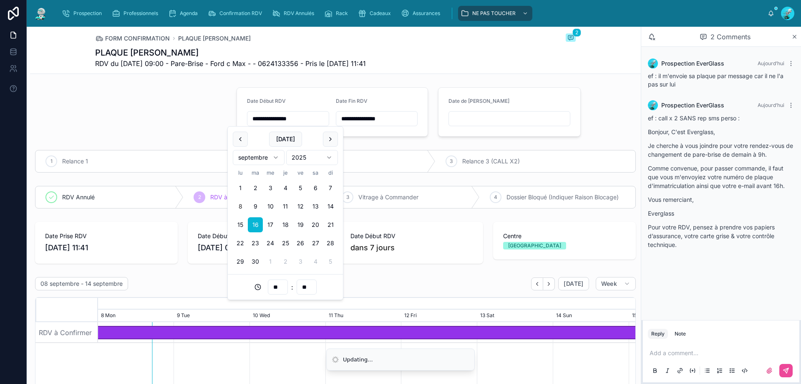
click at [399, 136] on div "**********" at bounding box center [333, 111] width 192 height 49
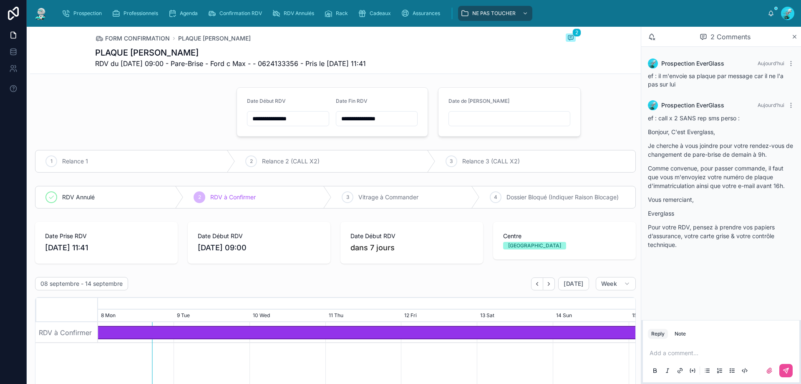
click at [379, 112] on div "**********" at bounding box center [377, 118] width 82 height 15
click at [380, 118] on input "**********" at bounding box center [376, 119] width 81 height 12
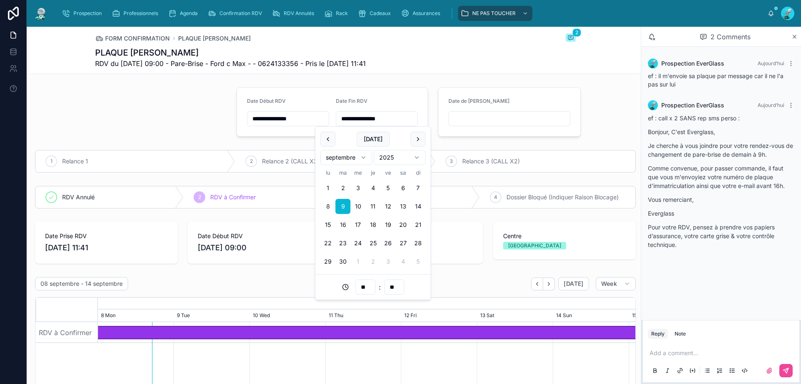
click at [340, 222] on div "**********" at bounding box center [334, 205] width 614 height 357
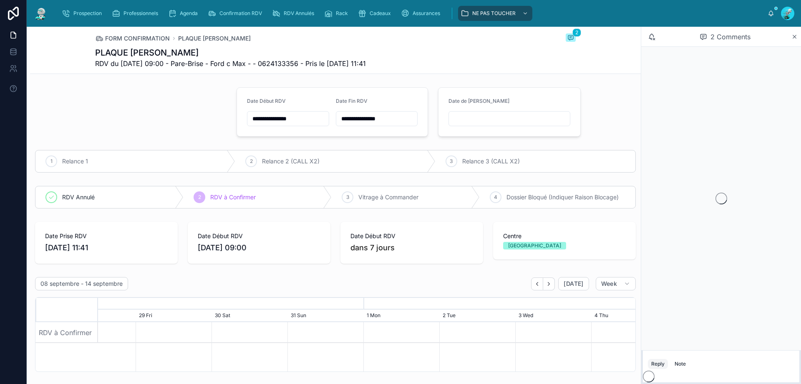
scroll to position [0, 797]
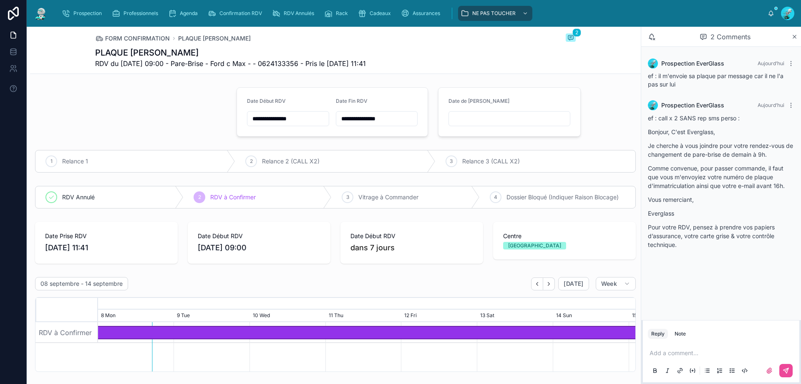
click at [359, 119] on input "**********" at bounding box center [376, 119] width 81 height 12
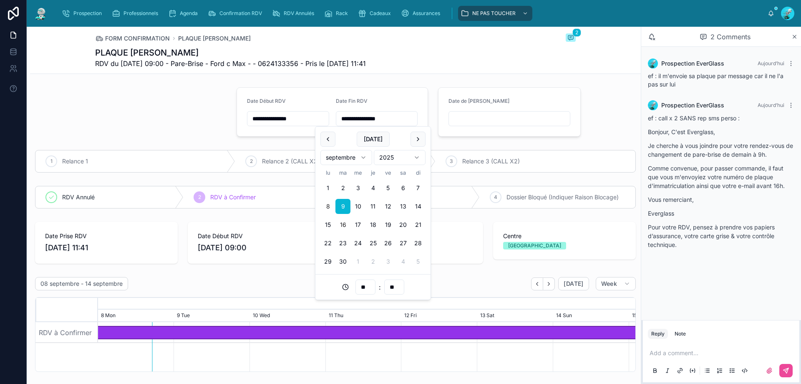
click at [341, 223] on button "16" at bounding box center [343, 224] width 15 height 15
type input "**********"
click at [417, 67] on div "PLAQUE TYSSY Sofiane RDV du 16/09/2025 09:00 - Pare-Brise - Ford c Max - - 0624…" at bounding box center [335, 58] width 481 height 22
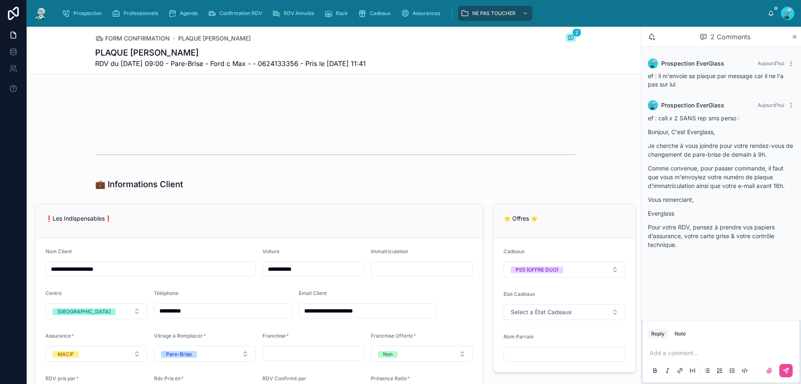
scroll to position [417, 0]
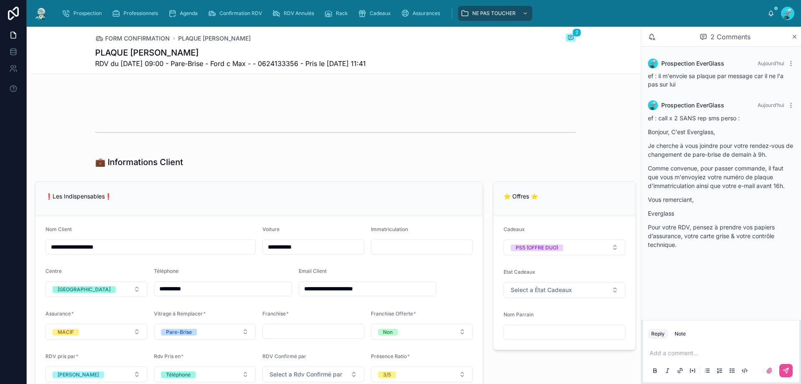
click at [321, 285] on input "**********" at bounding box center [367, 289] width 137 height 12
drag, startPoint x: 324, startPoint y: 286, endPoint x: 298, endPoint y: 295, distance: 28.4
click at [299, 295] on div "**********" at bounding box center [368, 288] width 138 height 15
type input "**********"
click at [364, 185] on div "❗Les Indispensables❗" at bounding box center [258, 199] width 447 height 34
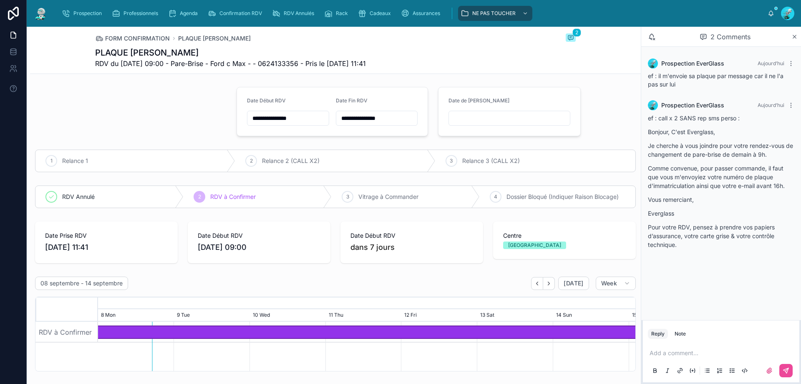
scroll to position [0, 0]
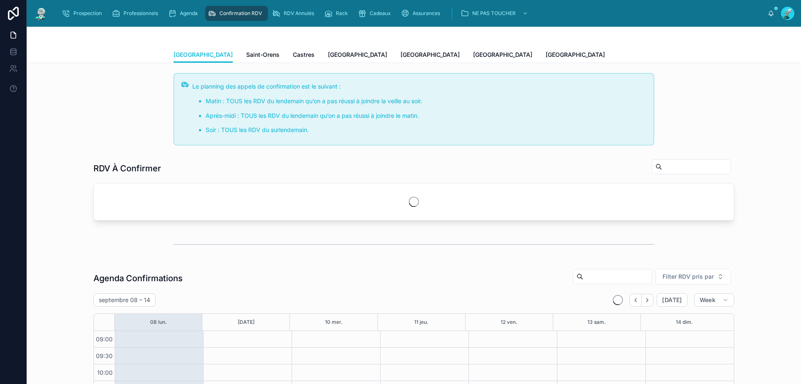
scroll to position [45, 0]
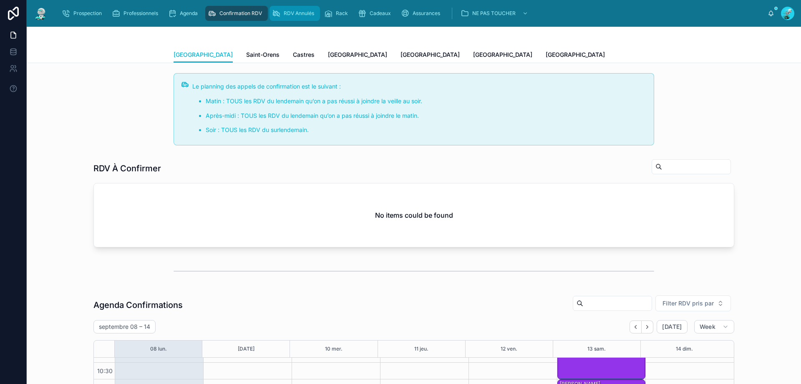
drag, startPoint x: 301, startPoint y: 16, endPoint x: 298, endPoint y: 13, distance: 5.0
click at [300, 16] on span "RDV Annulés" at bounding box center [299, 13] width 30 height 7
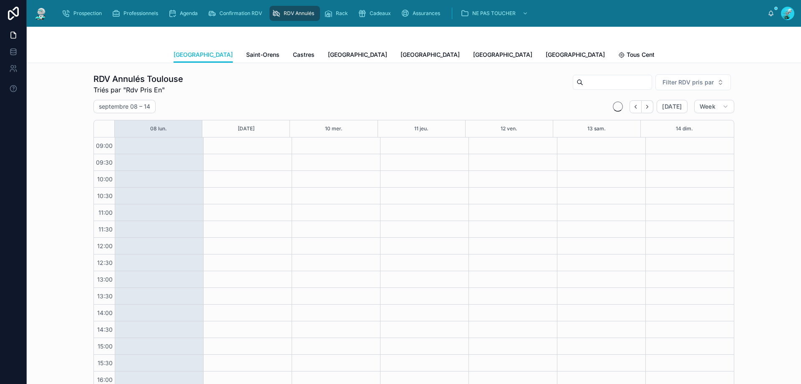
scroll to position [47, 0]
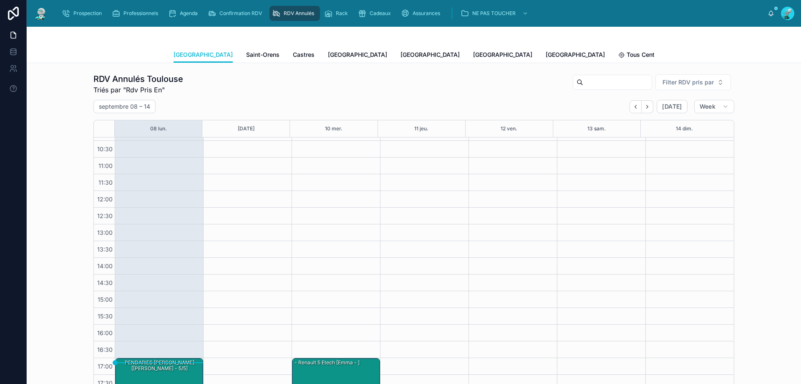
click at [198, 5] on div "Prospection Professionnels Agenda Confirmation RDV RDV Annulés Rack Cadeaux Ass…" at bounding box center [411, 13] width 713 height 18
click at [228, 15] on span "Confirmation RDV" at bounding box center [241, 13] width 43 height 7
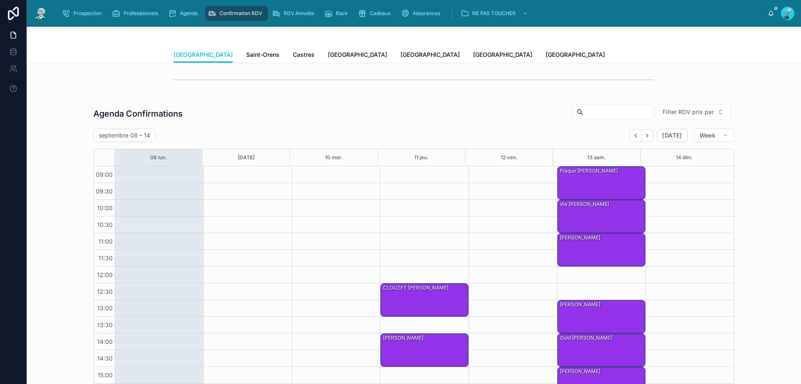
scroll to position [174, 0]
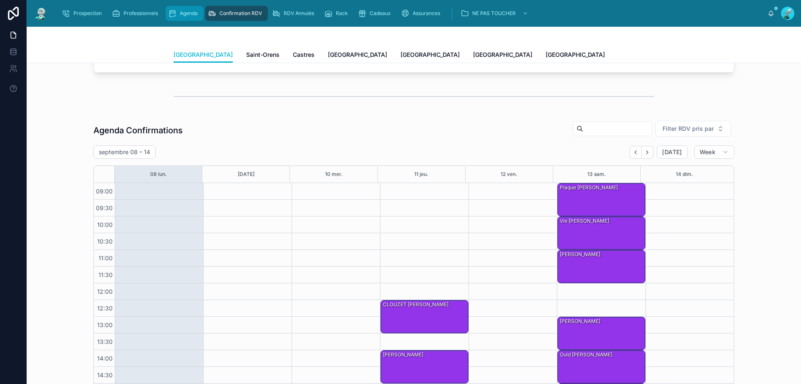
click at [194, 15] on span "Agenda" at bounding box center [189, 13] width 18 height 7
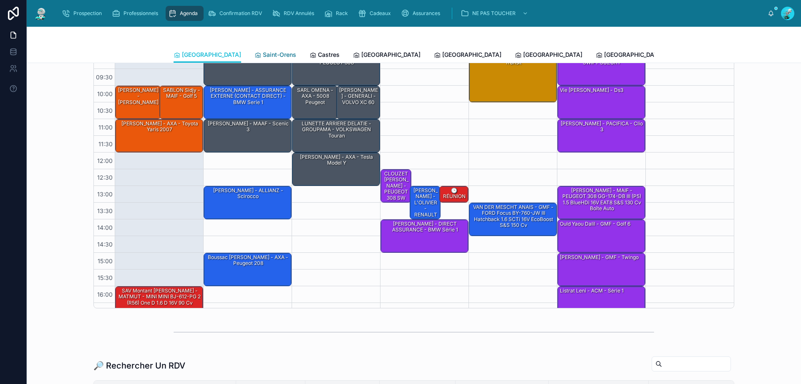
click at [255, 59] on link "Saint-Orens" at bounding box center [276, 55] width 42 height 17
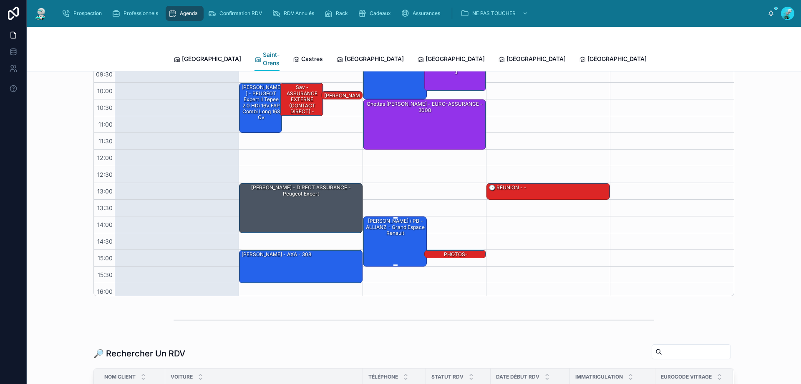
scroll to position [42, 0]
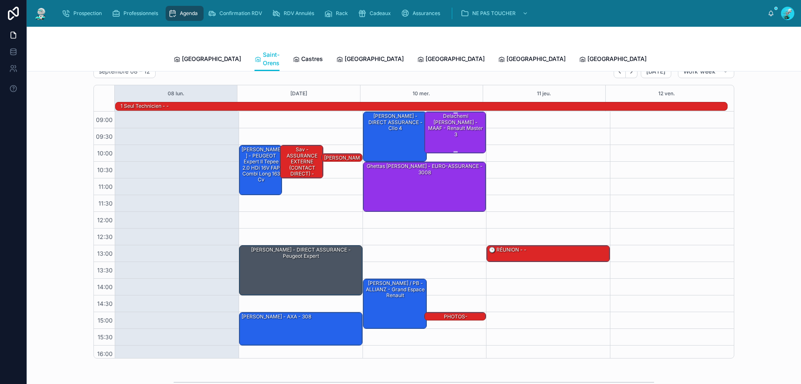
click at [439, 114] on div "Delachemi Jimmy - MAAF - Renault master 3" at bounding box center [455, 125] width 59 height 26
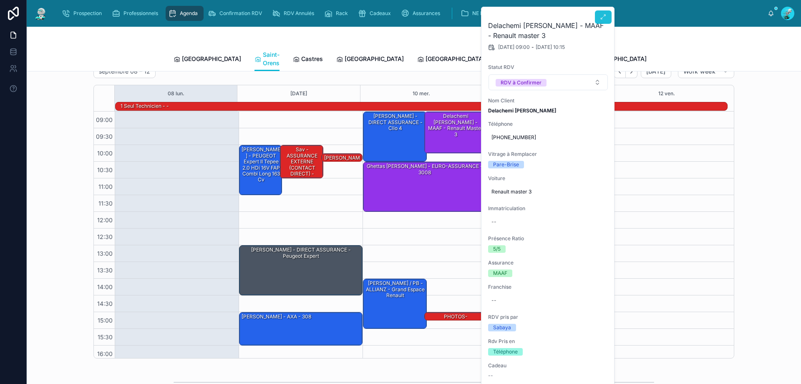
click at [607, 20] on button at bounding box center [603, 16] width 17 height 13
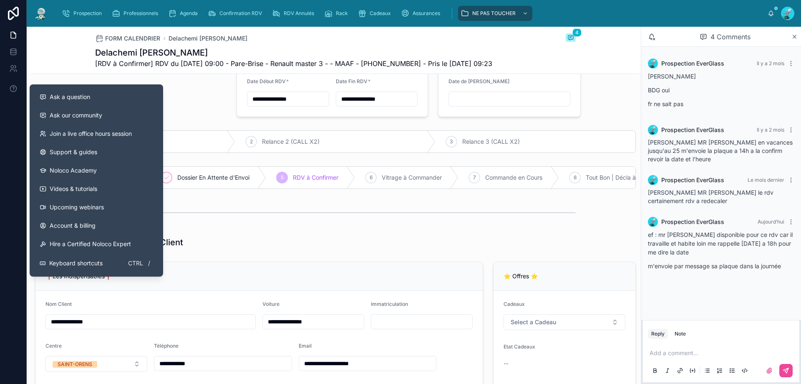
scroll to position [83, 0]
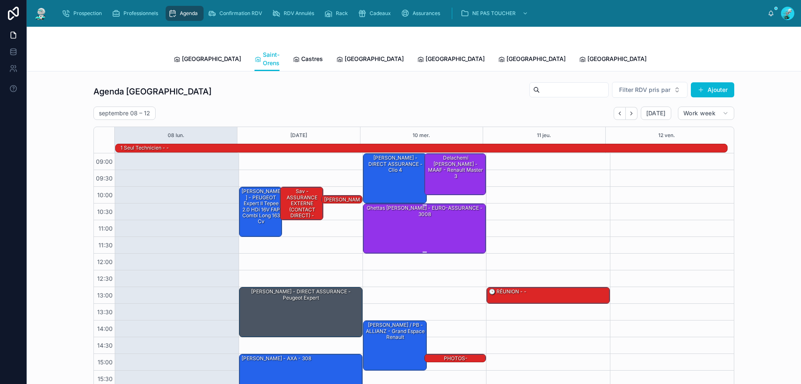
click at [449, 228] on div "Ghettas Matthieu - EURO-ASSURANCE - 3008" at bounding box center [425, 228] width 121 height 48
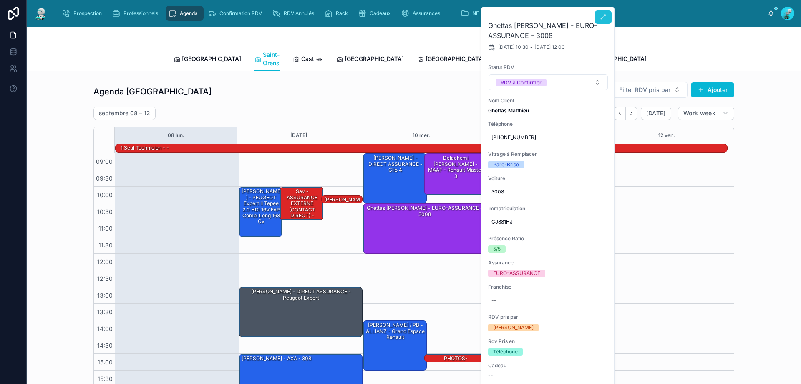
click at [606, 20] on icon at bounding box center [603, 17] width 7 height 7
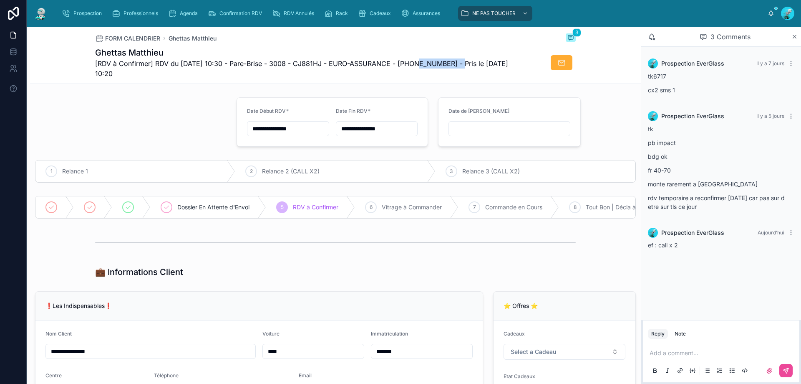
drag, startPoint x: 422, startPoint y: 62, endPoint x: 456, endPoint y: 63, distance: 33.4
click at [456, 63] on span "[RDV à Confirmer] RDV du 10/09/2025 10:30 - Pare-Brise - 3008 - CJ881HJ - EURO-…" at bounding box center [304, 68] width 418 height 20
copy span "33768252516"
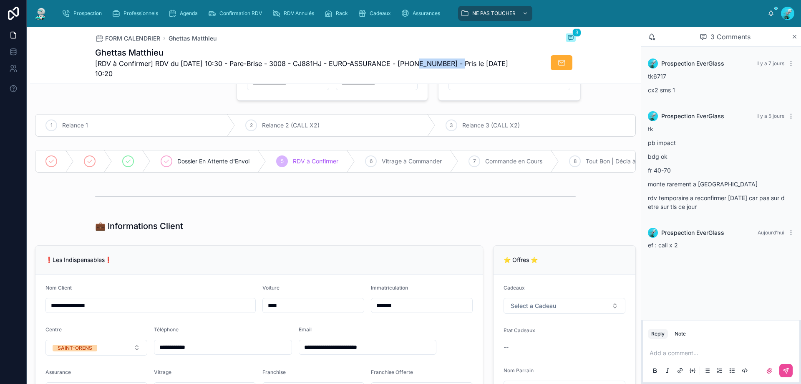
scroll to position [42, 0]
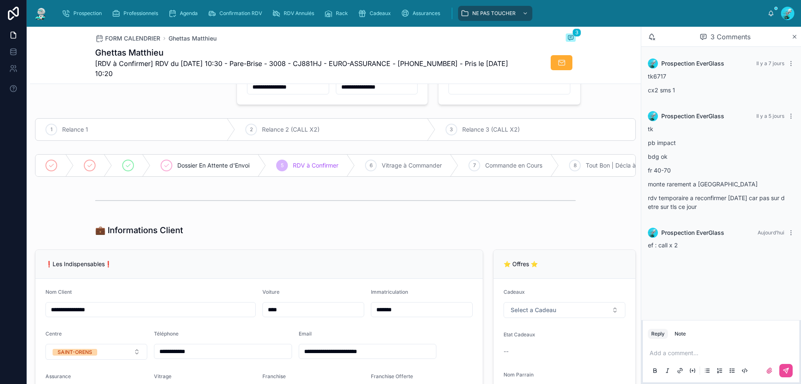
click at [225, 180] on div "Dossier En Attente d'Envoi 5 RDV à Confirmer 6 Vitrage à Commander 7 Commande e…" at bounding box center [335, 165] width 611 height 29
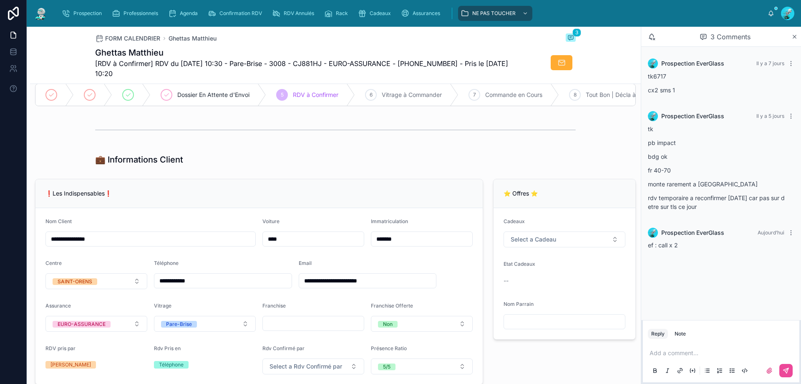
scroll to position [167, 0]
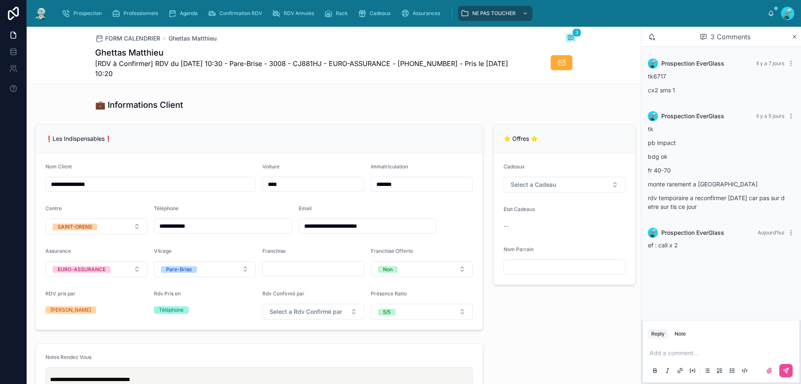
click at [428, 61] on span "[RDV à Confirmer] RDV du 10/09/2025 10:30 - Pare-Brise - 3008 - CJ881HJ - EURO-…" at bounding box center [304, 68] width 418 height 20
copy span "33768252516"
click at [685, 353] on p at bounding box center [723, 352] width 146 height 8
click at [786, 366] on button at bounding box center [786, 370] width 13 height 13
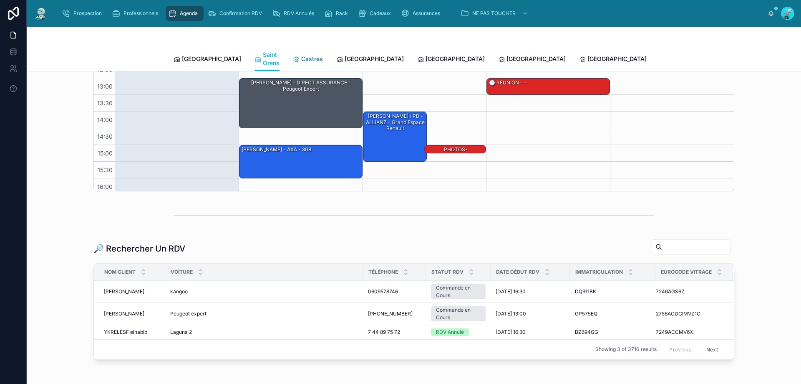
click at [301, 55] on span "Castres" at bounding box center [312, 59] width 22 height 8
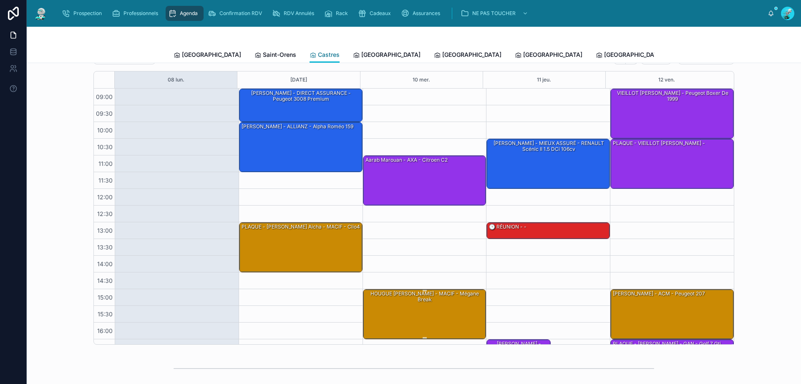
scroll to position [20, 0]
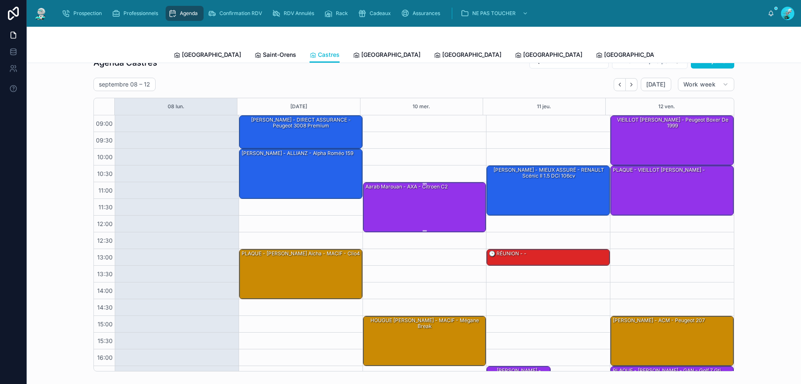
click at [439, 197] on div "Aarab Marouan - AXA - Citroen C2" at bounding box center [425, 206] width 121 height 48
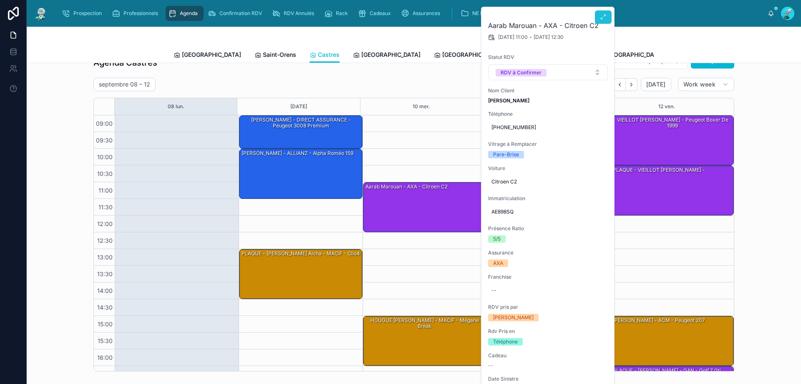
click at [604, 18] on icon at bounding box center [603, 17] width 7 height 7
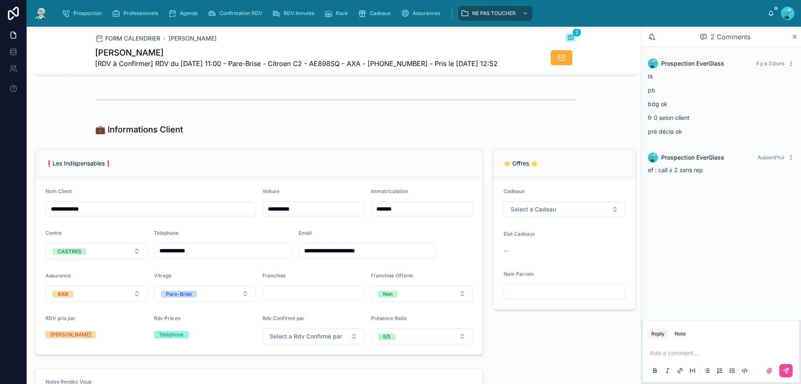
scroll to position [125, 0]
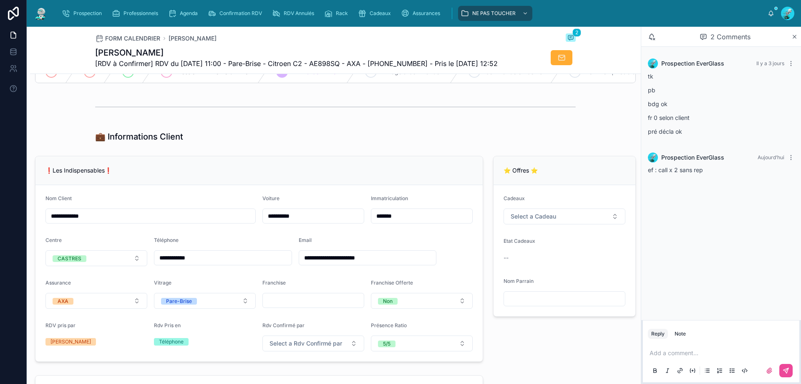
click at [412, 60] on span "[RDV à Confirmer] RDV du 10/09/2025 11:00 - Pare-Brise - Citroen C2 - AE898SQ -…" at bounding box center [296, 63] width 403 height 10
copy span "33628590259"
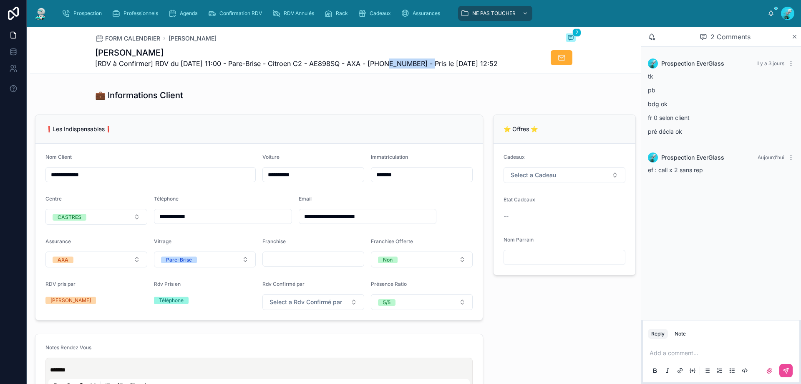
scroll to position [167, 0]
click at [383, 79] on div at bounding box center [335, 65] width 611 height 28
click at [711, 356] on p at bounding box center [723, 352] width 146 height 8
click at [790, 364] on button at bounding box center [786, 370] width 13 height 13
click at [325, 300] on button "Select a Rdv Confirmé par" at bounding box center [314, 301] width 102 height 16
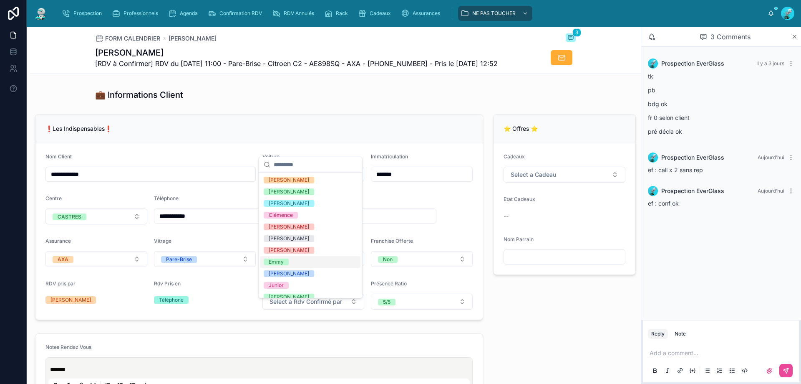
click at [303, 259] on div "Emmy" at bounding box center [310, 262] width 100 height 12
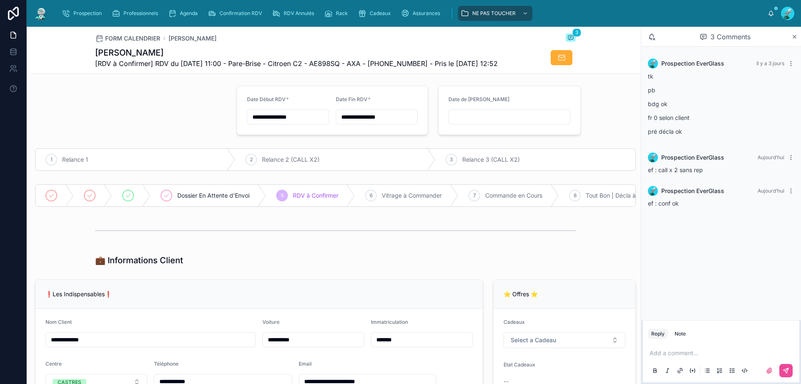
scroll to position [0, 0]
click at [408, 205] on div "6 Vitrage à Commander" at bounding box center [407, 197] width 104 height 22
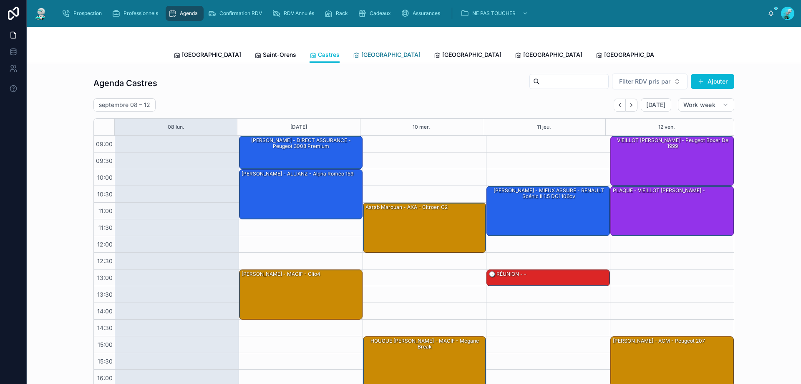
click at [361, 50] on span "Carcassonne" at bounding box center [390, 54] width 59 height 8
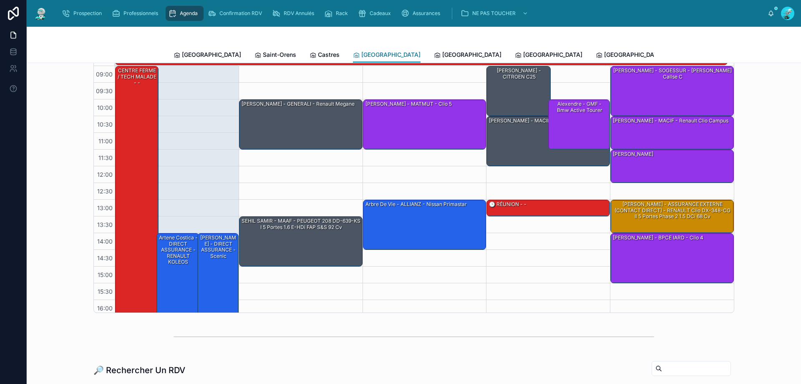
scroll to position [83, 0]
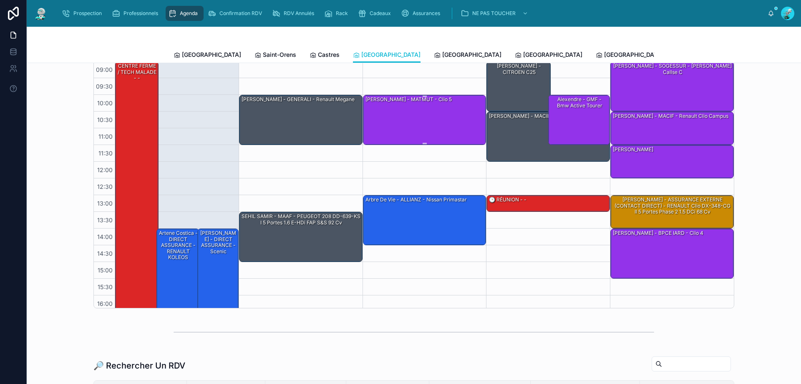
click at [434, 110] on div "PENA Violaine - MATMUT - Clio 5" at bounding box center [425, 119] width 121 height 48
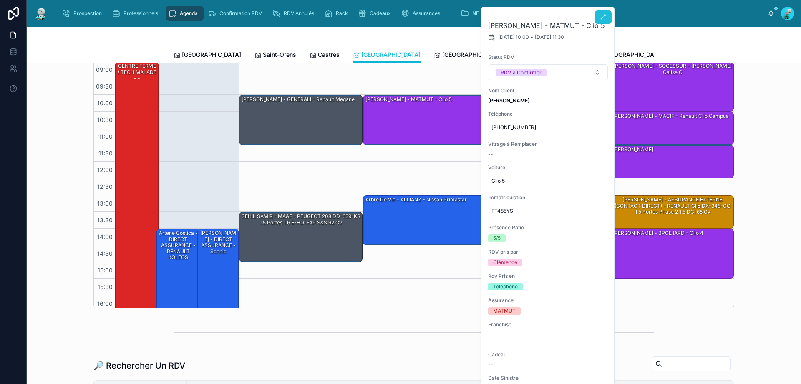
click at [604, 15] on icon at bounding box center [603, 17] width 7 height 7
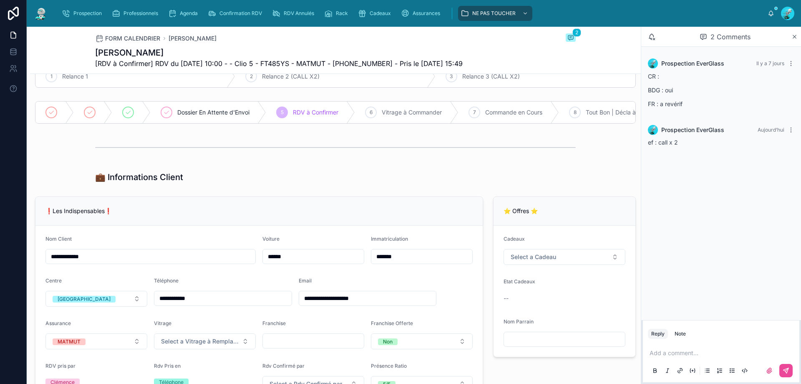
scroll to position [83, 0]
drag, startPoint x: 161, startPoint y: 306, endPoint x: 194, endPoint y: 307, distance: 33.4
click at [194, 305] on input "**********" at bounding box center [222, 299] width 137 height 12
click at [295, 180] on div "💼 Informations Client" at bounding box center [335, 178] width 481 height 12
drag, startPoint x: 344, startPoint y: 63, endPoint x: 389, endPoint y: 66, distance: 45.1
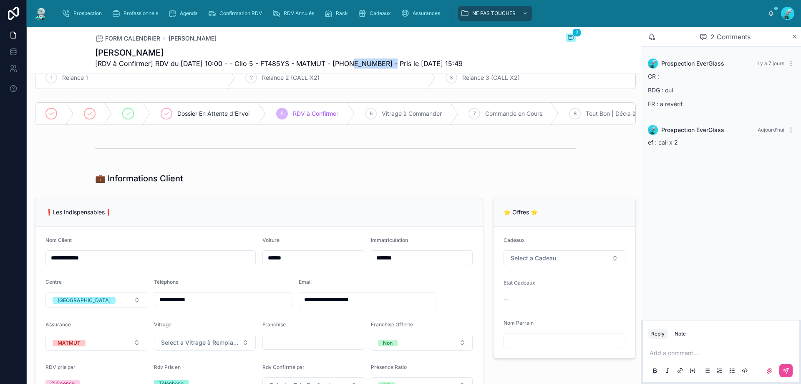
click at [389, 66] on span "[RDV à Confirmer] RDV du 10/09/2025 10:00 - - Clio 5 - FT485YS - MATMUT - +3362…" at bounding box center [279, 63] width 368 height 10
copy span "33625351347"
click at [342, 151] on div at bounding box center [335, 148] width 481 height 21
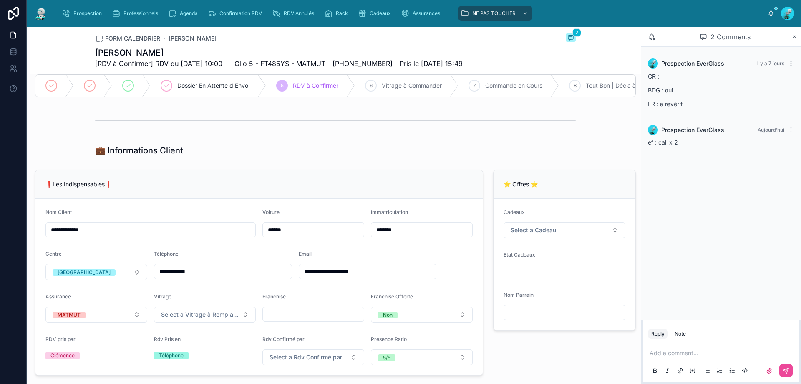
scroll to position [125, 0]
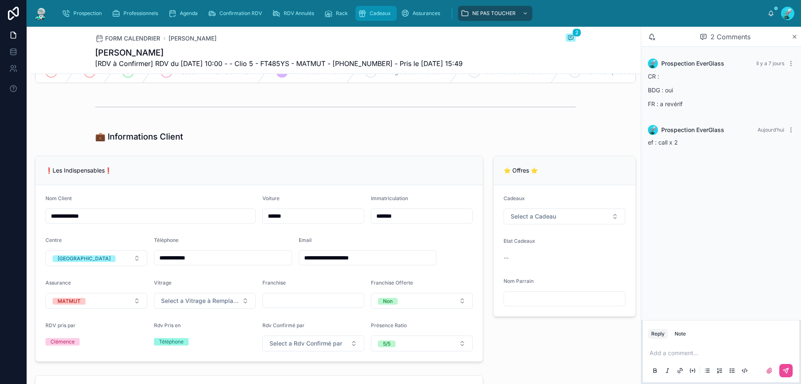
click at [388, 8] on div "Cadeaux" at bounding box center [376, 13] width 36 height 13
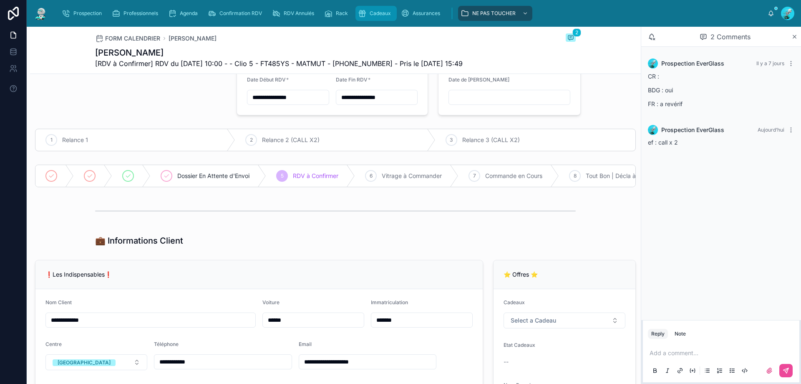
scroll to position [125, 0]
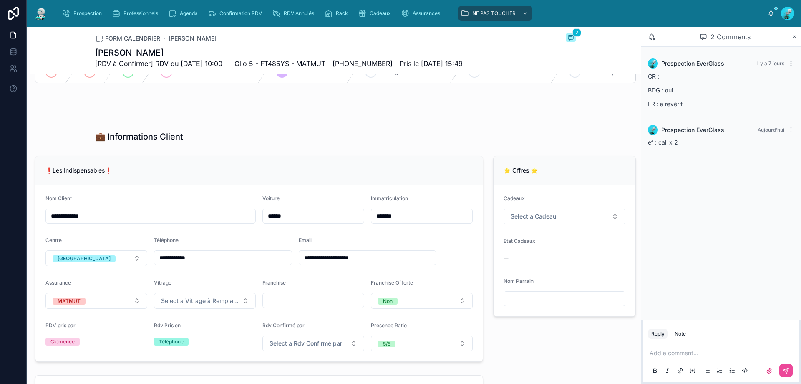
drag, startPoint x: 363, startPoint y: 264, endPoint x: 300, endPoint y: 266, distance: 63.5
click at [300, 263] on input "**********" at bounding box center [367, 258] width 137 height 12
click at [314, 142] on div "💼 Informations Client" at bounding box center [335, 137] width 481 height 12
drag, startPoint x: 366, startPoint y: 259, endPoint x: 265, endPoint y: 262, distance: 101.1
click at [265, 262] on form "**********" at bounding box center [258, 273] width 447 height 176
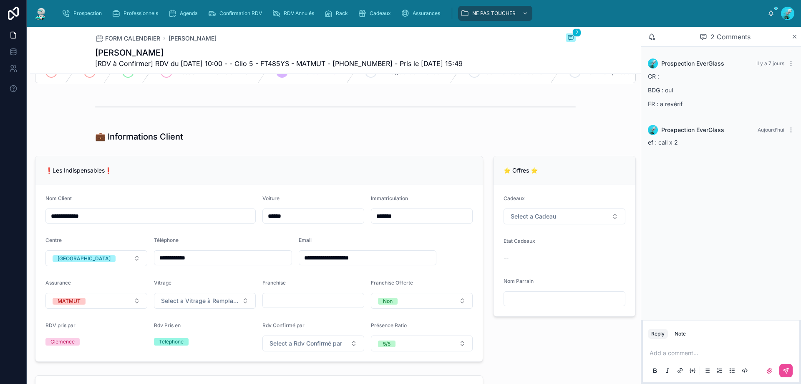
drag, startPoint x: 368, startPoint y: 261, endPoint x: 280, endPoint y: 268, distance: 88.8
click at [280, 268] on form "**********" at bounding box center [258, 273] width 447 height 176
click at [392, 135] on div "💼 Informations Client" at bounding box center [335, 136] width 611 height 18
drag, startPoint x: 374, startPoint y: 263, endPoint x: 303, endPoint y: 265, distance: 71.0
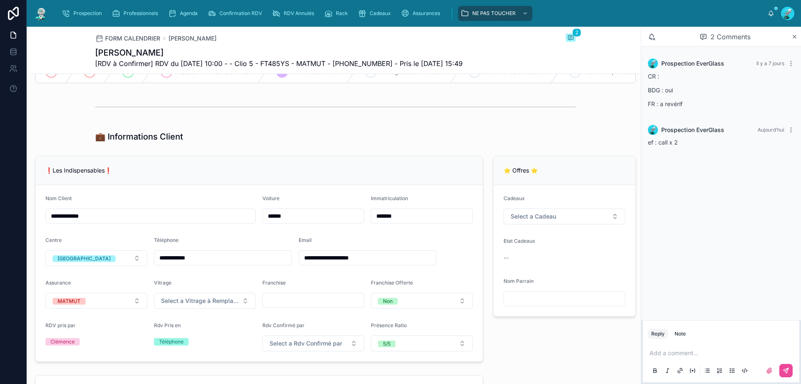
click at [303, 263] on input "**********" at bounding box center [367, 258] width 137 height 12
drag, startPoint x: 321, startPoint y: 265, endPoint x: 287, endPoint y: 119, distance: 149.2
click at [287, 117] on div at bounding box center [335, 106] width 481 height 21
click at [371, 262] on input "**********" at bounding box center [367, 258] width 137 height 12
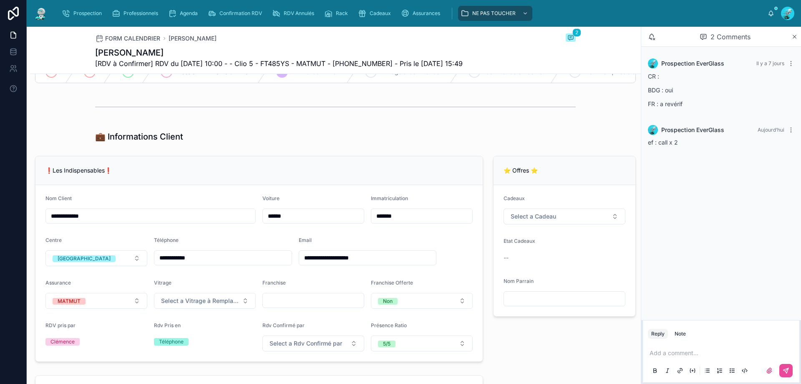
click at [337, 174] on div "❗Les Indispensables❗" at bounding box center [258, 170] width 427 height 8
drag, startPoint x: 371, startPoint y: 266, endPoint x: 298, endPoint y: 275, distance: 74.3
click at [298, 275] on form "**********" at bounding box center [258, 273] width 447 height 176
click at [321, 146] on div "💼 Informations Client" at bounding box center [335, 136] width 611 height 18
click at [675, 354] on p at bounding box center [723, 352] width 146 height 8
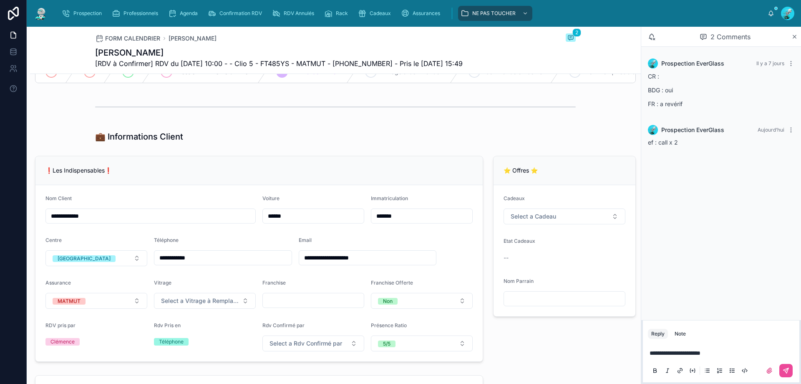
click at [681, 354] on span "**********" at bounding box center [675, 353] width 51 height 6
click at [661, 350] on span "**********" at bounding box center [663, 353] width 27 height 6
click at [788, 368] on icon at bounding box center [786, 370] width 5 height 5
click at [298, 306] on input "text" at bounding box center [313, 300] width 101 height 12
type input "*"
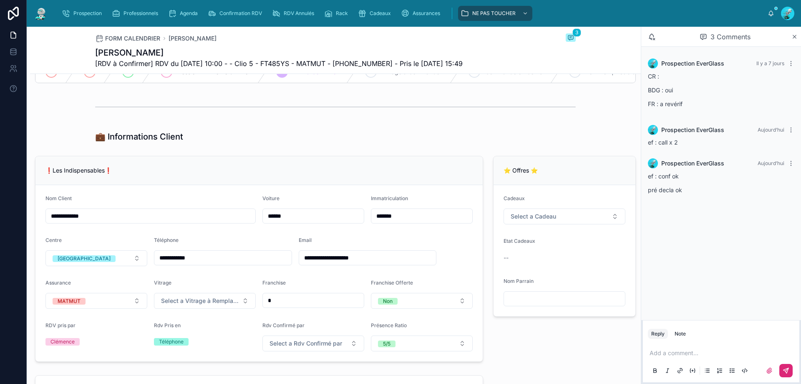
type input "*"
click at [299, 347] on span "Select a Rdv Confirmé par" at bounding box center [306, 343] width 73 height 8
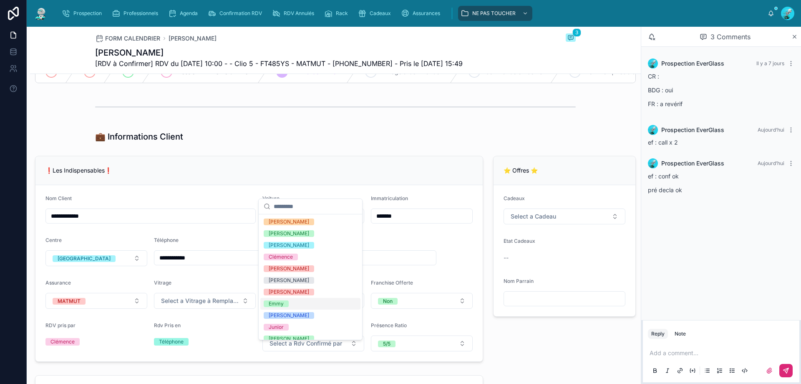
click at [299, 301] on div "Emmy" at bounding box center [310, 304] width 100 height 12
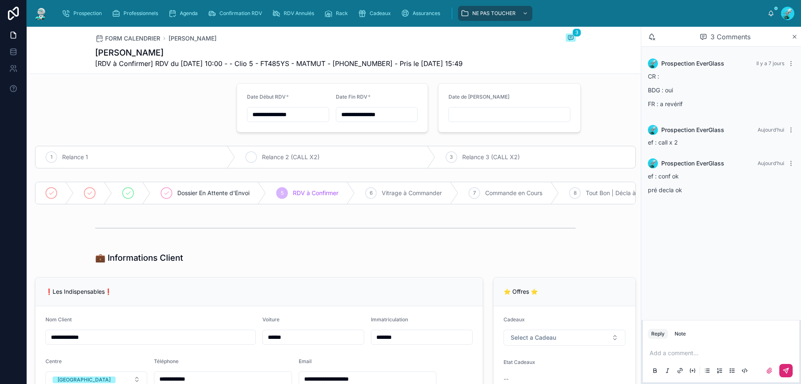
scroll to position [0, 0]
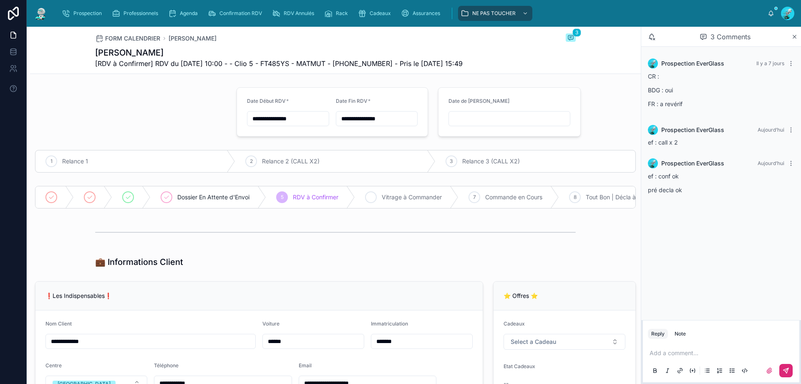
click at [381, 194] on div "6 Vitrage à Commander" at bounding box center [407, 197] width 104 height 22
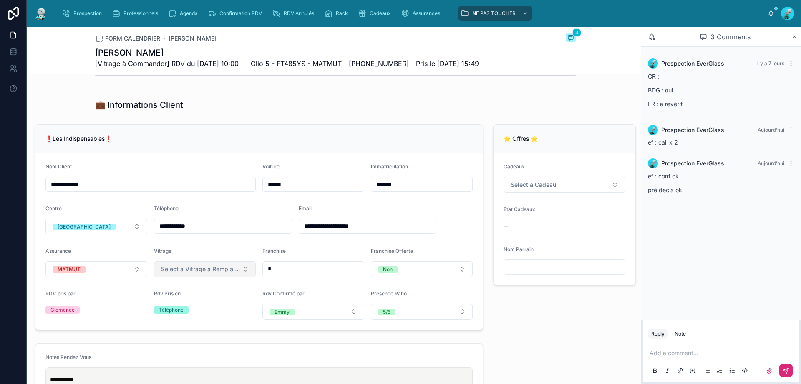
scroll to position [125, 0]
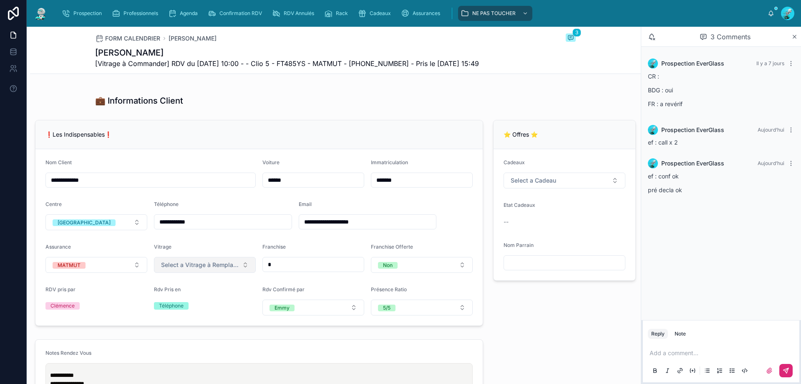
click at [236, 273] on button "Select a Vitrage à Remplacer" at bounding box center [205, 265] width 102 height 16
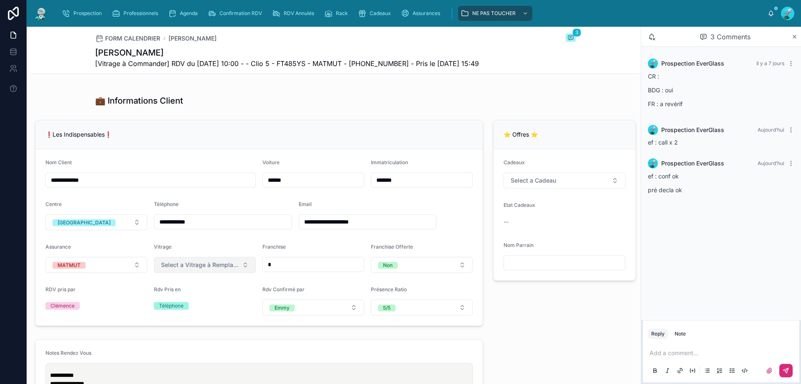
click at [243, 264] on button "Select a Vitrage à Remplacer" at bounding box center [205, 265] width 102 height 16
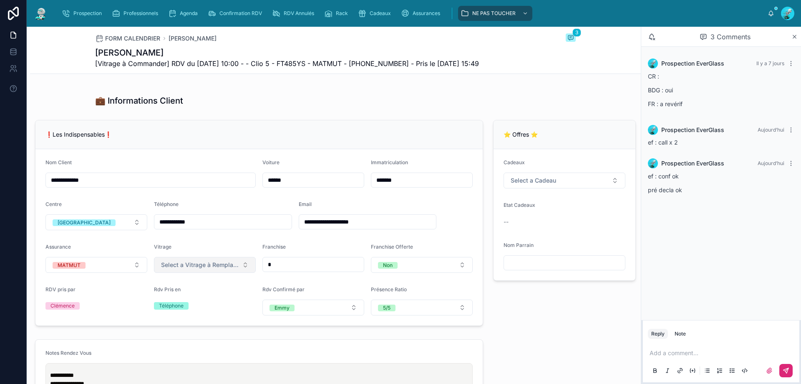
click at [226, 267] on span "Select a Vitrage à Remplacer" at bounding box center [200, 264] width 78 height 8
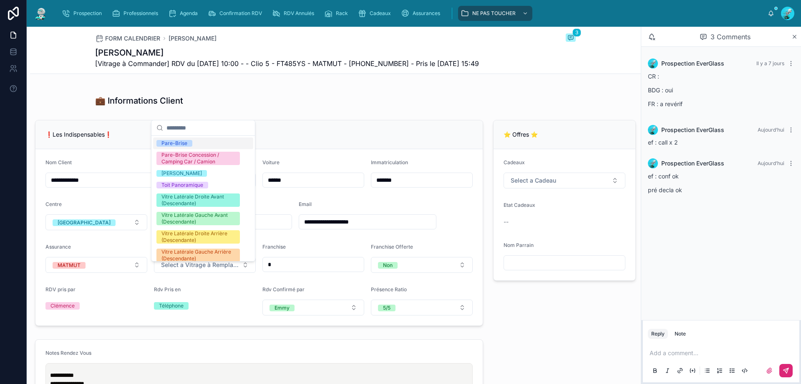
click at [196, 139] on div "Pare-Brise" at bounding box center [203, 143] width 100 height 12
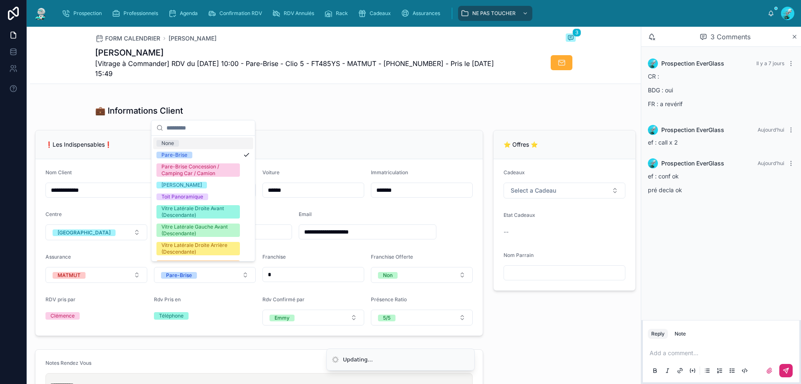
scroll to position [135, 0]
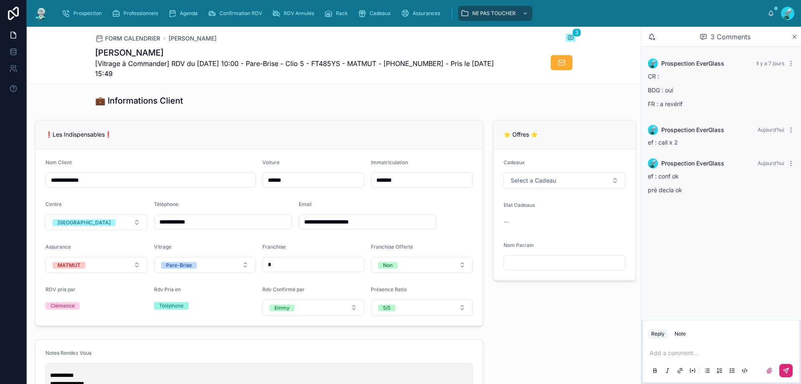
click at [678, 356] on p at bounding box center [723, 352] width 146 height 8
click at [558, 61] on icon at bounding box center [562, 62] width 8 height 8
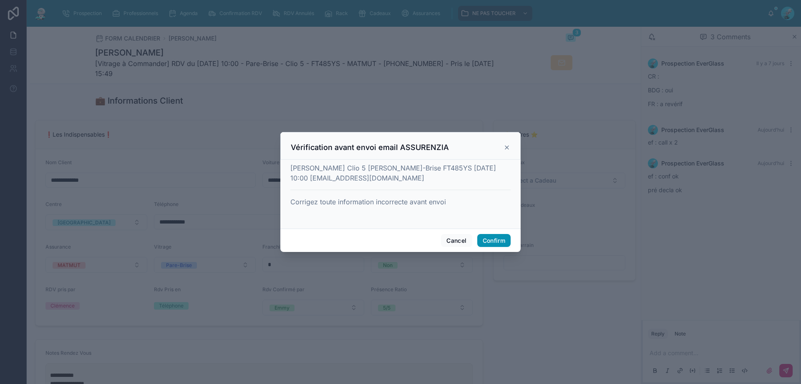
click at [483, 241] on button "Confirm" at bounding box center [493, 240] width 33 height 13
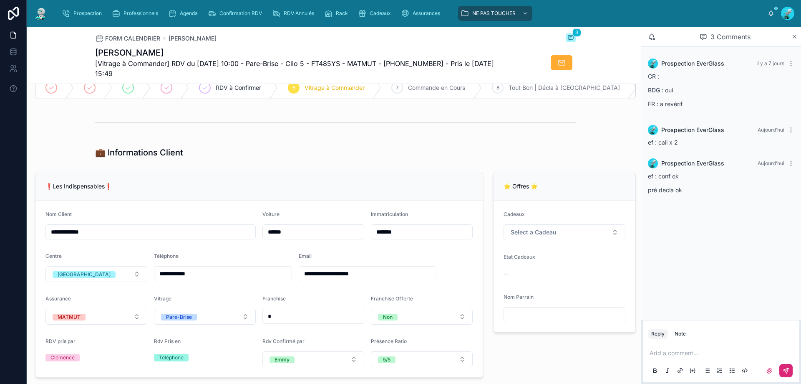
scroll to position [0, 0]
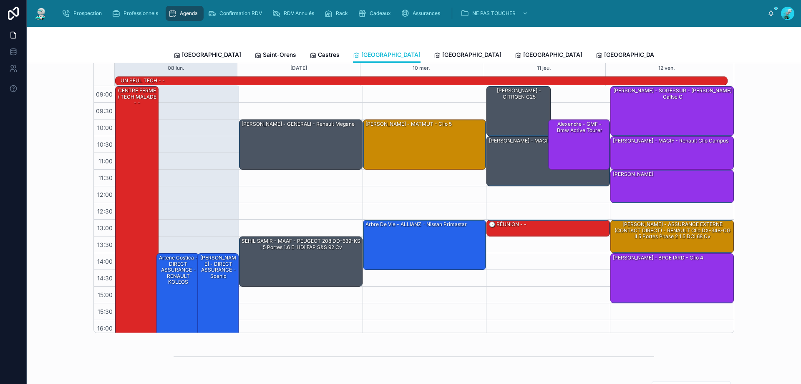
scroll to position [42, 0]
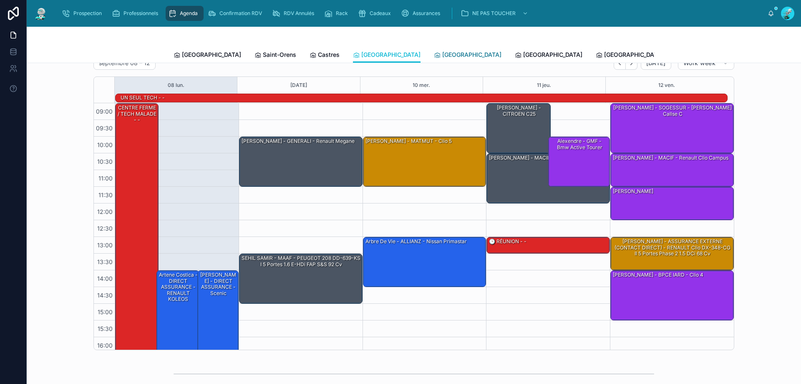
click at [442, 58] on span "Perpignan" at bounding box center [471, 54] width 59 height 8
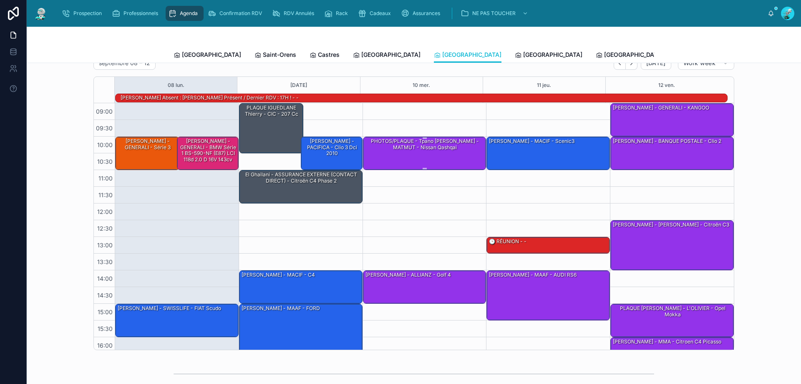
click at [436, 143] on div "PHOTOS/PLAQUE - Tpano Lagarde Axel - MATMUT - Nissan Qashqai" at bounding box center [425, 144] width 121 height 14
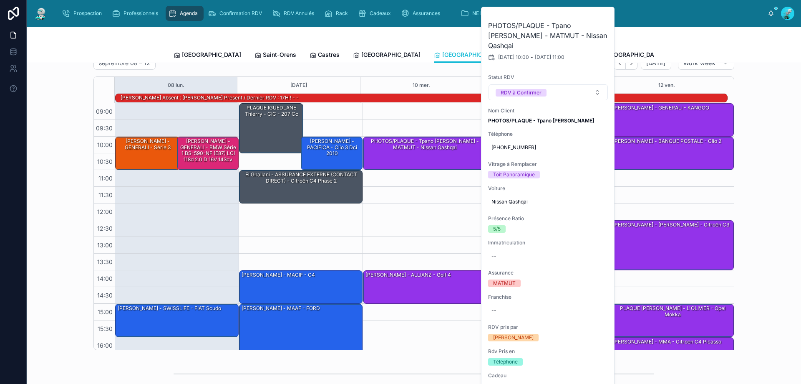
click at [432, 177] on div "10:00 – 11:00 PHOTOS/PLAQUE - Tpano Lagarde Axel - MATMUT - Nissan Qashqai 14:0…" at bounding box center [425, 253] width 124 height 300
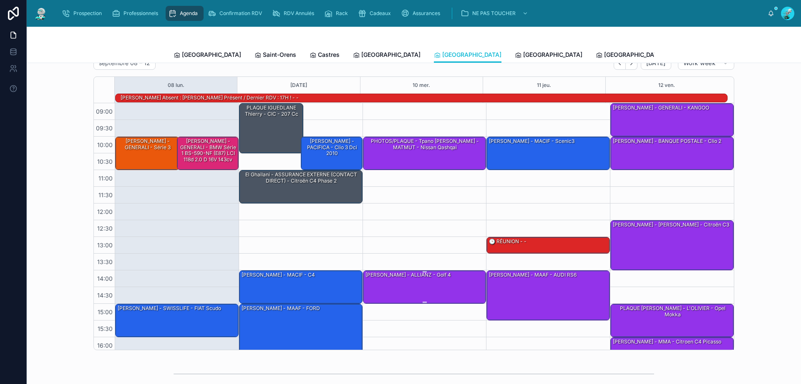
click at [417, 283] on div "SPINNEWYN Rémi - ALLIANZ - golf 4" at bounding box center [425, 286] width 121 height 32
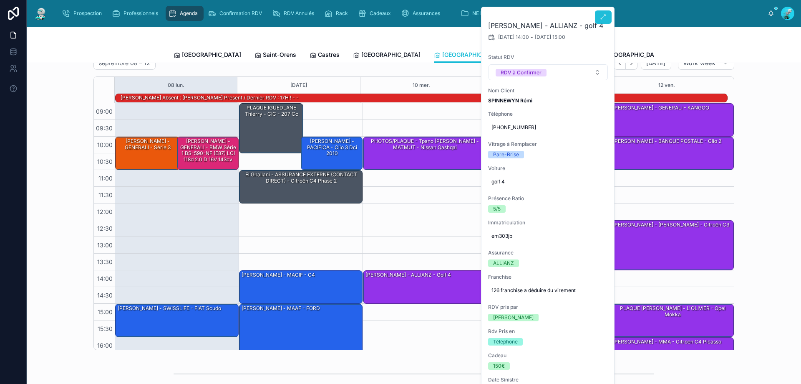
click at [608, 17] on button at bounding box center [603, 16] width 17 height 13
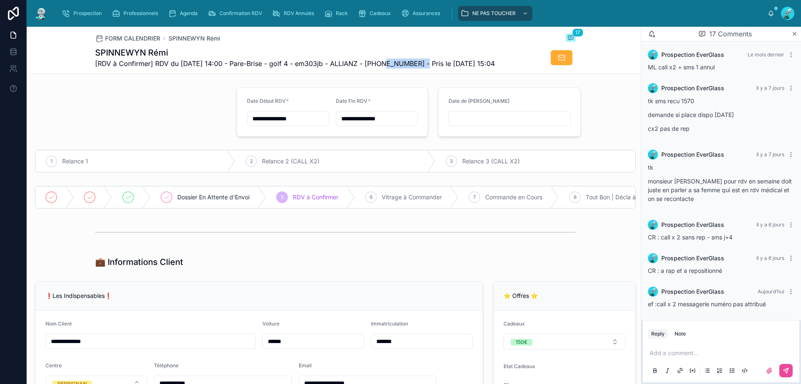
drag, startPoint x: 379, startPoint y: 63, endPoint x: 422, endPoint y: 65, distance: 43.0
click at [422, 65] on span "[RDV à Confirmer] RDV du 10/09/2025 14:00 - Pare-Brise - golf 4 - em303jb - ALL…" at bounding box center [295, 63] width 400 height 10
copy span "33752038312"
click at [428, 37] on div "FORM CALENDRIER SPINNEWYN Rémi 17" at bounding box center [335, 38] width 481 height 10
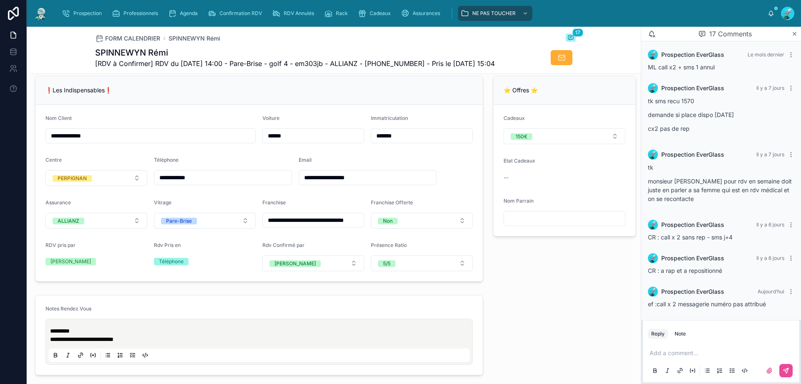
scroll to position [209, 0]
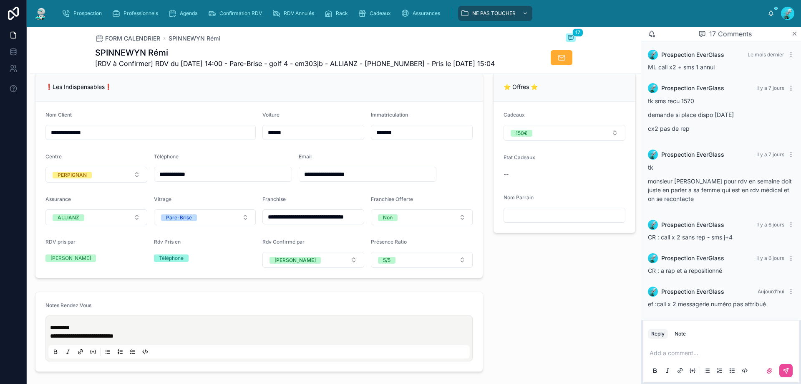
click at [741, 336] on div "Reply Note" at bounding box center [721, 333] width 157 height 13
click at [716, 354] on p at bounding box center [723, 352] width 146 height 8
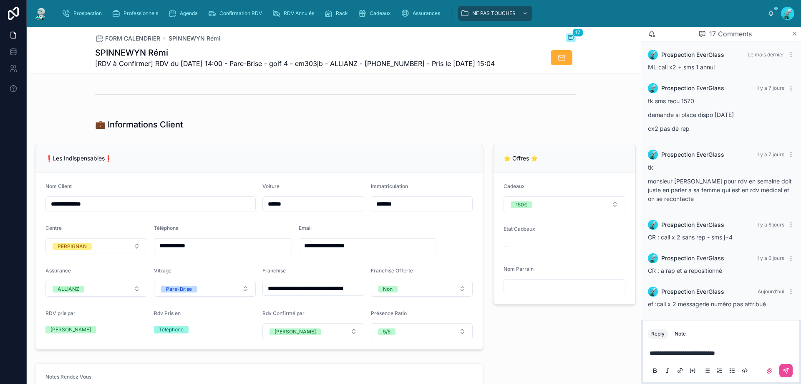
scroll to position [167, 0]
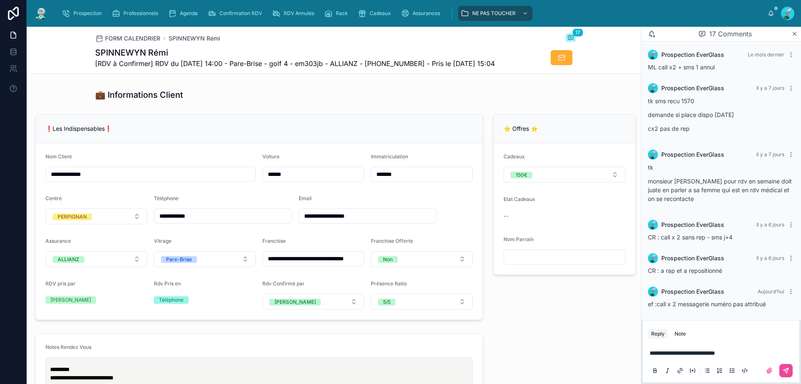
drag, startPoint x: 172, startPoint y: 221, endPoint x: 202, endPoint y: 236, distance: 33.6
click at [202, 236] on form "**********" at bounding box center [258, 231] width 447 height 176
click at [171, 222] on input "**********" at bounding box center [222, 216] width 137 height 12
drag, startPoint x: 172, startPoint y: 225, endPoint x: 204, endPoint y: 232, distance: 32.9
click at [202, 232] on form "**********" at bounding box center [258, 231] width 447 height 176
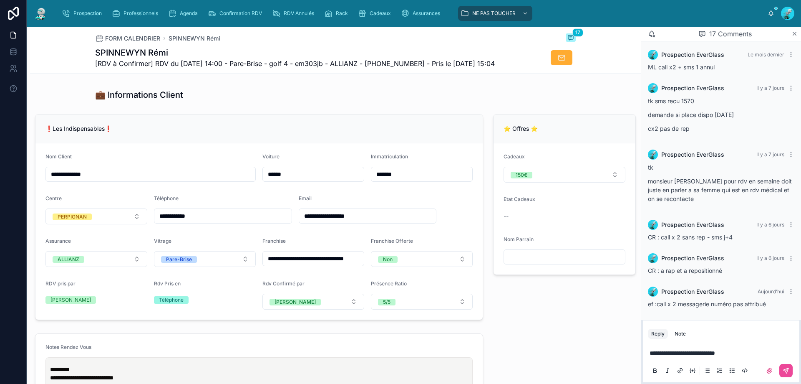
click at [214, 236] on form "**********" at bounding box center [258, 231] width 447 height 176
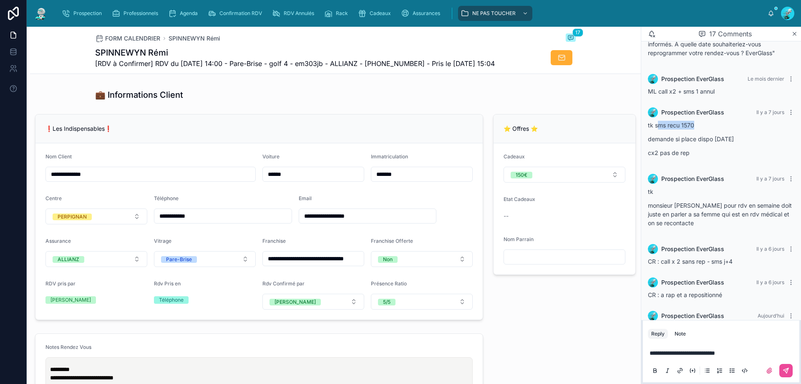
drag, startPoint x: 659, startPoint y: 143, endPoint x: 696, endPoint y: 145, distance: 36.8
click at [696, 129] on p "tk sms recu 1570" at bounding box center [721, 125] width 146 height 9
click at [178, 222] on input "**********" at bounding box center [222, 216] width 137 height 12
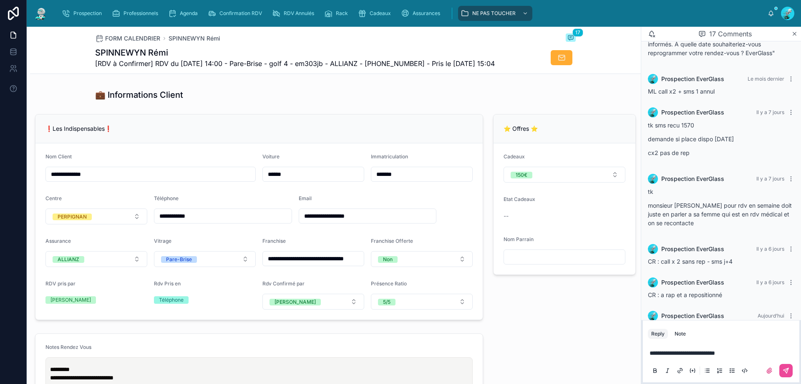
click at [399, 62] on span "[RDV à Confirmer] RDV du 10/09/2025 14:00 - Pare-Brise - golf 4 - em303jb - ALL…" at bounding box center [295, 63] width 400 height 10
copy span "33752038312"
click at [788, 371] on icon at bounding box center [786, 370] width 5 height 5
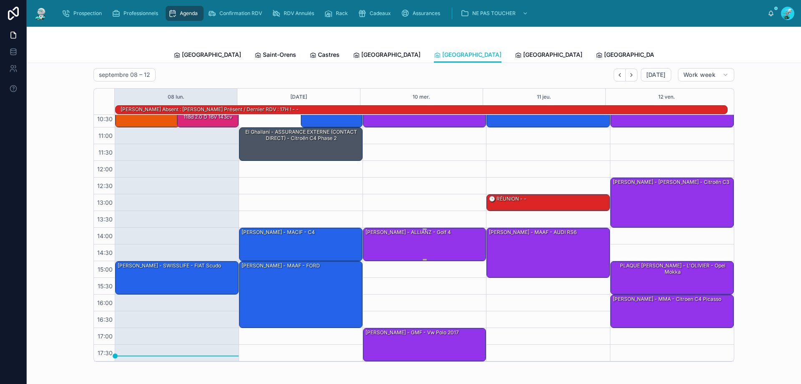
scroll to position [125, 0]
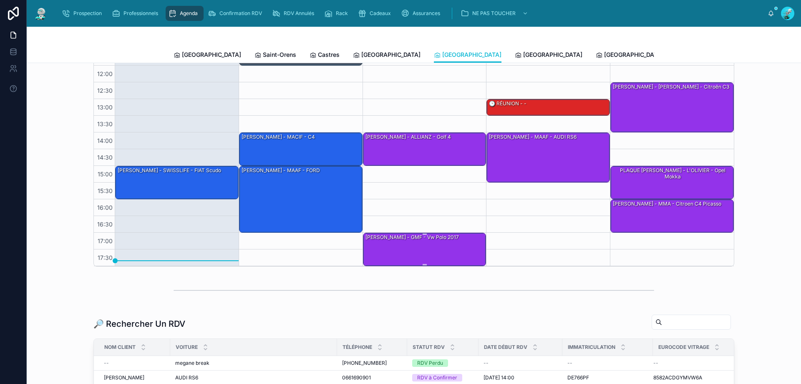
click at [435, 249] on div "ANDY - GMF - vw polo 2017" at bounding box center [425, 249] width 121 height 32
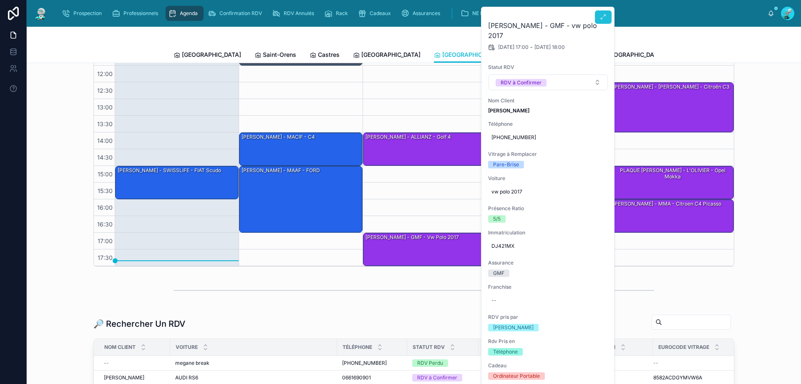
click at [604, 18] on icon at bounding box center [603, 17] width 7 height 7
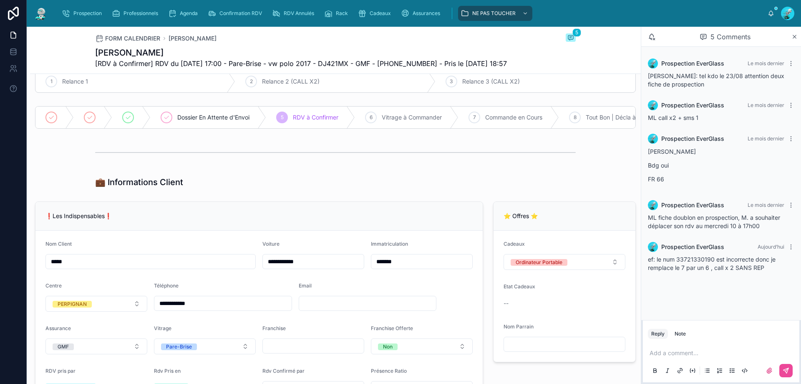
scroll to position [83, 0]
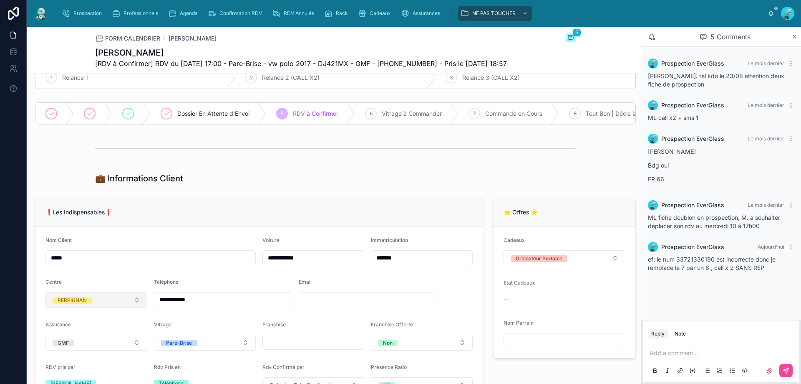
drag, startPoint x: 212, startPoint y: 312, endPoint x: 126, endPoint y: 314, distance: 85.6
click at [126, 314] on form "**********" at bounding box center [258, 315] width 447 height 176
click at [232, 224] on div "❗Les Indispensables❗" at bounding box center [258, 212] width 447 height 29
click at [694, 358] on div "Add a comment..." at bounding box center [721, 360] width 146 height 35
click at [675, 357] on div "Add a comment..." at bounding box center [721, 360] width 146 height 35
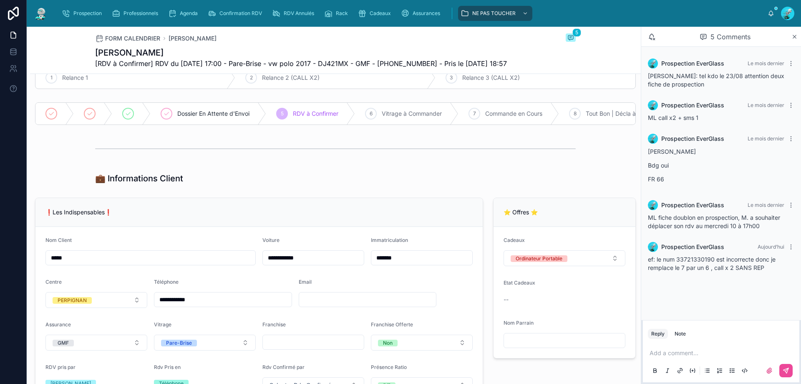
click at [675, 352] on p at bounding box center [723, 352] width 146 height 8
click at [690, 351] on span "**********" at bounding box center [672, 353] width 45 height 6
click at [781, 371] on button at bounding box center [786, 370] width 13 height 13
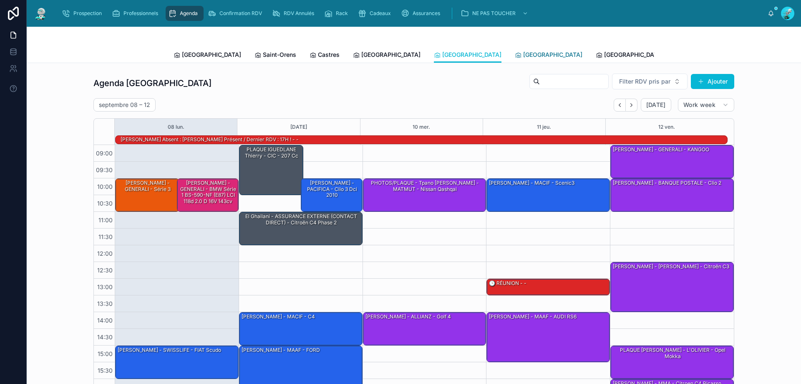
click at [523, 56] on span "Rennes" at bounding box center [552, 54] width 59 height 8
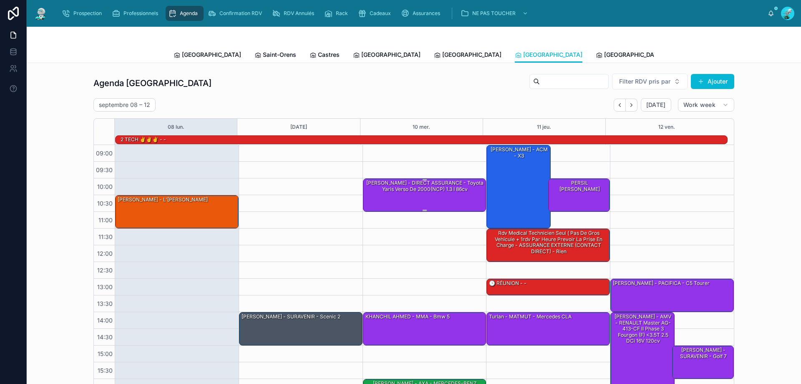
click at [417, 192] on div "teixugueira patrick - DIRECT ASSURANCE - Toyota Yaris verso de 2000(NCP) 1.3 i …" at bounding box center [425, 186] width 121 height 14
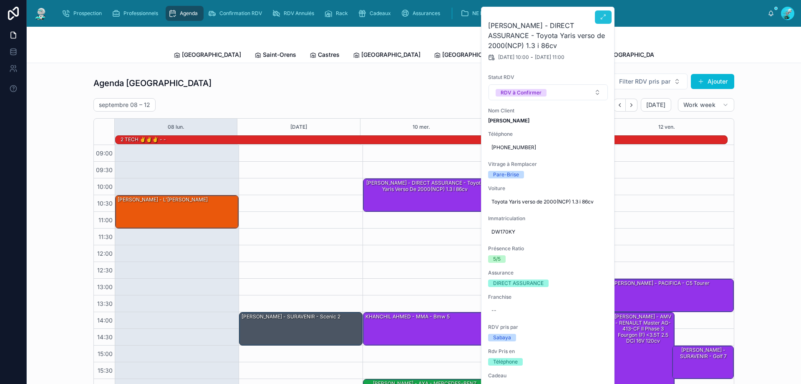
click at [605, 14] on icon at bounding box center [603, 17] width 7 height 7
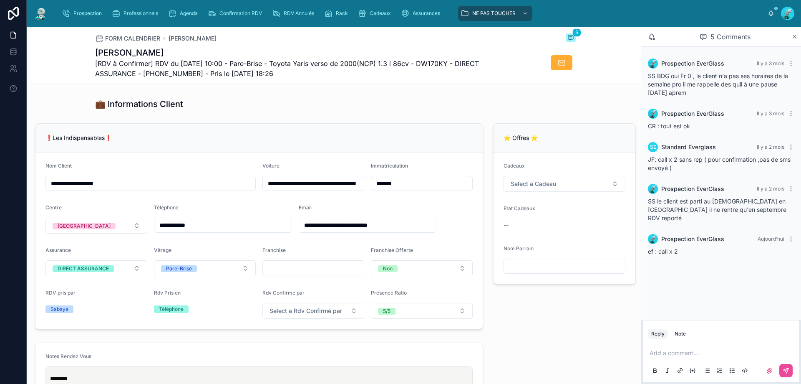
scroll to position [167, 0]
click at [170, 74] on span "[RDV à Confirmer] RDV du [DATE] 10:00 - Pare-Brise - Toyota Yaris verso de 2000…" at bounding box center [304, 68] width 418 height 20
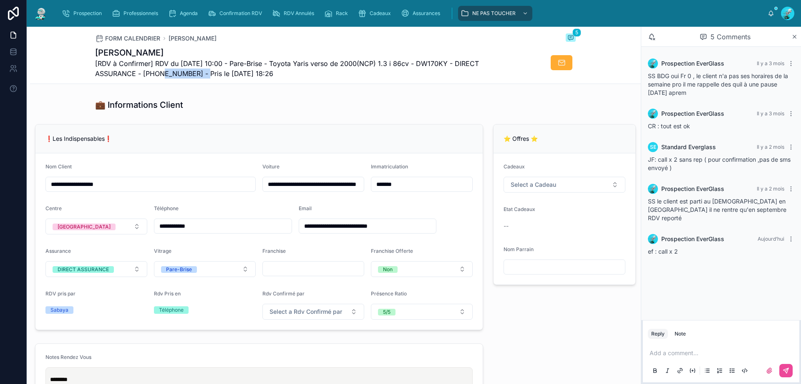
click at [170, 74] on span "[RDV à Confirmer] RDV du [DATE] 10:00 - Pare-Brise - Toyota Yaris verso de 2000…" at bounding box center [304, 68] width 418 height 20
copy span "33659010734"
click at [665, 352] on p at bounding box center [723, 352] width 146 height 8
click at [785, 371] on icon at bounding box center [786, 370] width 7 height 7
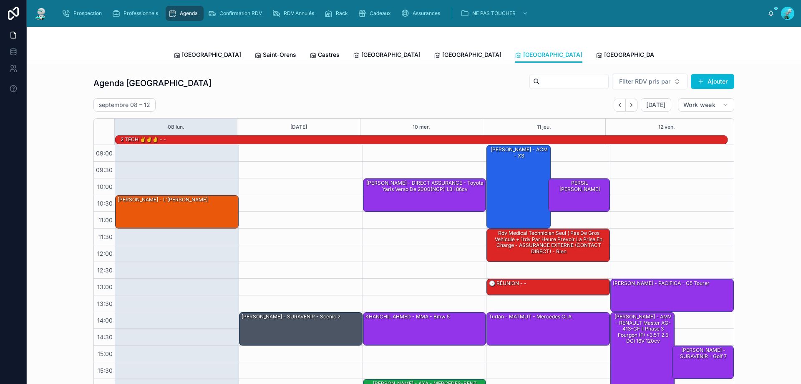
click at [428, 321] on div "KHANCHIL AHMED - MMA - Bmw 5" at bounding box center [425, 328] width 121 height 32
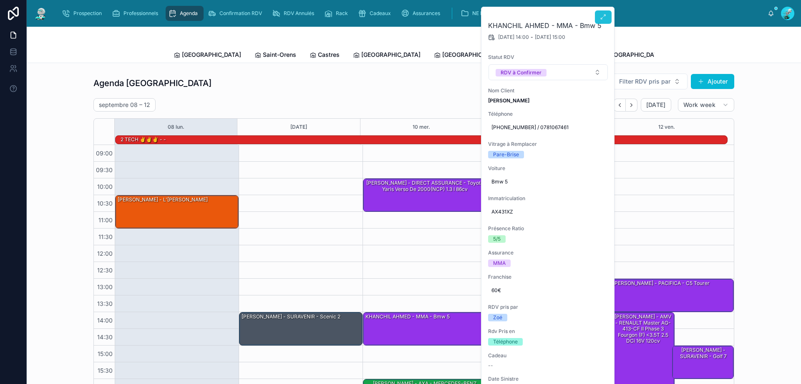
click at [600, 19] on button at bounding box center [603, 16] width 17 height 13
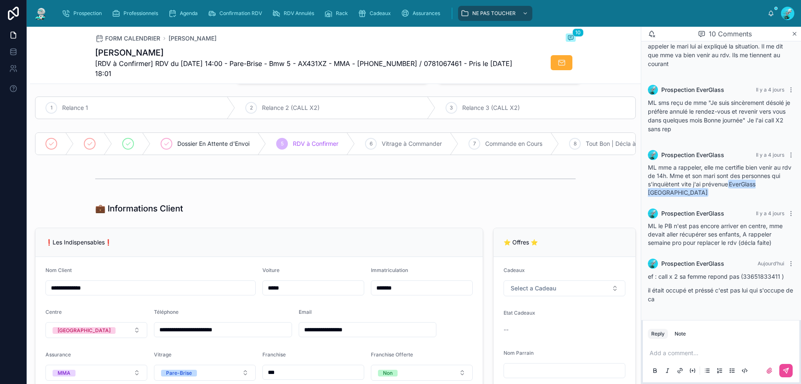
scroll to position [125, 0]
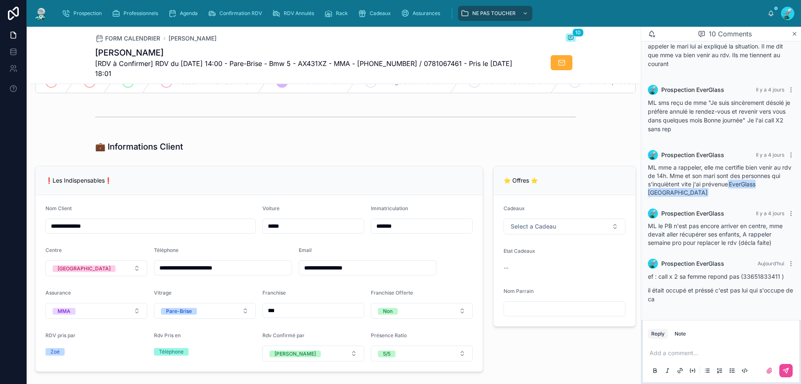
drag, startPoint x: 197, startPoint y: 271, endPoint x: 161, endPoint y: 273, distance: 36.3
click at [161, 273] on input "**********" at bounding box center [222, 268] width 137 height 12
click at [220, 192] on div "❗Les Indispensables❗" at bounding box center [258, 180] width 447 height 29
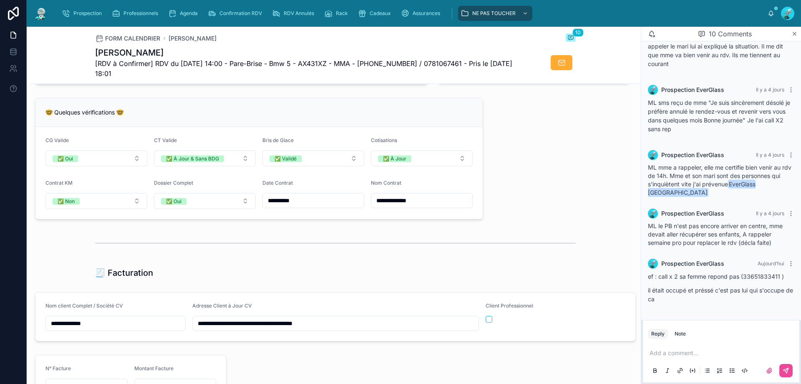
scroll to position [668, 0]
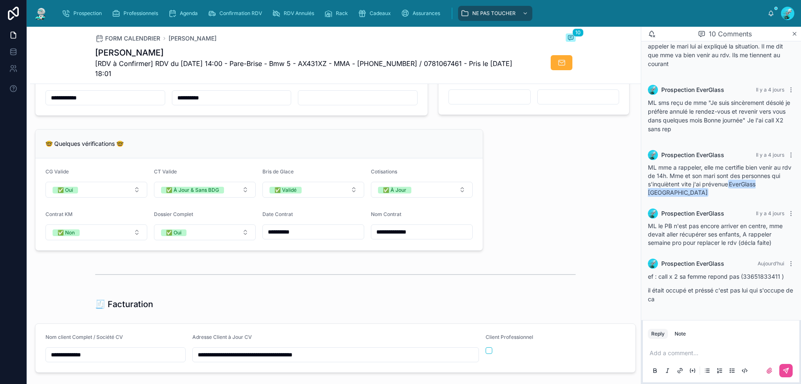
click at [704, 352] on p at bounding box center [723, 352] width 146 height 8
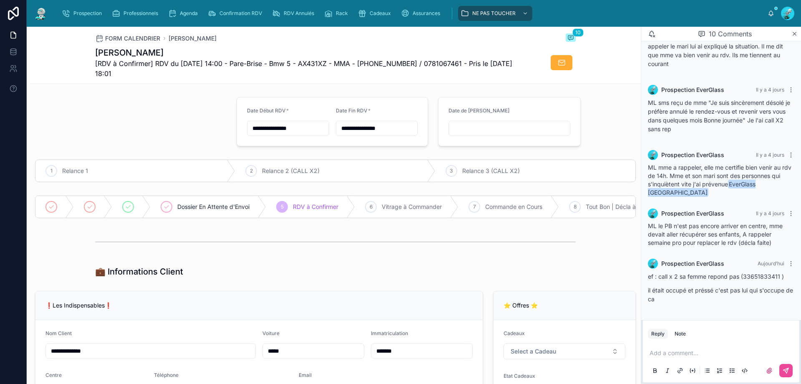
scroll to position [0, 0]
click at [299, 130] on input "**********" at bounding box center [287, 129] width 81 height 12
type input "**********"
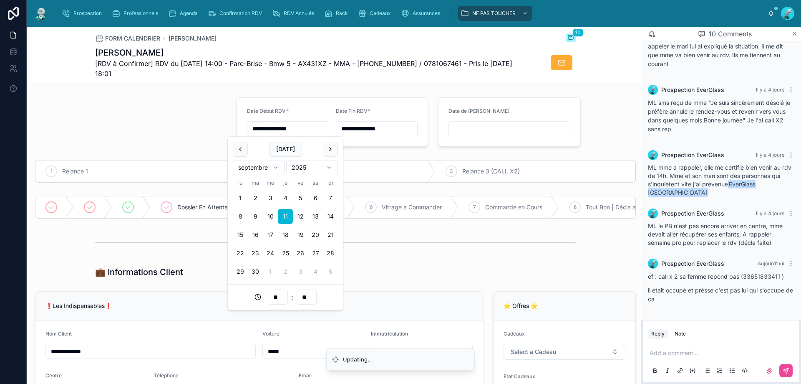
click at [170, 129] on div at bounding box center [131, 122] width 202 height 56
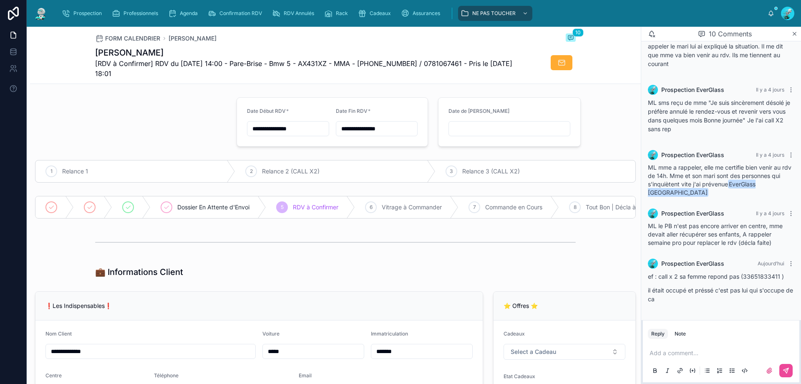
click at [372, 134] on input "**********" at bounding box center [376, 129] width 81 height 12
click at [376, 216] on button "11" at bounding box center [373, 216] width 15 height 15
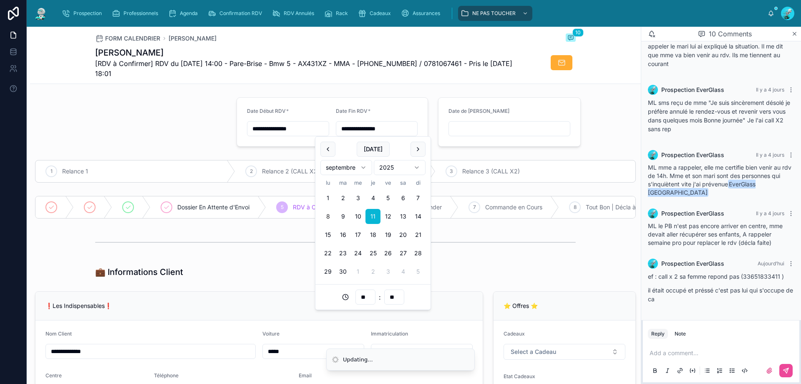
click at [392, 295] on input "**" at bounding box center [394, 297] width 19 height 12
click at [386, 258] on div "30" at bounding box center [394, 252] width 38 height 13
type input "**********"
type input "**"
click at [198, 101] on div at bounding box center [131, 122] width 202 height 56
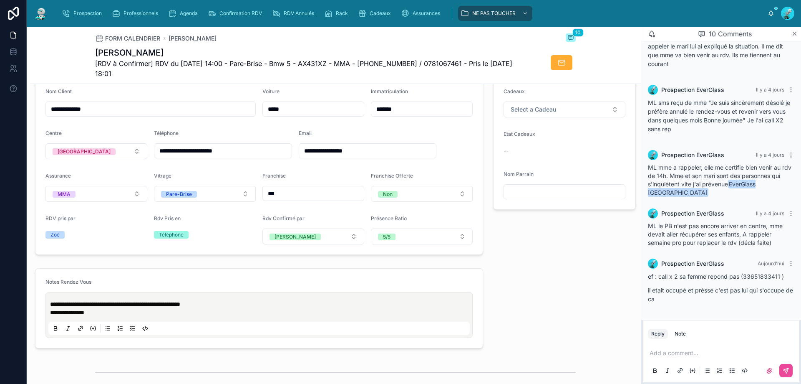
scroll to position [209, 0]
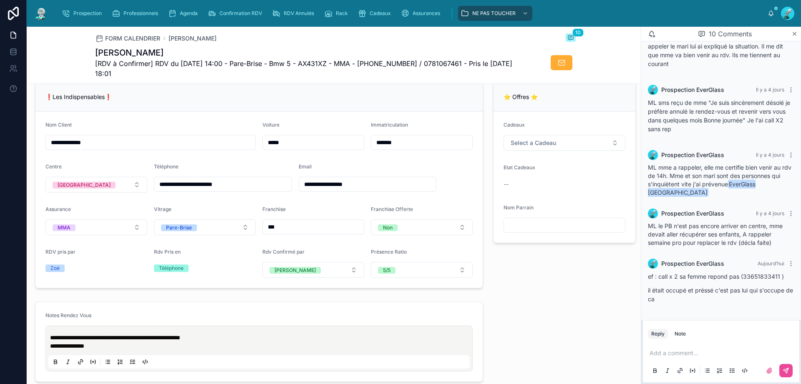
click at [732, 343] on div "Add a comment..." at bounding box center [721, 361] width 157 height 42
click at [698, 353] on p at bounding box center [723, 352] width 146 height 8
click at [344, 101] on div "❗Les Indispensables❗" at bounding box center [258, 97] width 427 height 8
drag, startPoint x: 689, startPoint y: 356, endPoint x: 682, endPoint y: 354, distance: 6.6
click at [686, 356] on p "**" at bounding box center [723, 352] width 146 height 8
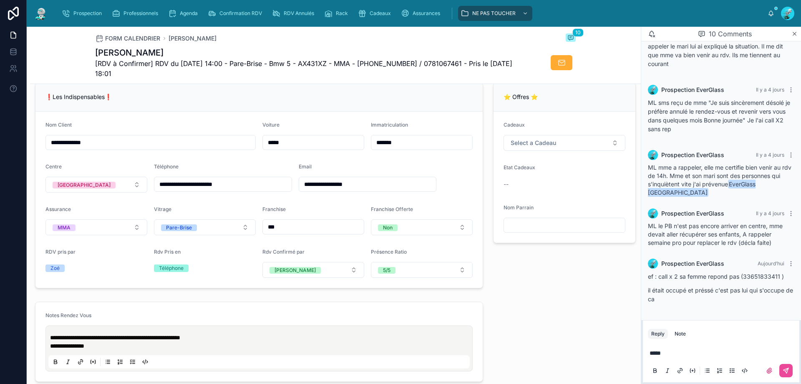
click at [278, 148] on input "*****" at bounding box center [313, 142] width 101 height 12
click at [286, 148] on input "*******" at bounding box center [313, 142] width 101 height 12
type input "******"
click at [450, 182] on form "**********" at bounding box center [258, 199] width 447 height 176
click at [662, 358] on div "****" at bounding box center [721, 360] width 146 height 35
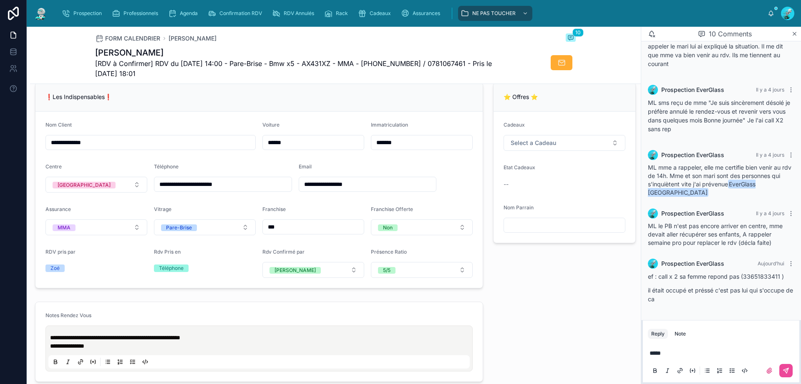
click at [674, 359] on div "****" at bounding box center [721, 360] width 146 height 35
click at [674, 357] on div "****" at bounding box center [721, 360] width 146 height 35
click at [676, 351] on p "****" at bounding box center [723, 352] width 146 height 8
click at [326, 266] on div "Rdv Confirmé par Marie-Lou" at bounding box center [314, 262] width 102 height 29
click at [333, 273] on button "Marie-Lou" at bounding box center [314, 270] width 102 height 16
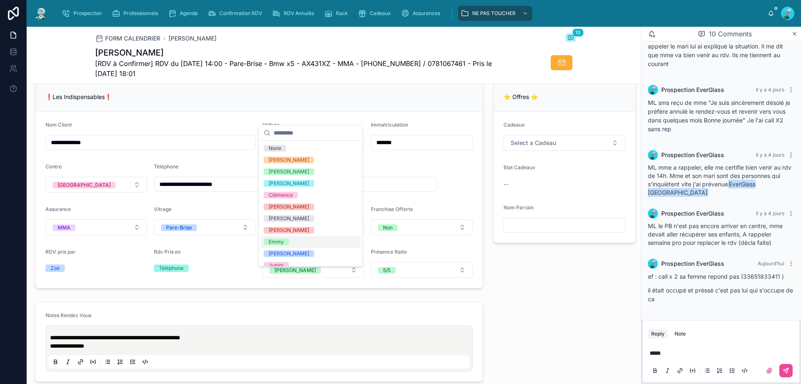
click at [295, 240] on div "Emmy" at bounding box center [310, 242] width 100 height 12
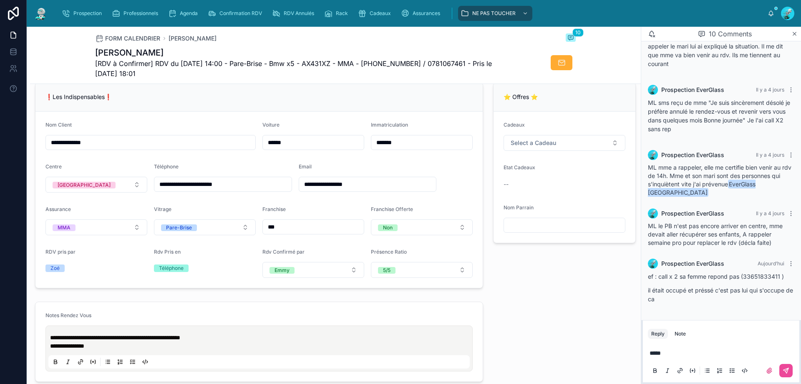
click at [685, 352] on p "****" at bounding box center [723, 352] width 146 height 8
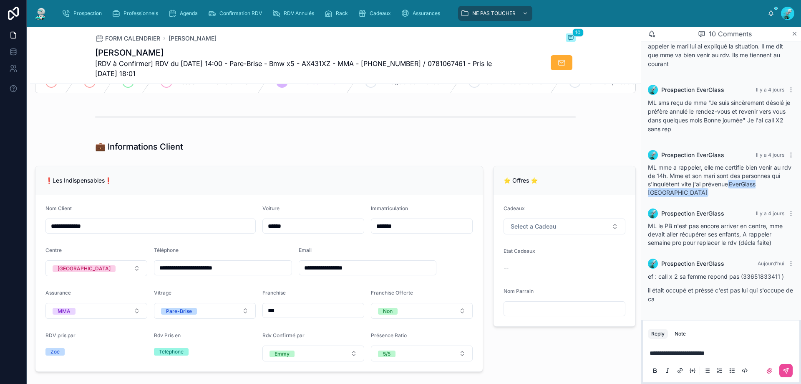
scroll to position [0, 0]
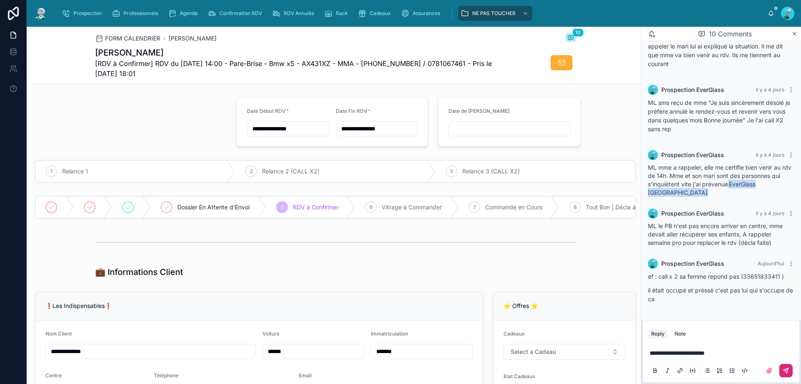
click at [783, 369] on icon at bounding box center [786, 370] width 7 height 7
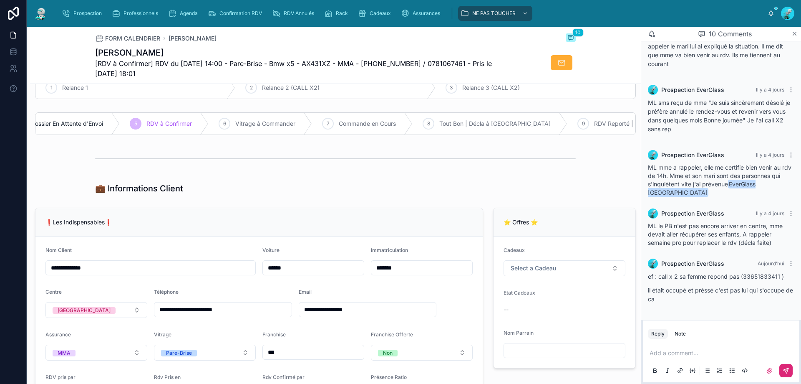
scroll to position [0, 167]
click at [404, 110] on div "Dossier En Attente d'Envoi 5 RDV à Confirmer 6 Vitrage à Commander 7 Commande e…" at bounding box center [335, 123] width 611 height 29
click at [419, 120] on div "8 Tout Bon | Décla à Faire" at bounding box center [470, 124] width 155 height 22
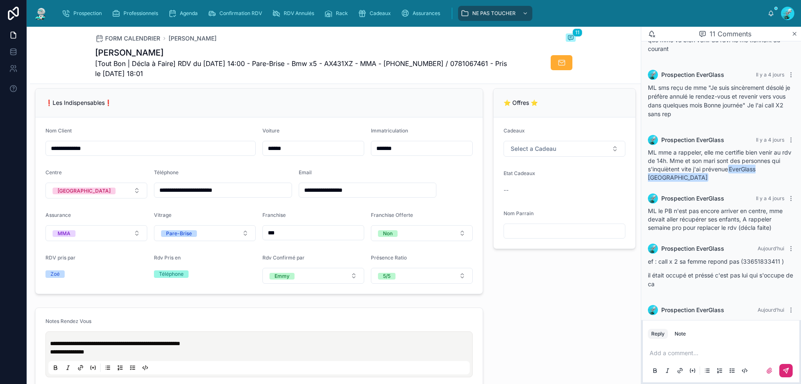
scroll to position [347, 0]
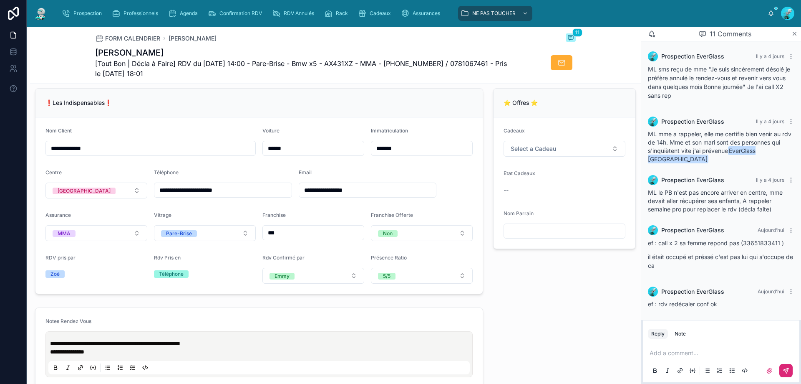
drag, startPoint x: 399, startPoint y: 150, endPoint x: 361, endPoint y: 157, distance: 38.9
click at [361, 157] on form "**********" at bounding box center [258, 205] width 447 height 176
click at [414, 107] on div "❗Les Indispensables❗" at bounding box center [258, 102] width 427 height 8
drag, startPoint x: 427, startPoint y: 157, endPoint x: 359, endPoint y: 154, distance: 67.7
click at [359, 154] on form "**********" at bounding box center [258, 205] width 447 height 176
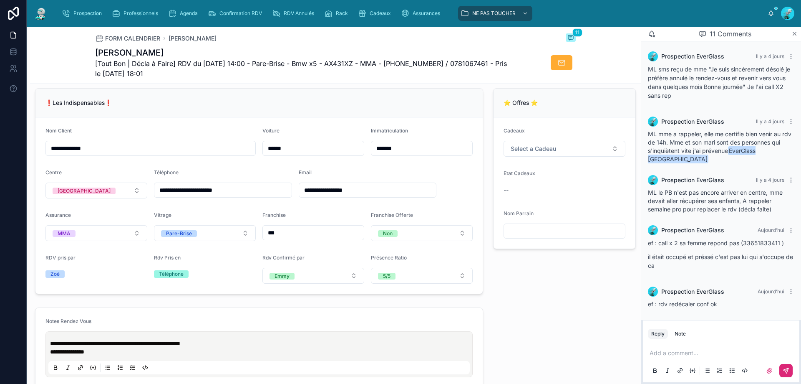
click at [344, 132] on form "**********" at bounding box center [258, 205] width 447 height 176
drag, startPoint x: 409, startPoint y: 147, endPoint x: 362, endPoint y: 151, distance: 46.9
click at [362, 151] on form "**********" at bounding box center [258, 205] width 447 height 176
click at [393, 154] on input "*******" at bounding box center [421, 148] width 101 height 12
drag, startPoint x: 413, startPoint y: 155, endPoint x: 376, endPoint y: 154, distance: 37.2
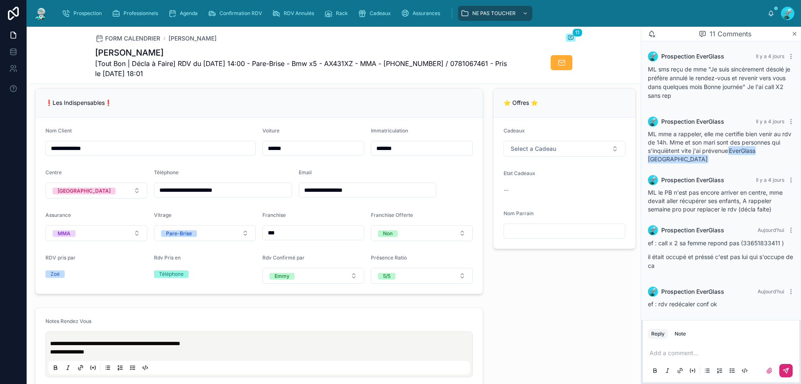
click at [376, 154] on input "*******" at bounding box center [421, 148] width 101 height 12
drag, startPoint x: 393, startPoint y: 154, endPoint x: 407, endPoint y: 154, distance: 13.4
click at [407, 154] on input "*******" at bounding box center [421, 148] width 101 height 12
drag, startPoint x: 407, startPoint y: 154, endPoint x: 356, endPoint y: 152, distance: 51.0
click at [356, 152] on form "**********" at bounding box center [258, 205] width 447 height 176
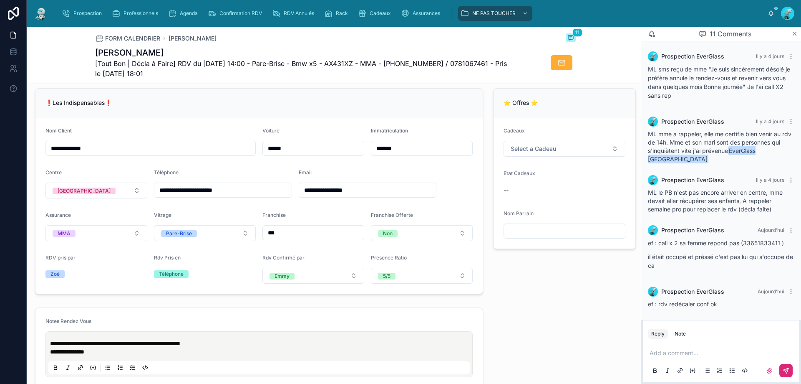
click at [417, 116] on div "❗Les Indispensables❗" at bounding box center [258, 102] width 447 height 29
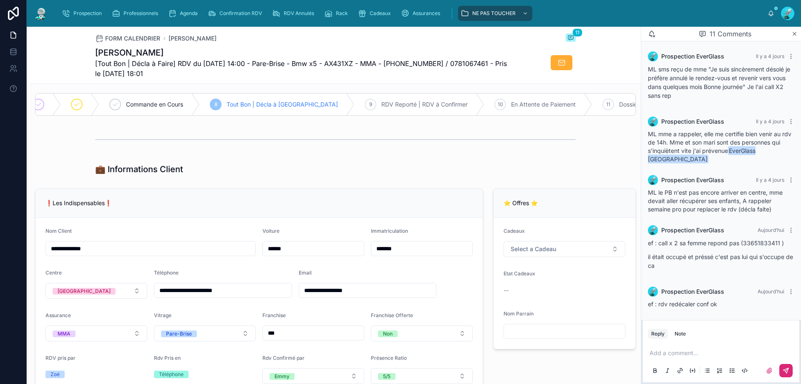
scroll to position [0, 0]
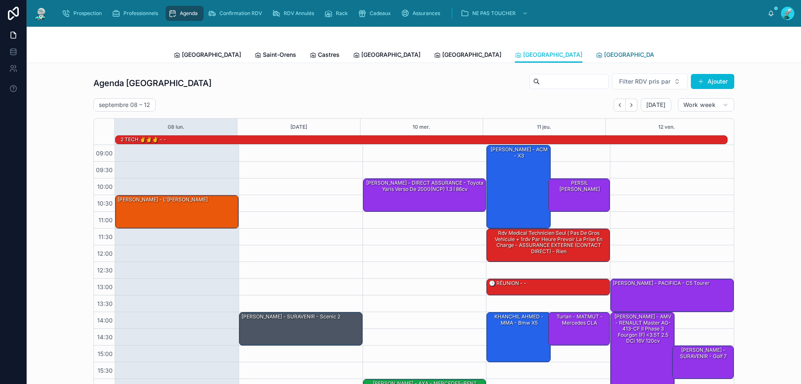
click at [604, 57] on span "Poitiers" at bounding box center [633, 54] width 59 height 8
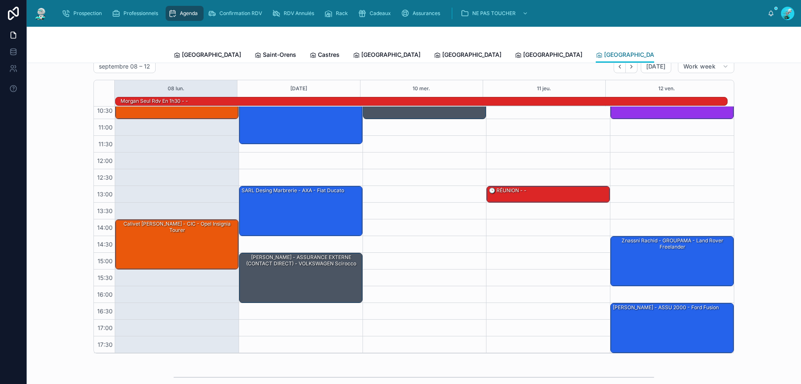
scroll to position [125, 0]
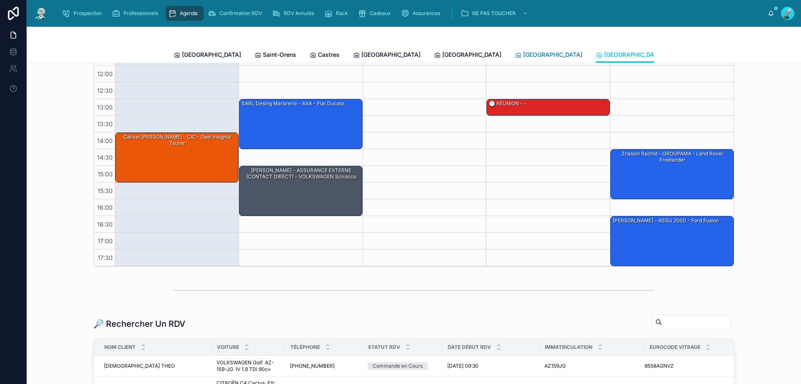
click at [523, 55] on span "Rennes" at bounding box center [552, 54] width 59 height 8
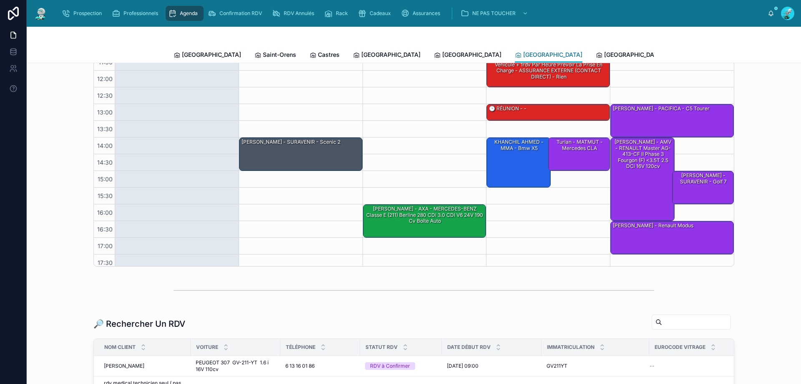
scroll to position [54, 0]
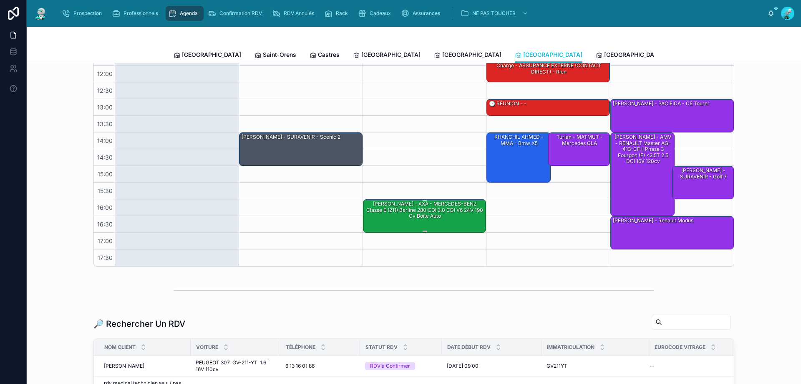
click at [424, 225] on div "Mr Ferreira - AXA - MERCEDES-BENZ Classe E (211) Berline 280 CDi 3.0 CDI V6 24V…" at bounding box center [425, 215] width 121 height 32
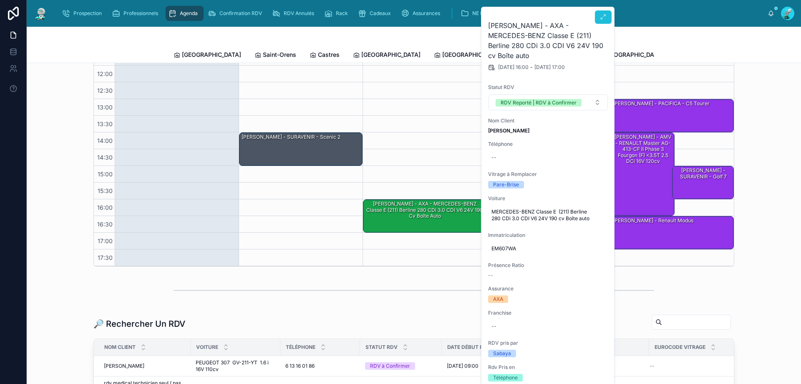
click at [602, 17] on icon at bounding box center [603, 17] width 7 height 7
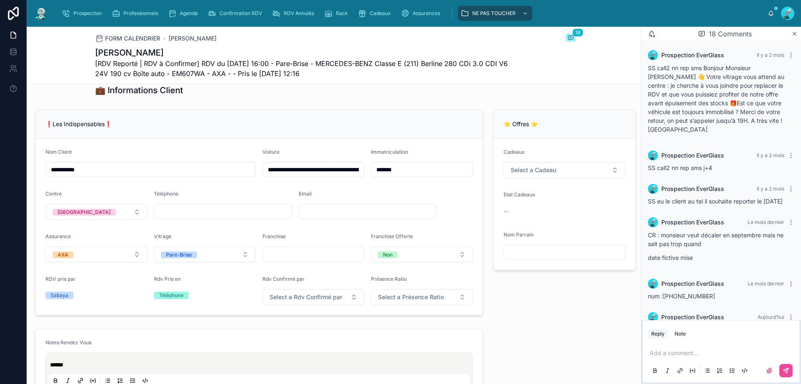
scroll to position [167, 0]
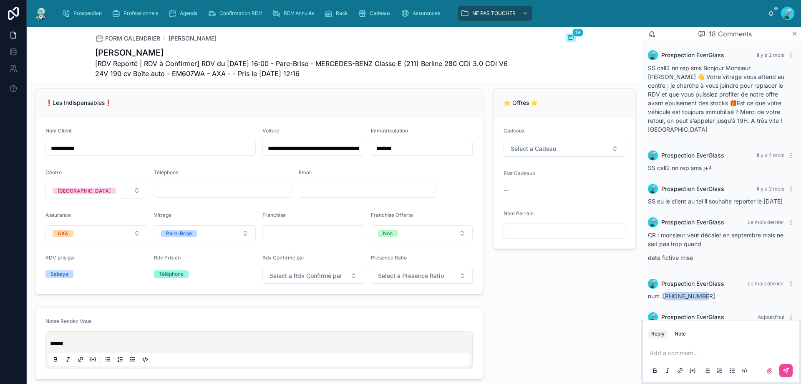
drag, startPoint x: 710, startPoint y: 272, endPoint x: 668, endPoint y: 273, distance: 41.7
click at [668, 292] on div "num :+33640585281" at bounding box center [721, 296] width 146 height 8
copy span "33640585281"
drag, startPoint x: 212, startPoint y: 203, endPoint x: 204, endPoint y: 194, distance: 12.1
paste input "**********"
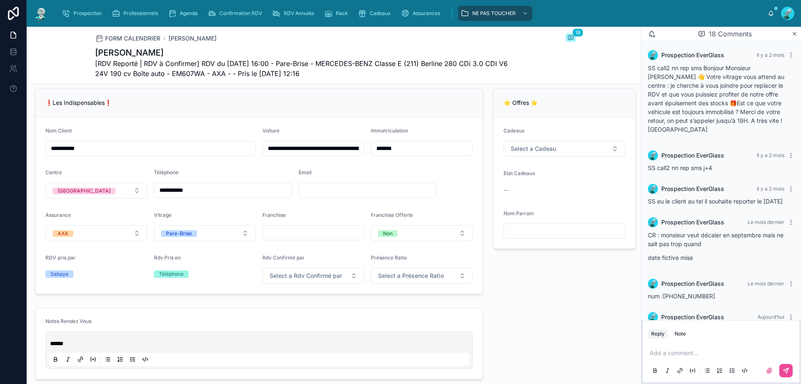
type input "**********"
click at [247, 106] on div "❗Les Indispensables❗" at bounding box center [258, 102] width 427 height 8
drag, startPoint x: 225, startPoint y: 196, endPoint x: 139, endPoint y: 197, distance: 86.4
click at [139, 197] on form "**********" at bounding box center [258, 205] width 447 height 176
click at [182, 101] on div "❗Les Indispensables❗" at bounding box center [258, 102] width 447 height 29
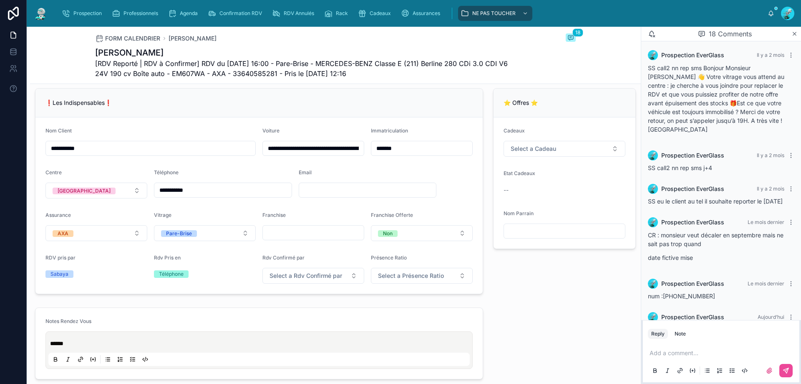
click at [715, 348] on div "Add a comment..." at bounding box center [721, 360] width 146 height 35
click at [669, 356] on p at bounding box center [723, 352] width 146 height 8
click at [786, 364] on button at bounding box center [786, 370] width 13 height 13
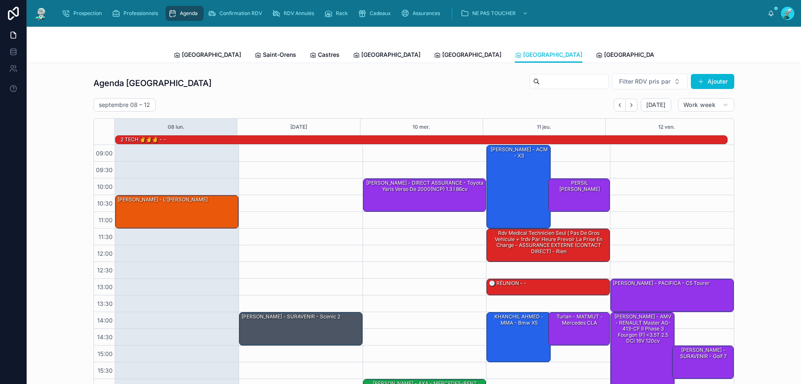
scroll to position [55, 0]
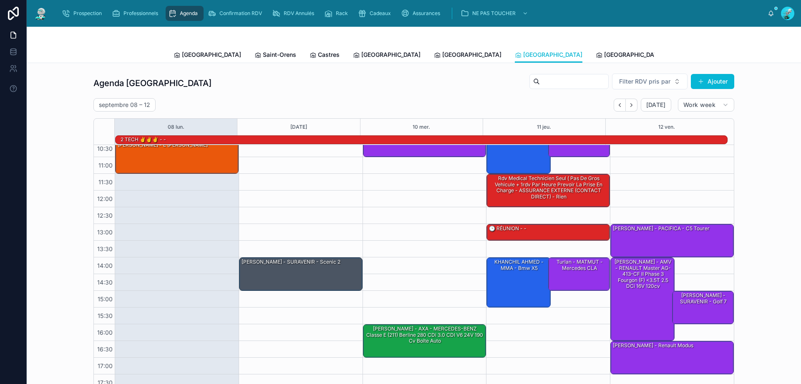
click at [747, 53] on div "Tous Centres" at bounding box center [769, 54] width 45 height 8
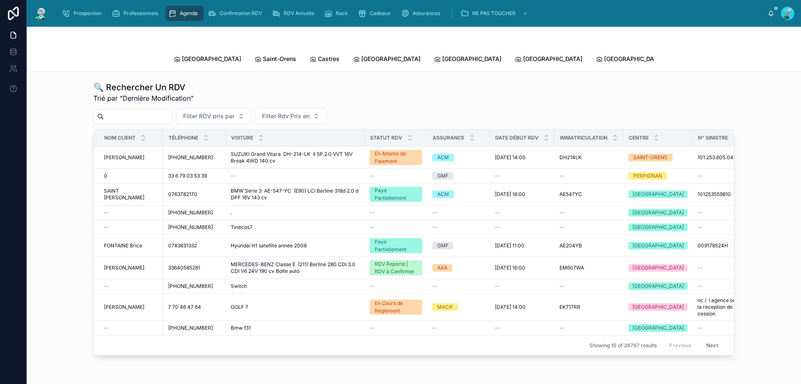
click at [170, 111] on input "text" at bounding box center [138, 117] width 68 height 12
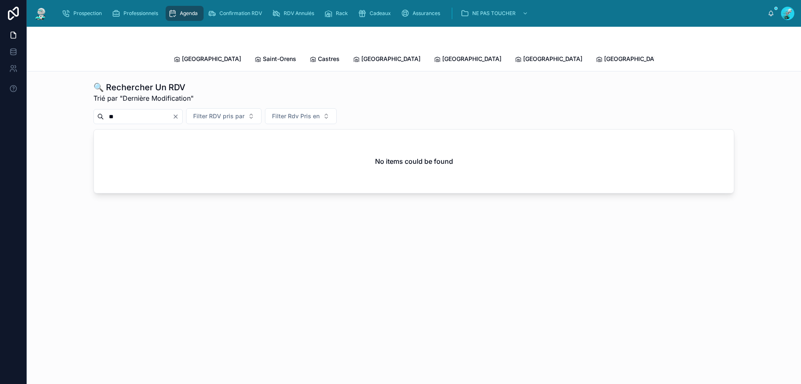
type input "*"
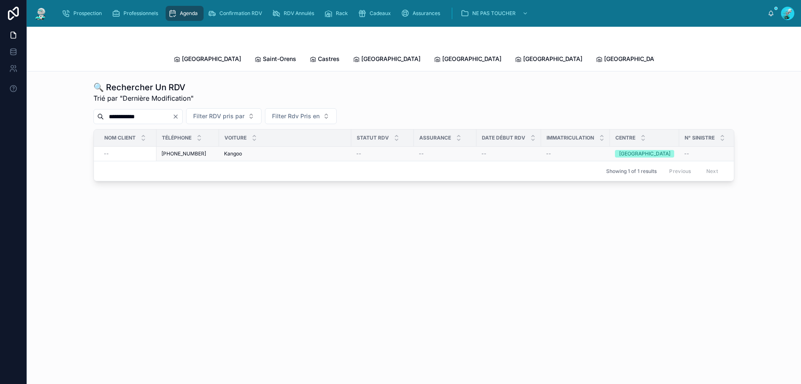
type input "**********"
click at [275, 150] on div "Kangoo Kangoo" at bounding box center [285, 153] width 122 height 7
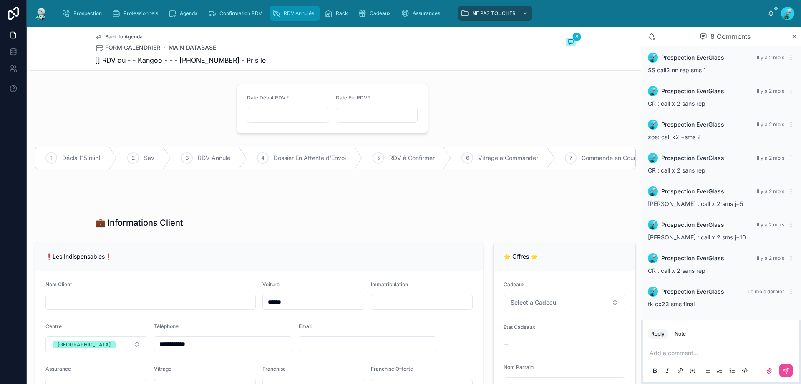
click at [305, 15] on span "RDV Annulés" at bounding box center [299, 13] width 30 height 7
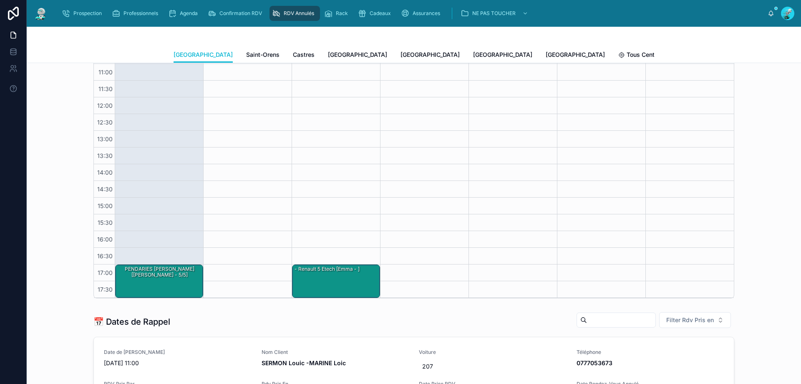
scroll to position [83, 0]
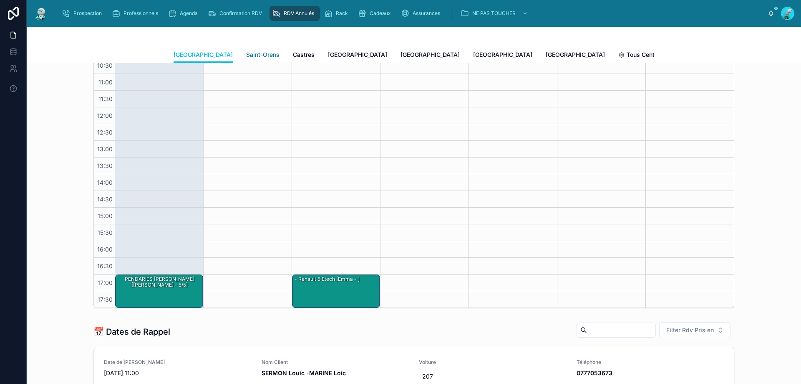
click at [246, 58] on span "Saint-Orens" at bounding box center [262, 54] width 33 height 8
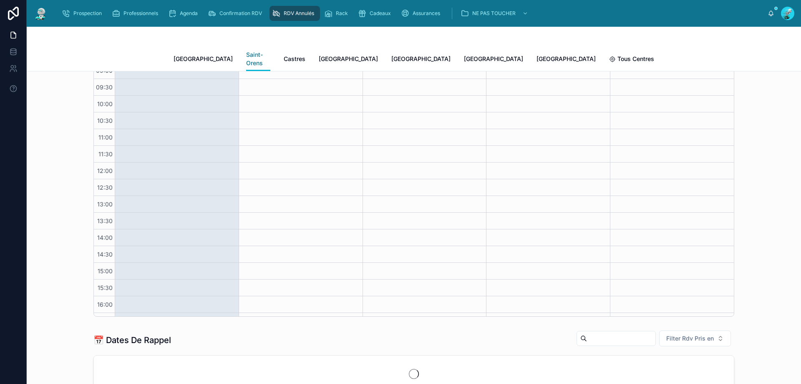
scroll to position [47, 0]
click at [705, 330] on button "Filter Rdv Pris en" at bounding box center [695, 338] width 72 height 16
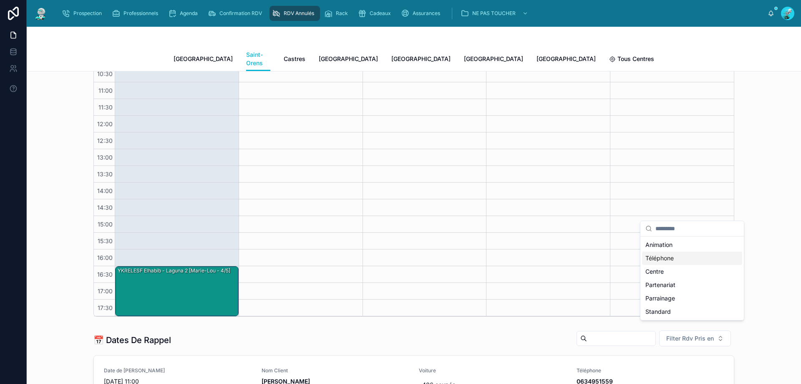
click at [688, 256] on div "Téléphone" at bounding box center [692, 257] width 100 height 13
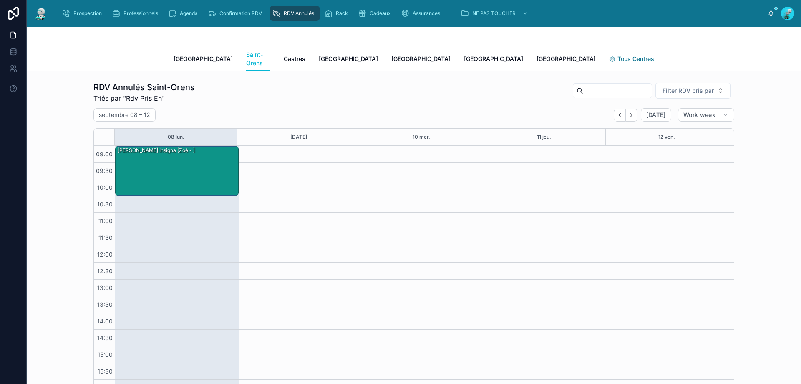
click at [618, 56] on span "Tous Centres" at bounding box center [636, 59] width 37 height 8
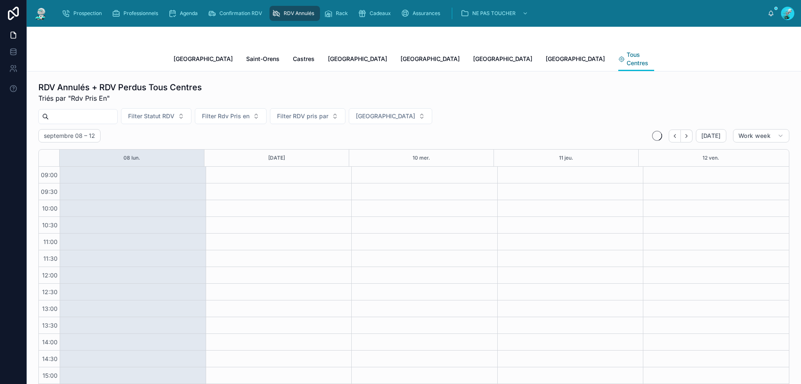
scroll to position [68, 0]
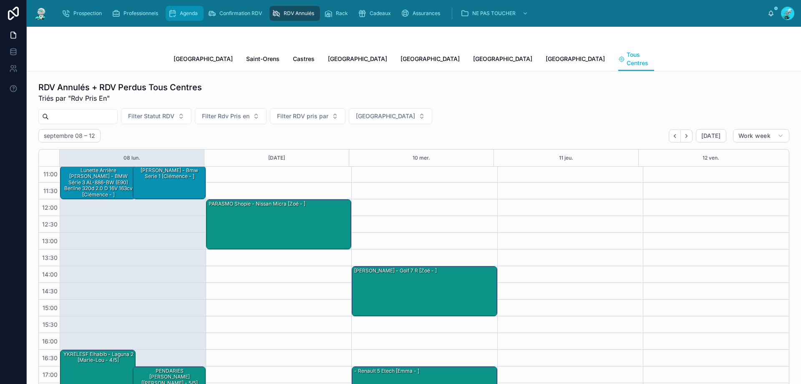
click at [188, 11] on span "Agenda" at bounding box center [189, 13] width 18 height 7
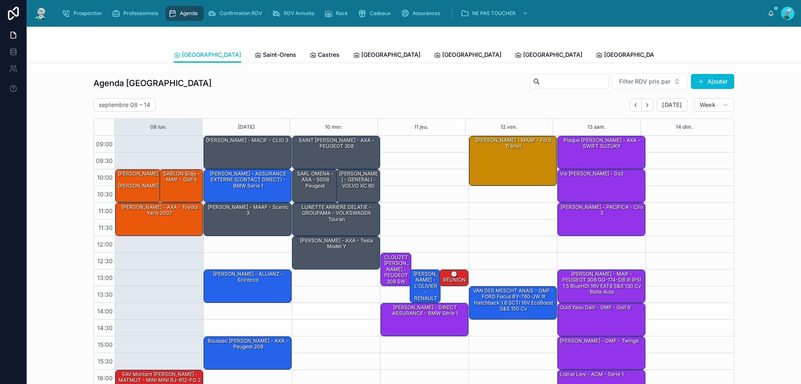
scroll to position [45, 0]
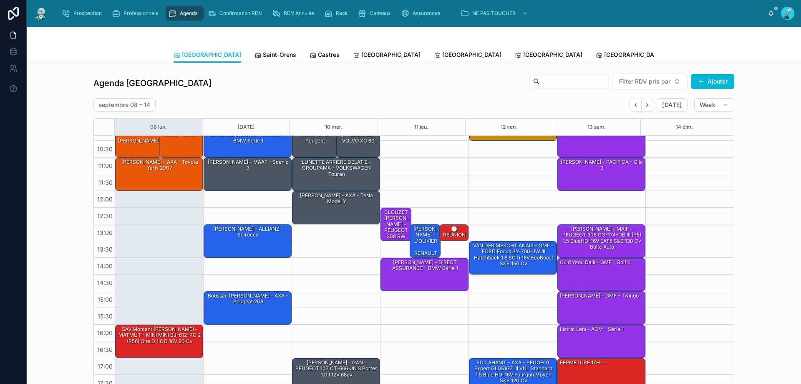
click at [579, 80] on input "text" at bounding box center [574, 82] width 68 height 12
drag, startPoint x: 573, startPoint y: 58, endPoint x: 348, endPoint y: 58, distance: 225.4
click at [755, 58] on span "Tous Centres" at bounding box center [773, 54] width 37 height 8
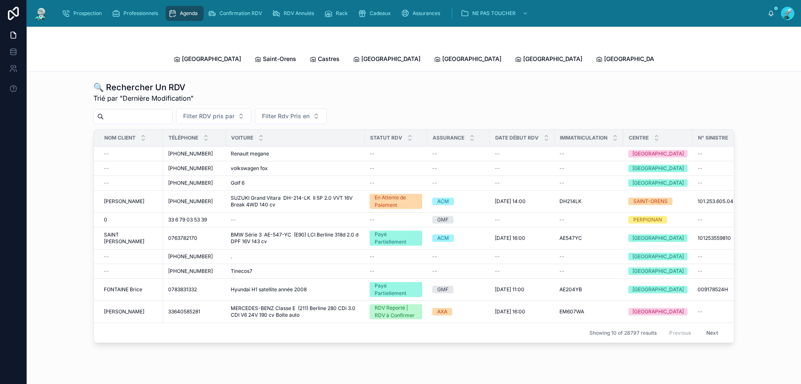
drag, startPoint x: 139, startPoint y: 113, endPoint x: 144, endPoint y: 113, distance: 5.0
click at [139, 113] on input "text" at bounding box center [138, 117] width 68 height 12
type input "*"
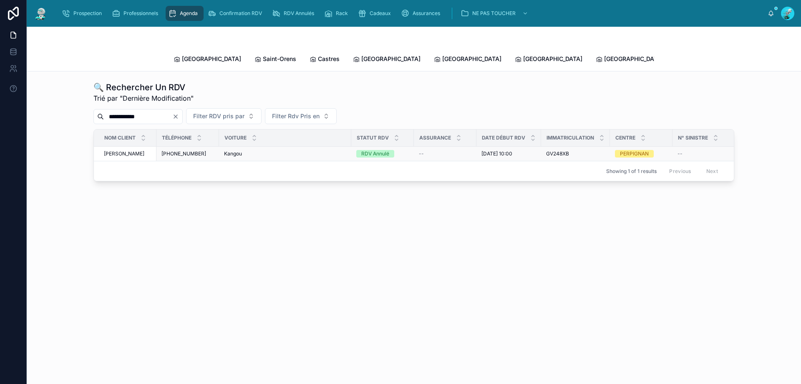
type input "**********"
click at [301, 151] on td "Kangou Kangou" at bounding box center [285, 153] width 132 height 15
click at [301, 150] on td "Kangou Kangou" at bounding box center [285, 153] width 132 height 15
click at [447, 150] on div "--" at bounding box center [445, 153] width 53 height 7
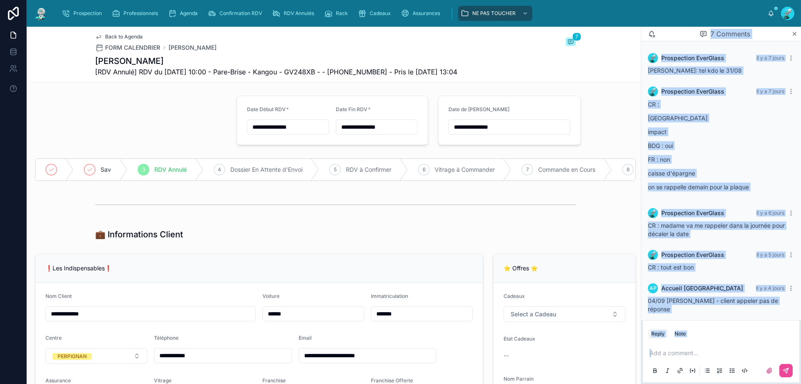
scroll to position [105, 0]
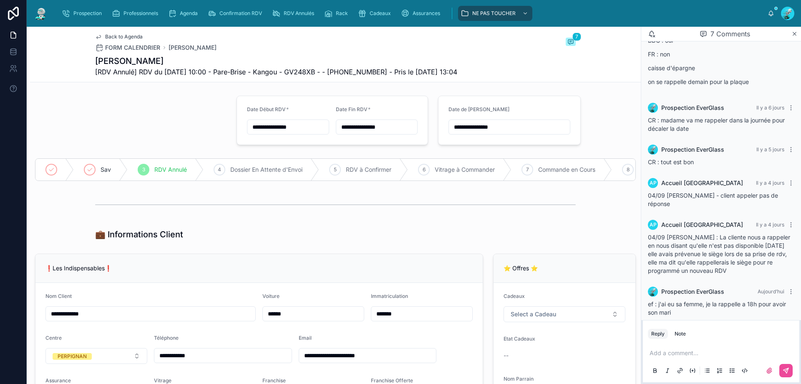
click at [621, 260] on div "⭐ Offres ⭐" at bounding box center [565, 268] width 142 height 29
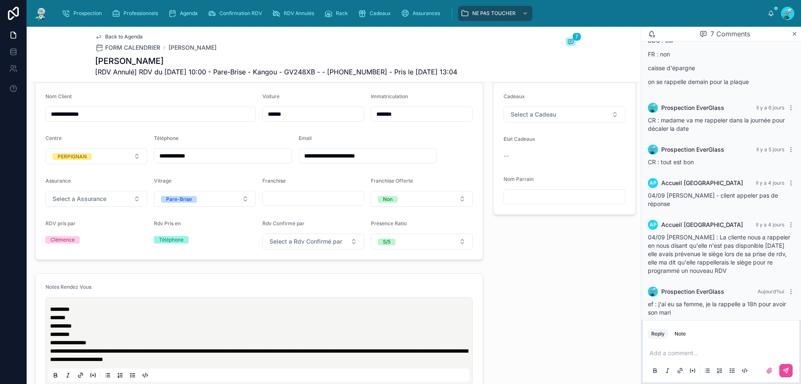
scroll to position [292, 0]
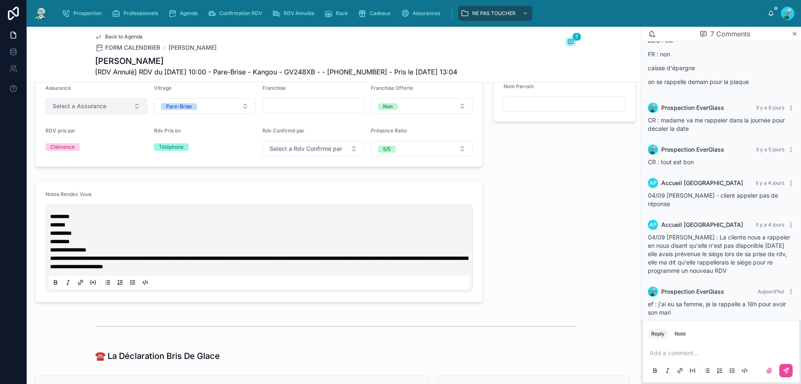
click at [129, 113] on button "Select a Assurance" at bounding box center [96, 106] width 102 height 16
type input "*"
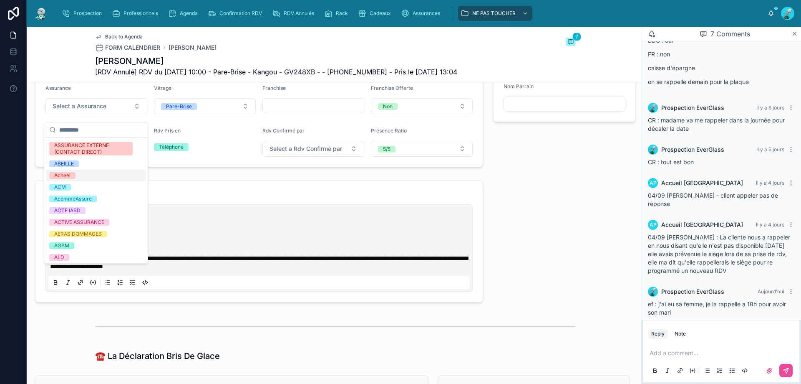
click at [173, 192] on form "**********" at bounding box center [258, 241] width 447 height 121
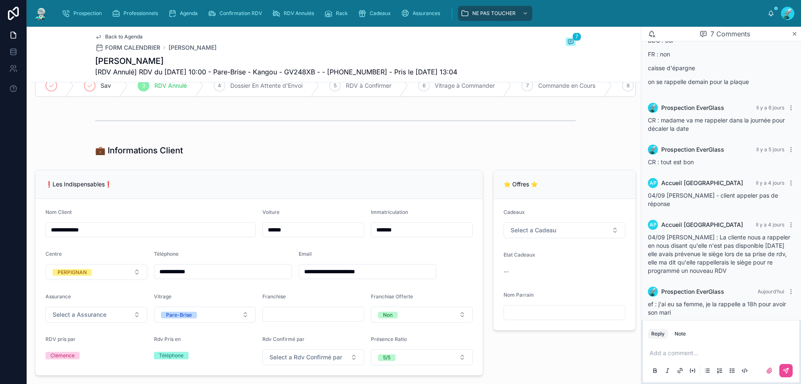
scroll to position [83, 0]
drag, startPoint x: 218, startPoint y: 279, endPoint x: 102, endPoint y: 278, distance: 115.6
click at [102, 278] on form "**********" at bounding box center [258, 287] width 447 height 176
drag, startPoint x: 191, startPoint y: 269, endPoint x: 194, endPoint y: 283, distance: 14.1
click at [194, 278] on input "**********" at bounding box center [222, 272] width 137 height 12
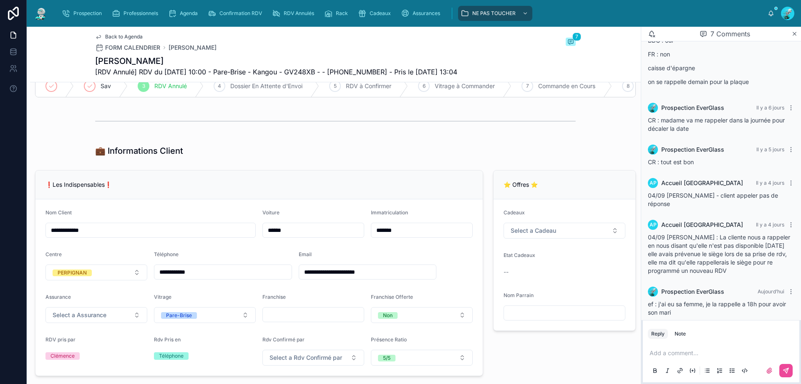
click at [194, 278] on input "**********" at bounding box center [222, 272] width 137 height 12
click at [227, 148] on div "💼 Informations Client" at bounding box center [335, 150] width 611 height 18
click at [711, 352] on p at bounding box center [723, 352] width 146 height 8
click at [784, 375] on button at bounding box center [786, 370] width 13 height 13
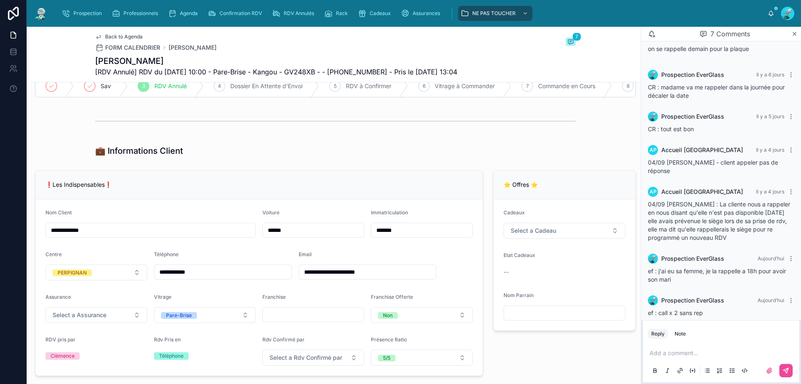
scroll to position [139, 0]
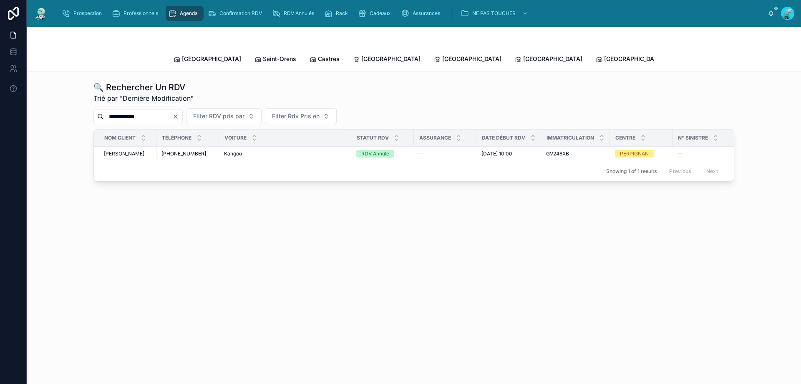
click at [179, 113] on icon "Clear" at bounding box center [175, 116] width 7 height 7
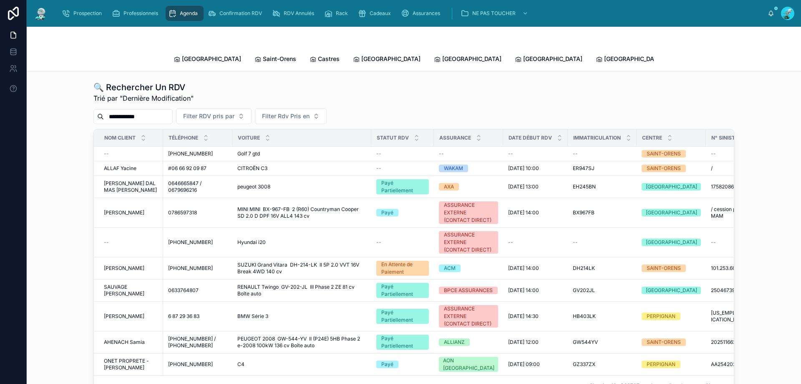
click at [163, 111] on input "**********" at bounding box center [138, 117] width 68 height 12
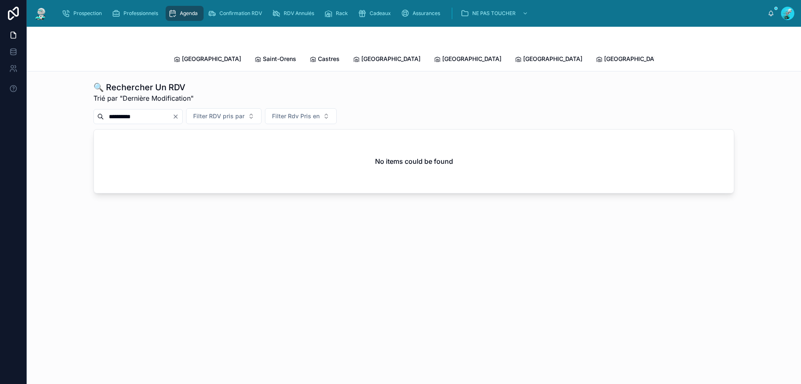
click at [130, 111] on input "**********" at bounding box center [138, 117] width 68 height 12
click at [131, 111] on input "**********" at bounding box center [138, 117] width 68 height 12
type input "**********"
click at [173, 109] on div "**********" at bounding box center [137, 116] width 89 height 15
click at [182, 113] on button "Clear" at bounding box center [177, 116] width 10 height 7
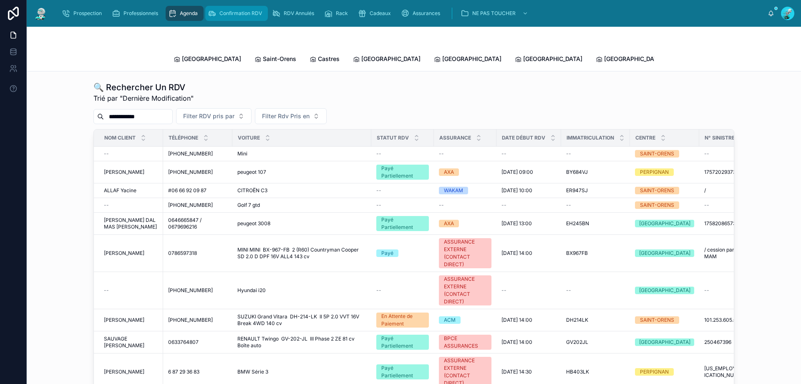
click at [243, 14] on span "Confirmation RDV" at bounding box center [241, 13] width 43 height 7
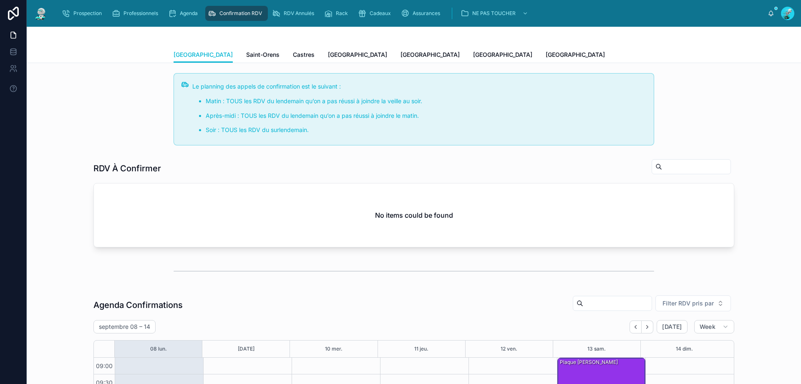
scroll to position [45, 0]
click at [186, 6] on link "Agenda" at bounding box center [185, 13] width 38 height 15
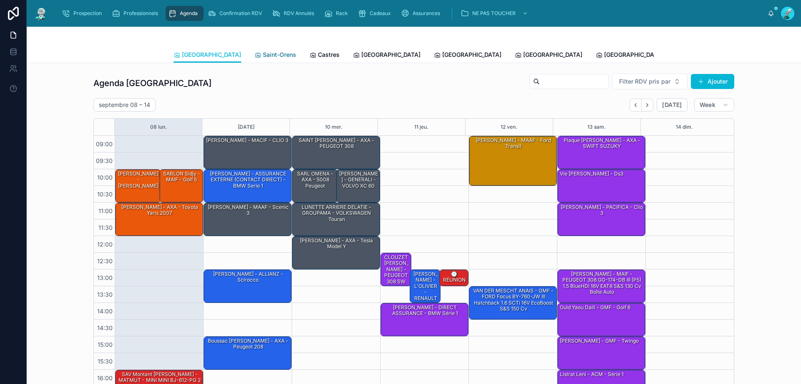
click at [255, 60] on link "Saint-Orens" at bounding box center [276, 55] width 42 height 17
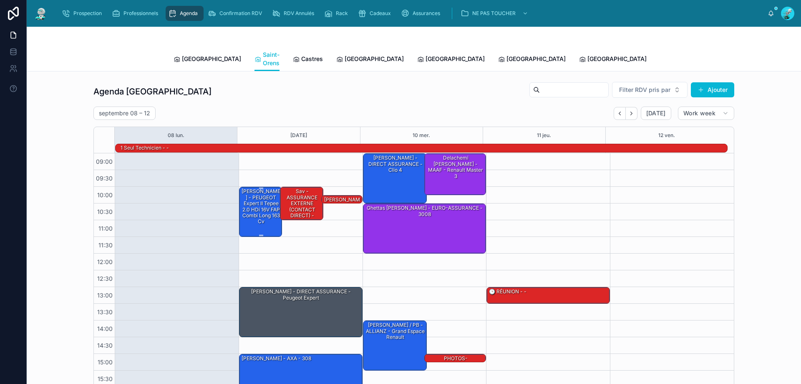
click at [250, 200] on div "GUICHETEAU Nicolas - MACIF - PEUGEOT Expert II Tepee 2.0 HDi 16V FAP Combi long…" at bounding box center [261, 206] width 41 height 38
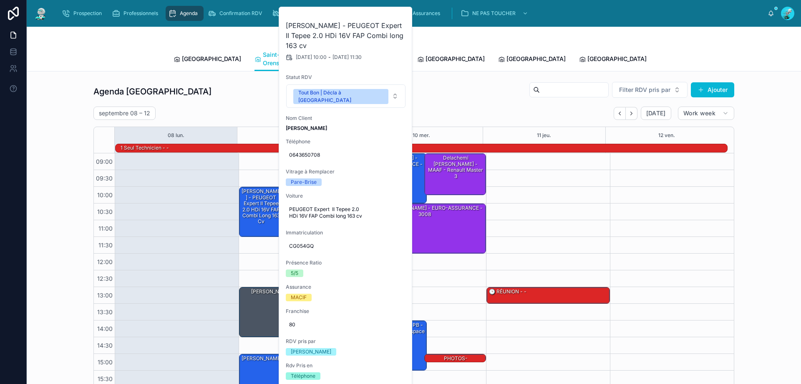
click at [436, 85] on div "Agenda Saint-Orens Filter RDV pris par Ajouter" at bounding box center [413, 91] width 641 height 20
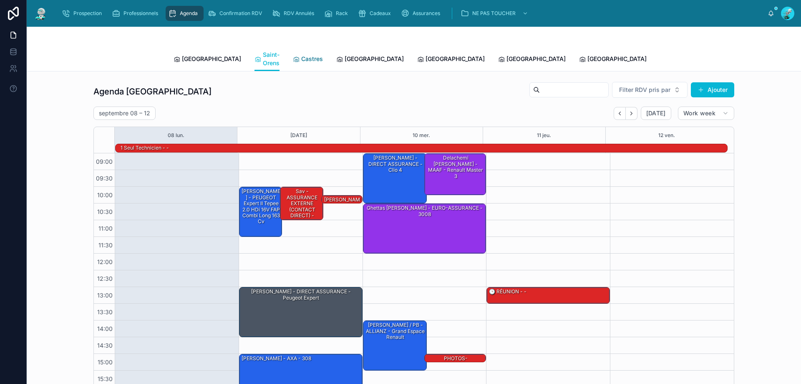
click at [293, 60] on link "Castres" at bounding box center [308, 59] width 30 height 17
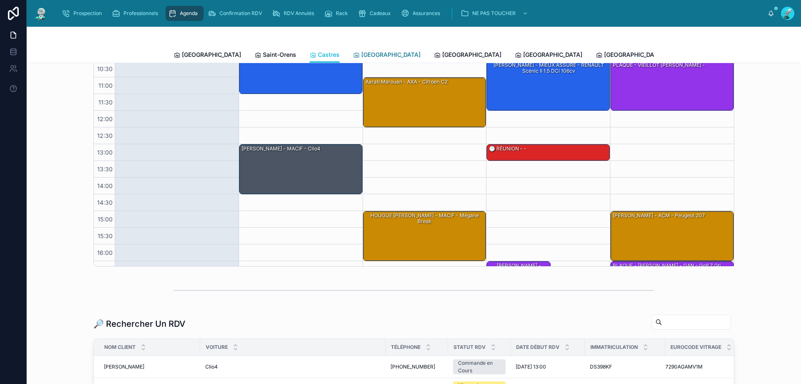
click at [361, 53] on span "Carcassonne" at bounding box center [390, 54] width 59 height 8
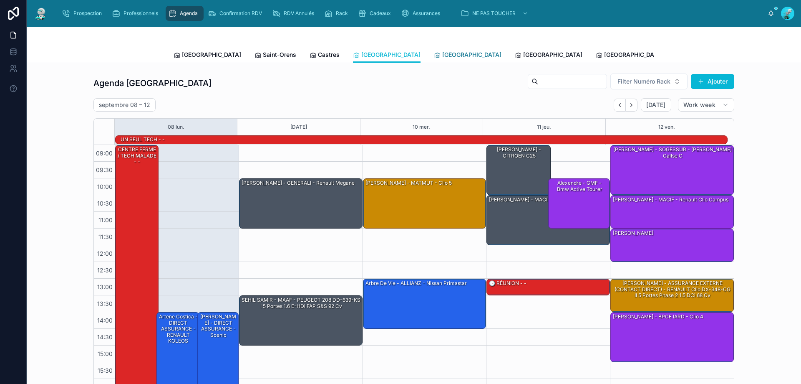
click at [442, 52] on span "Perpignan" at bounding box center [471, 54] width 59 height 8
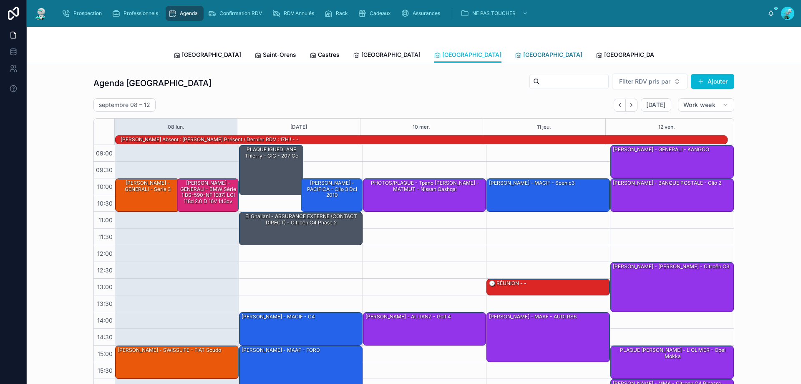
click at [523, 55] on span "Rennes" at bounding box center [552, 54] width 59 height 8
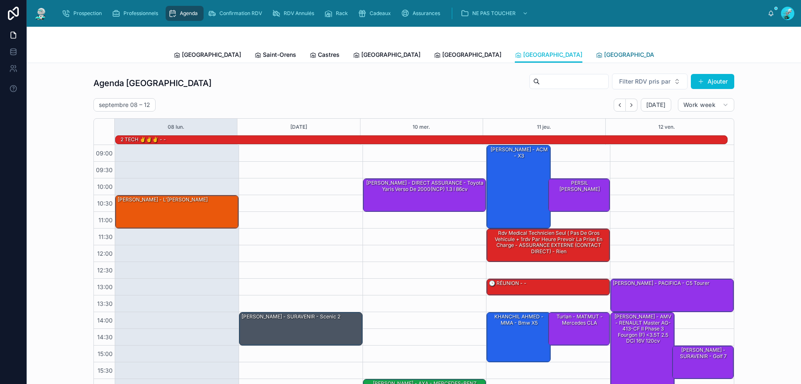
click at [596, 60] on link "Poitiers" at bounding box center [630, 55] width 68 height 17
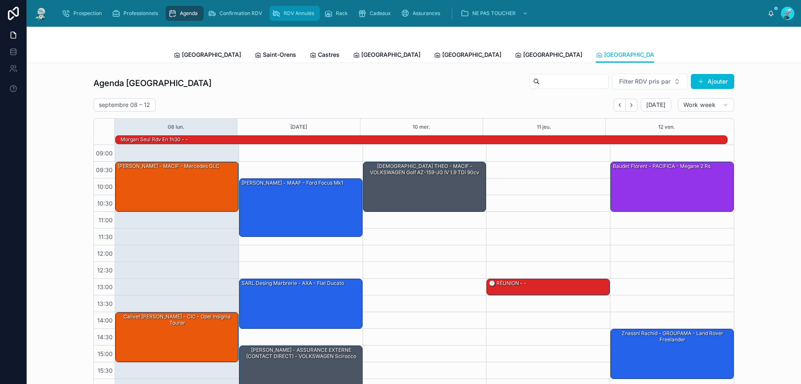
click at [294, 16] on span "RDV Annulés" at bounding box center [299, 13] width 30 height 7
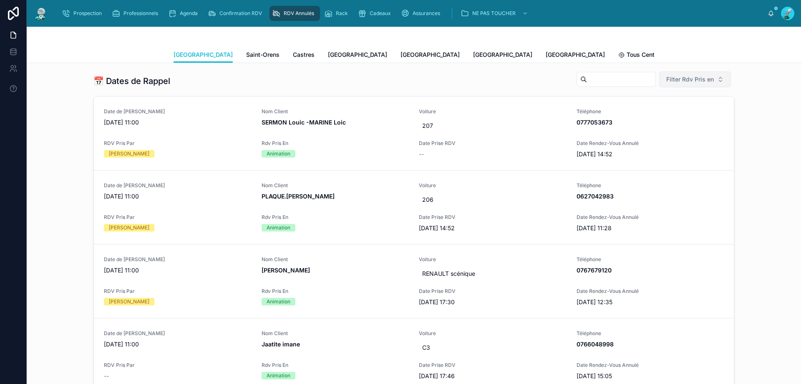
click at [694, 81] on span "Filter Rdv Pris en" at bounding box center [691, 79] width 48 height 8
click at [690, 128] on div "Téléphone" at bounding box center [692, 126] width 100 height 13
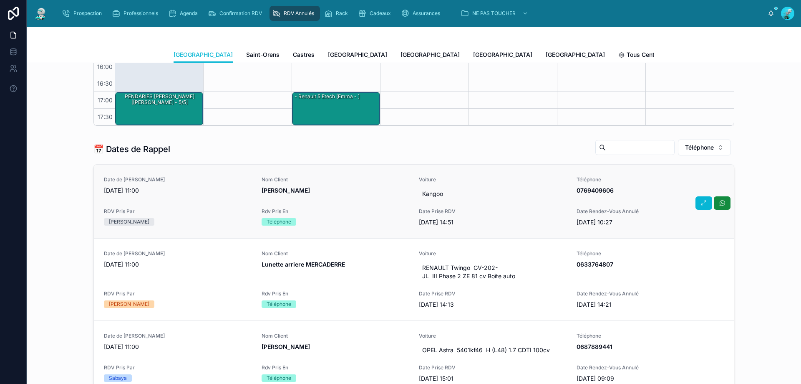
click at [306, 205] on div "Date de Rappel 08/09/2025 11:00 Nom Client Davy Voiture Kangoo Téléphone 076940…" at bounding box center [414, 201] width 620 height 50
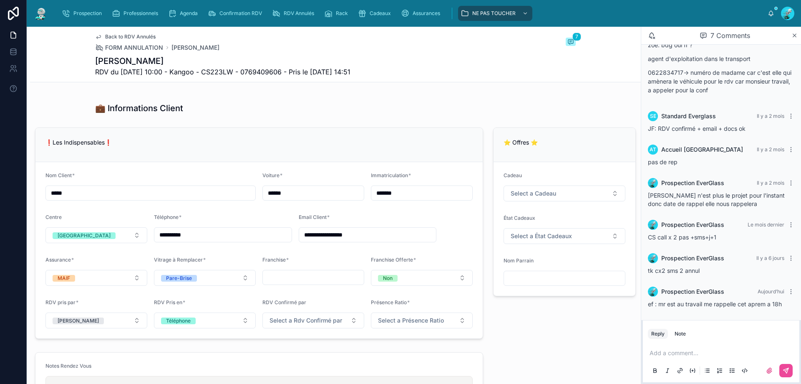
scroll to position [459, 0]
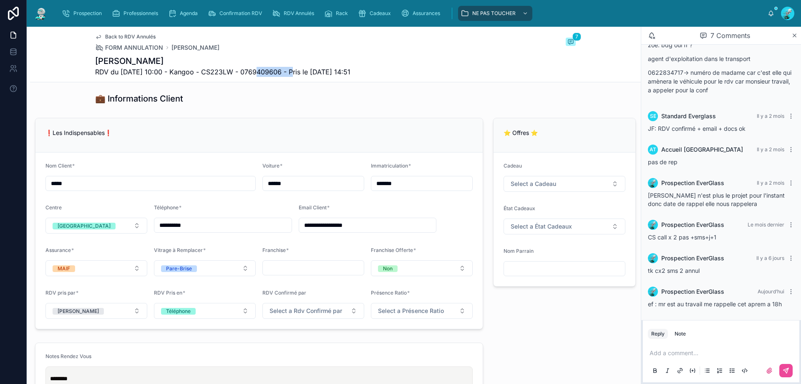
drag, startPoint x: 250, startPoint y: 72, endPoint x: 291, endPoint y: 72, distance: 41.3
click at [291, 72] on span "RDV du 18/07/2025 10:00 - Kangoo - CS223LW - 0769409606 - Pris le 14/07/2025 14…" at bounding box center [222, 72] width 255 height 10
copy span "0769409606"
click at [700, 350] on p at bounding box center [723, 352] width 146 height 8
click at [785, 369] on icon at bounding box center [786, 370] width 7 height 7
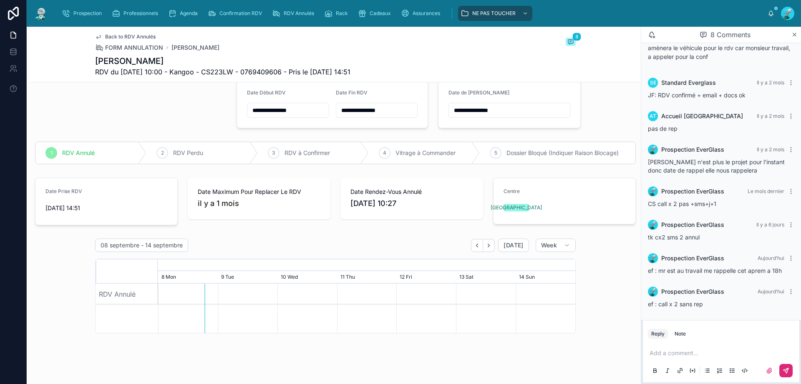
scroll to position [0, 0]
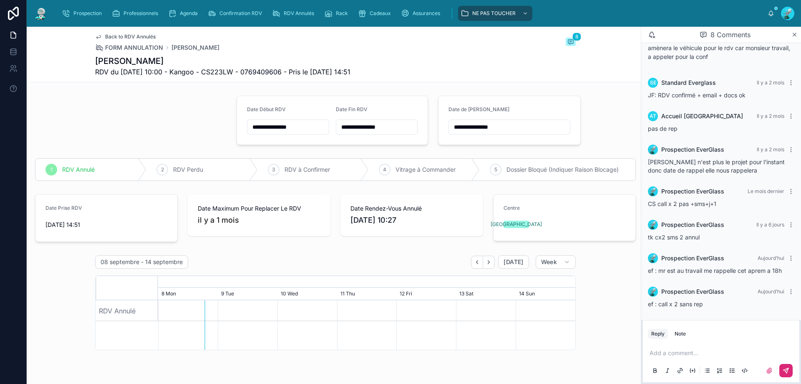
click at [522, 126] on input "**********" at bounding box center [509, 127] width 121 height 12
click at [477, 212] on button "9" at bounding box center [474, 214] width 15 height 15
click at [684, 351] on p at bounding box center [723, 352] width 146 height 8
drag, startPoint x: 718, startPoint y: 300, endPoint x: 641, endPoint y: 308, distance: 77.2
click at [641, 308] on div "Prospection EverGlass Il y a 2 mois zoe: bdg oui fr ? agent d'exploitation dans…" at bounding box center [721, 151] width 160 height 338
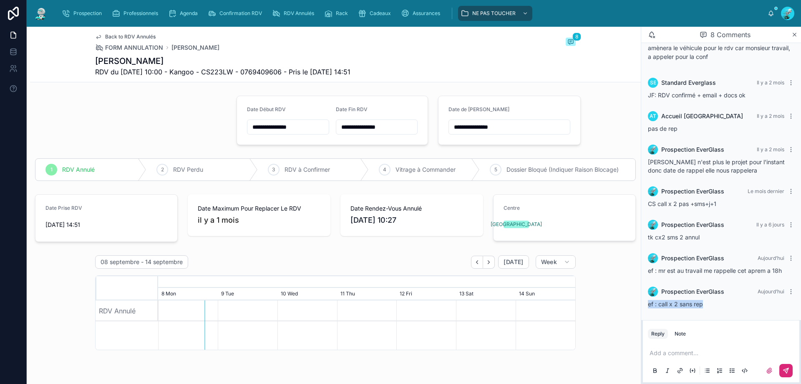
copy span "ef : call x 2 sans rep"
click at [788, 293] on icon at bounding box center [791, 291] width 7 height 7
click at [777, 274] on span "Delete comment" at bounding box center [775, 276] width 39 height 7
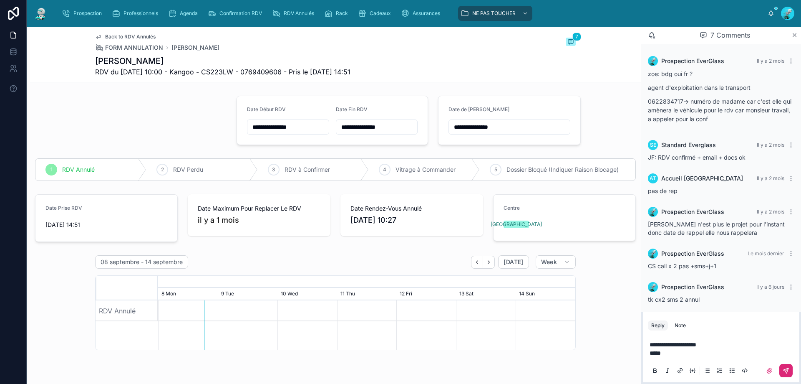
scroll to position [37, 0]
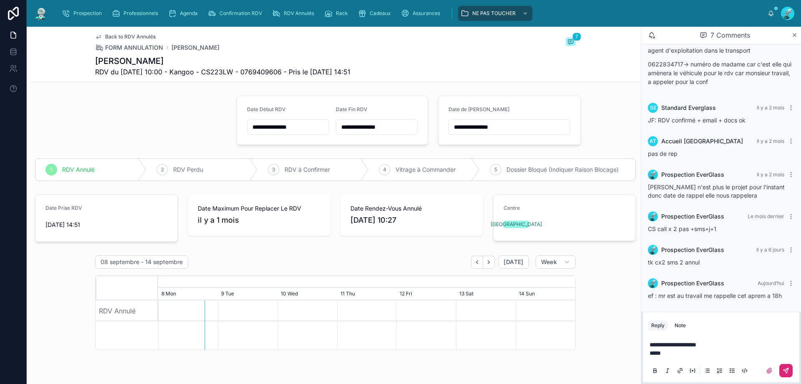
click at [790, 366] on button at bounding box center [786, 370] width 13 height 13
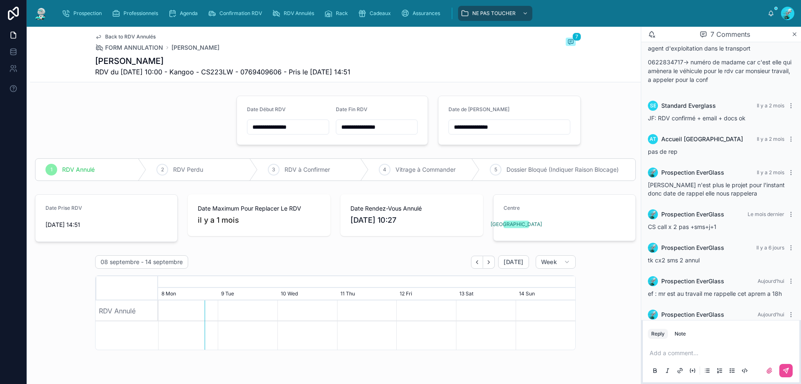
click at [513, 125] on input "**********" at bounding box center [509, 127] width 121 height 12
click at [506, 234] on button "18" at bounding box center [504, 232] width 15 height 15
type input "**********"
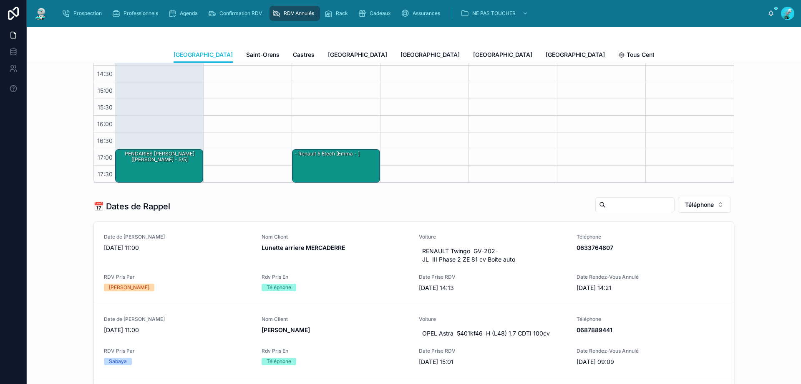
scroll to position [292, 0]
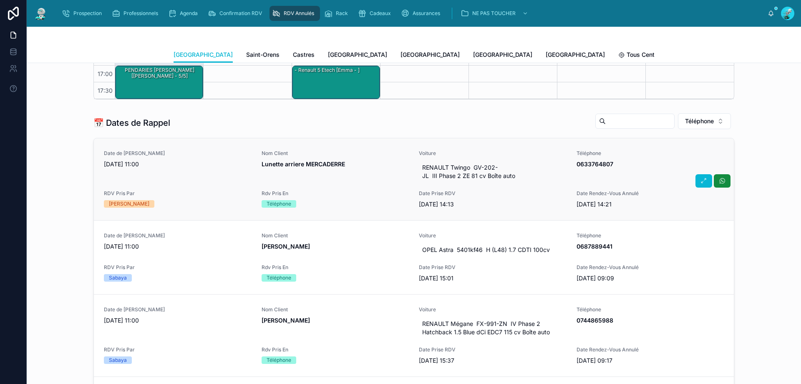
click at [333, 193] on span "Rdv Pris En" at bounding box center [336, 193] width 148 height 7
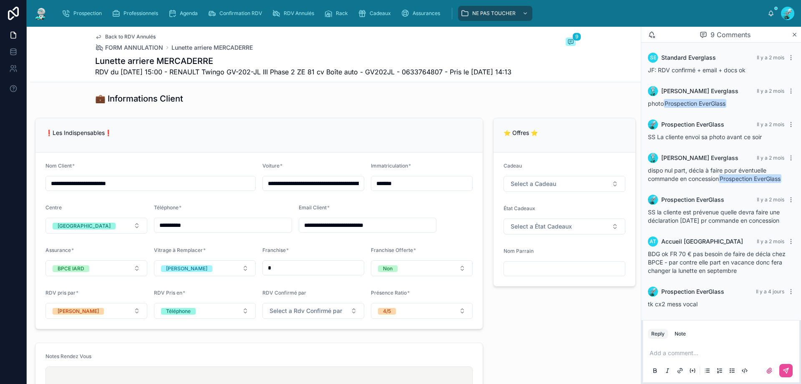
scroll to position [438, 0]
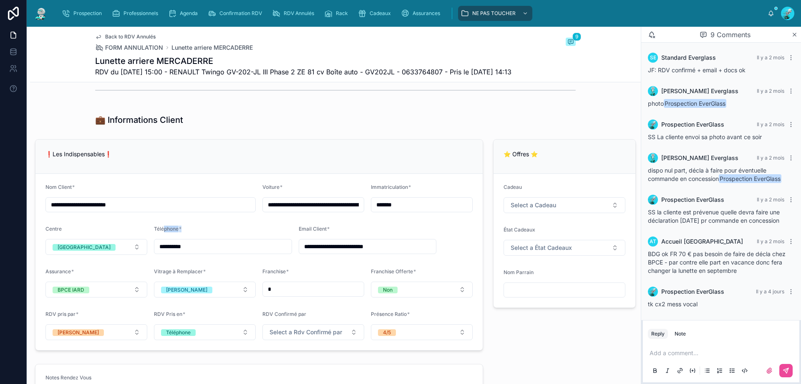
drag, startPoint x: 245, startPoint y: 245, endPoint x: 166, endPoint y: 233, distance: 80.2
click at [162, 233] on form "**********" at bounding box center [258, 262] width 447 height 176
click at [229, 247] on div "**********" at bounding box center [223, 239] width 138 height 29
drag, startPoint x: 408, startPoint y: 72, endPoint x: 454, endPoint y: 68, distance: 46.0
click at [454, 68] on span "RDV du 23/07/2025 15:00 - RENAULT Twingo GV-202-JL III Phase 2 ZE 81 cv Boîte a…" at bounding box center [303, 72] width 417 height 10
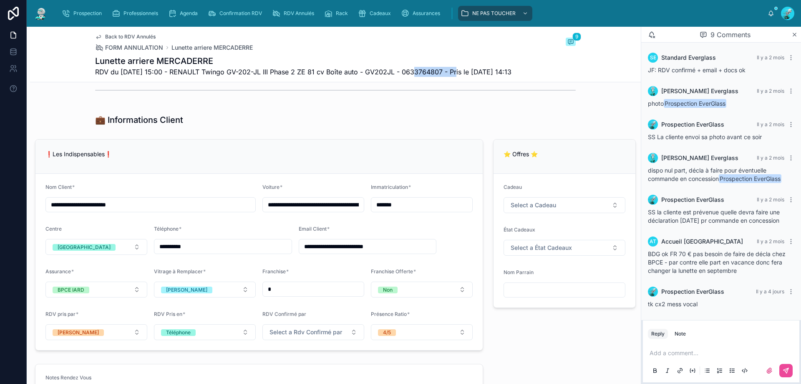
scroll to position [480, 0]
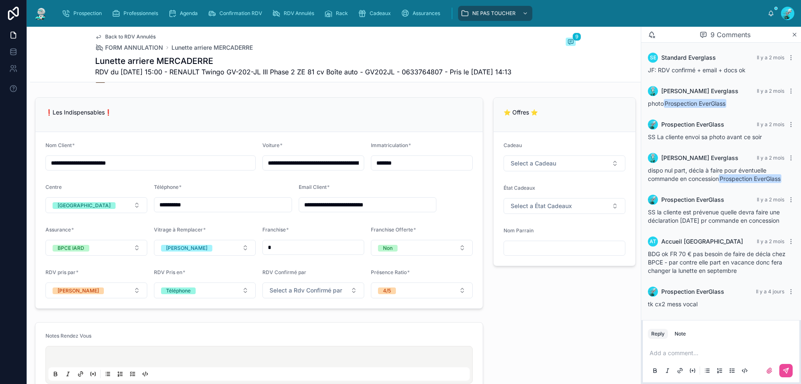
click at [679, 353] on p at bounding box center [723, 352] width 146 height 8
click at [789, 369] on icon at bounding box center [786, 370] width 7 height 7
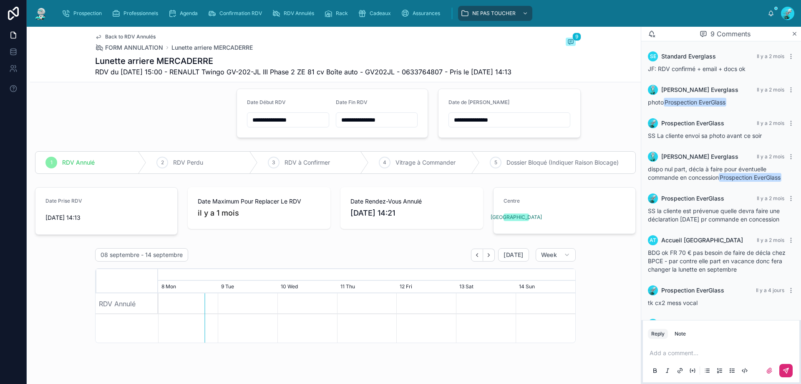
scroll to position [0, 0]
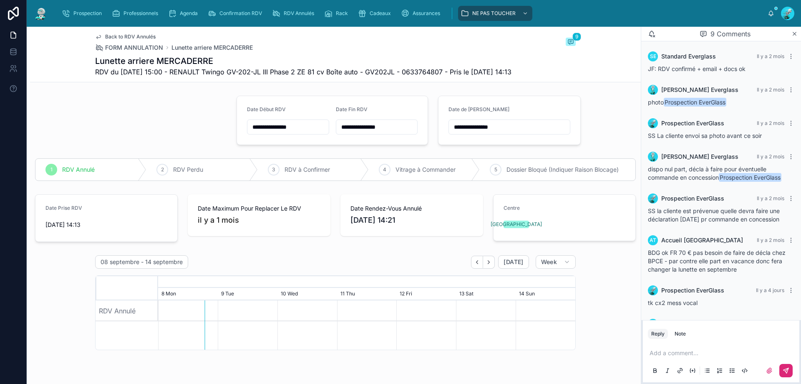
click at [535, 133] on input "**********" at bounding box center [509, 127] width 121 height 12
type input "**********"
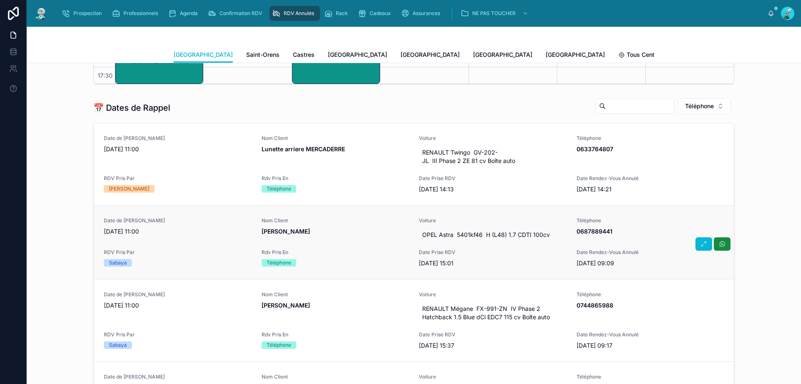
scroll to position [334, 0]
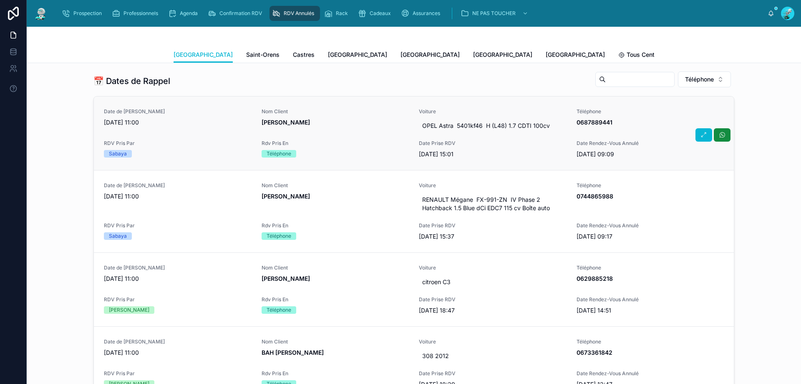
click at [328, 140] on span "Rdv Pris En" at bounding box center [336, 143] width 148 height 7
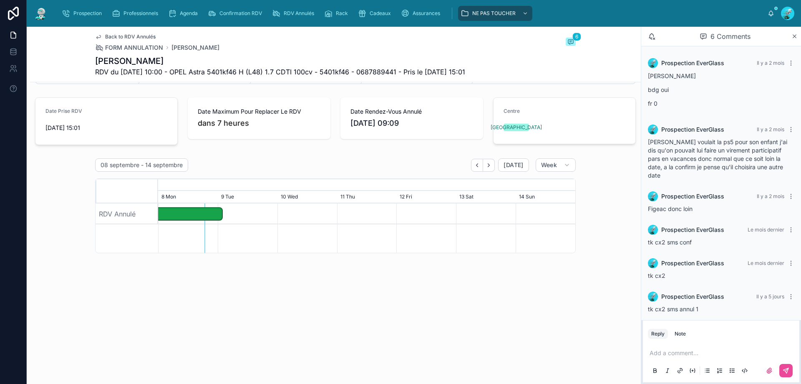
scroll to position [125, 0]
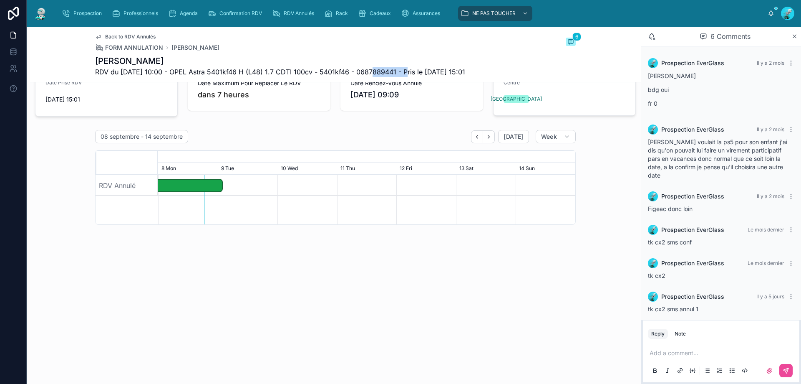
drag, startPoint x: 363, startPoint y: 73, endPoint x: 403, endPoint y: 73, distance: 39.6
click at [403, 73] on span "RDV du 01/09/2025 10:00 - OPEL Astra 5401kf46 H (L48) 1.7 CDTI 100cv - 5401kf46…" at bounding box center [280, 72] width 370 height 10
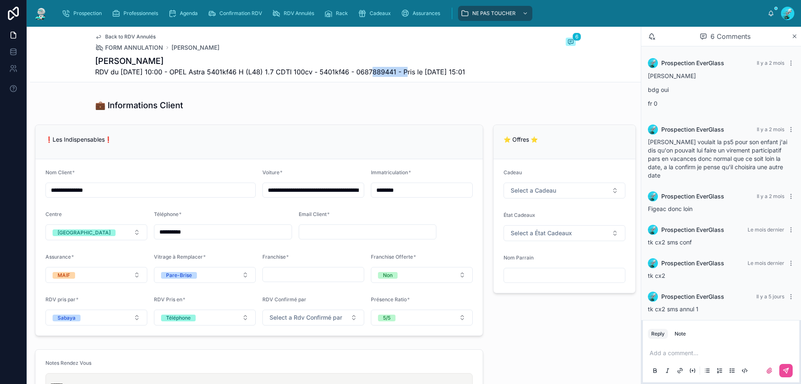
scroll to position [501, 0]
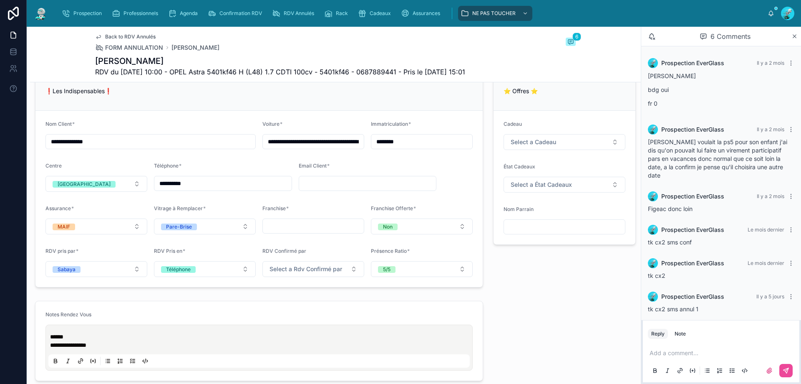
click at [673, 350] on p at bounding box center [723, 352] width 146 height 8
click at [792, 372] on button at bounding box center [786, 370] width 13 height 13
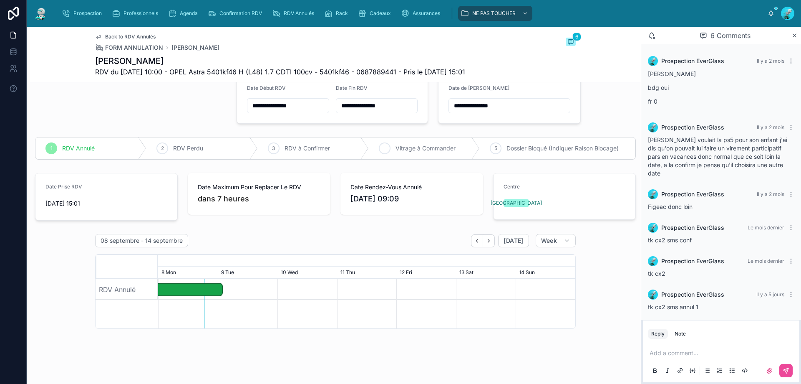
scroll to position [0, 0]
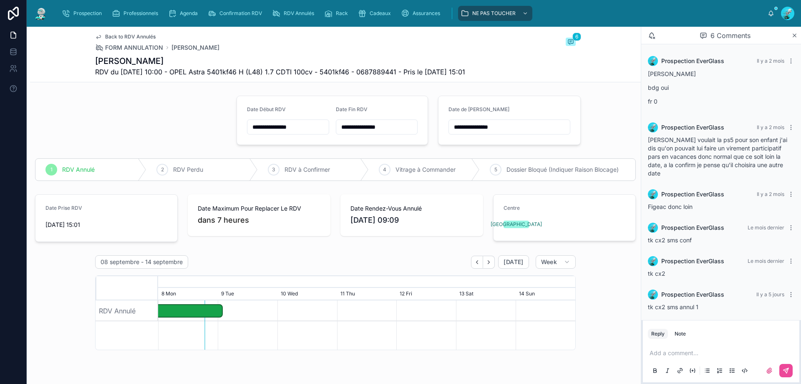
drag, startPoint x: 514, startPoint y: 124, endPoint x: 507, endPoint y: 129, distance: 8.5
click at [515, 124] on input "**********" at bounding box center [509, 127] width 121 height 12
type input "**********"
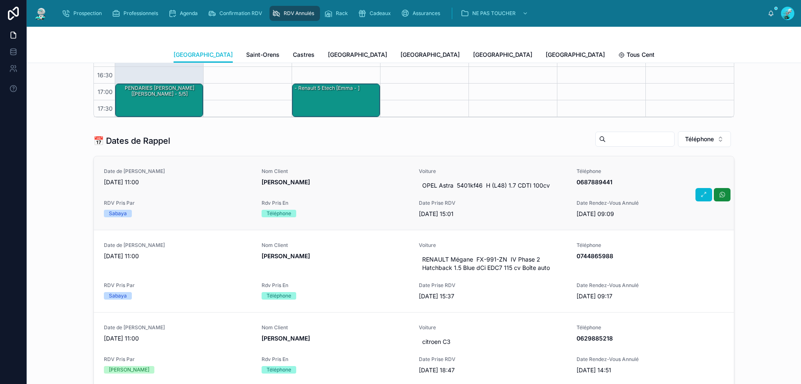
scroll to position [292, 0]
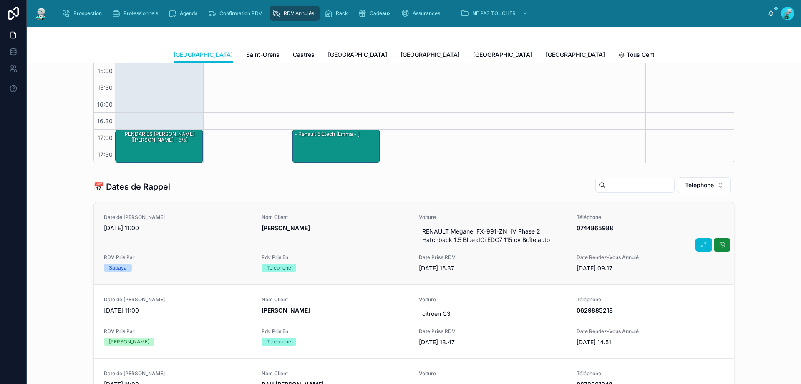
scroll to position [250, 0]
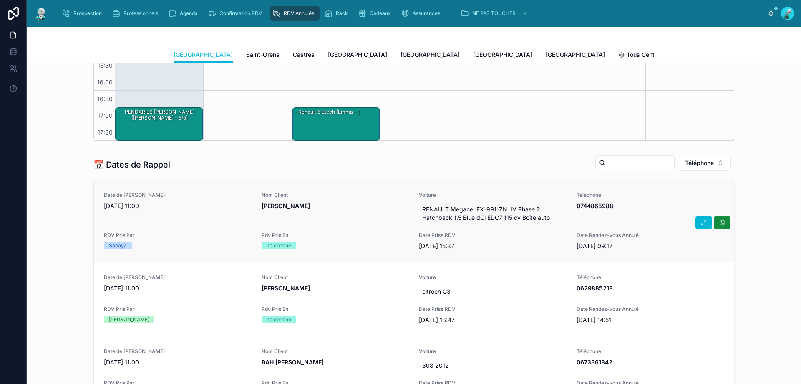
click at [348, 203] on span "NEGOUAI Nicolas" at bounding box center [336, 206] width 148 height 8
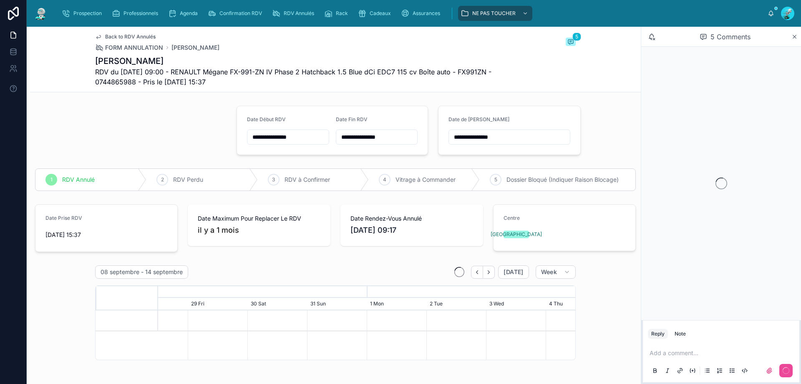
scroll to position [44, 0]
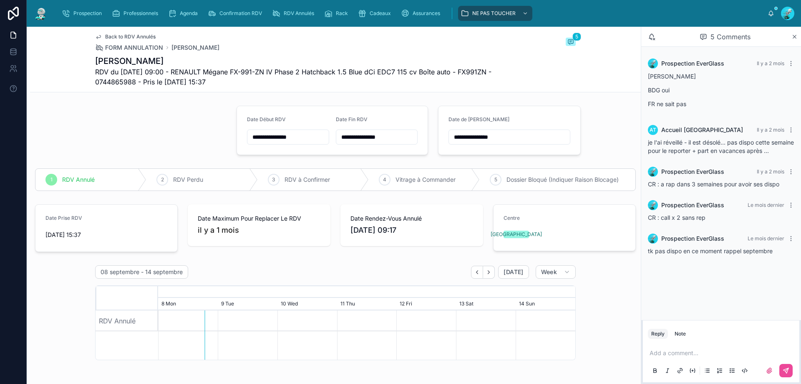
click at [91, 80] on div "Back to RDV Annulés FORM ANNULATION NEGOUAI Nicolas 5 NEGOUAI Nicolas RDV du 23…" at bounding box center [335, 60] width 611 height 66
click at [95, 80] on span "RDV du 23/07/2025 09:00 - RENAULT Mégane FX-991-ZN IV Phase 2 Hatchback 1.5 Blu…" at bounding box center [304, 77] width 418 height 20
drag, startPoint x: 98, startPoint y: 79, endPoint x: 129, endPoint y: 86, distance: 32.1
click at [129, 86] on span "RDV du 23/07/2025 09:00 - RENAULT Mégane FX-991-ZN IV Phase 2 Hatchback 1.5 Blu…" at bounding box center [304, 77] width 418 height 20
click at [110, 108] on div at bounding box center [131, 130] width 202 height 56
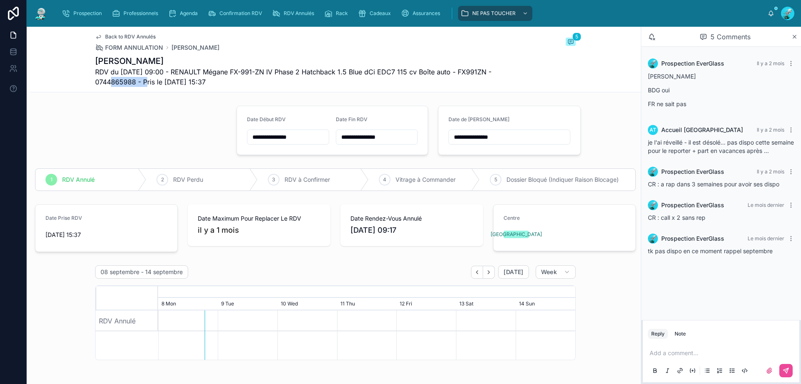
drag, startPoint x: 94, startPoint y: 84, endPoint x: 134, endPoint y: 85, distance: 39.7
click at [134, 85] on span "RDV du 23/07/2025 09:00 - RENAULT Mégane FX-991-ZN IV Phase 2 Hatchback 1.5 Blu…" at bounding box center [304, 77] width 418 height 20
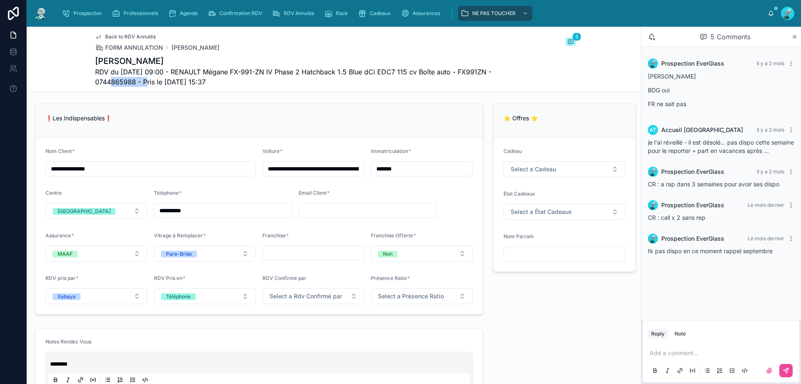
scroll to position [501, 0]
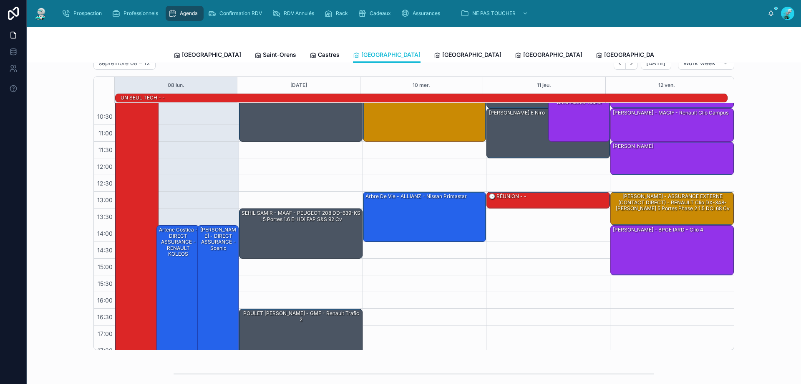
scroll to position [3, 0]
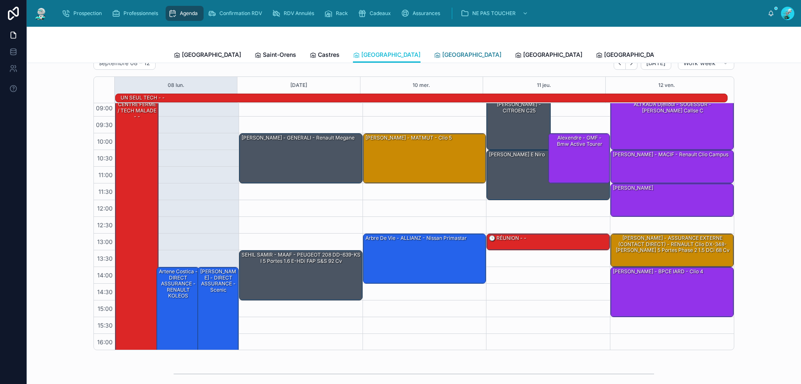
click at [442, 52] on span "[GEOGRAPHIC_DATA]" at bounding box center [471, 54] width 59 height 8
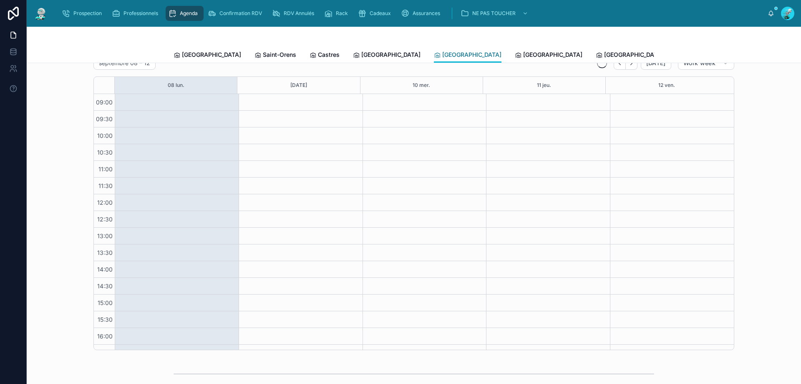
scroll to position [45, 0]
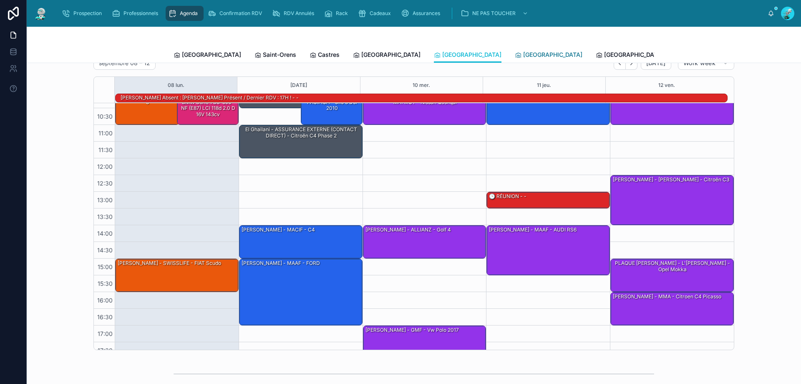
click at [523, 53] on span "[GEOGRAPHIC_DATA]" at bounding box center [552, 54] width 59 height 8
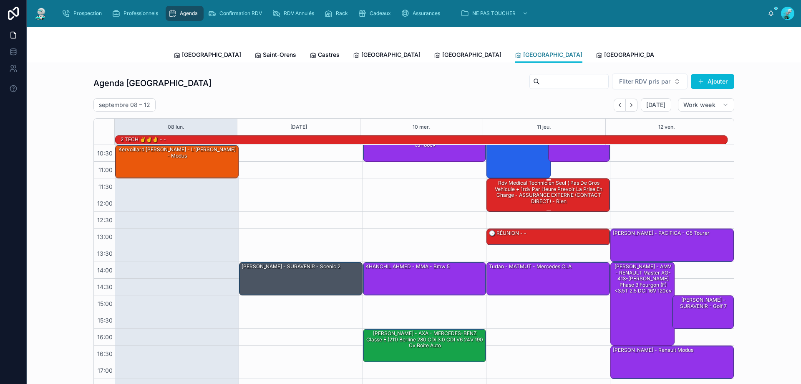
scroll to position [54, 0]
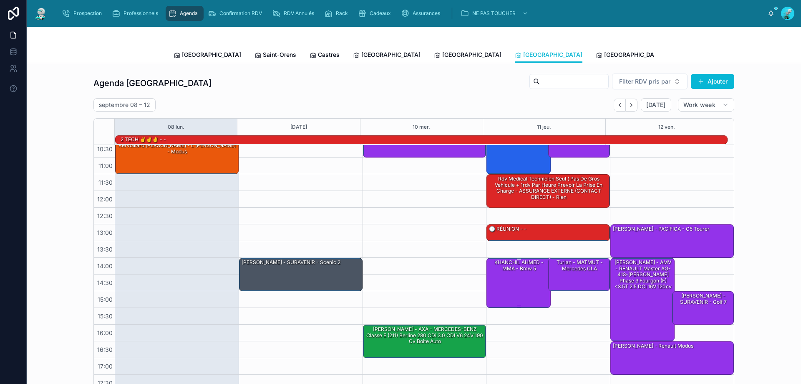
click at [516, 288] on div "KHANCHIL AHMED - MMA - Bmw 5" at bounding box center [519, 282] width 62 height 48
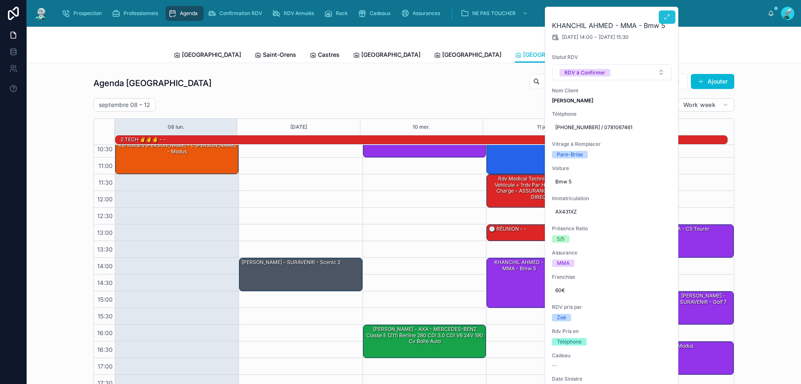
click at [665, 16] on icon at bounding box center [667, 17] width 7 height 7
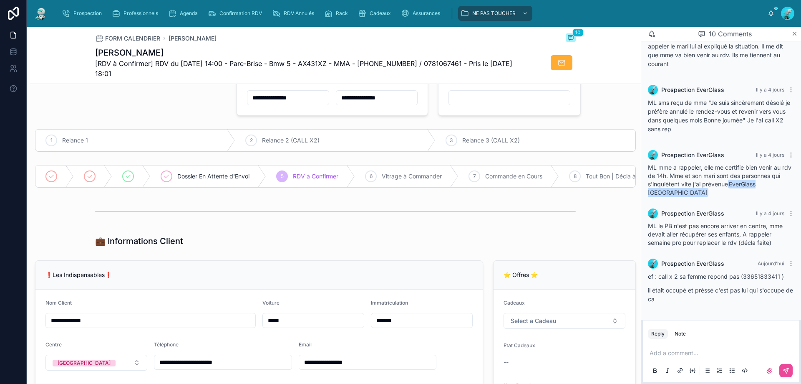
scroll to position [83, 0]
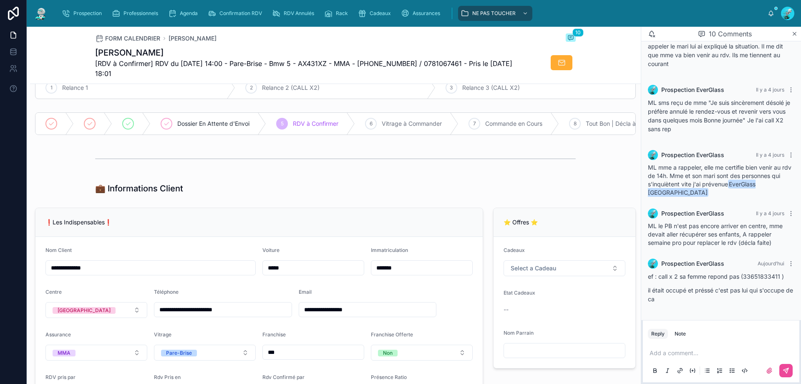
drag, startPoint x: 410, startPoint y: 270, endPoint x: 361, endPoint y: 267, distance: 49.0
click at [361, 267] on form "**********" at bounding box center [258, 325] width 447 height 176
click at [337, 193] on div "💼 Informations Client" at bounding box center [335, 188] width 481 height 12
click at [189, 17] on div "Agenda" at bounding box center [184, 13] width 33 height 13
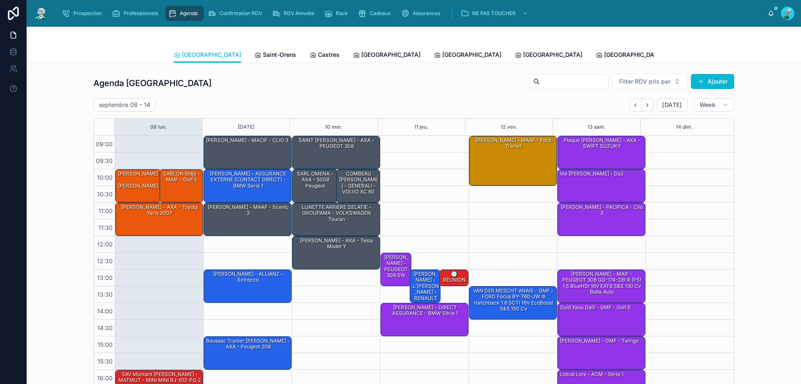
scroll to position [45, 0]
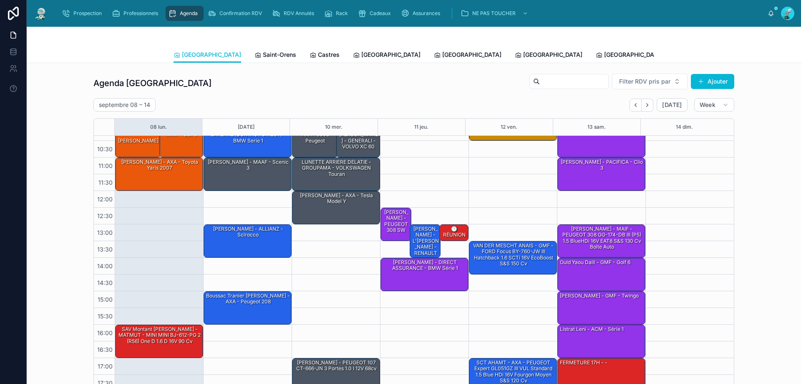
click at [755, 55] on span "Tous Centres" at bounding box center [773, 54] width 37 height 8
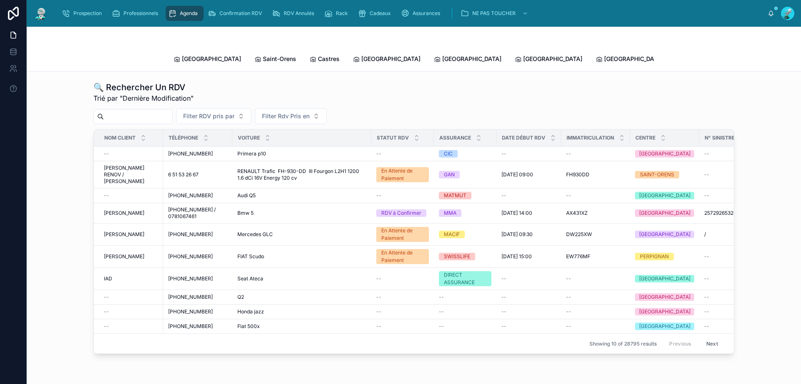
click at [110, 111] on input "text" at bounding box center [138, 117] width 68 height 12
paste input "**********"
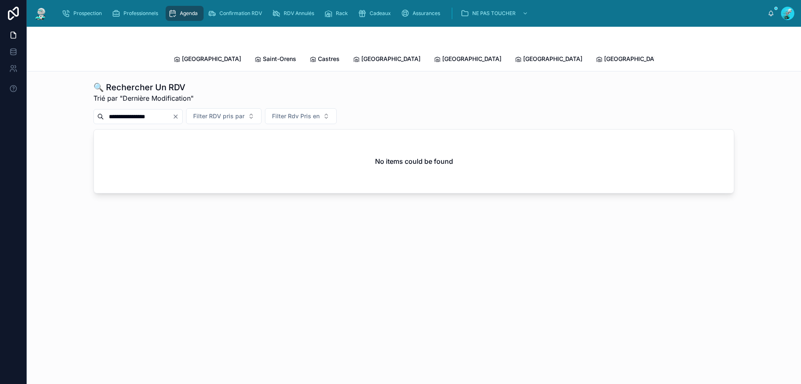
click at [150, 111] on input "**********" at bounding box center [138, 117] width 68 height 12
click at [144, 111] on input "**********" at bounding box center [138, 117] width 68 height 12
click at [135, 111] on input "**********" at bounding box center [138, 117] width 68 height 12
click at [126, 111] on input "**********" at bounding box center [138, 117] width 68 height 12
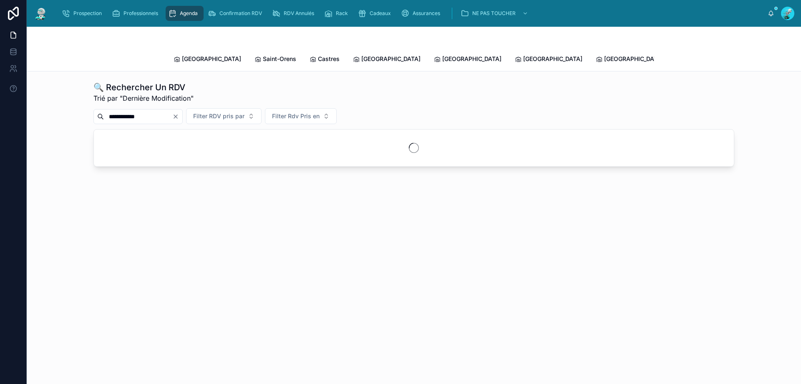
click at [121, 111] on input "**********" at bounding box center [138, 117] width 68 height 12
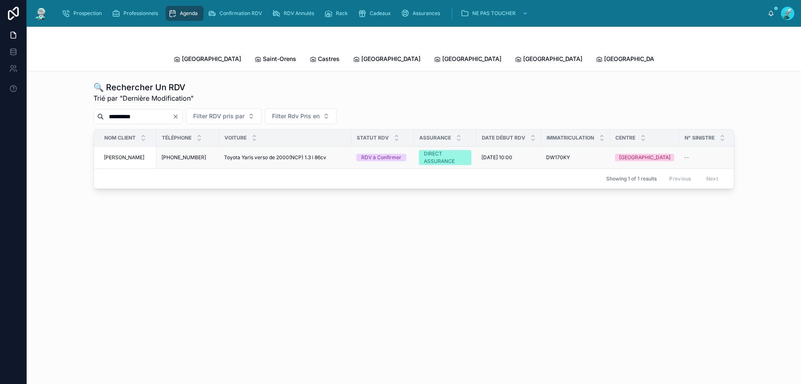
type input "*********"
click at [349, 148] on td "Toyota Yaris verso de 2000(NCP) 1.3 i 86cv Toyota Yaris verso de 2000(NCP) 1.3 …" at bounding box center [285, 157] width 132 height 22
click at [336, 154] on div "Toyota Yaris verso de 2000(NCP) 1.3 i 86cv Toyota Yaris verso de 2000(NCP) 1.3 …" at bounding box center [285, 157] width 122 height 7
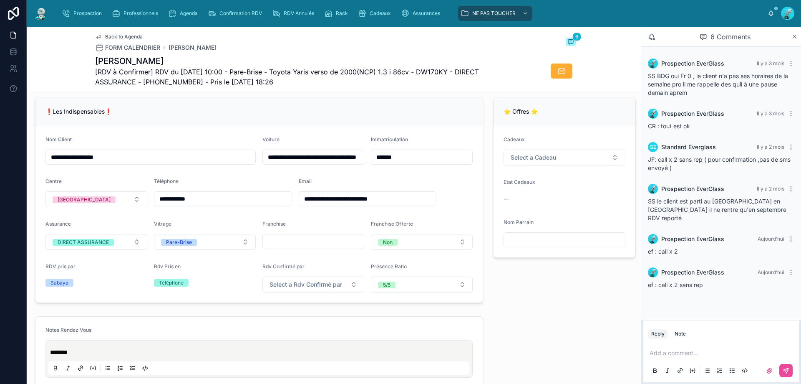
scroll to position [209, 0]
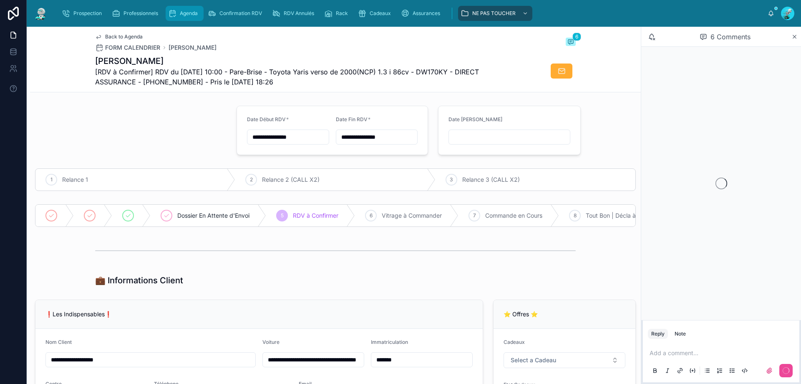
drag, startPoint x: 187, startPoint y: 7, endPoint x: 191, endPoint y: 20, distance: 14.0
click at [187, 8] on div "Agenda" at bounding box center [184, 13] width 33 height 13
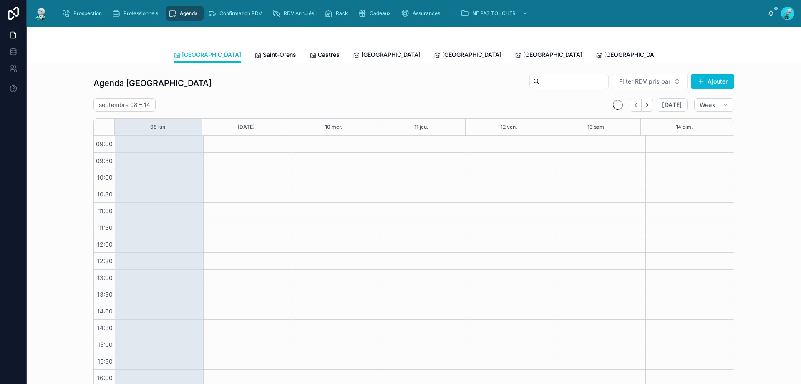
scroll to position [45, 0]
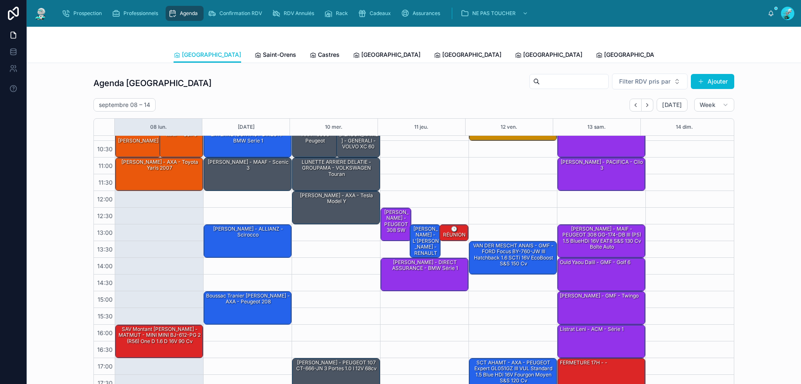
click at [755, 53] on span "Tous Centres" at bounding box center [773, 54] width 37 height 8
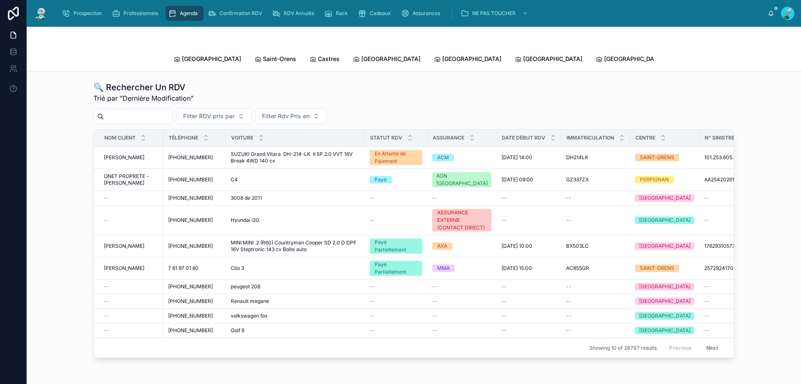
click at [167, 111] on input "text" at bounding box center [138, 117] width 68 height 12
type input "*"
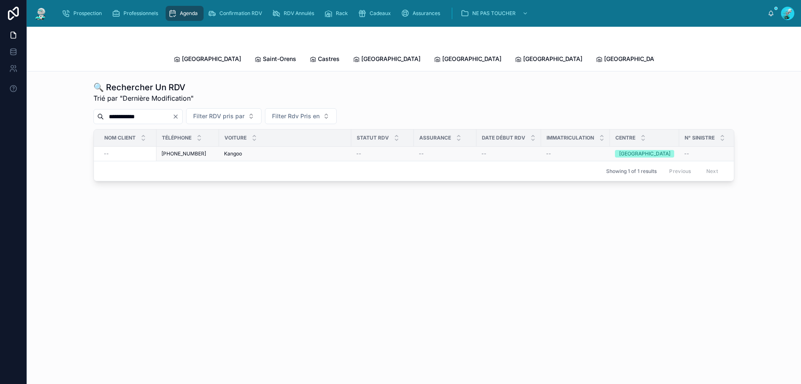
type input "**********"
click at [314, 150] on div "Kangoo Kangoo" at bounding box center [285, 153] width 122 height 7
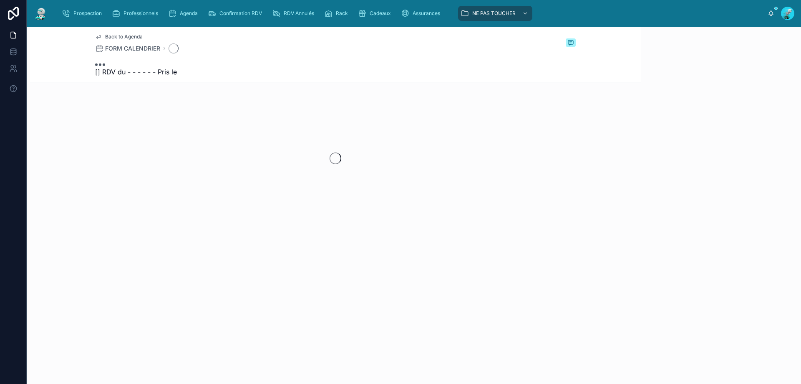
click at [314, 144] on div at bounding box center [335, 158] width 611 height 132
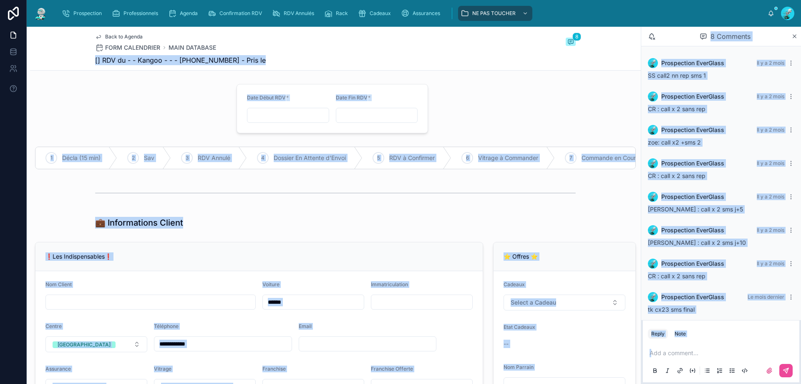
scroll to position [5, 0]
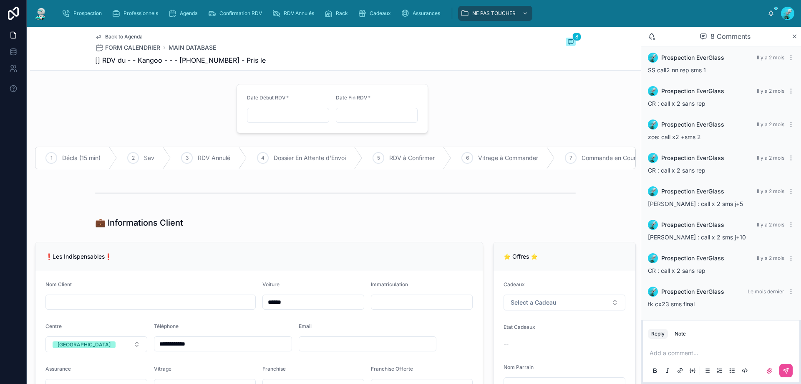
scroll to position [83, 0]
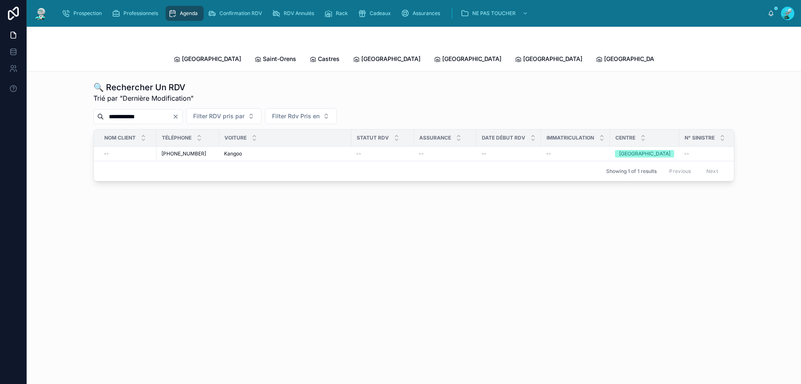
drag, startPoint x: 188, startPoint y: 109, endPoint x: 83, endPoint y: 119, distance: 105.7
click at [83, 119] on div "**********" at bounding box center [413, 131] width 761 height 106
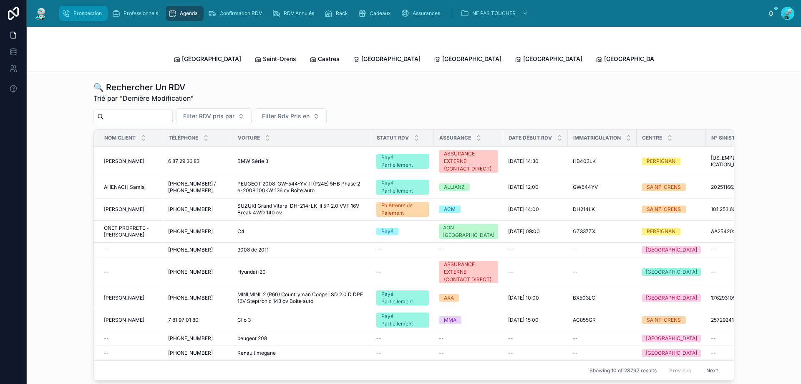
click at [102, 18] on div "Prospection" at bounding box center [83, 13] width 43 height 13
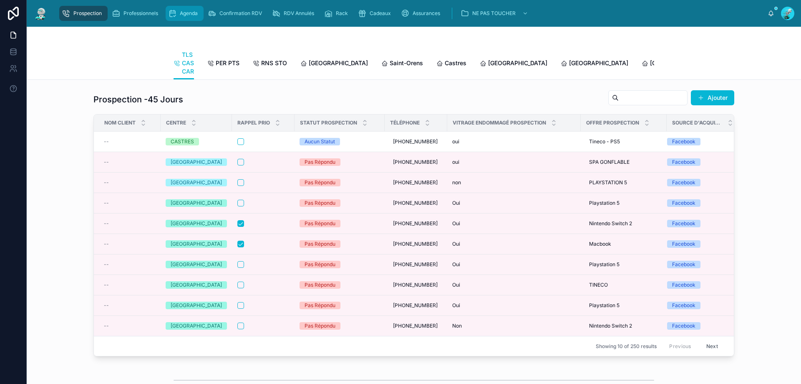
click at [192, 6] on link "Agenda" at bounding box center [185, 13] width 38 height 15
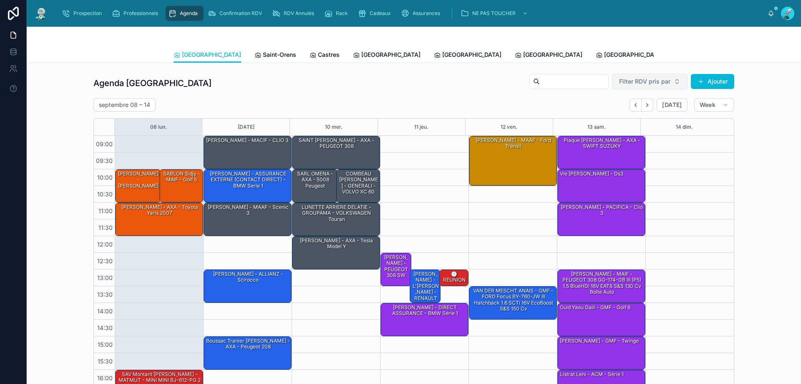
scroll to position [45, 0]
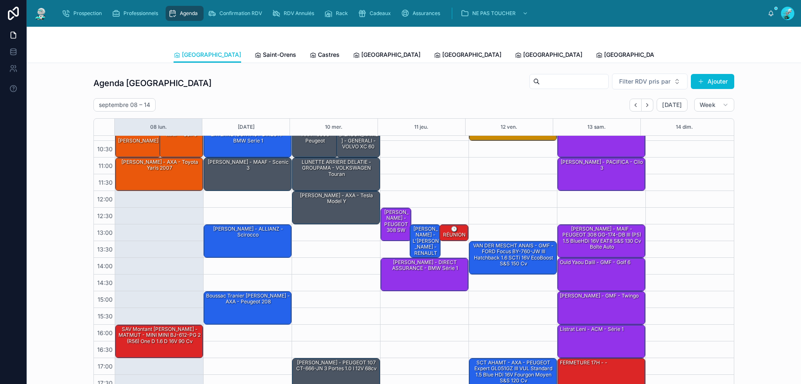
click at [755, 56] on span "Tous Centres" at bounding box center [773, 54] width 37 height 8
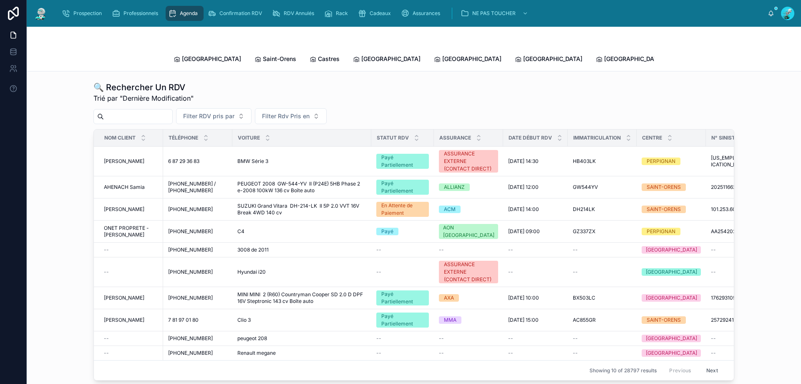
click at [134, 111] on input "text" at bounding box center [138, 117] width 68 height 12
click at [263, 55] on span "Saint-Orens" at bounding box center [279, 59] width 33 height 8
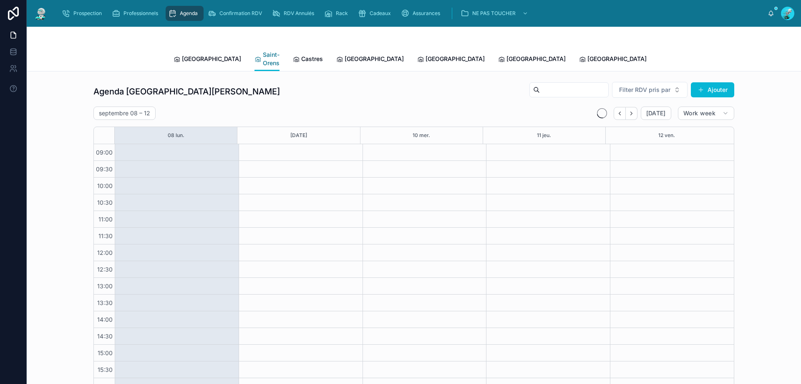
scroll to position [45, 0]
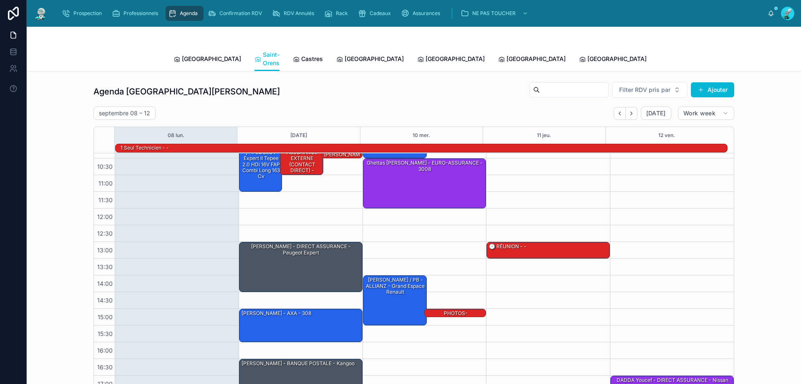
click at [572, 84] on input "text" at bounding box center [574, 90] width 68 height 12
click at [730, 61] on link "Tous Centres" at bounding box center [752, 59] width 45 height 17
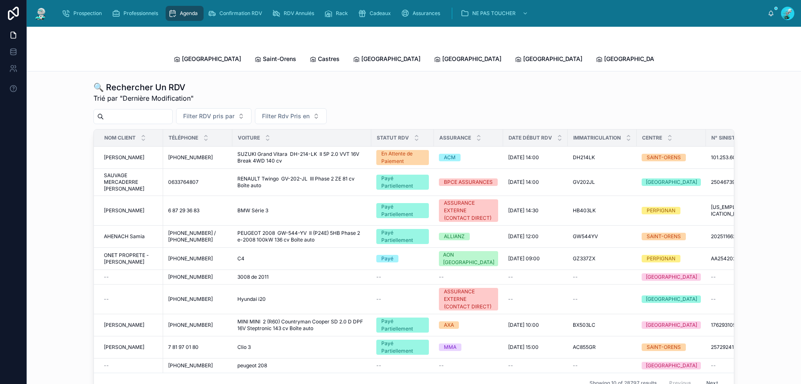
click at [172, 111] on input "text" at bounding box center [138, 117] width 68 height 12
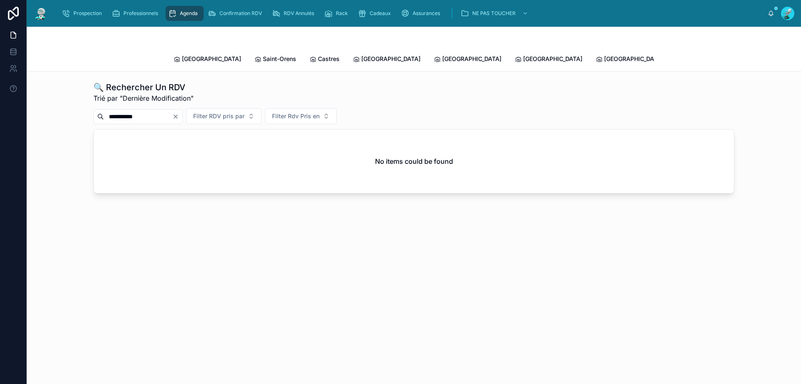
click at [127, 111] on input "**********" at bounding box center [138, 117] width 68 height 12
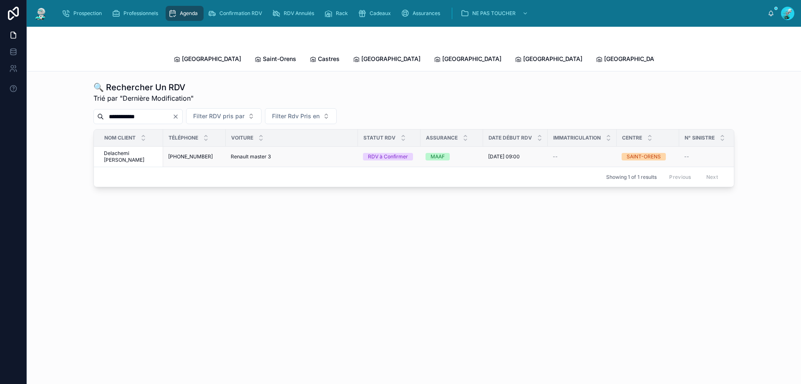
type input "**********"
click at [299, 146] on td "Renault master 3 Renault master 3" at bounding box center [292, 156] width 132 height 20
click at [474, 147] on td "MAAF" at bounding box center [452, 156] width 63 height 20
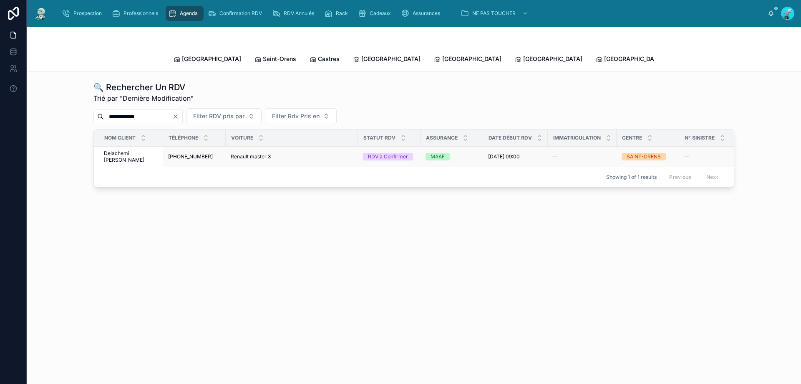
click at [323, 153] on div "Renault master 3 Renault master 3" at bounding box center [292, 156] width 122 height 7
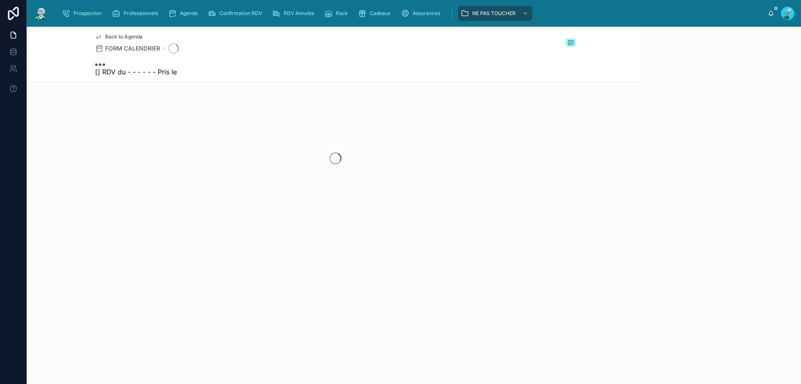
click at [323, 144] on div at bounding box center [335, 158] width 611 height 132
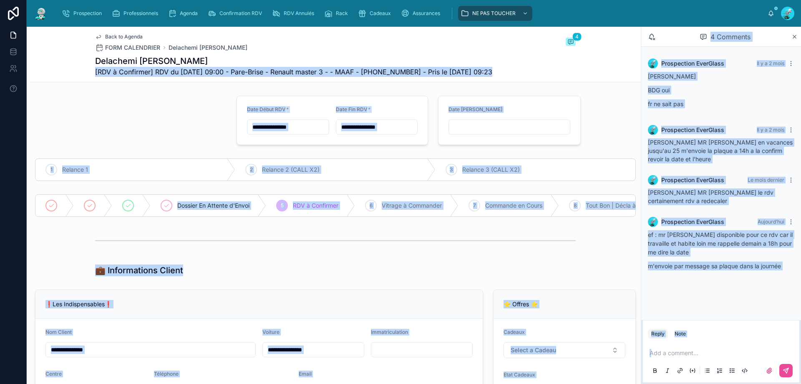
click at [478, 268] on div "💼 Informations Client" at bounding box center [335, 270] width 611 height 18
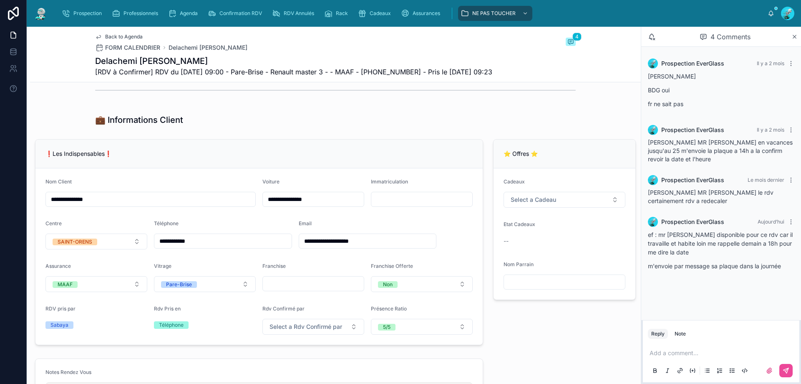
scroll to position [167, 0]
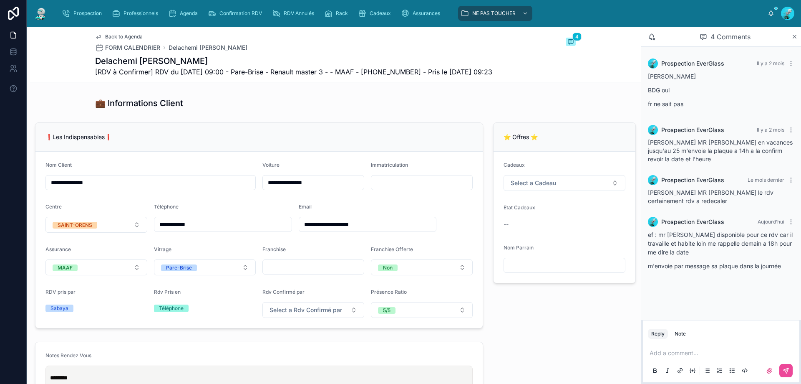
click at [402, 68] on span "[RDV à Confirmer] RDV du 10/09/2025 09:00 - Pare-Brise - Renault master 3 - - M…" at bounding box center [293, 72] width 397 height 10
click at [405, 71] on span "[RDV à Confirmer] RDV du 10/09/2025 09:00 - Pare-Brise - Renault master 3 - - M…" at bounding box center [293, 72] width 397 height 10
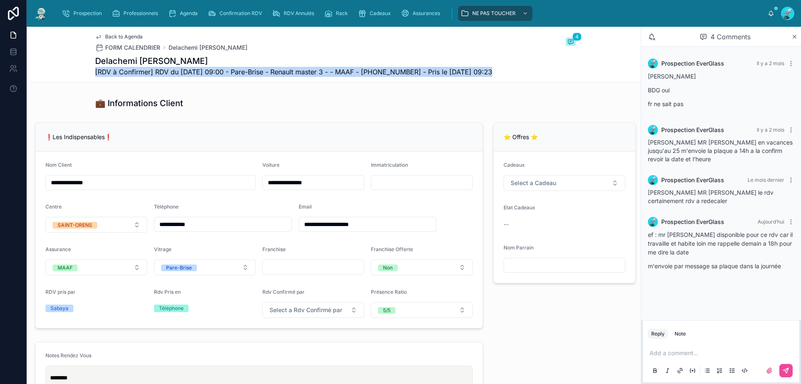
click at [405, 71] on span "[RDV à Confirmer] RDV du 10/09/2025 09:00 - Pare-Brise - Renault master 3 - - M…" at bounding box center [293, 72] width 397 height 10
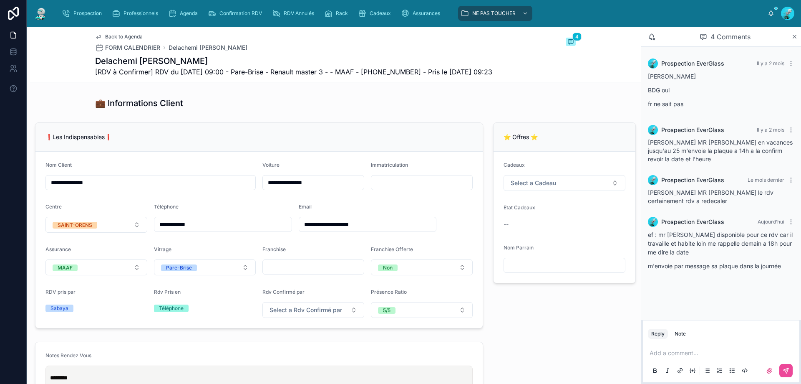
click at [413, 36] on div "Back to Agenda FORM CALENDRIER Delachemi Jimmy 4" at bounding box center [335, 42] width 481 height 18
drag, startPoint x: 407, startPoint y: 73, endPoint x: 412, endPoint y: 73, distance: 5.0
click at [407, 74] on span "[RDV à Confirmer] RDV du 10/09/2025 09:00 - Pare-Brise - Renault master 3 - - M…" at bounding box center [293, 72] width 397 height 10
click at [412, 73] on span "[RDV à Confirmer] RDV du 10/09/2025 09:00 - Pare-Brise - Renault master 3 - - M…" at bounding box center [293, 72] width 397 height 10
click at [398, 71] on span "[RDV à Confirmer] RDV du 10/09/2025 09:00 - Pare-Brise - Renault master 3 - - M…" at bounding box center [293, 72] width 397 height 10
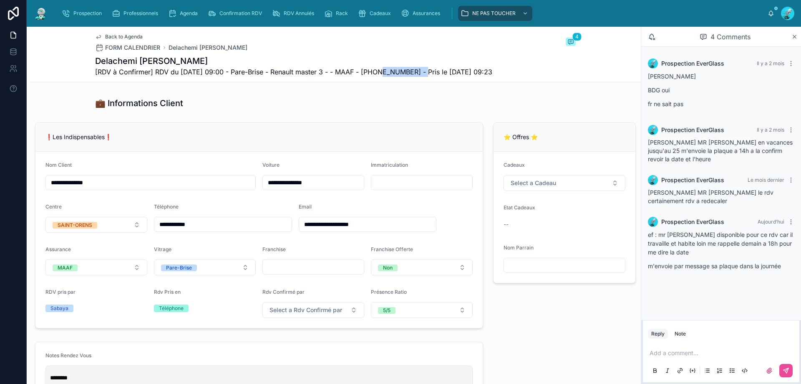
click at [398, 71] on span "[RDV à Confirmer] RDV du 10/09/2025 09:00 - Pare-Brise - Renault master 3 - - M…" at bounding box center [293, 72] width 397 height 10
copy span "33630293979"
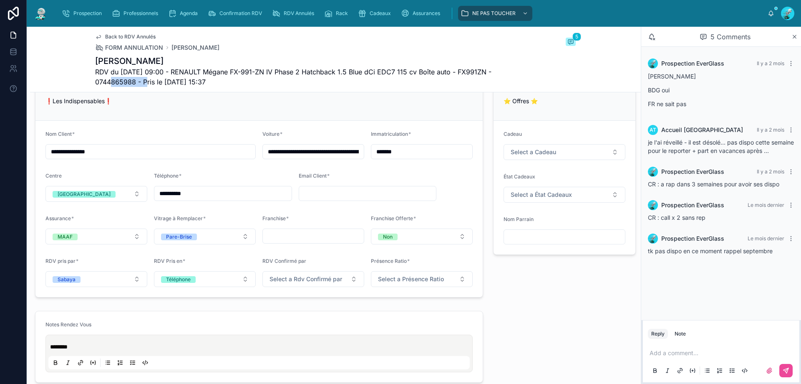
scroll to position [44, 0]
drag, startPoint x: 694, startPoint y: 348, endPoint x: 699, endPoint y: 347, distance: 4.4
click at [699, 347] on div "Add a comment..." at bounding box center [721, 360] width 146 height 35
click at [693, 351] on p at bounding box center [723, 352] width 146 height 8
click at [664, 355] on span "**********" at bounding box center [692, 353] width 84 height 6
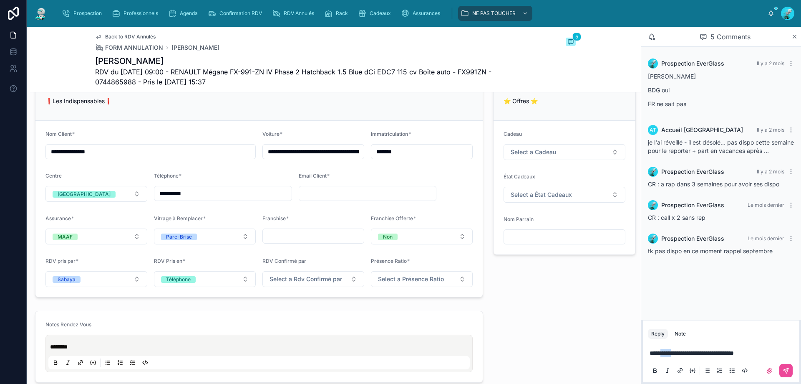
click at [664, 355] on span "**********" at bounding box center [692, 353] width 84 height 6
click at [775, 354] on p "**********" at bounding box center [723, 352] width 146 height 8
click at [793, 364] on div at bounding box center [776, 370] width 33 height 13
click at [790, 372] on button at bounding box center [786, 370] width 13 height 13
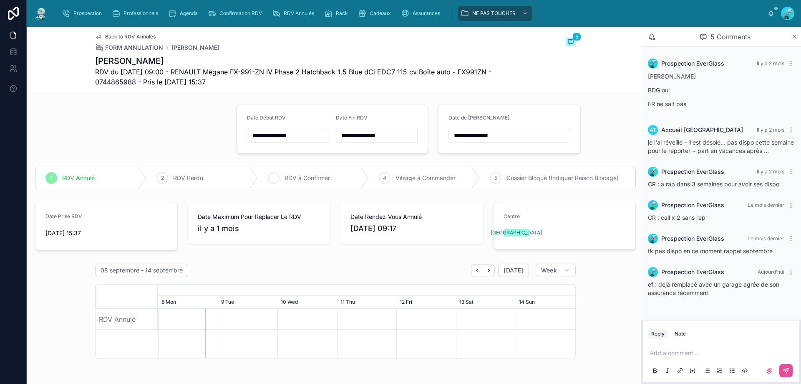
scroll to position [0, 0]
click at [169, 178] on div "2 RDV Perdu" at bounding box center [201, 180] width 111 height 22
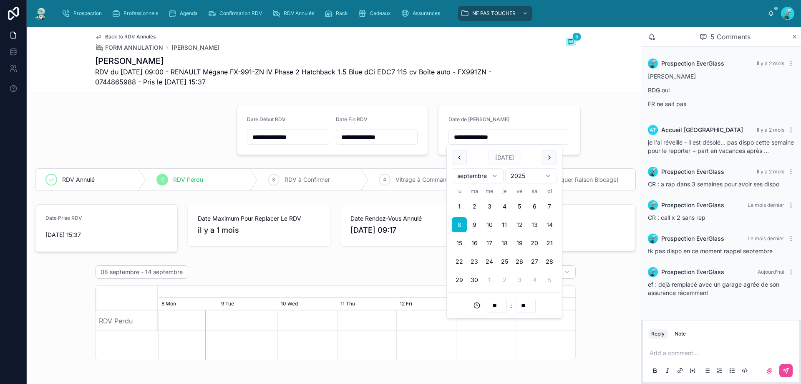
drag, startPoint x: 419, startPoint y: 132, endPoint x: 413, endPoint y: 133, distance: 6.3
click at [563, 91] on div "Back to RDV Annulés FORM ANNULATION NEGOUAI Nicolas 6 NEGOUAI Nicolas RDV du 23…" at bounding box center [335, 59] width 481 height 65
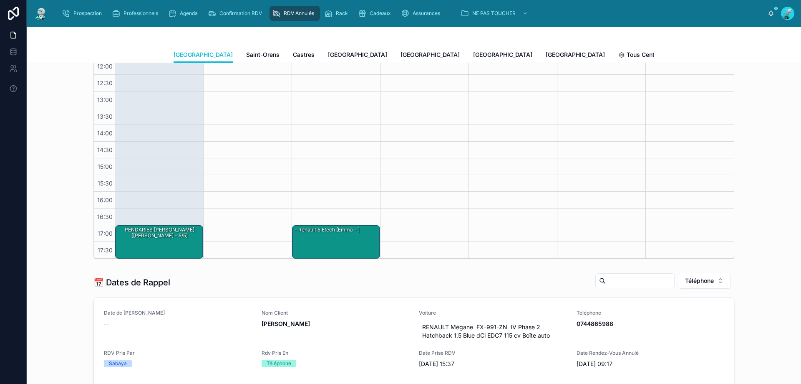
scroll to position [292, 0]
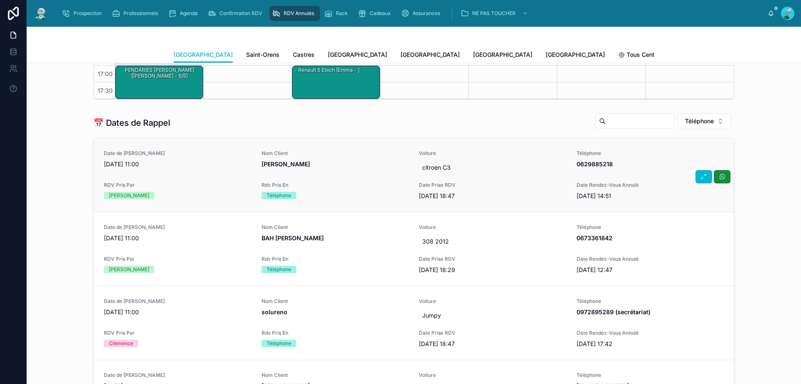
click at [381, 179] on div "Date de Rappel 08/09/2025 11:00 Nom Client SALEMIER David - LE KIOSQUE TOULOUSA…" at bounding box center [414, 175] width 620 height 50
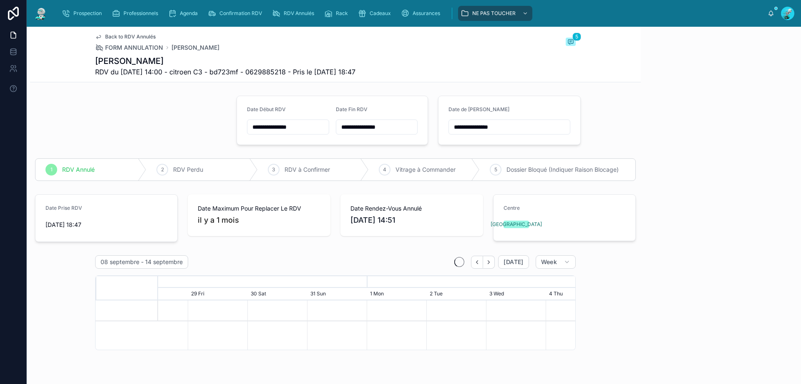
scroll to position [44, 0]
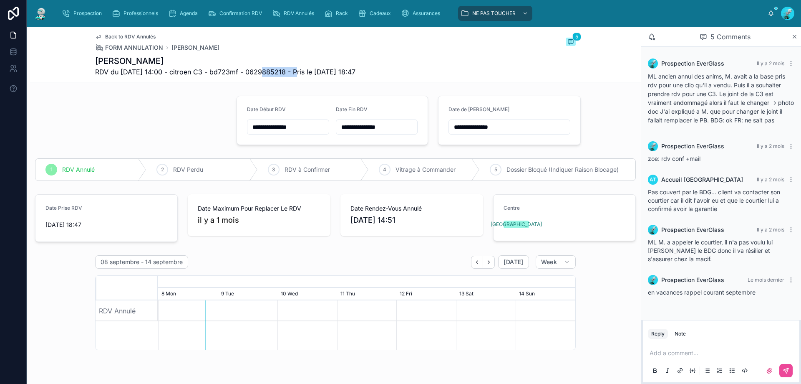
drag, startPoint x: 255, startPoint y: 70, endPoint x: 294, endPoint y: 73, distance: 39.8
click at [294, 73] on span "RDV du 28/07/2025 14:00 - citroen C3 - bd723mf - 0629885218 - Pris le 22/07/202…" at bounding box center [225, 72] width 260 height 10
copy span "0629885218"
click at [162, 106] on div at bounding box center [131, 120] width 202 height 56
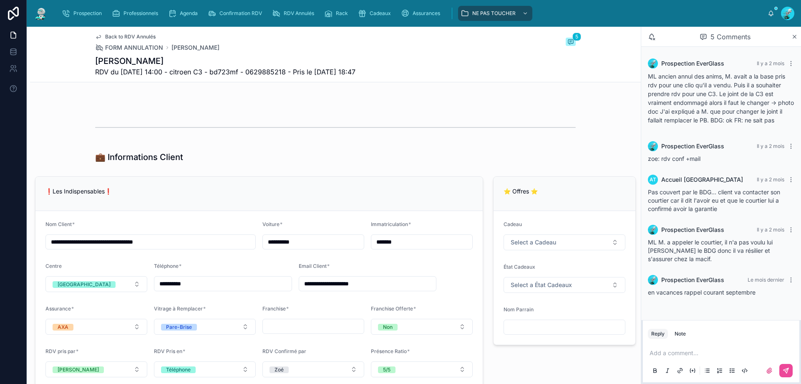
scroll to position [459, 0]
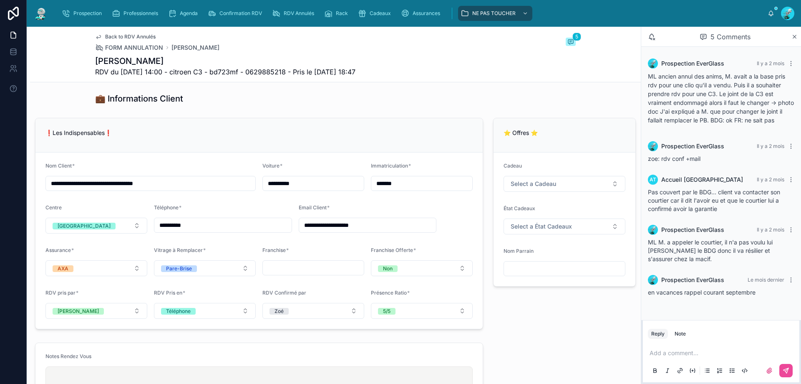
click at [710, 354] on p at bounding box center [723, 352] width 146 height 8
click at [784, 371] on icon at bounding box center [786, 370] width 7 height 7
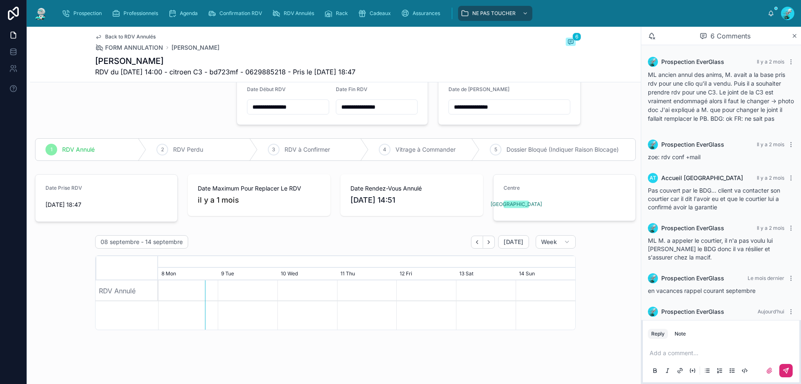
scroll to position [0, 0]
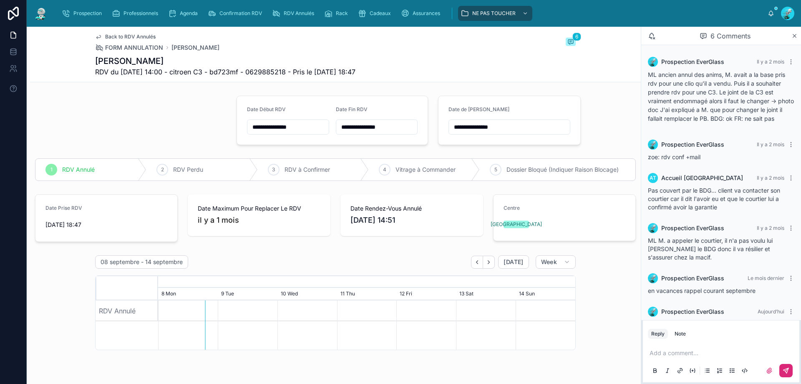
click at [509, 134] on div "**********" at bounding box center [510, 126] width 122 height 15
click at [509, 124] on input "**********" at bounding box center [509, 127] width 121 height 12
click at [470, 214] on button "9" at bounding box center [474, 214] width 15 height 15
click at [495, 300] on input "**" at bounding box center [496, 295] width 19 height 12
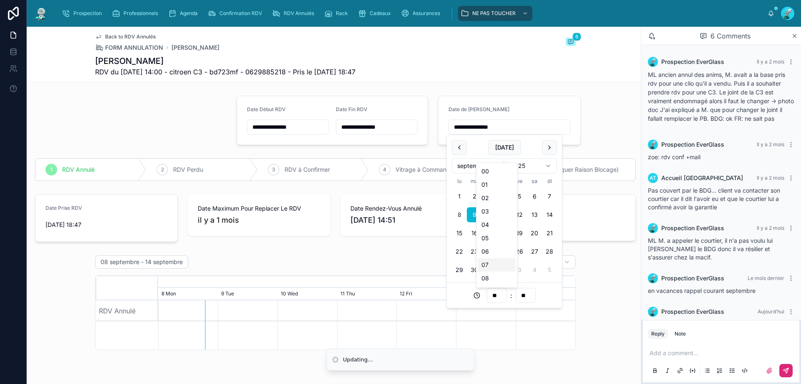
scroll to position [42, 0]
click at [496, 252] on div "09" at bounding box center [497, 249] width 38 height 13
type input "**********"
type input "**"
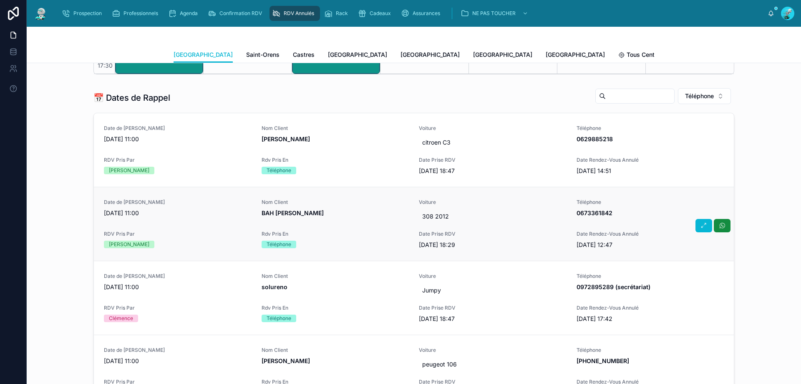
scroll to position [334, 0]
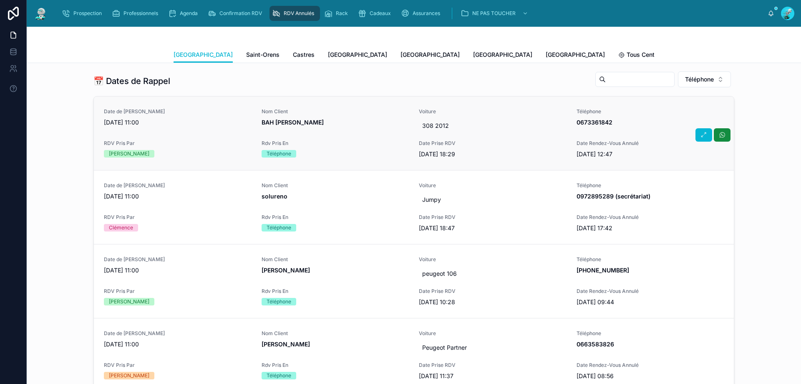
click at [205, 135] on div "Date de Rappel 08/09/2025 11:00 Nom Client BAH Ludovic Voiture 308 2012 Télépho…" at bounding box center [414, 133] width 620 height 50
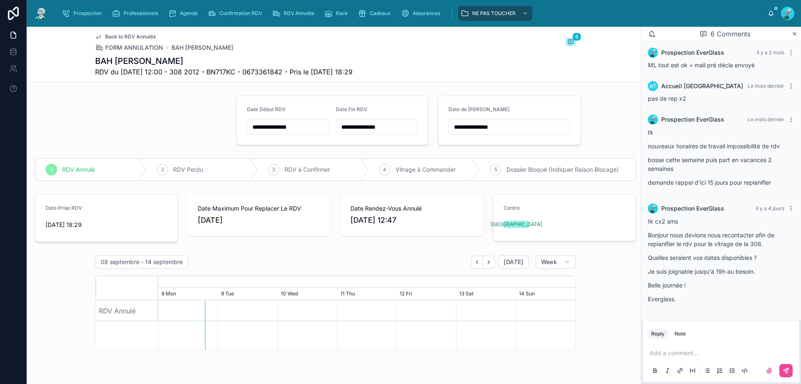
click at [267, 69] on span "RDV du 19/08/2025 12:00 - 308 2012 - BN717KC - 0673361842 - Pris le 24/07/2025 …" at bounding box center [224, 72] width 258 height 10
copy span "0673361842"
click at [430, 55] on div "BAH Ludovic RDV du 19/08/2025 12:00 - 308 2012 - BN717KC - 0673361842 - Pris le…" at bounding box center [335, 66] width 481 height 22
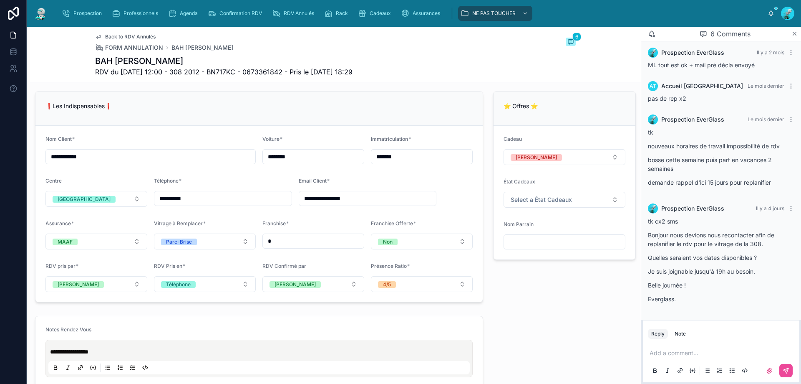
scroll to position [459, 0]
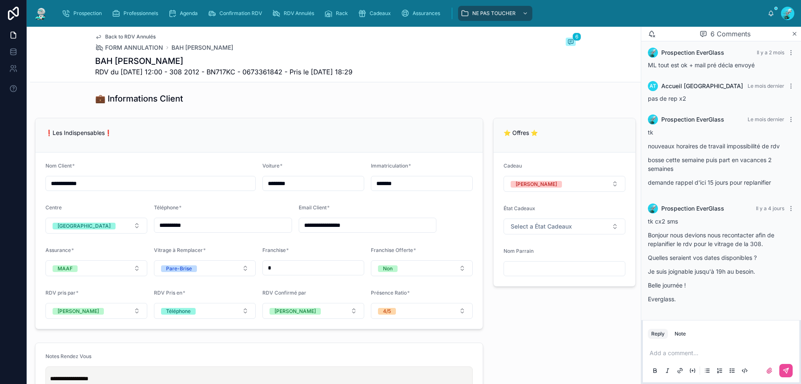
click at [695, 348] on div "Add a comment..." at bounding box center [721, 360] width 146 height 35
click at [694, 348] on p at bounding box center [723, 352] width 146 height 8
click at [786, 371] on icon at bounding box center [786, 370] width 7 height 7
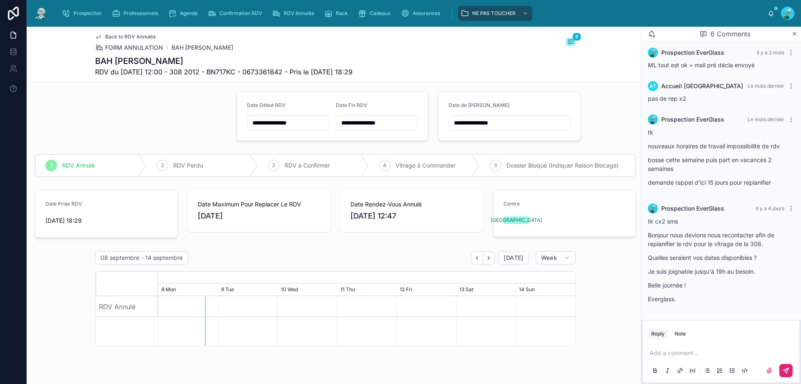
scroll to position [0, 0]
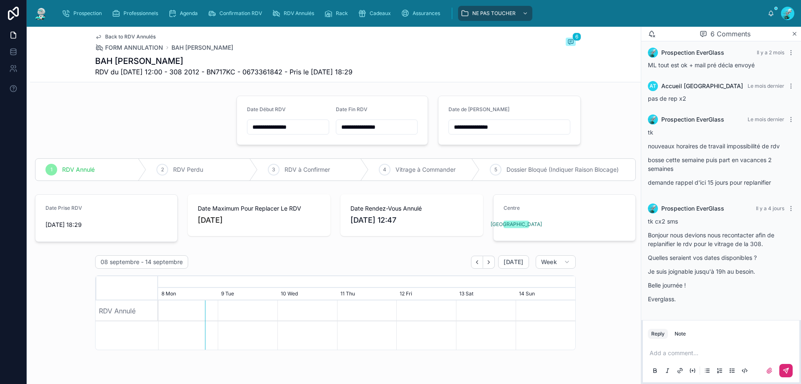
click at [492, 126] on input "**********" at bounding box center [509, 127] width 121 height 12
click at [515, 212] on button "12" at bounding box center [519, 214] width 15 height 15
type input "**********"
drag, startPoint x: 601, startPoint y: 91, endPoint x: 509, endPoint y: 72, distance: 93.3
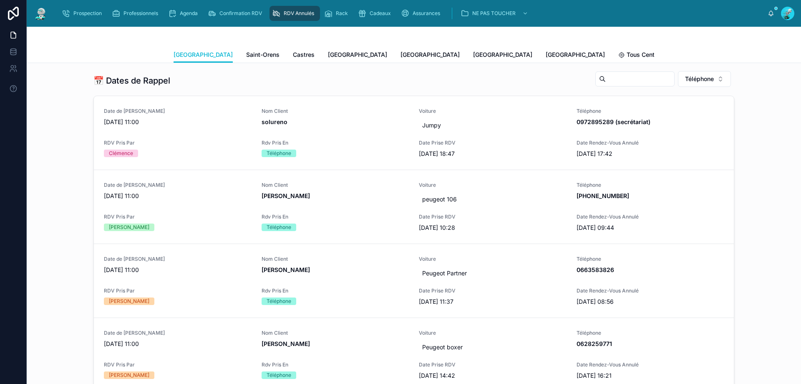
scroll to position [334, 0]
click at [197, 144] on span "RDV Pris Par" at bounding box center [178, 143] width 148 height 7
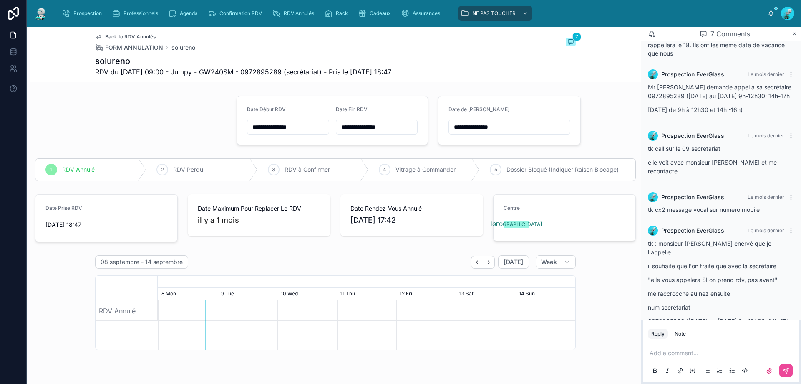
scroll to position [175, 0]
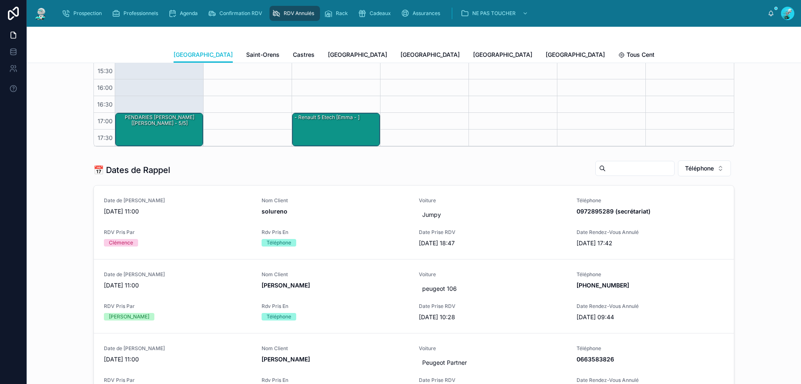
scroll to position [250, 0]
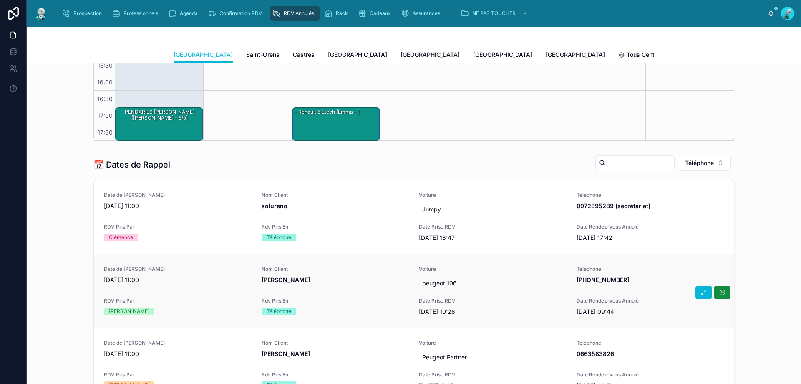
click at [356, 278] on span "TREMBLAY Dimitri" at bounding box center [336, 279] width 148 height 8
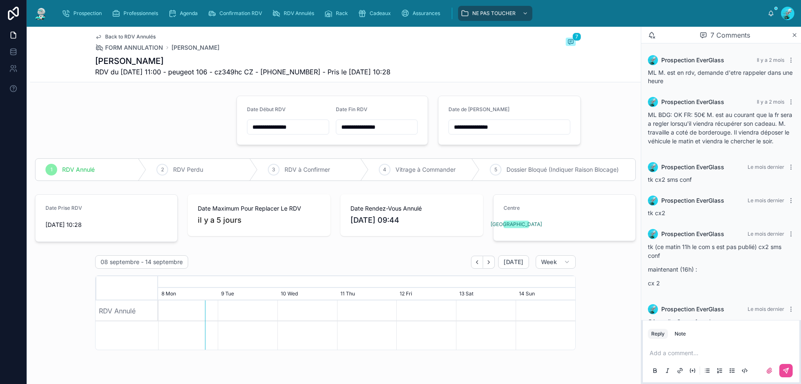
scroll to position [60, 0]
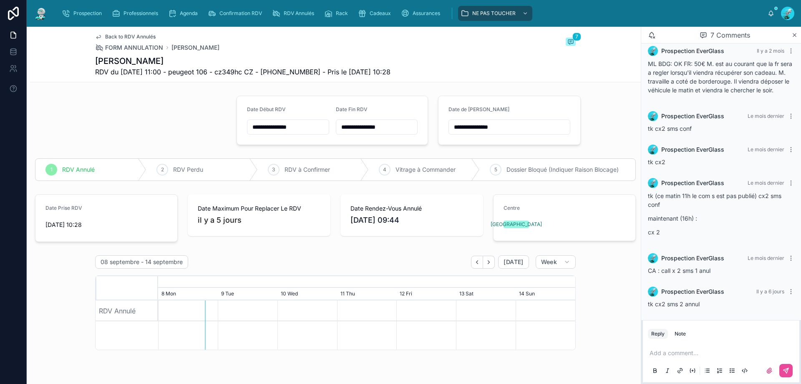
click at [296, 73] on span "RDV du 26/08/2025 11:00 - peugeot 106 - cz349hc CZ - +33768027743 - Pris le 29/…" at bounding box center [242, 72] width 295 height 10
click at [295, 71] on span "RDV du 26/08/2025 11:00 - peugeot 106 - cz349hc CZ - +33768027743 - Pris le 29/…" at bounding box center [242, 72] width 295 height 10
click at [292, 74] on span "RDV du 26/08/2025 11:00 - peugeot 106 - cz349hc CZ - +33768027743 - Pris le 29/…" at bounding box center [242, 72] width 295 height 10
click at [285, 74] on span "RDV du 26/08/2025 11:00 - peugeot 106 - cz349hc CZ - +33768027743 - Pris le 29/…" at bounding box center [242, 72] width 295 height 10
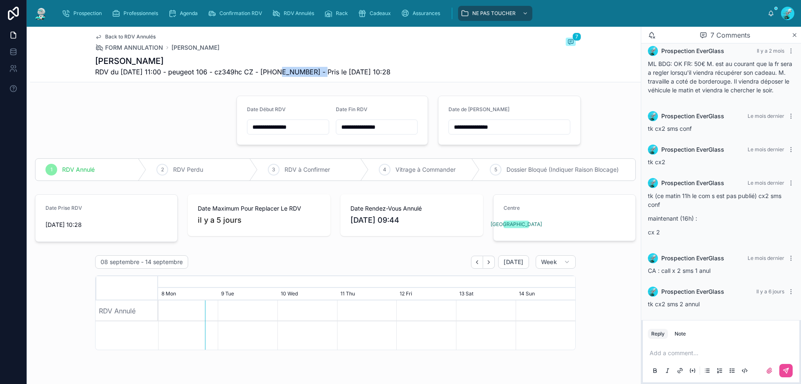
copy span "33768027743"
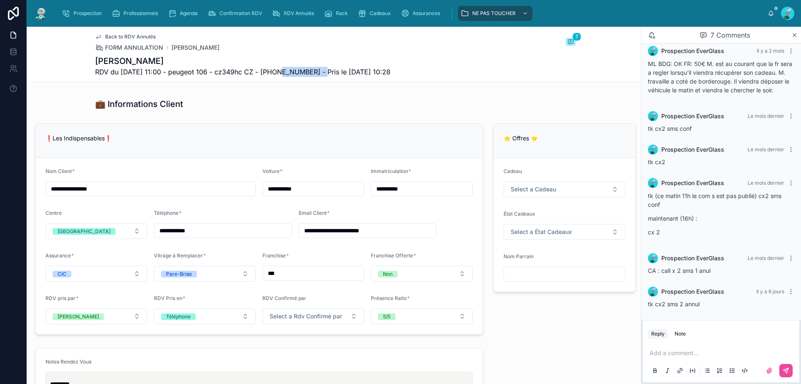
scroll to position [501, 0]
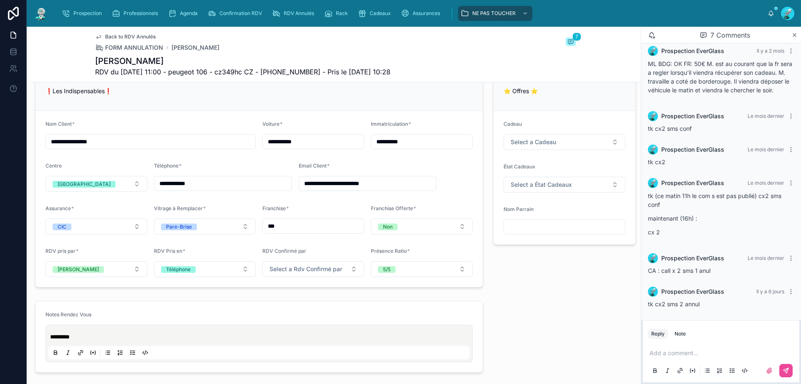
click at [529, 289] on div "⭐ Offres ⭐ Cadeau Select a Cadeau État Cadeaux Select a État Cadeaux Nom Parrain" at bounding box center [564, 182] width 153 height 218
click at [655, 349] on p at bounding box center [723, 352] width 146 height 8
click at [786, 371] on icon at bounding box center [786, 370] width 7 height 7
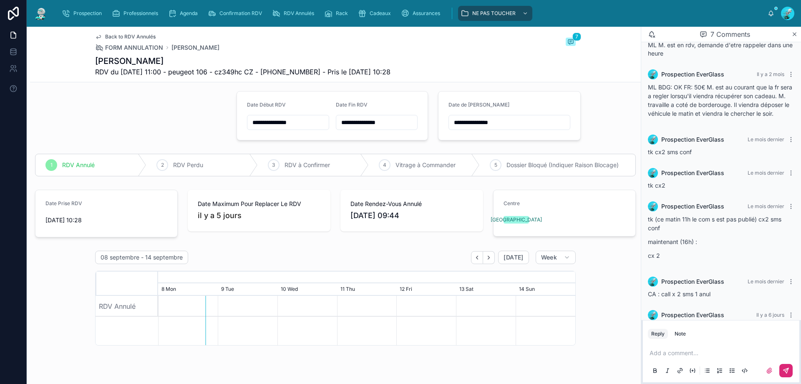
scroll to position [0, 0]
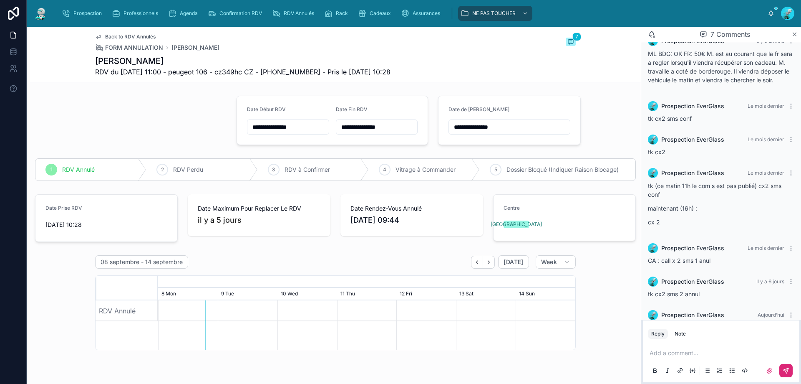
click at [506, 130] on input "**********" at bounding box center [509, 127] width 121 height 12
click at [507, 228] on button "18" at bounding box center [504, 232] width 15 height 15
type input "**********"
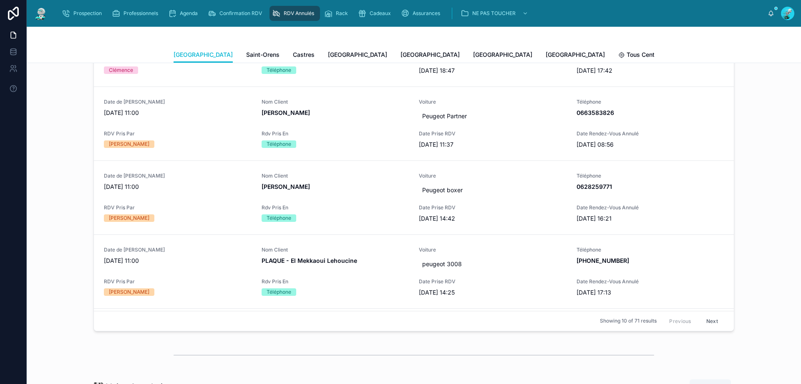
scroll to position [334, 0]
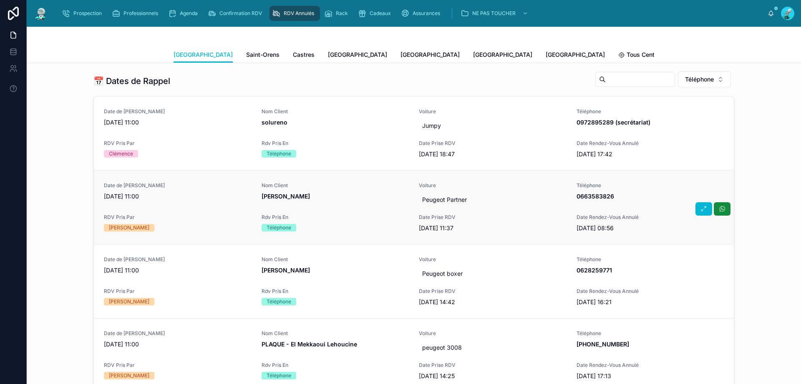
click at [348, 189] on div "Nom Client BAUDET Colette" at bounding box center [336, 191] width 148 height 18
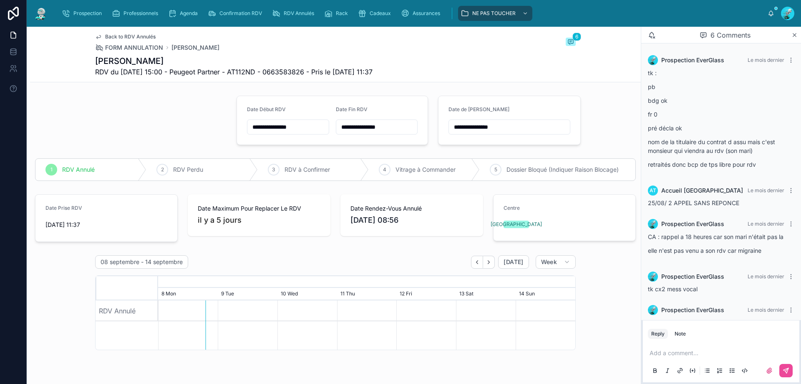
scroll to position [52, 0]
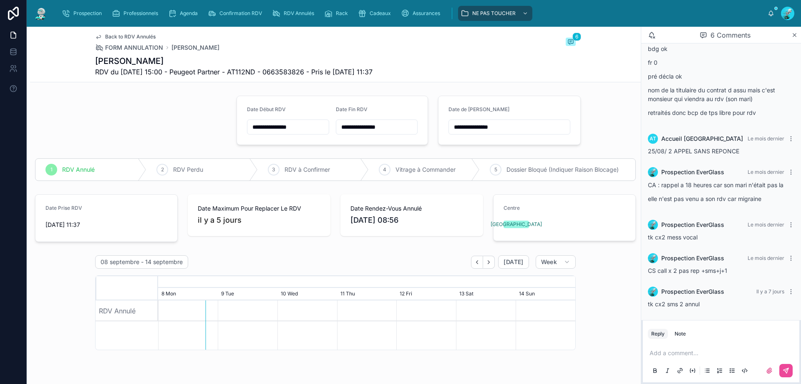
click at [290, 73] on span "RDV du 25/08/2025 15:00 - Peugeot Partner - AT112ND - 0663583826 - Pris le 21/0…" at bounding box center [234, 72] width 278 height 10
copy span "0663583826"
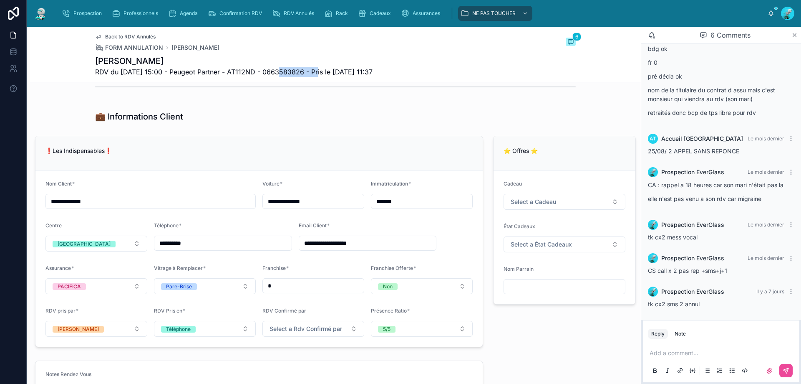
scroll to position [459, 0]
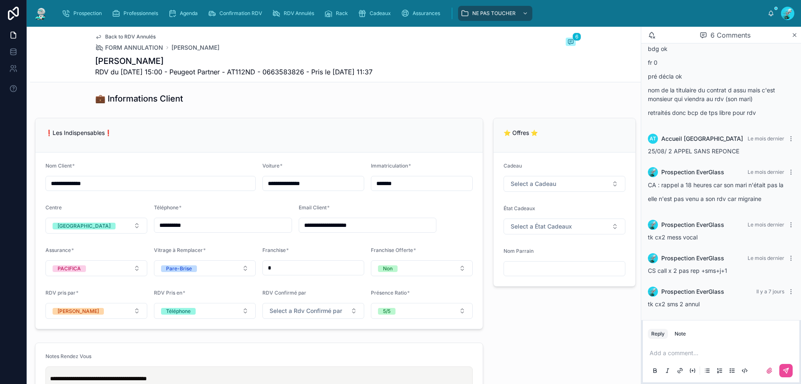
click at [701, 354] on p at bounding box center [723, 352] width 146 height 8
click at [661, 342] on span "**********" at bounding box center [676, 344] width 53 height 6
click at [695, 348] on p "**********" at bounding box center [723, 344] width 146 height 8
click at [726, 341] on p "**********" at bounding box center [723, 344] width 146 height 8
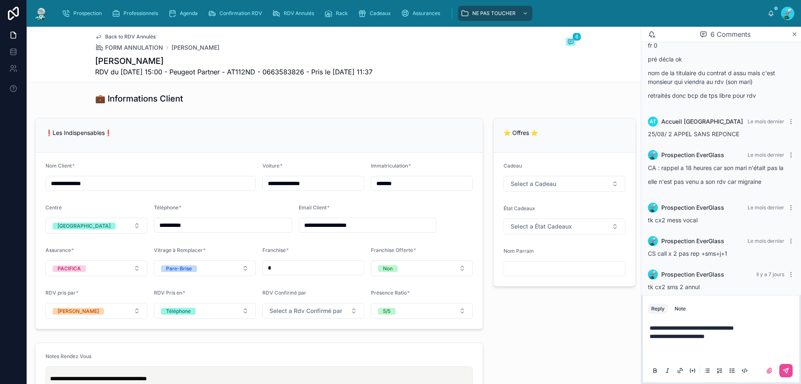
scroll to position [76, 0]
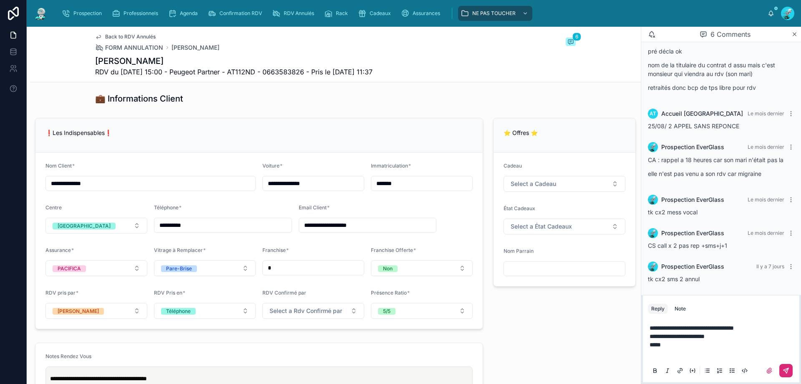
click at [781, 368] on button at bounding box center [786, 370] width 13 height 13
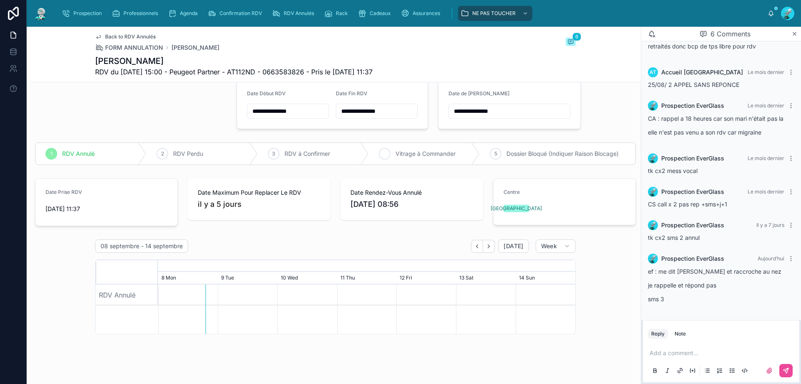
scroll to position [0, 0]
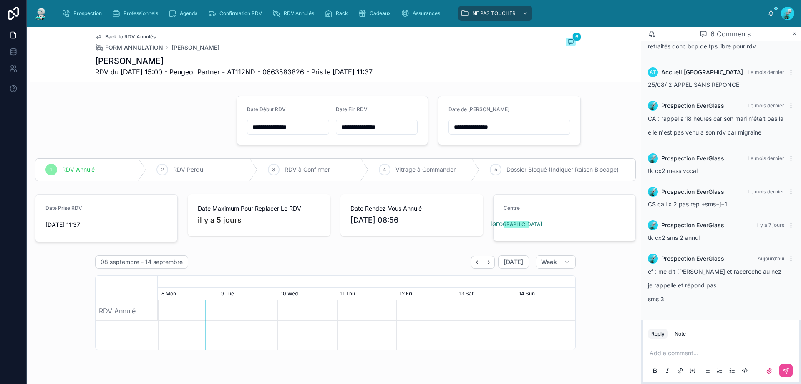
click at [512, 126] on input "**********" at bounding box center [509, 127] width 121 height 12
click at [507, 233] on button "18" at bounding box center [504, 232] width 15 height 15
type input "**********"
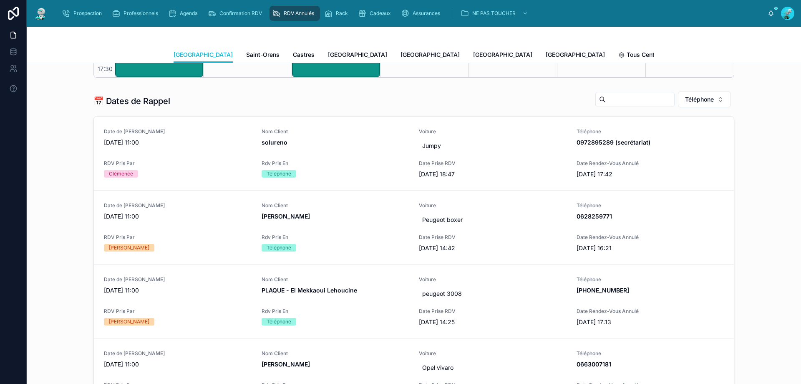
scroll to position [292, 0]
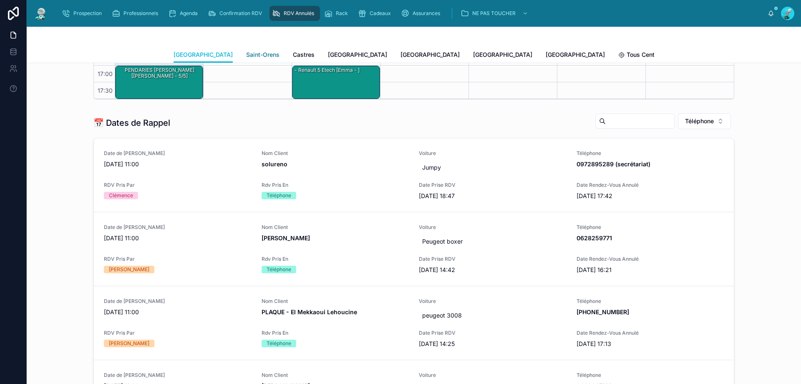
click at [246, 57] on span "Saint-Orens" at bounding box center [262, 54] width 33 height 8
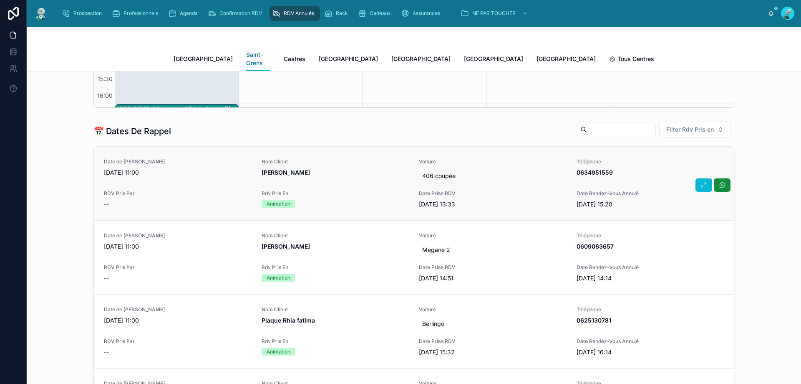
scroll to position [47, 0]
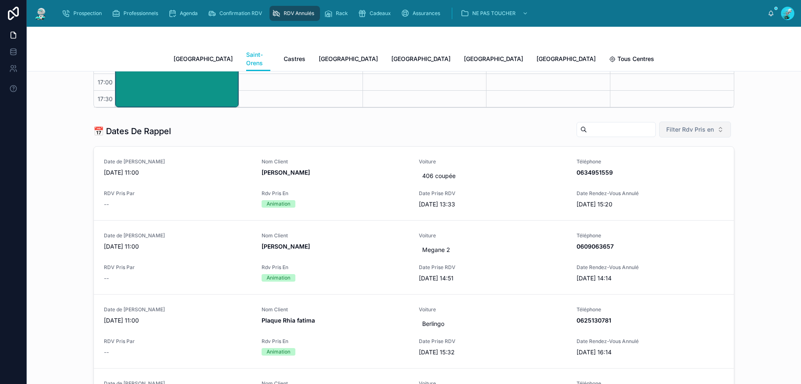
click at [692, 125] on span "Filter Rdv Pris en" at bounding box center [691, 129] width 48 height 8
click at [681, 170] on div "Téléphone" at bounding box center [692, 168] width 100 height 13
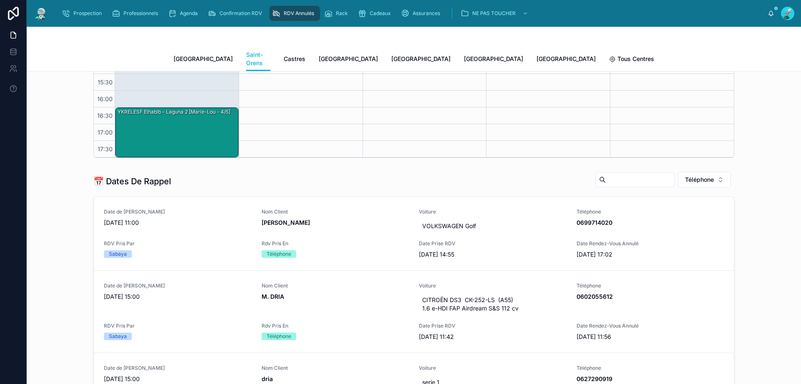
scroll to position [125, 0]
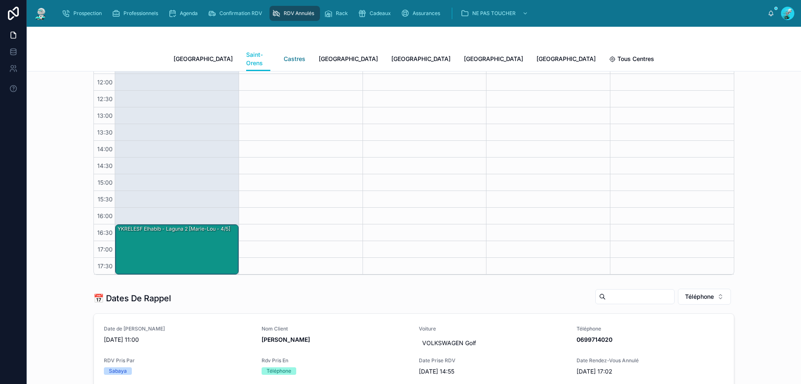
click at [284, 61] on link "Castres" at bounding box center [295, 59] width 22 height 17
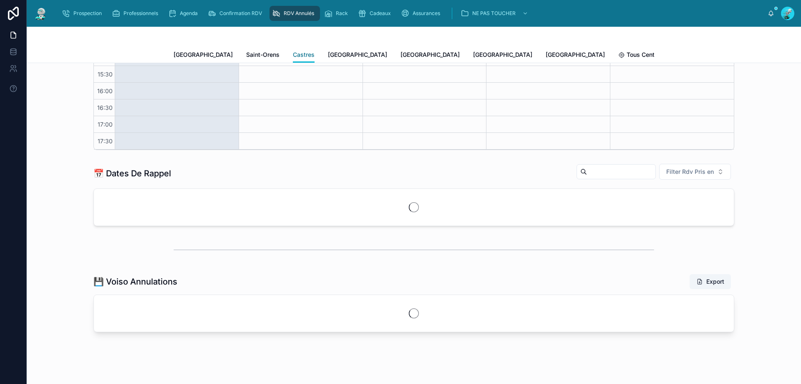
scroll to position [250, 0]
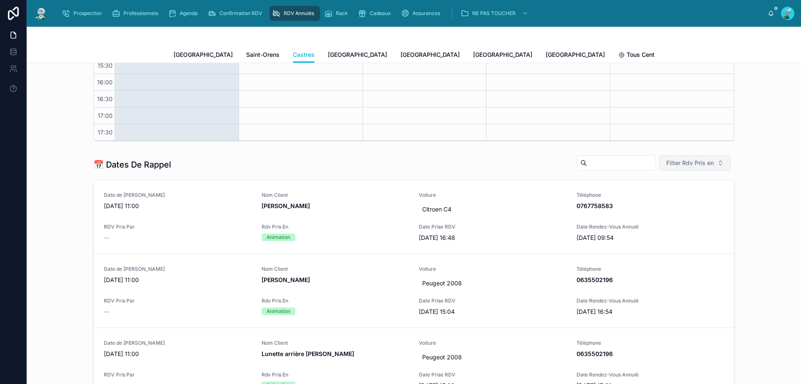
click at [692, 167] on span "Filter Rdv Pris en" at bounding box center [691, 163] width 48 height 8
click at [684, 205] on div "Téléphone" at bounding box center [692, 209] width 100 height 13
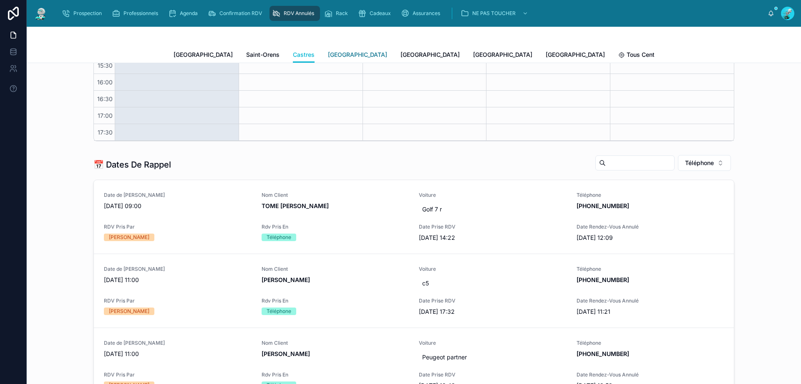
click at [328, 50] on span "Carcassonne" at bounding box center [357, 54] width 59 height 8
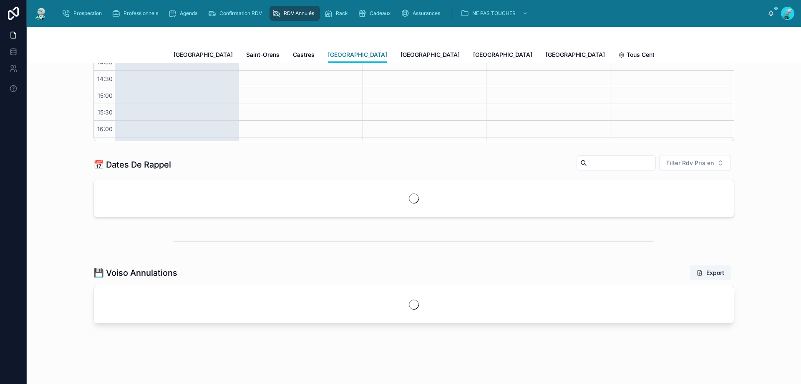
scroll to position [47, 0]
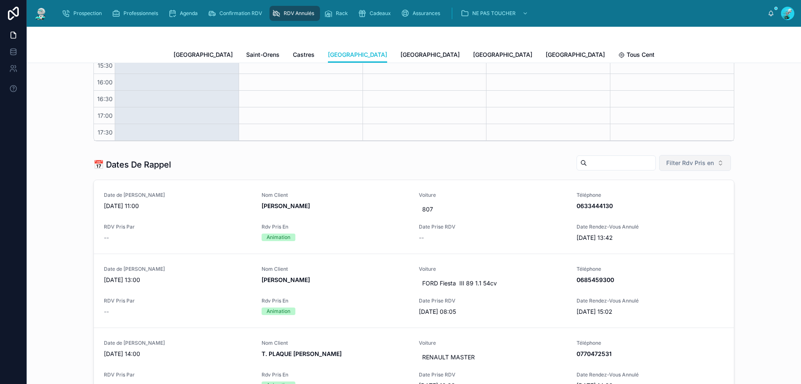
click at [692, 159] on span "Filter Rdv Pris en" at bounding box center [691, 163] width 48 height 8
click at [679, 217] on div "Centre" at bounding box center [692, 223] width 100 height 13
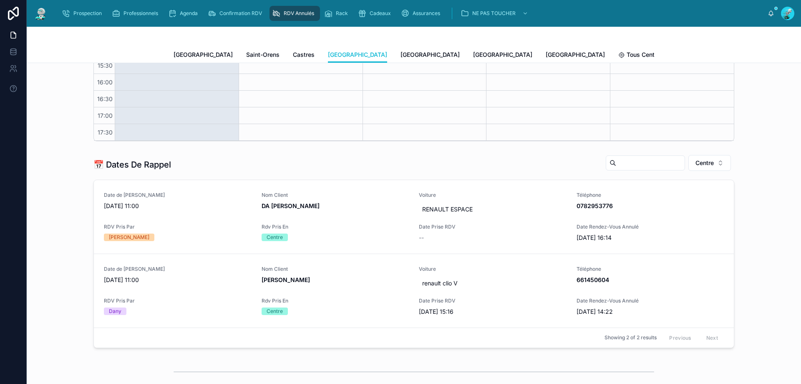
click at [694, 153] on div "📅 Dates De Rappel Centre Date de Rappel 17/07/2025 11:00 Nom Client DA SILVA VI…" at bounding box center [413, 251] width 761 height 200
click at [699, 158] on button "Centre" at bounding box center [710, 163] width 43 height 16
click at [681, 225] on div "Téléphone" at bounding box center [706, 223] width 100 height 13
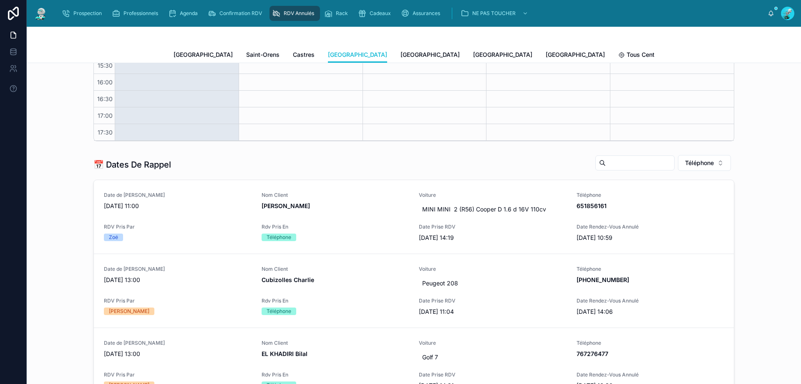
click at [370, 56] on div "Toulouse Saint-Orens Castres Carcassonne Perpignan Rennes Poitiers Tous Centres" at bounding box center [414, 55] width 481 height 16
click at [401, 56] on span "Perpignan" at bounding box center [430, 54] width 59 height 8
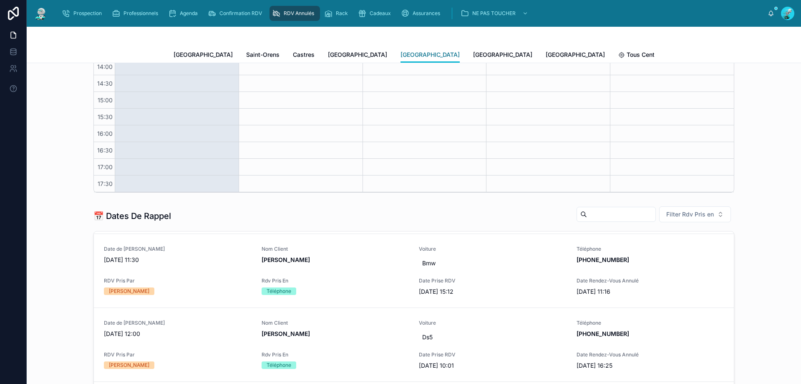
scroll to position [167, 0]
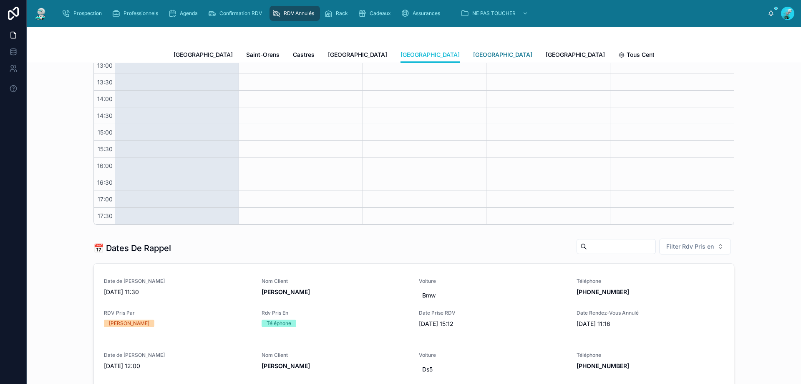
click at [473, 56] on span "Rennes" at bounding box center [502, 54] width 59 height 8
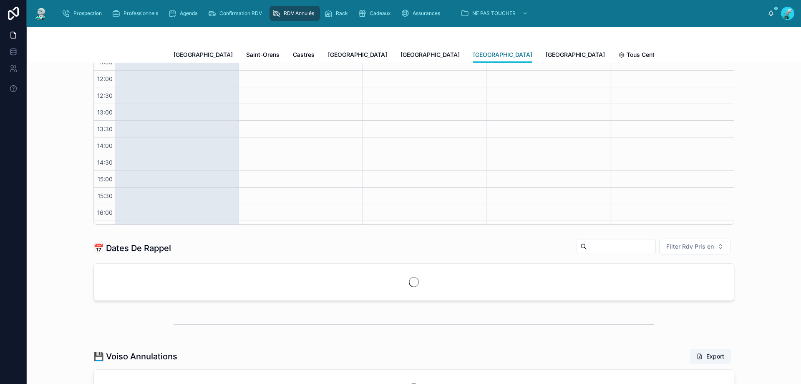
scroll to position [47, 0]
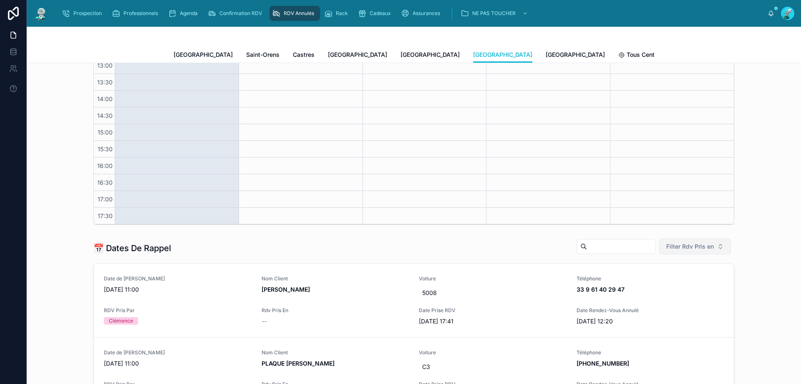
click at [692, 241] on button "Filter Rdv Pris en" at bounding box center [695, 246] width 72 height 16
click at [664, 298] on div "Téléphone" at bounding box center [692, 293] width 100 height 13
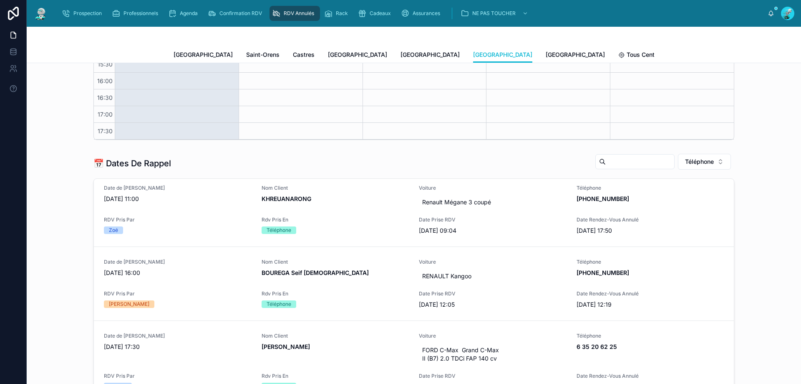
scroll to position [250, 0]
click at [440, 56] on div "Toulouse Saint-Orens Castres Carcassonne Perpignan Rennes Poitiers Tous Centres" at bounding box center [414, 55] width 481 height 16
click at [546, 56] on span "Poitiers" at bounding box center [575, 54] width 59 height 8
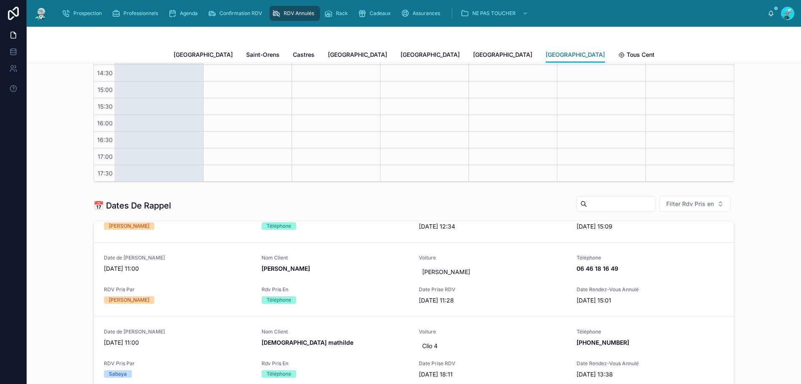
scroll to position [209, 0]
click at [473, 58] on span "Rennes" at bounding box center [502, 54] width 59 height 8
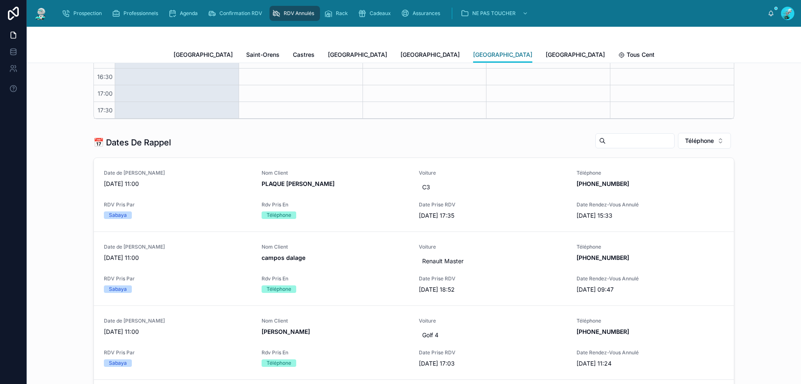
scroll to position [292, 0]
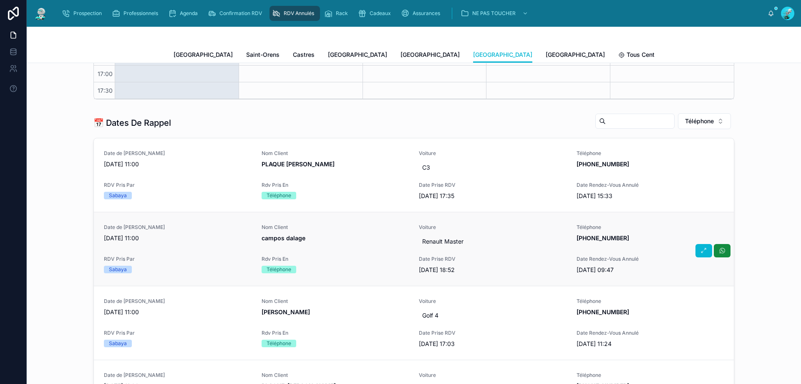
click at [352, 233] on div "Nom Client campos dalage" at bounding box center [336, 233] width 148 height 18
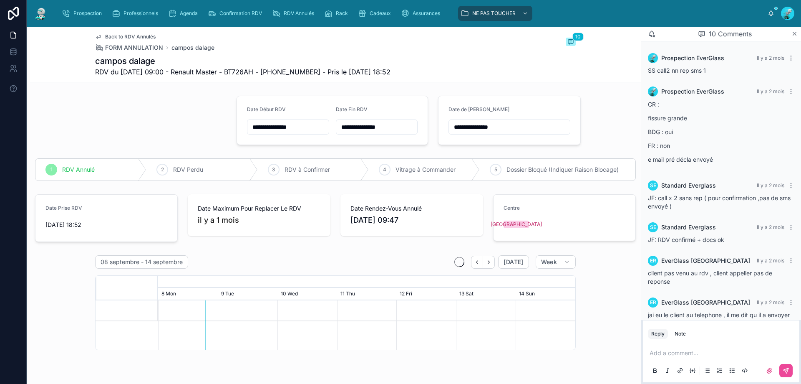
scroll to position [243, 0]
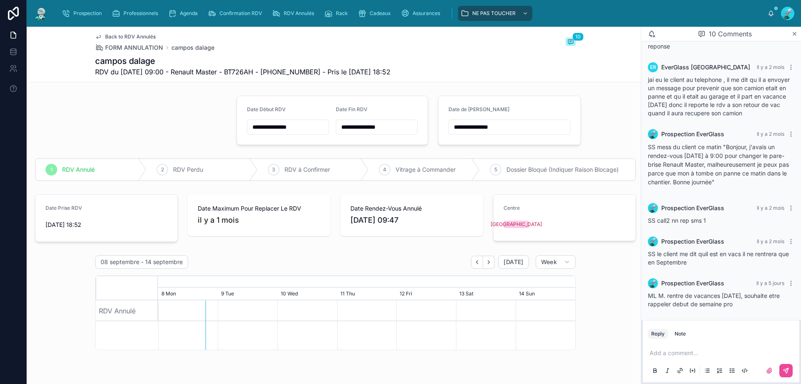
click at [300, 73] on span "RDV du 17/07/2025 09:00 - Renault Master - BT726AH - +33768625555 - Pris le 07/…" at bounding box center [242, 72] width 295 height 10
copy span "33768625555"
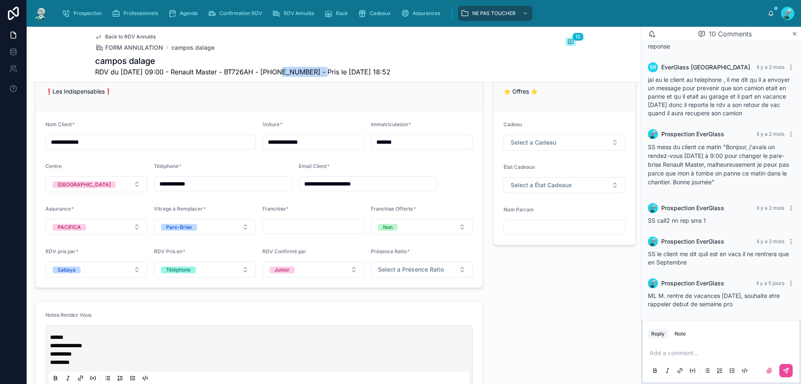
scroll to position [501, 0]
click at [674, 344] on div "Add a comment..." at bounding box center [721, 360] width 146 height 35
click at [677, 351] on p at bounding box center [723, 352] width 146 height 8
click at [785, 367] on icon at bounding box center [786, 370] width 7 height 7
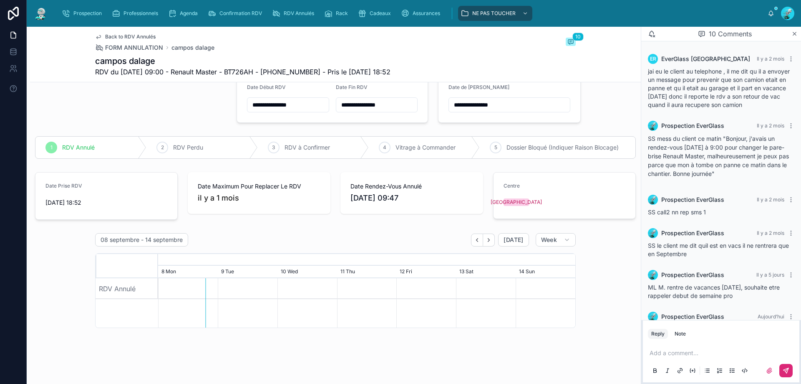
scroll to position [0, 0]
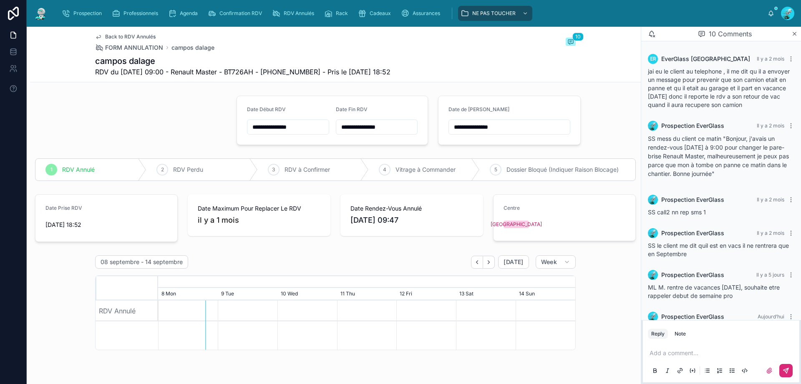
click at [507, 124] on input "**********" at bounding box center [509, 127] width 121 height 12
click at [526, 210] on button "12" at bounding box center [519, 214] width 15 height 15
type input "**********"
click at [518, 210] on button "12" at bounding box center [519, 214] width 15 height 15
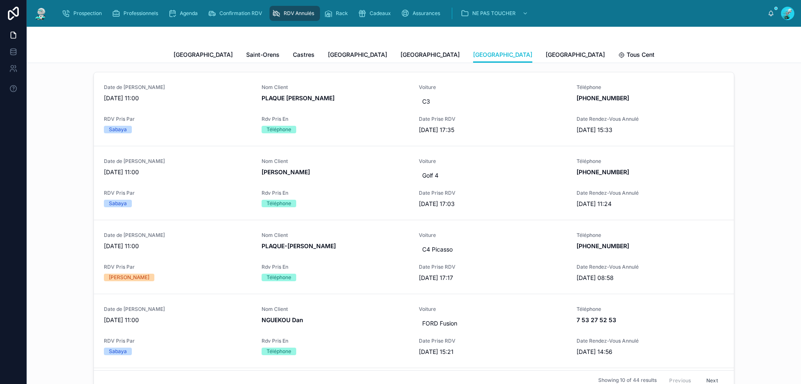
scroll to position [376, 0]
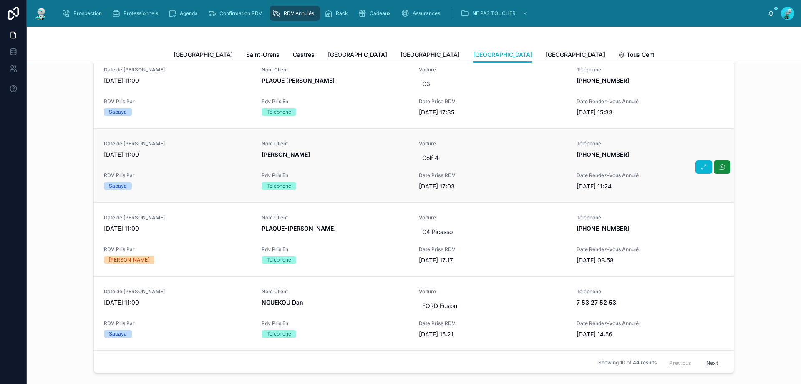
click at [342, 139] on link "Date de Rappel 08/09/2025 11:00 Nom Client Memisoglu Yakup Voiture Golf 4 Télép…" at bounding box center [414, 165] width 640 height 74
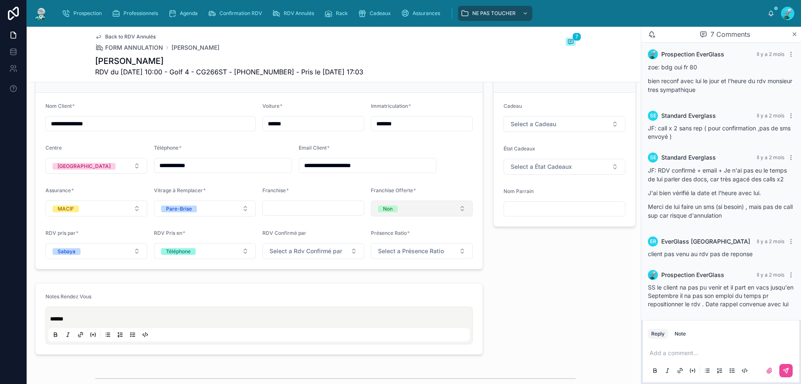
scroll to position [543, 0]
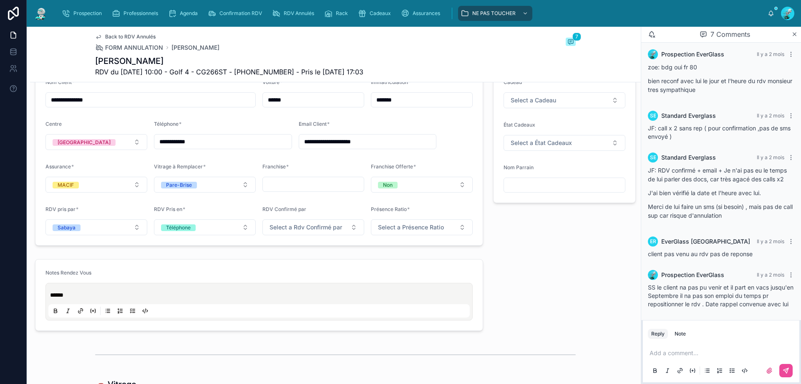
click at [274, 71] on span "RDV du 22/07/2025 10:00 - Golf 4 - CG266ST - +33763000380 - Pris le 16/07/2025 …" at bounding box center [229, 72] width 268 height 10
copy span "33763000380"
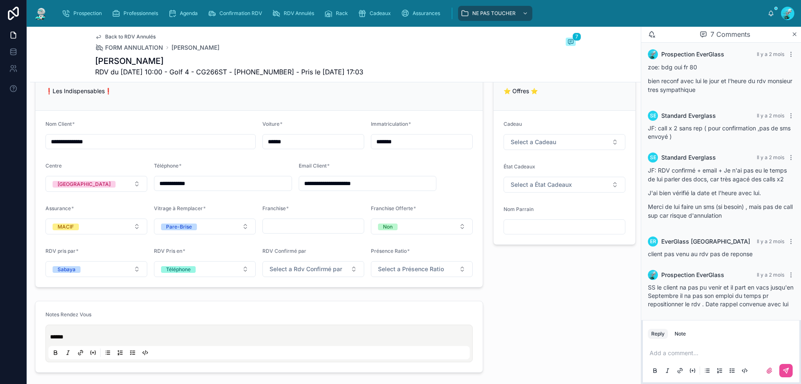
click at [713, 348] on div "Add a comment..." at bounding box center [721, 360] width 146 height 35
click at [693, 348] on div "Add a comment..." at bounding box center [721, 360] width 146 height 35
click at [710, 353] on p at bounding box center [723, 352] width 146 height 8
click at [787, 371] on icon at bounding box center [786, 370] width 7 height 7
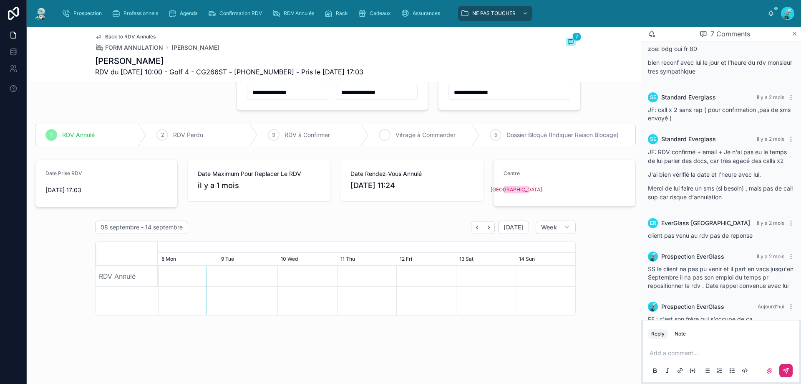
scroll to position [0, 0]
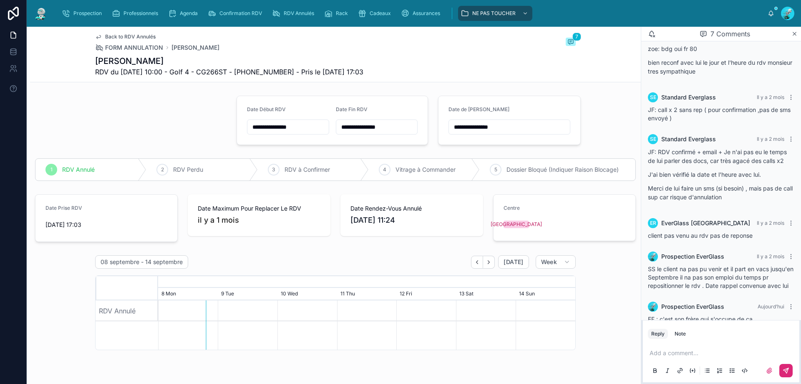
click at [515, 124] on input "**********" at bounding box center [509, 127] width 121 height 12
drag, startPoint x: 459, startPoint y: 232, endPoint x: 600, endPoint y: 139, distance: 168.5
click at [459, 233] on button "15" at bounding box center [459, 232] width 15 height 15
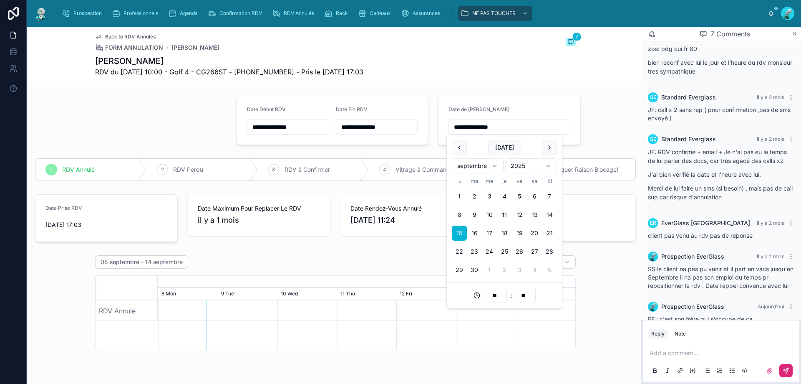
type input "**********"
drag, startPoint x: 600, startPoint y: 137, endPoint x: 571, endPoint y: 131, distance: 29.9
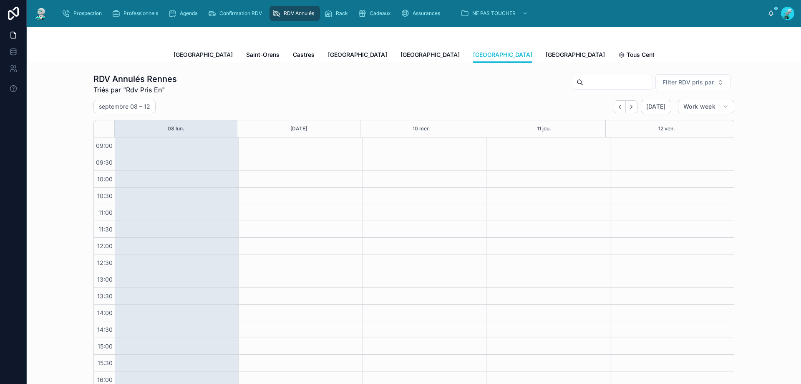
scroll to position [47, 0]
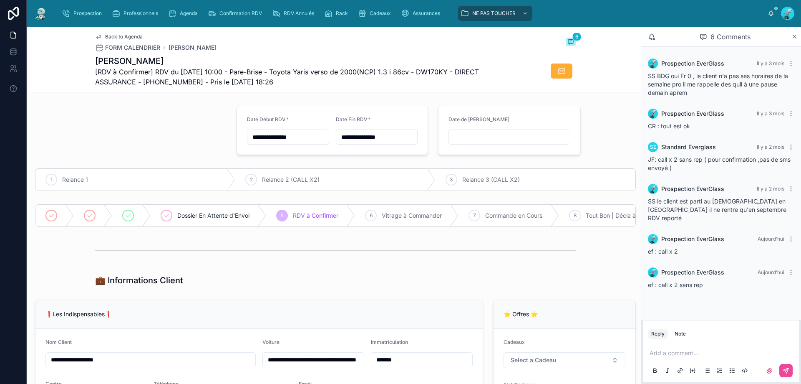
scroll to position [209, 0]
